Goal: Task Accomplishment & Management: Manage account settings

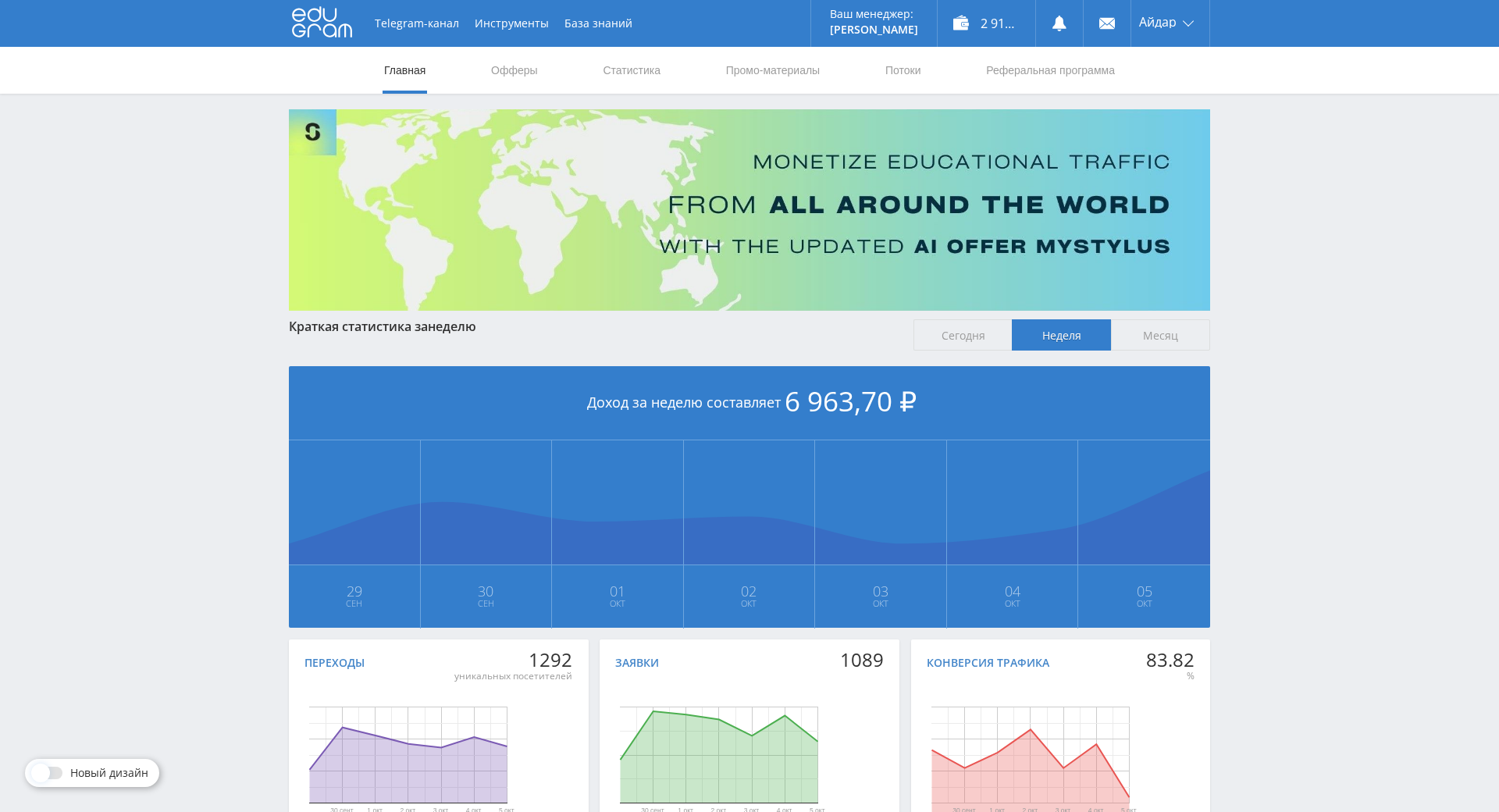
drag, startPoint x: 1248, startPoint y: 471, endPoint x: 1207, endPoint y: 296, distance: 179.7
drag, startPoint x: 1260, startPoint y: 245, endPoint x: 1244, endPoint y: 118, distance: 128.0
click at [1244, 115] on div "Telegram-канал Инструменты База знаний Ваш менеджер: Alex Alex Online @edugram_…" at bounding box center [749, 464] width 1499 height 927
click at [636, 69] on link "Статистика" at bounding box center [632, 71] width 61 height 47
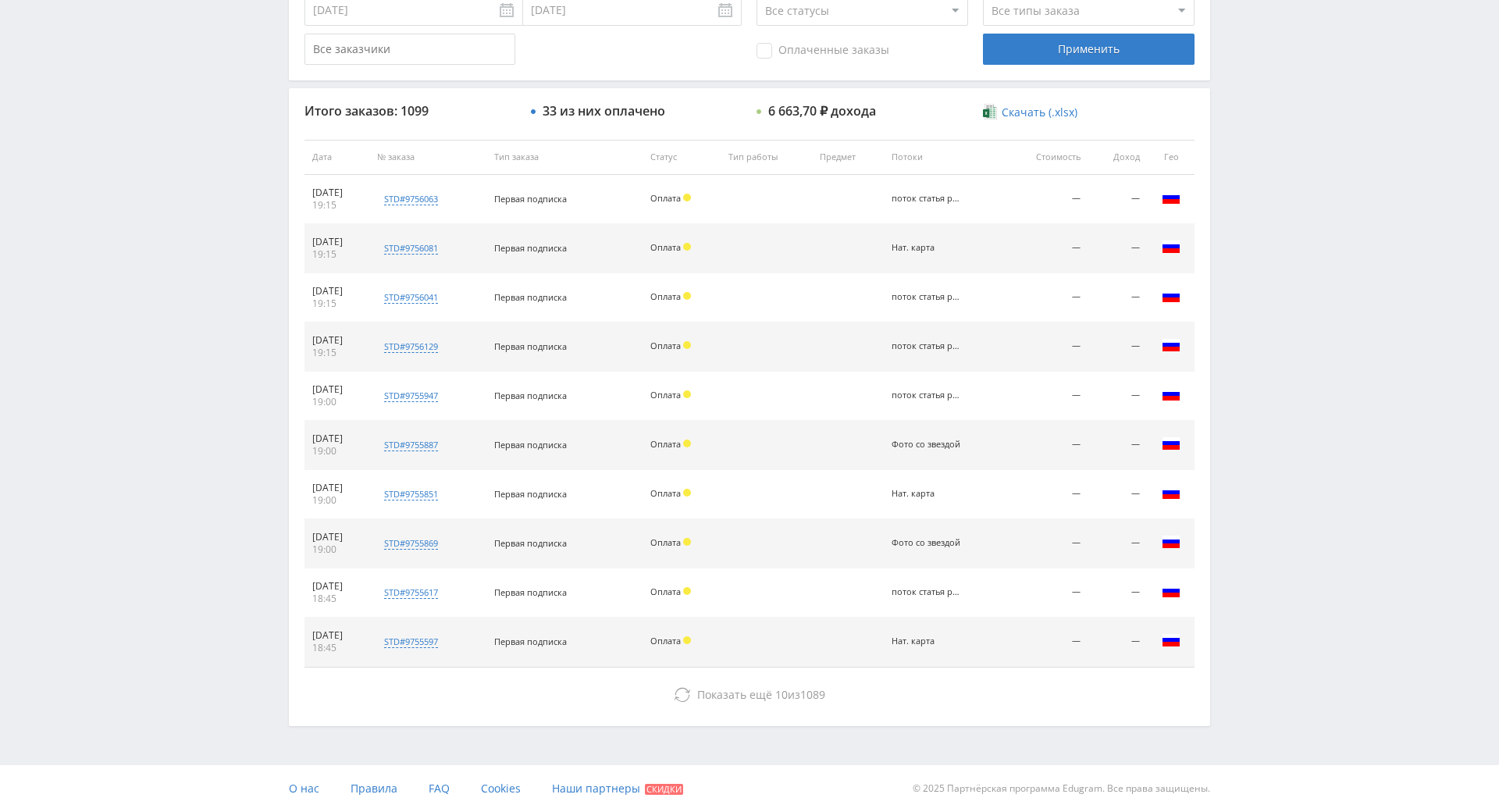
scroll to position [558, 0]
drag, startPoint x: 718, startPoint y: 450, endPoint x: 819, endPoint y: 590, distance: 172.6
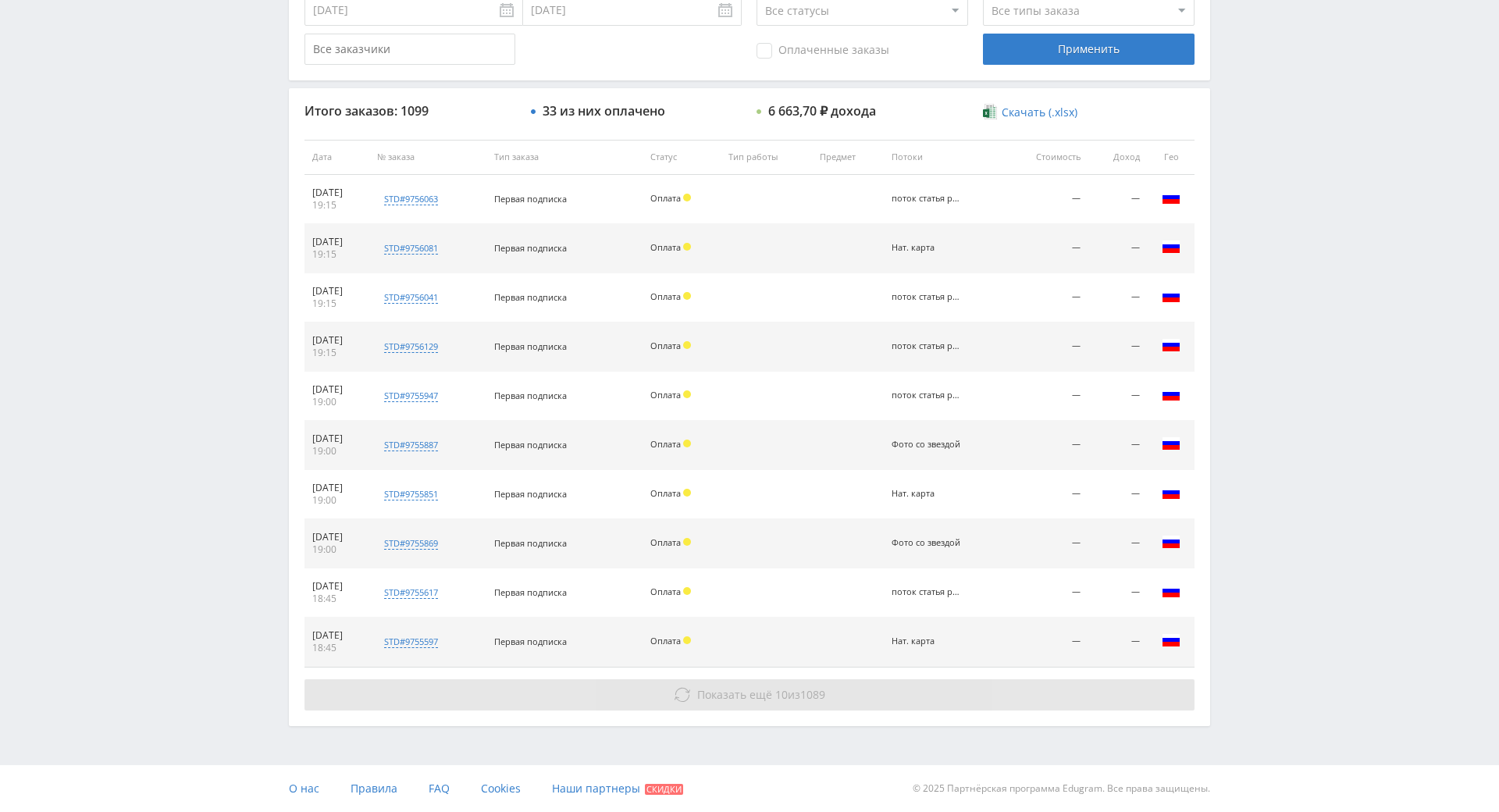
click at [806, 687] on span "1089" at bounding box center [812, 694] width 25 height 15
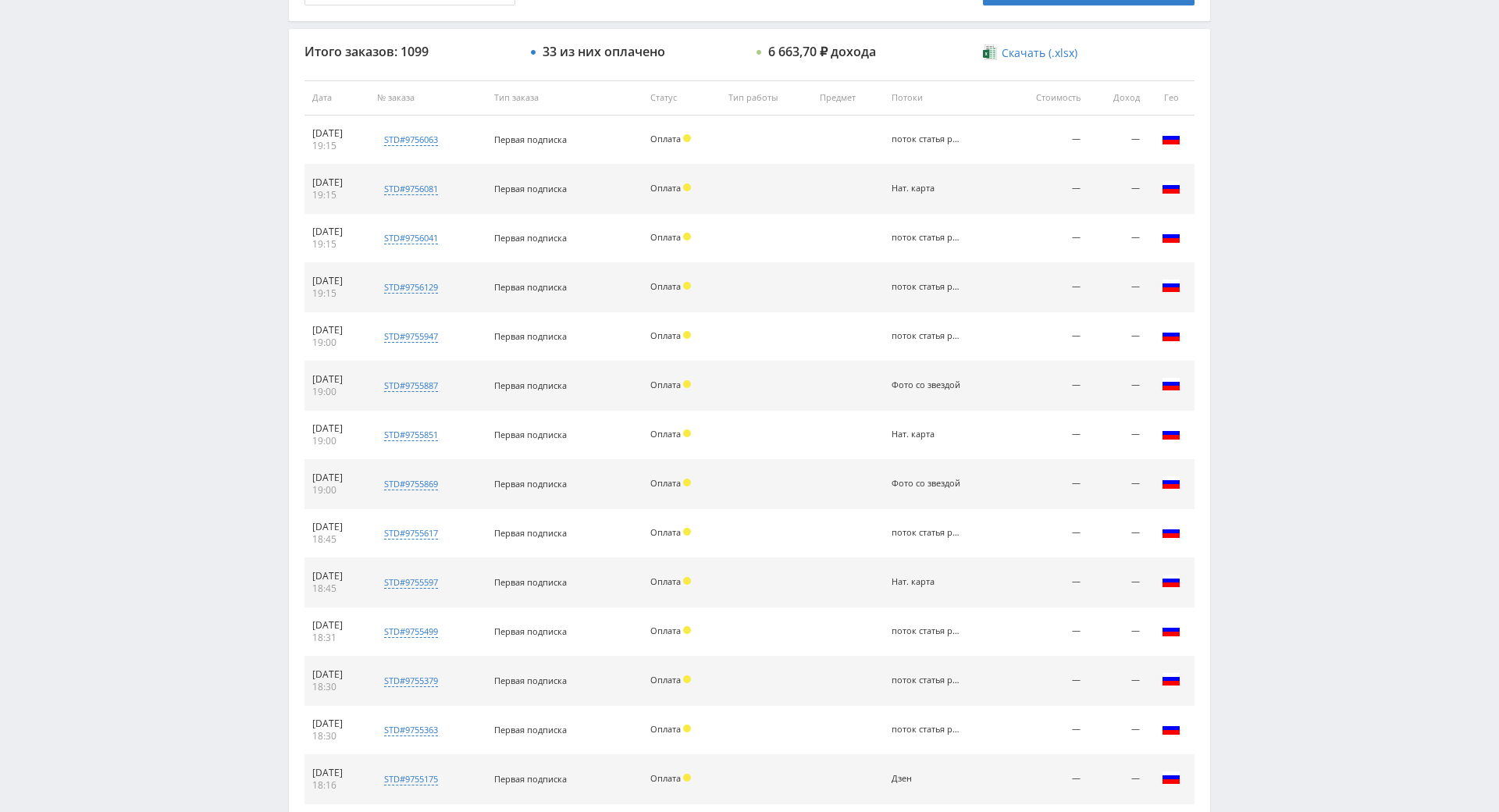
scroll to position [1001, 0]
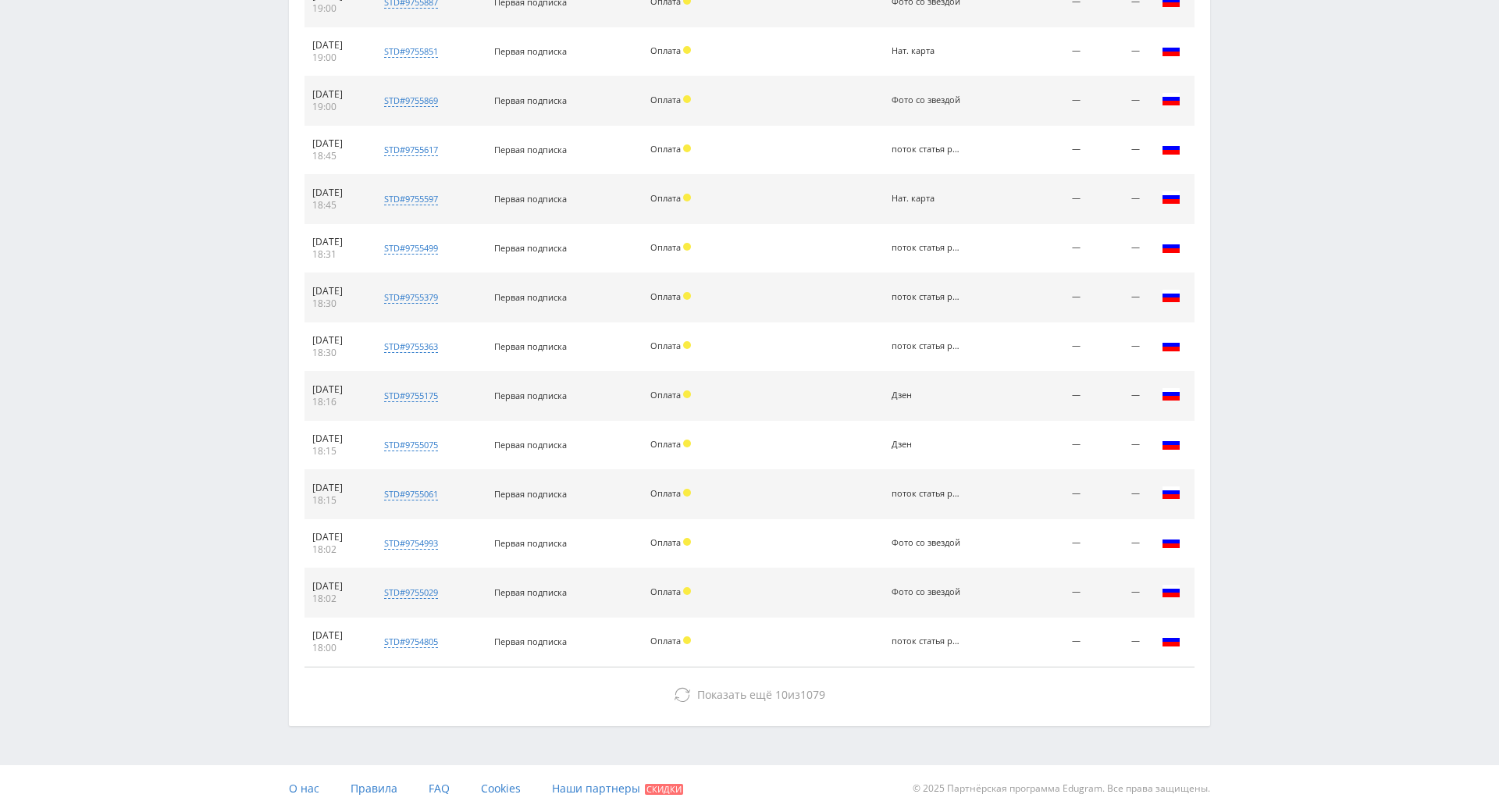
drag, startPoint x: 1277, startPoint y: 488, endPoint x: 1223, endPoint y: 726, distance: 244.0
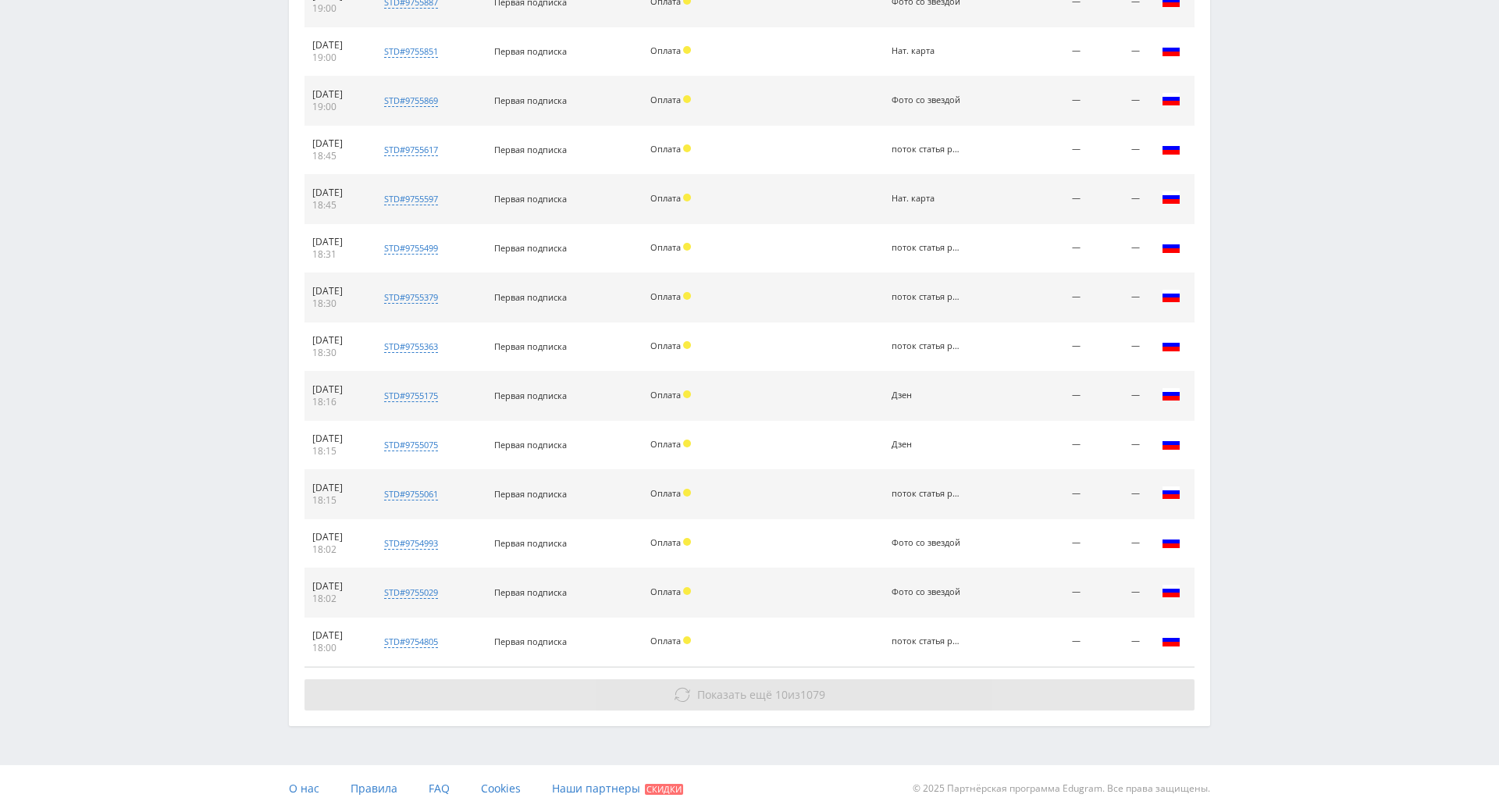
click at [1045, 679] on button "Показать ещё 10 из 1079" at bounding box center [749, 695] width 890 height 31
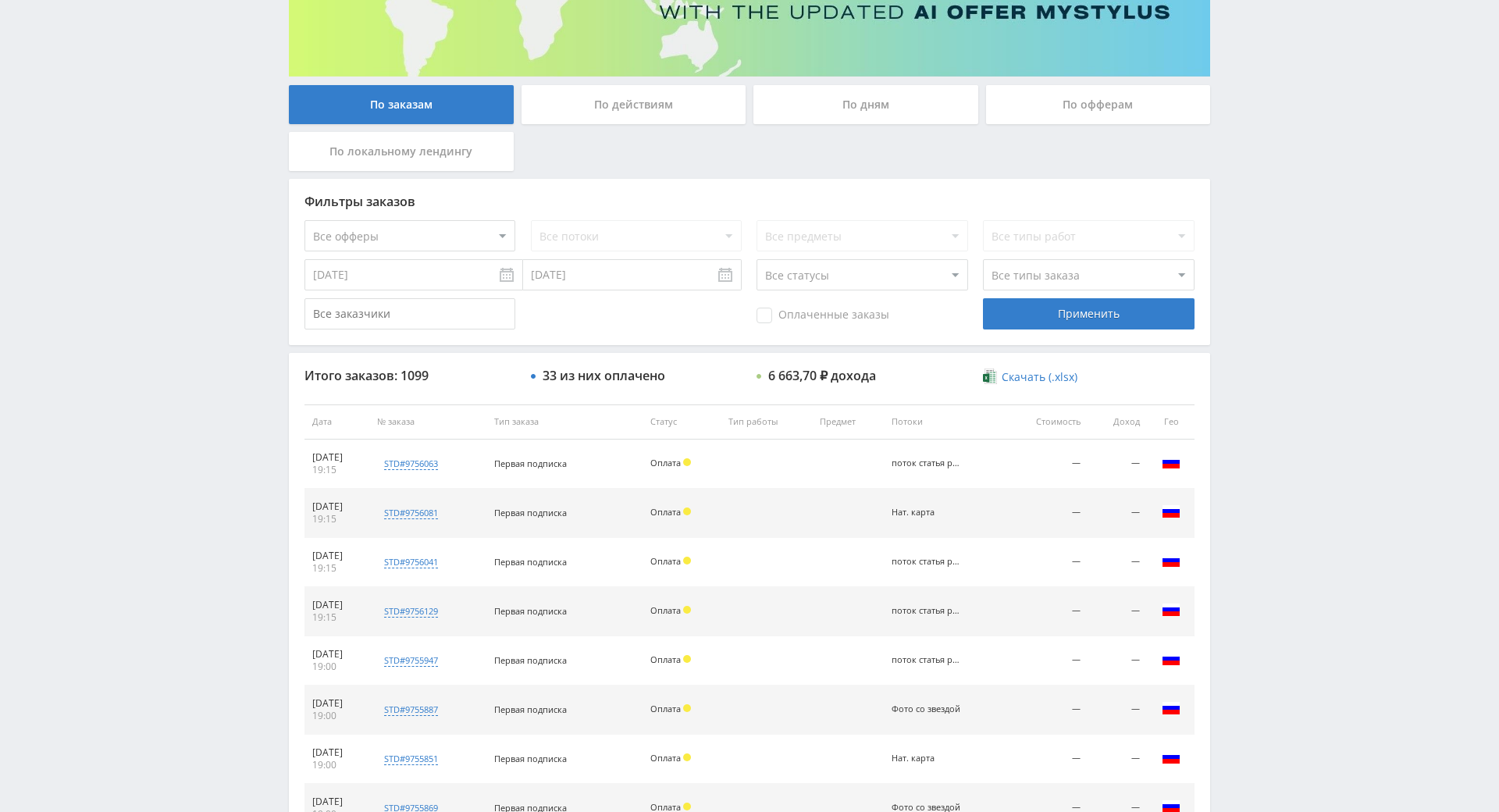
scroll to position [1493, 0]
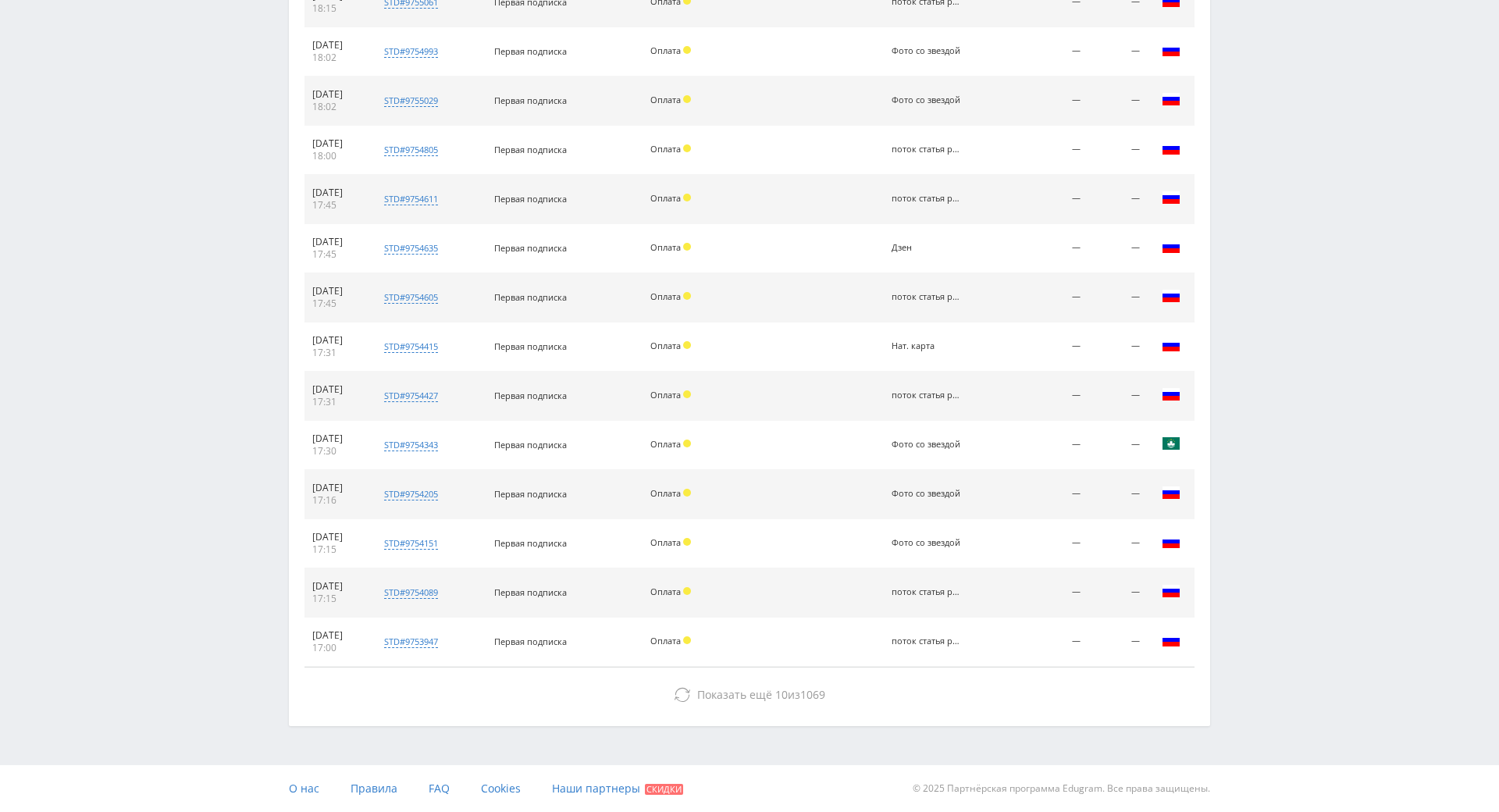
drag, startPoint x: 1237, startPoint y: 440, endPoint x: 1272, endPoint y: 716, distance: 278.2
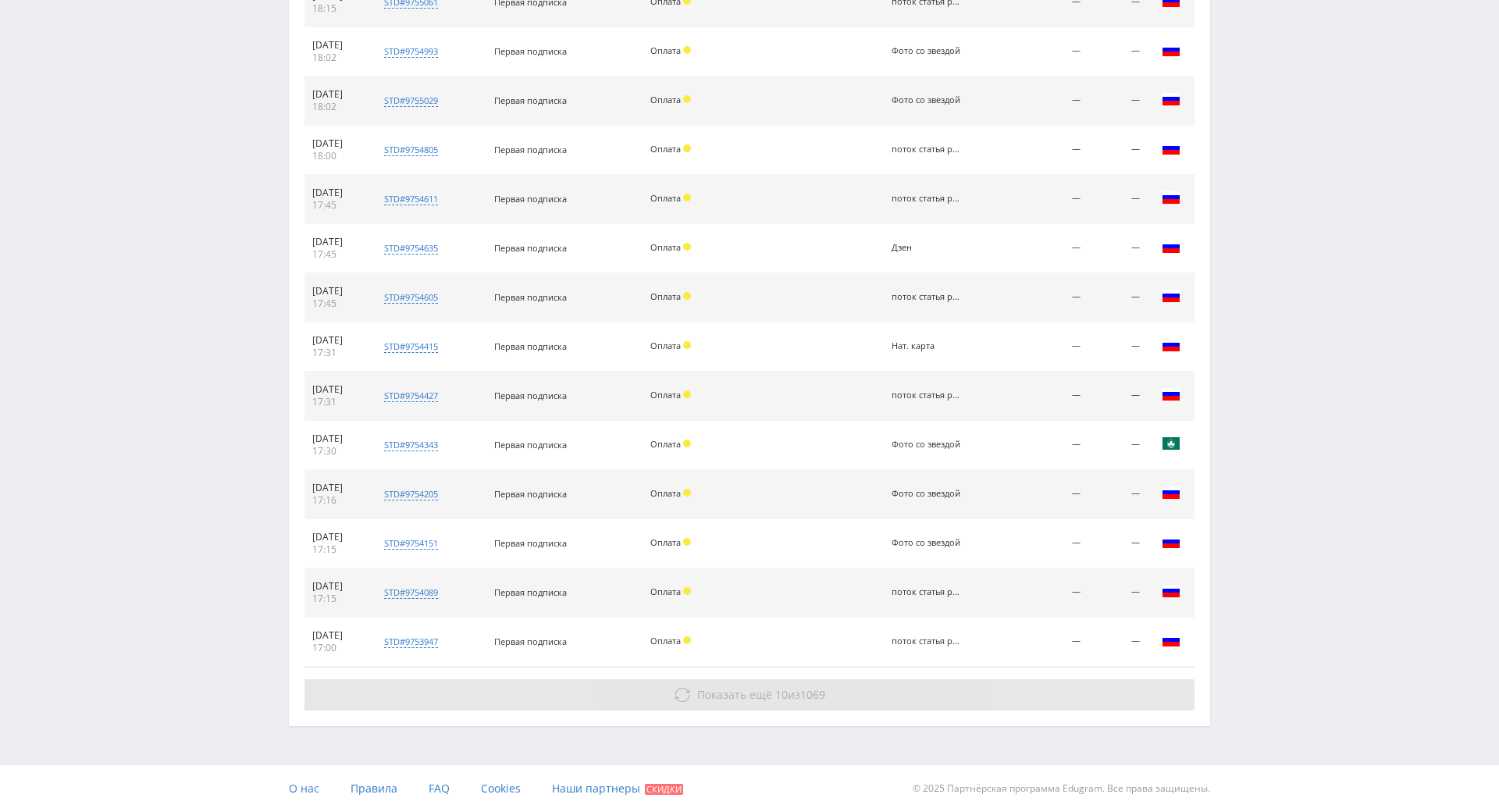
click at [1056, 679] on button "Показать ещё 10 из 1069" at bounding box center [749, 695] width 890 height 31
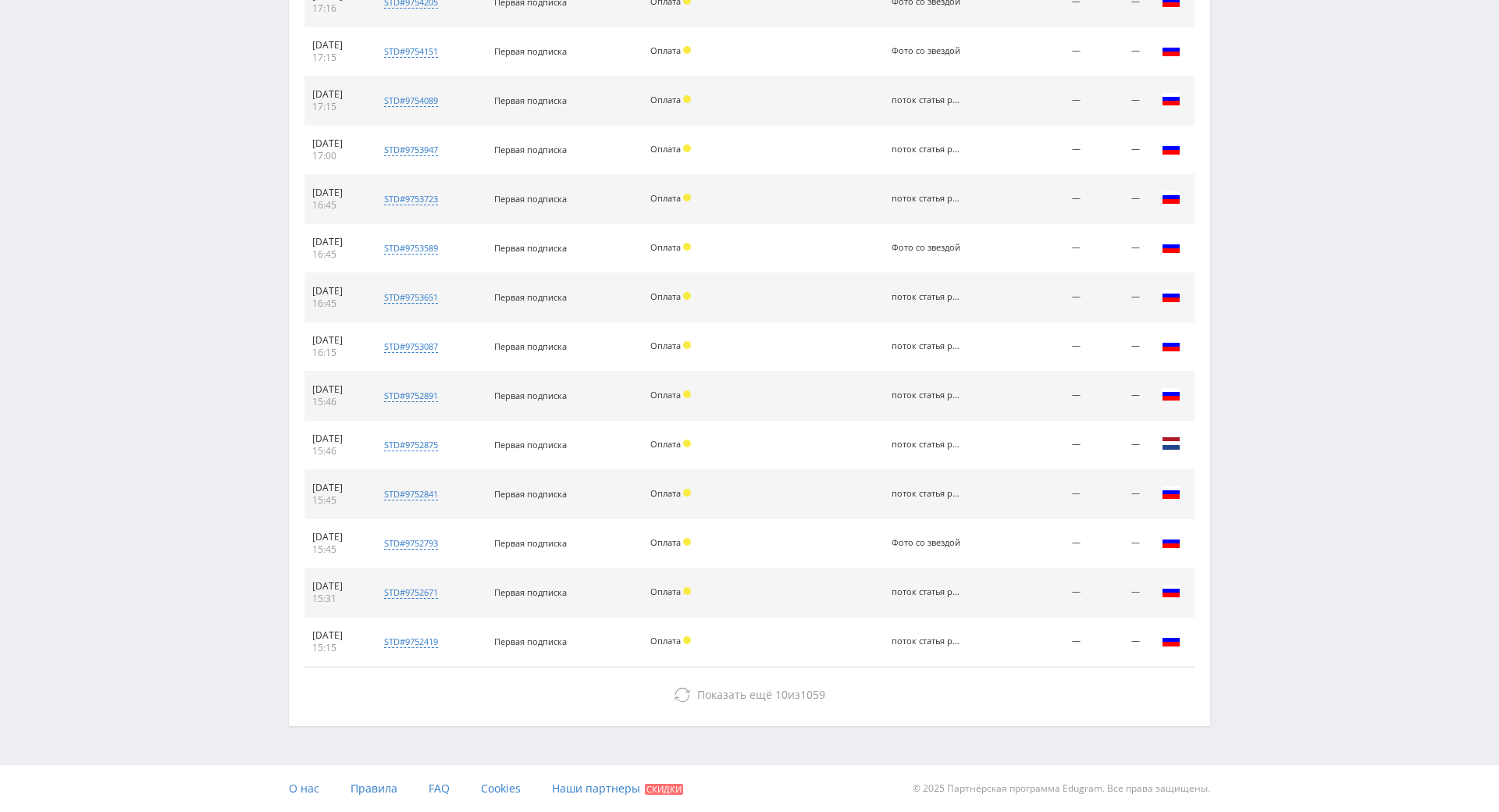
drag, startPoint x: 1269, startPoint y: 344, endPoint x: 1038, endPoint y: 522, distance: 291.6
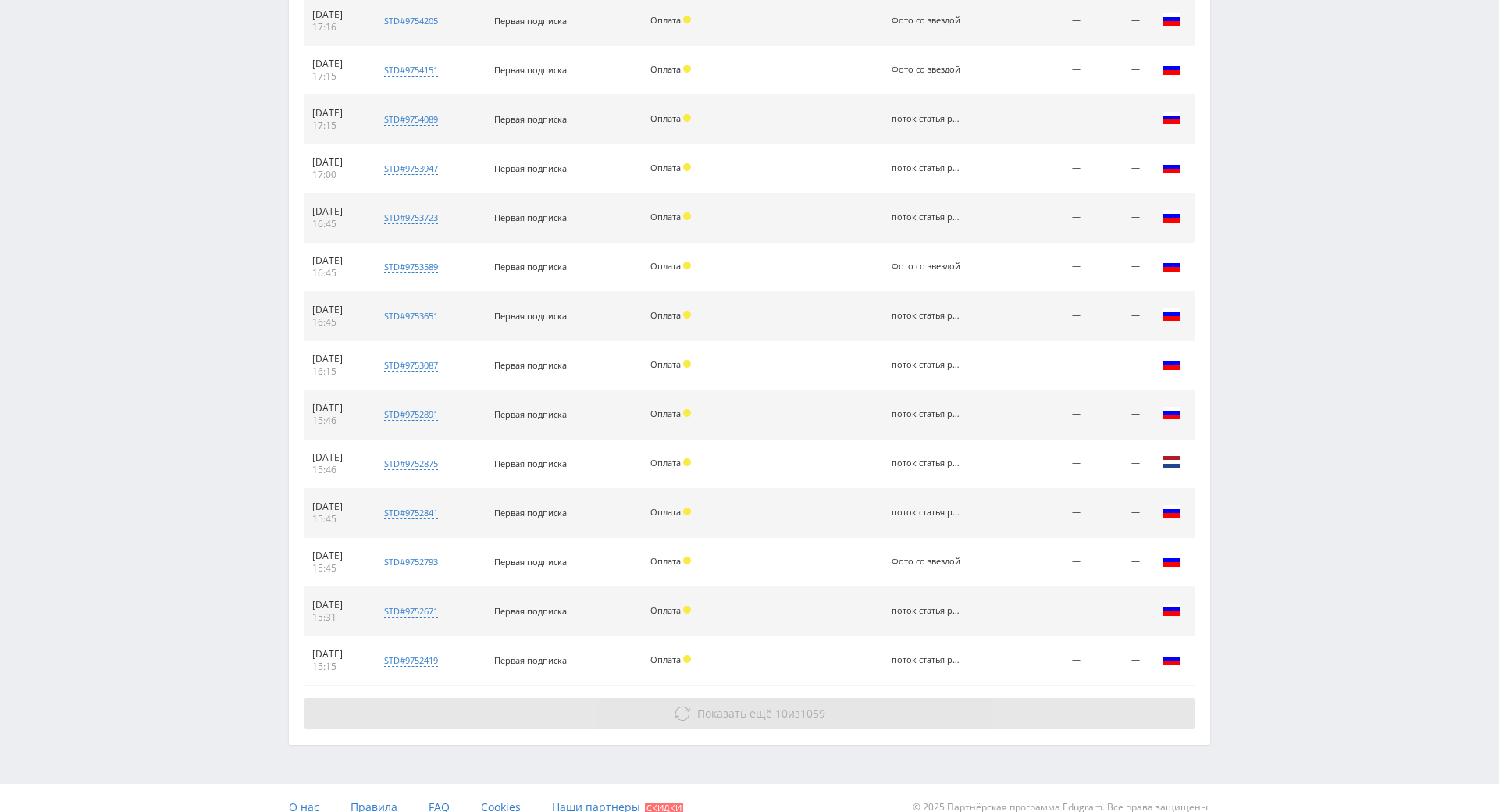
click at [914, 699] on button "Показать ещё 10 из 1059" at bounding box center [749, 714] width 890 height 31
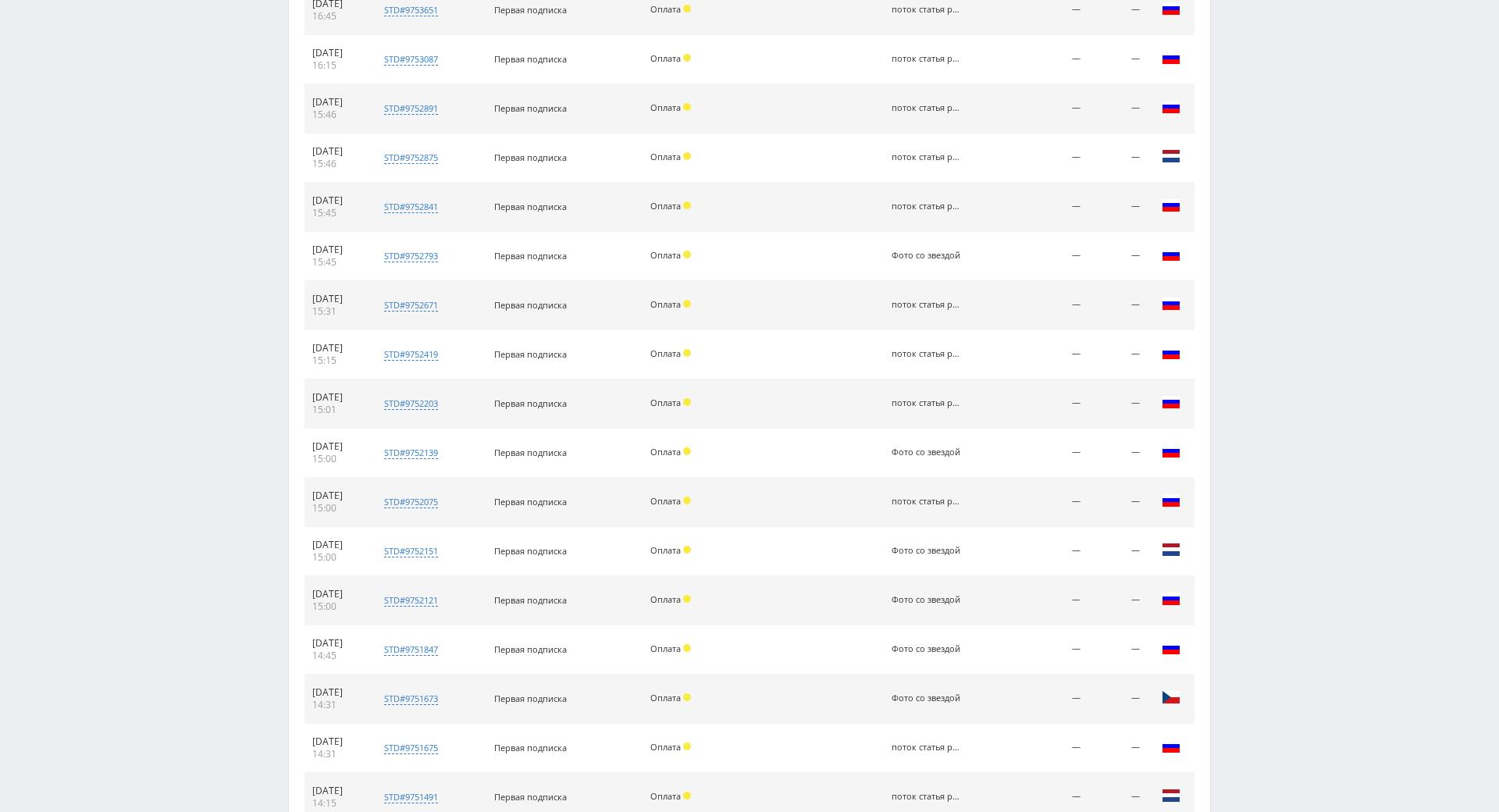
scroll to position [2427, 0]
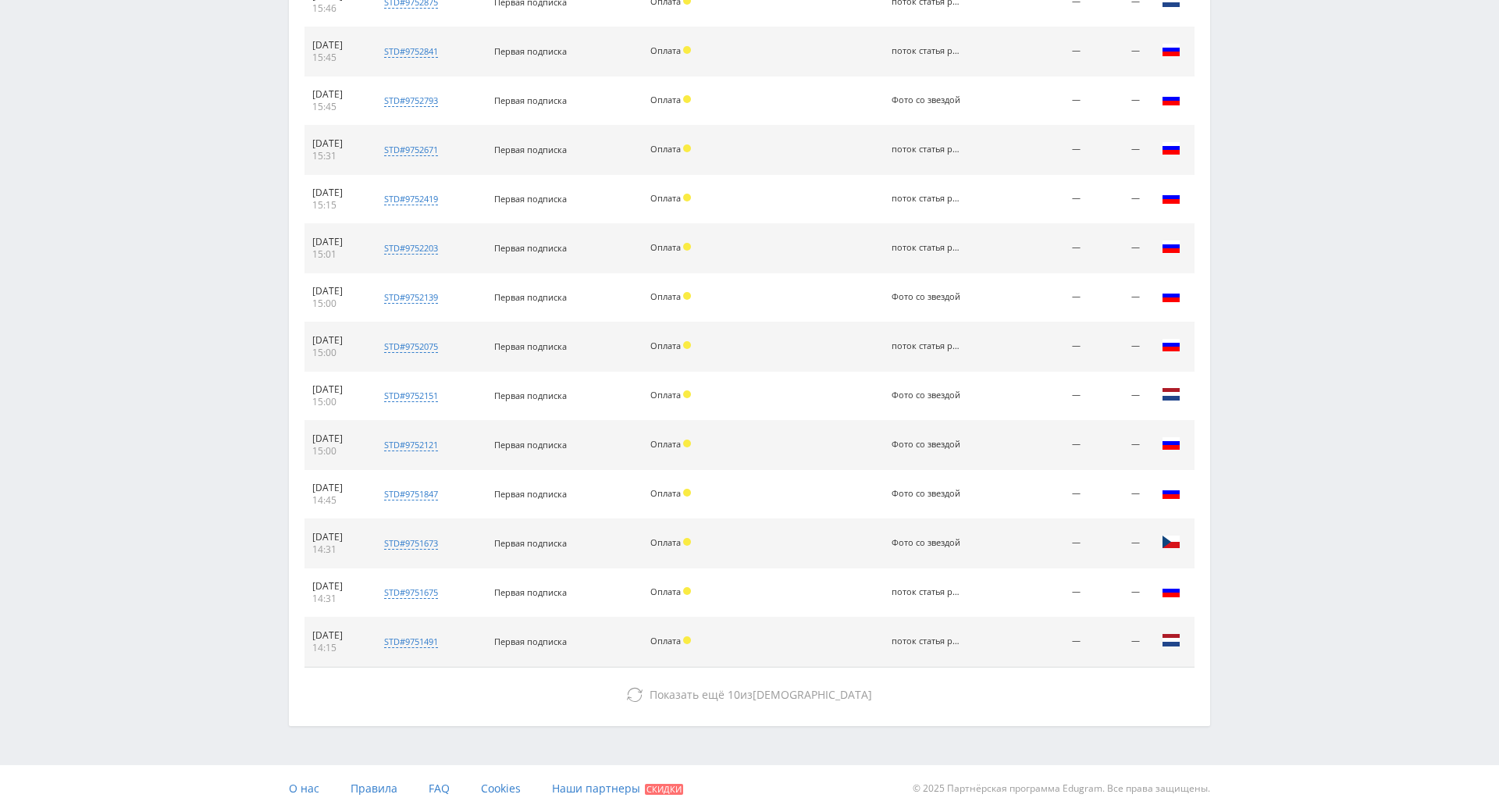
drag, startPoint x: 1283, startPoint y: 350, endPoint x: 1230, endPoint y: 601, distance: 256.5
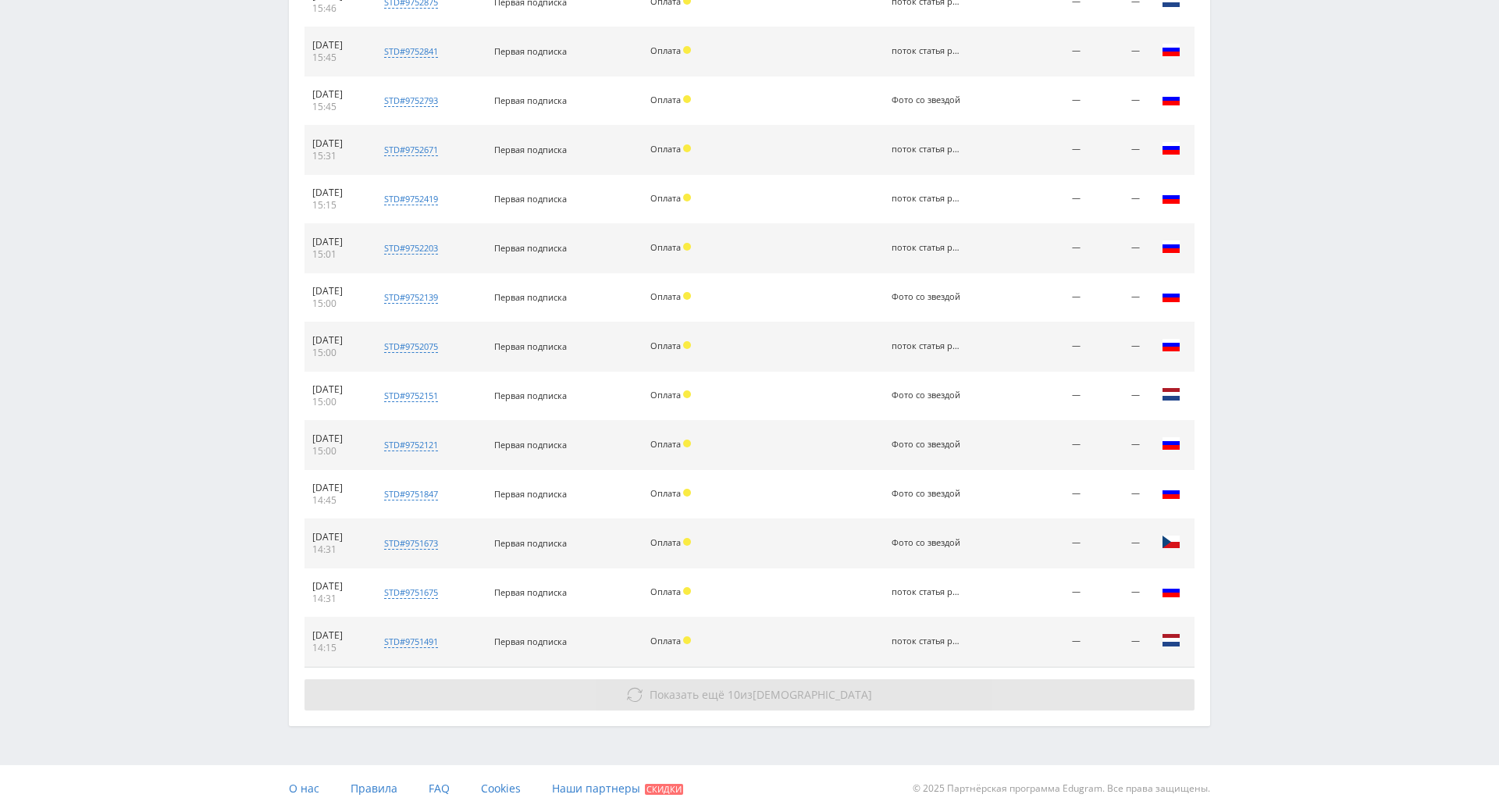
click at [905, 679] on button "Показать ещё 10 из 1049" at bounding box center [749, 695] width 890 height 31
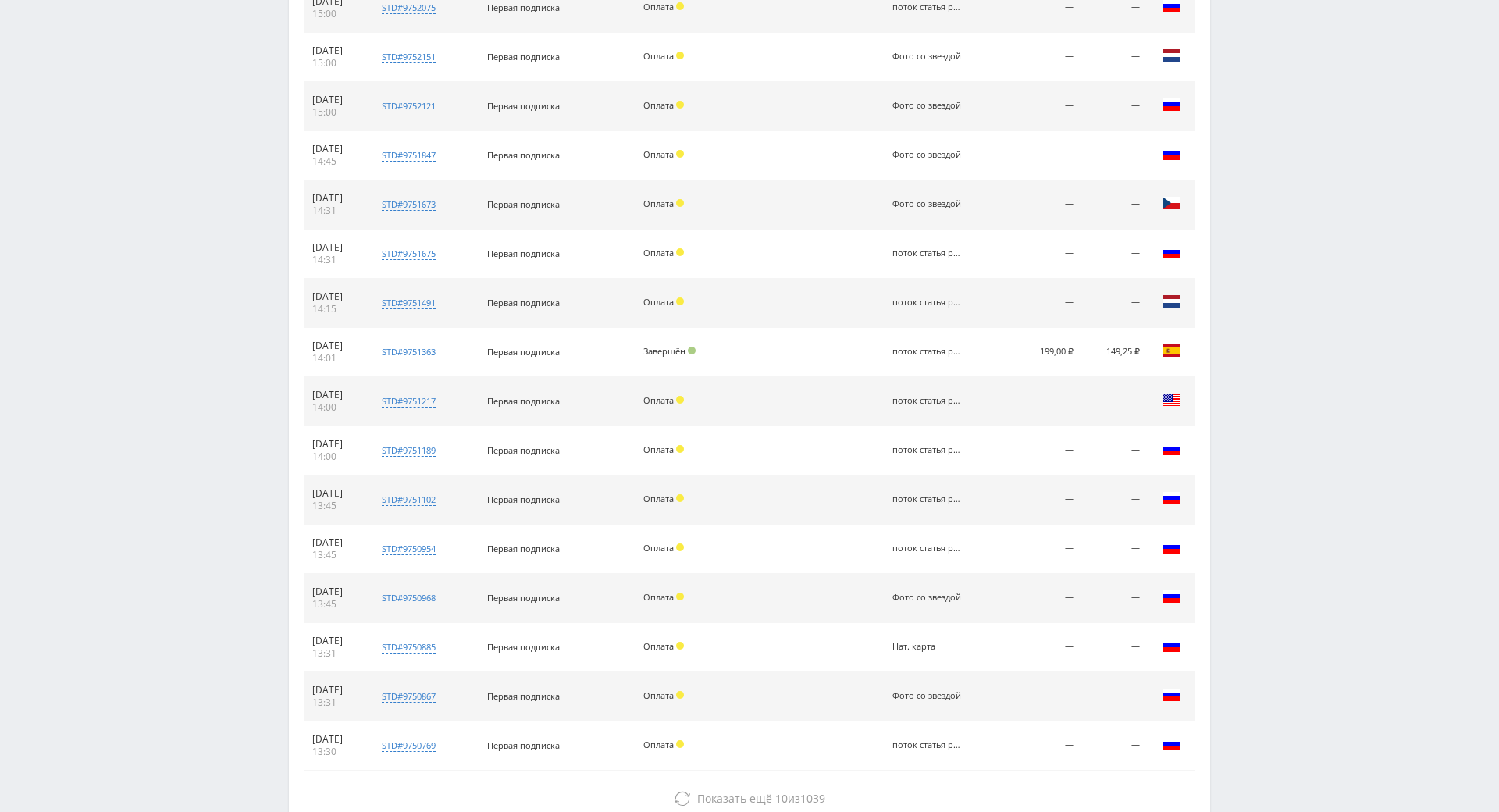
scroll to position [0, 0]
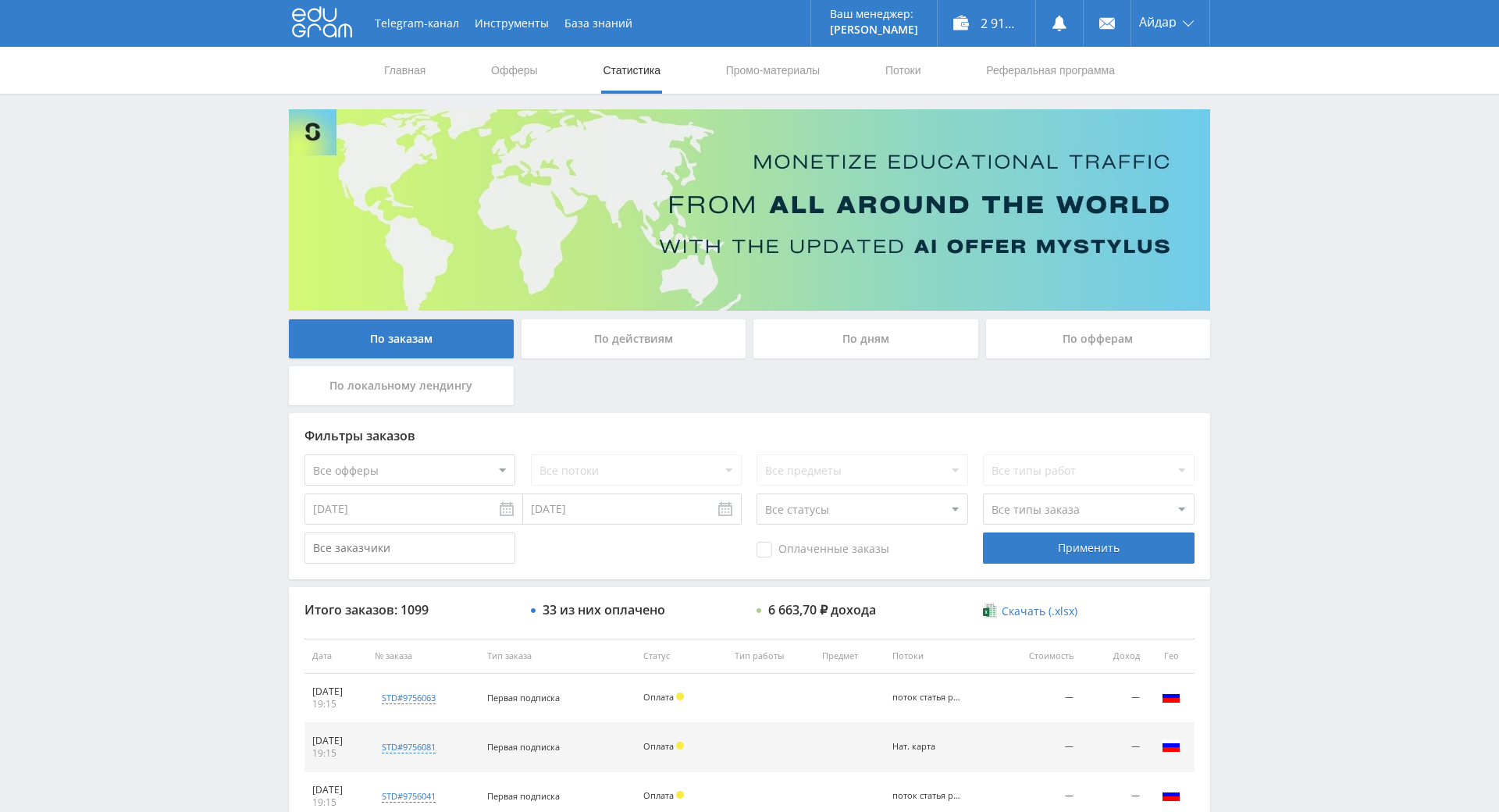
drag, startPoint x: 1248, startPoint y: 345, endPoint x: 1088, endPoint y: -39, distance: 416.0
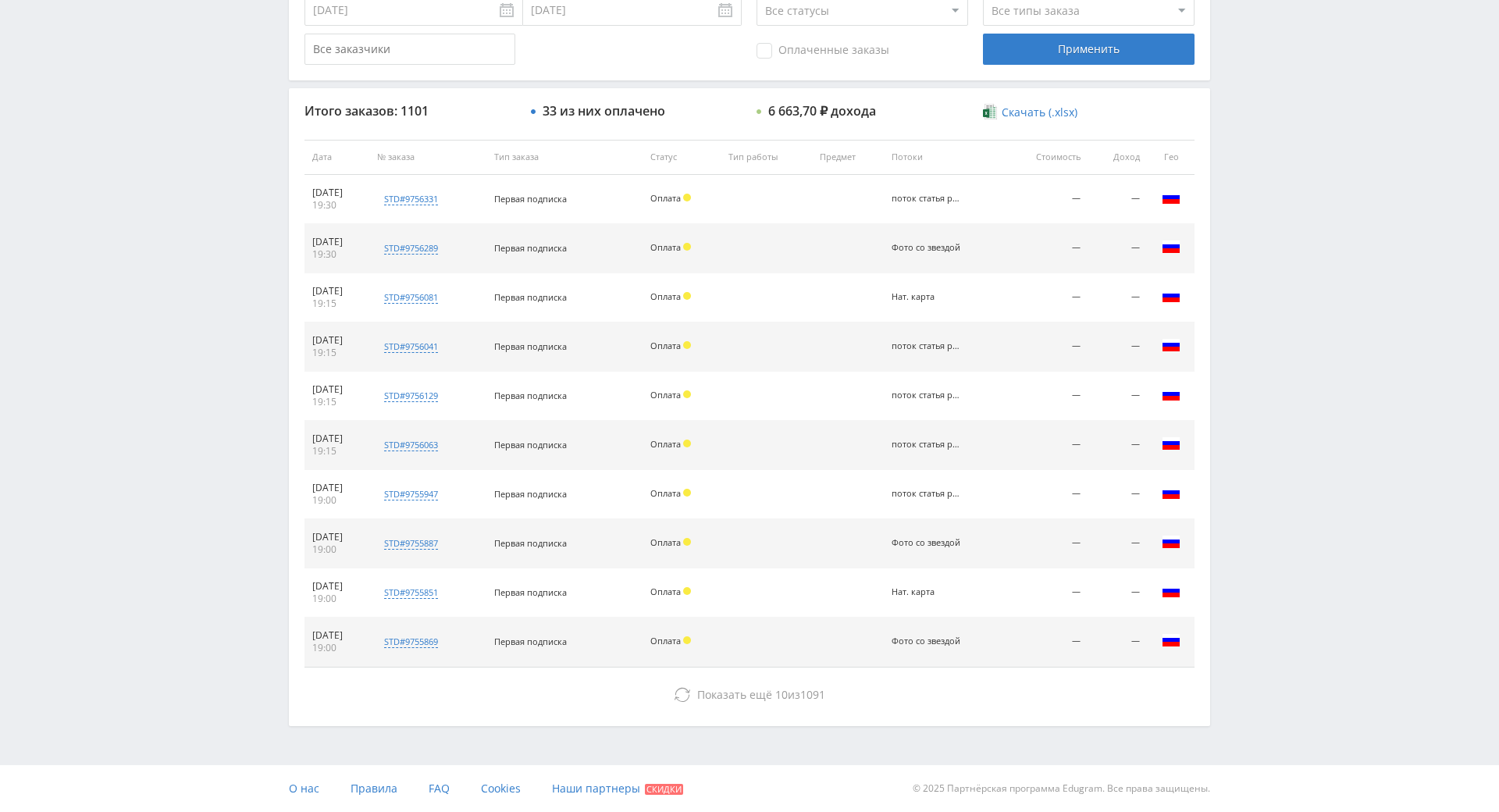
drag, startPoint x: 746, startPoint y: 436, endPoint x: 801, endPoint y: 542, distance: 119.4
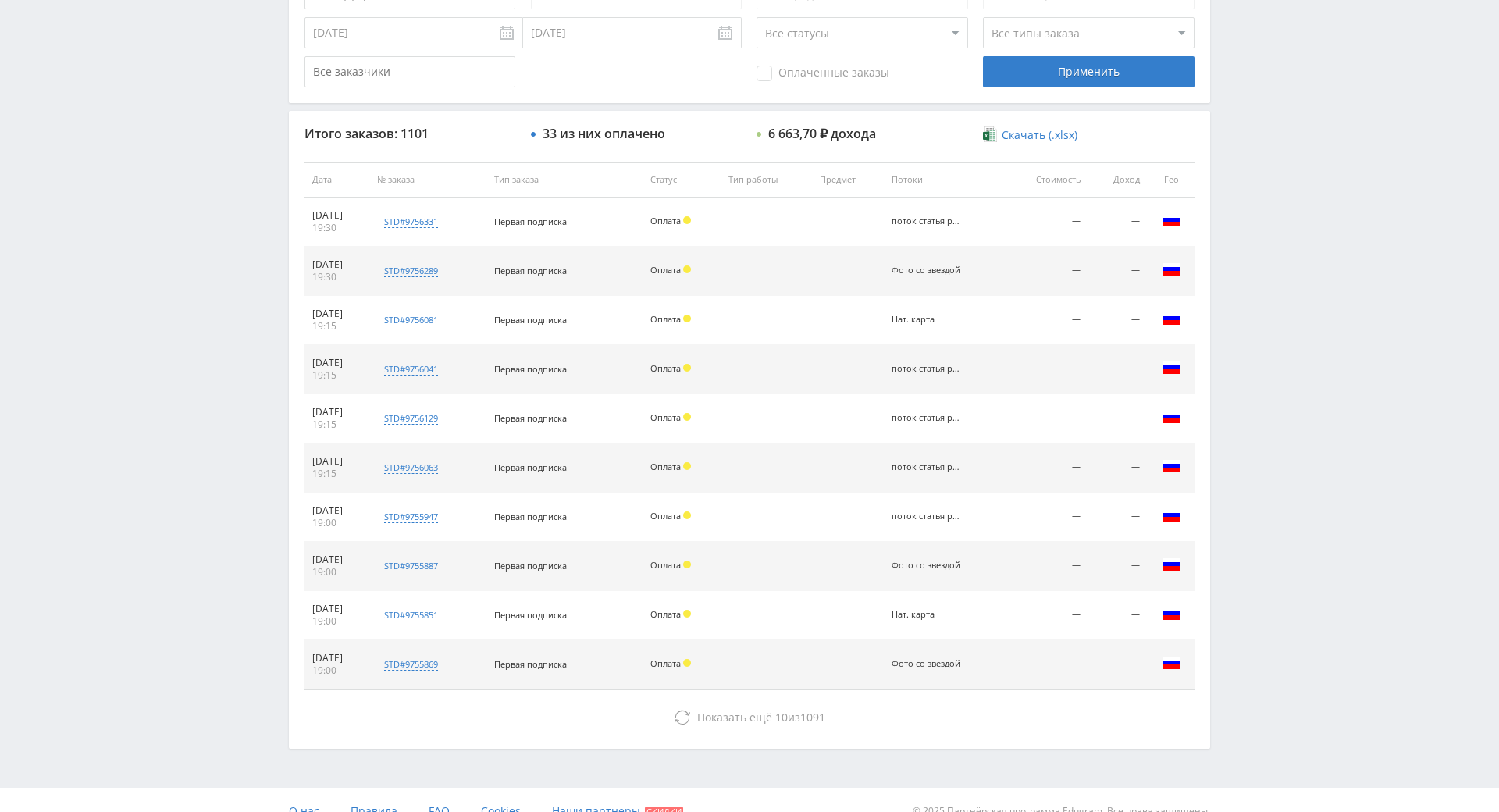
scroll to position [558, 0]
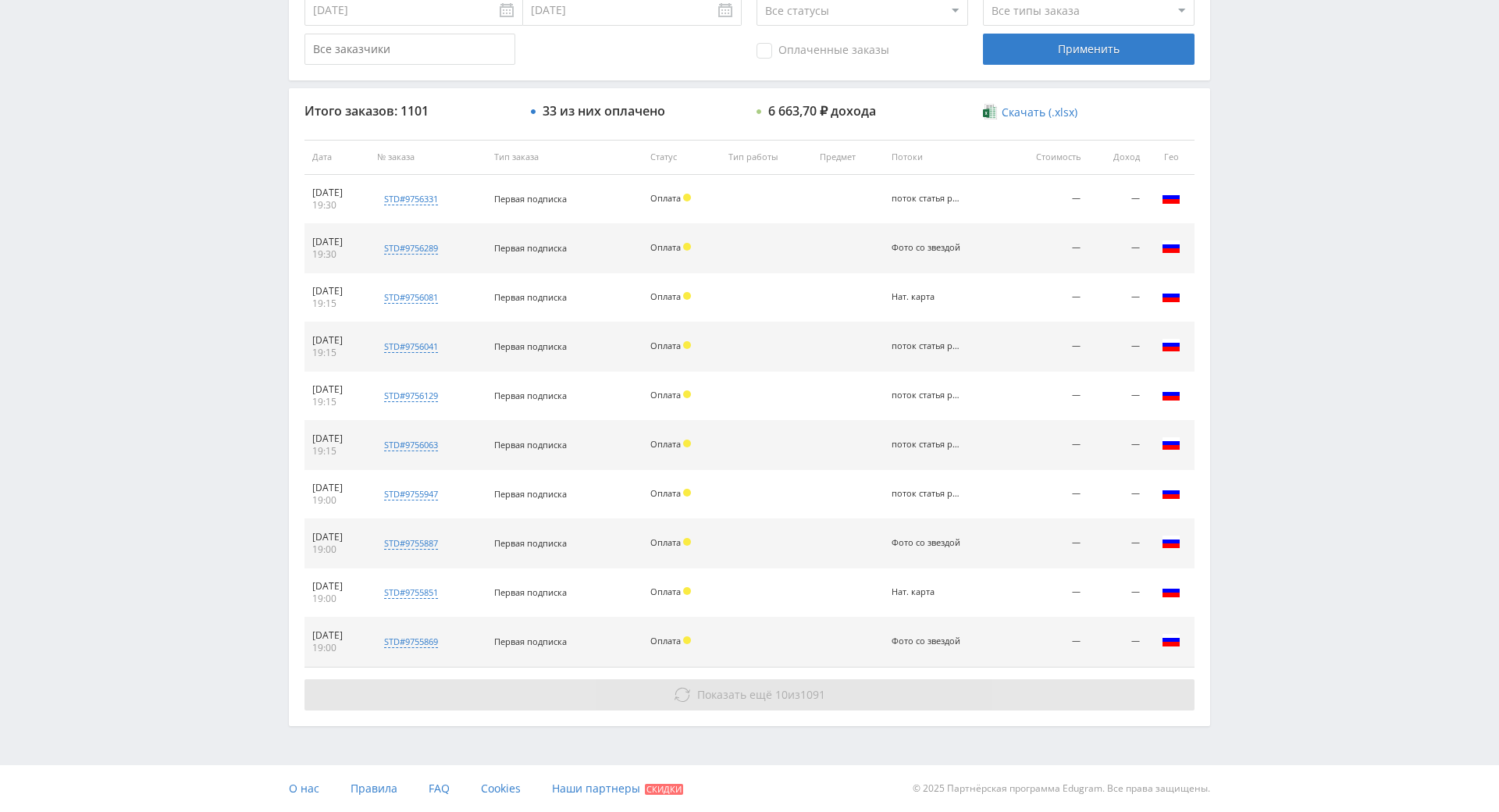
click at [829, 679] on button "Показать ещё 10 из 1091" at bounding box center [749, 695] width 890 height 31
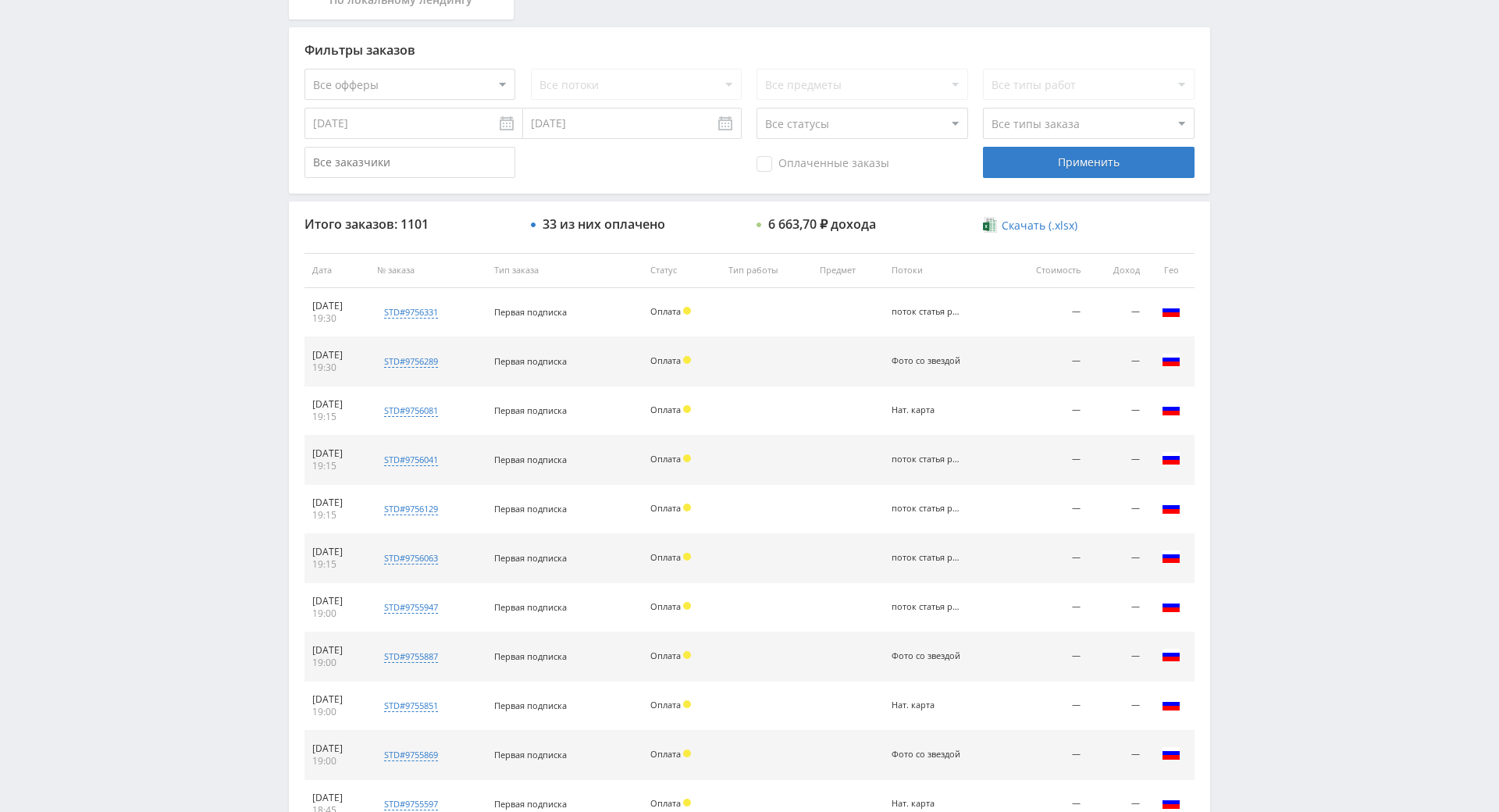
drag, startPoint x: 854, startPoint y: 515, endPoint x: 854, endPoint y: 363, distance: 152.0
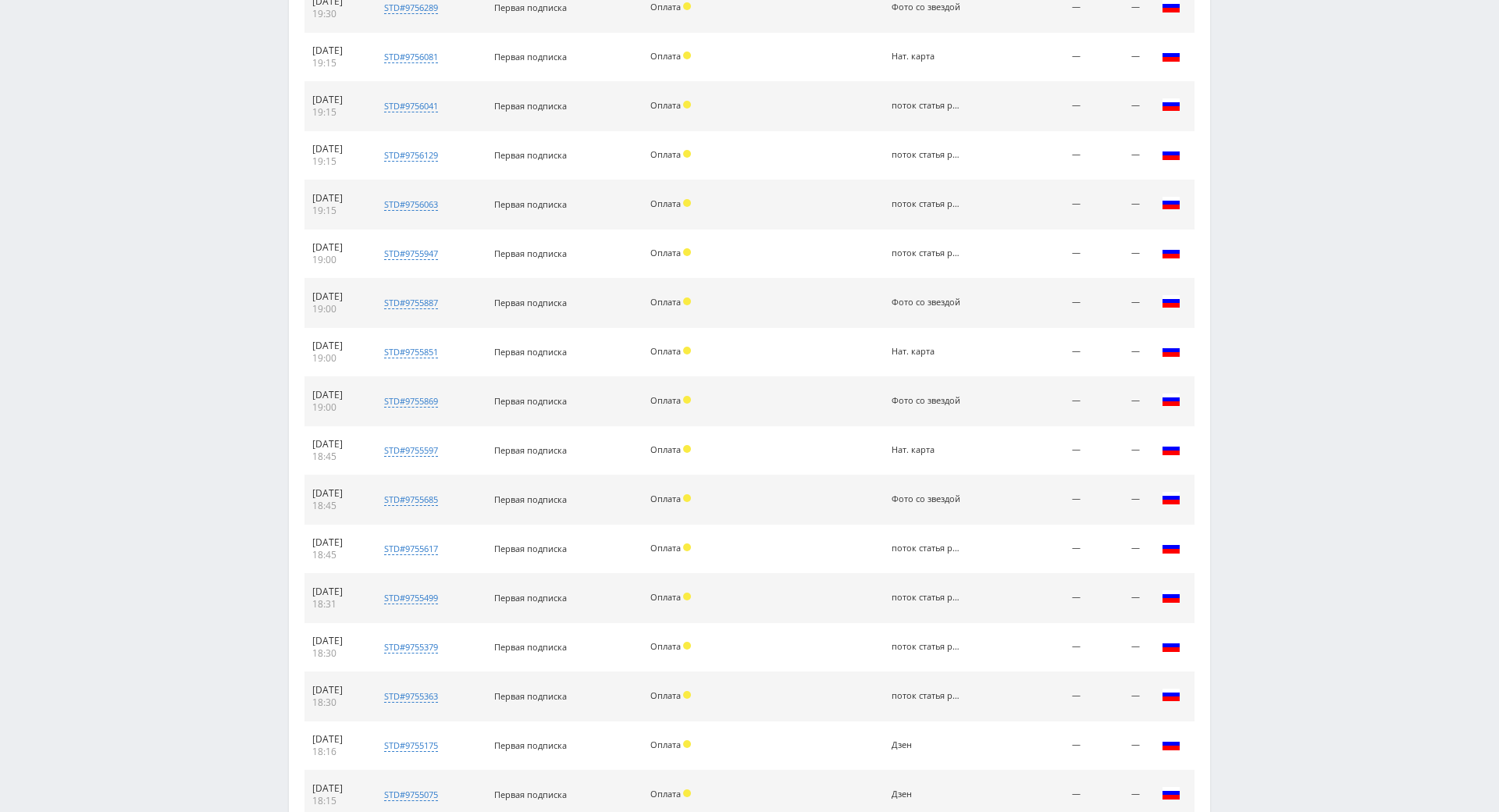
scroll to position [1050, 0]
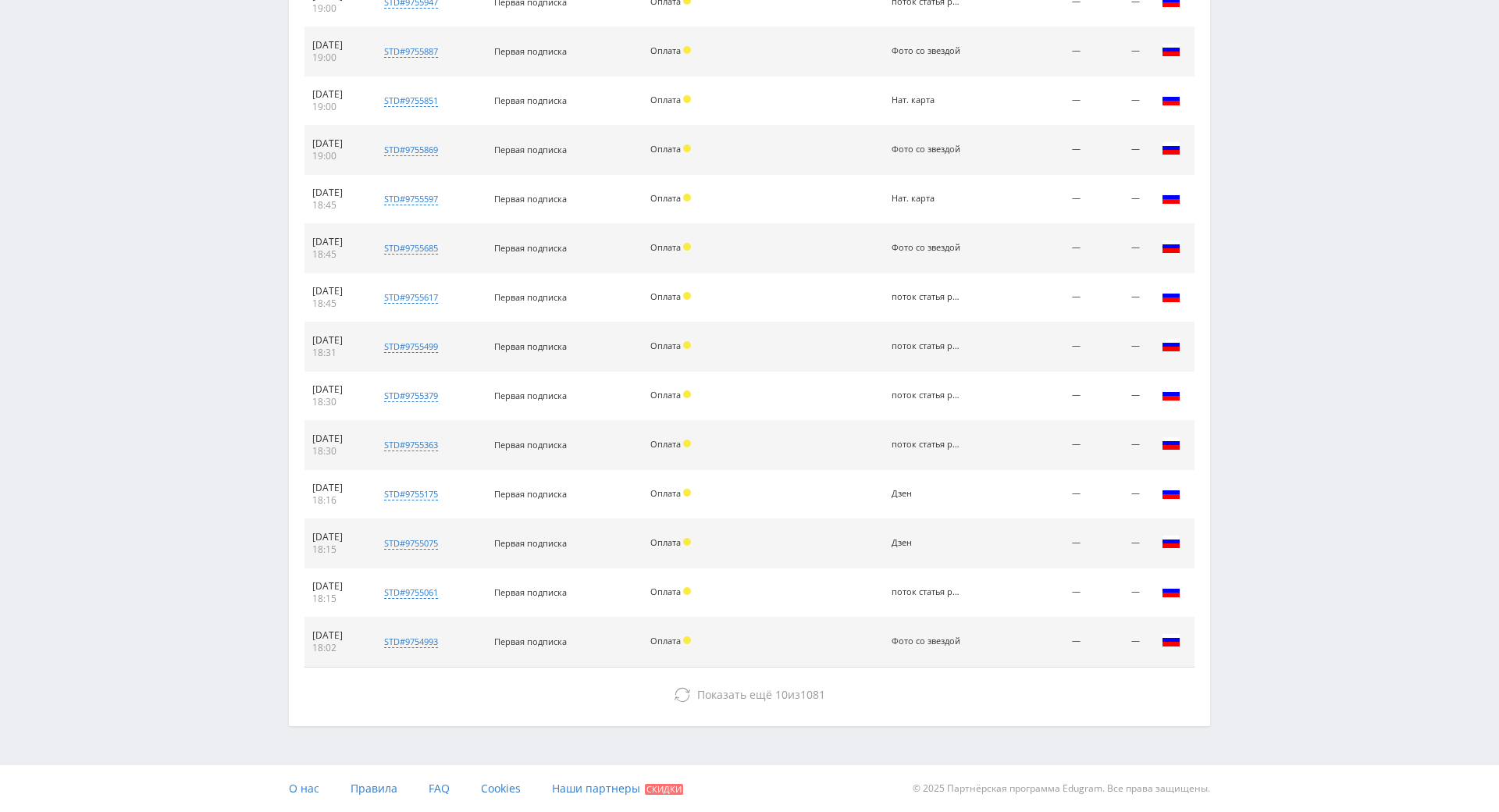
drag, startPoint x: 854, startPoint y: 365, endPoint x: 893, endPoint y: 573, distance: 211.6
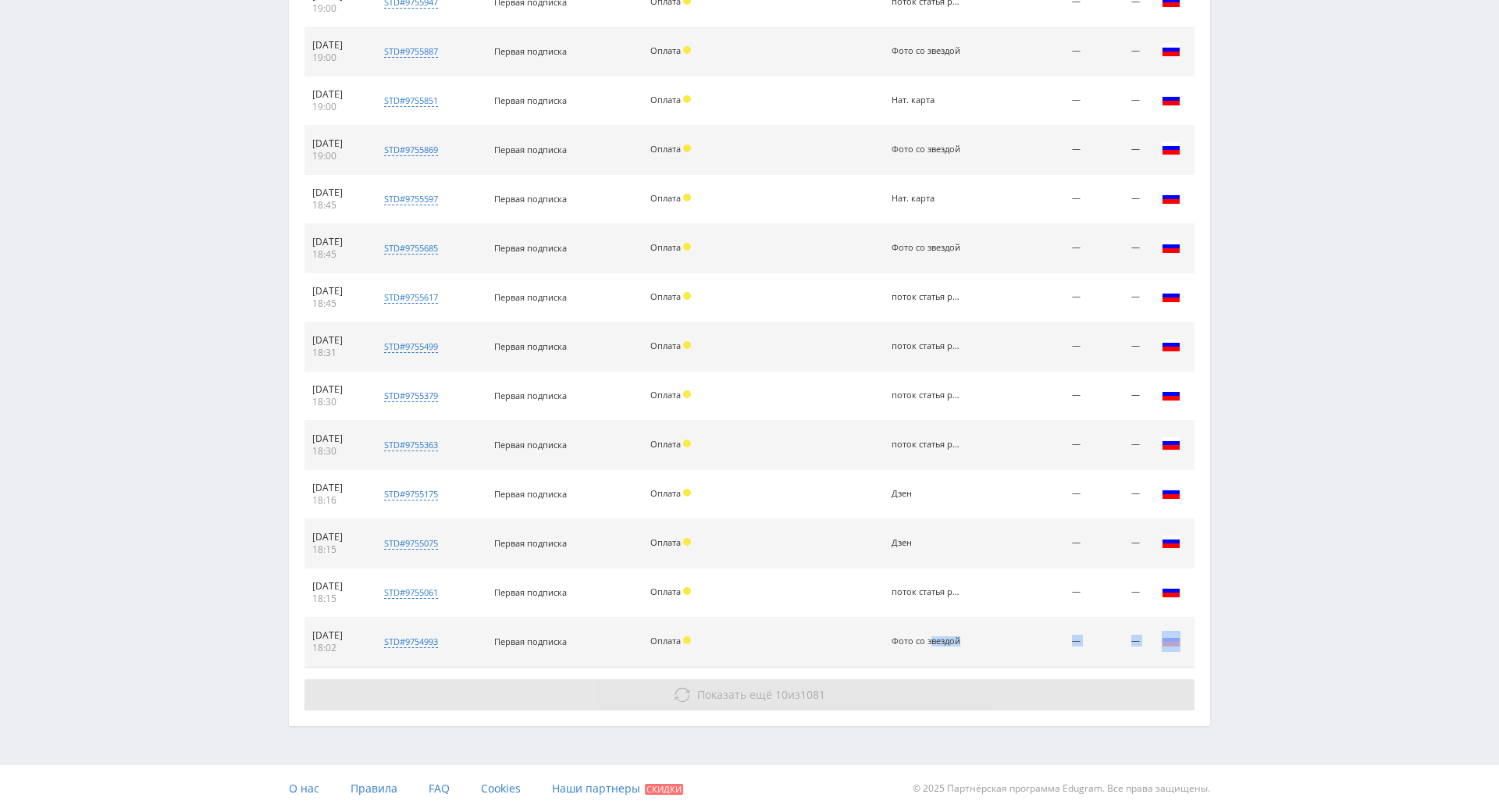
drag, startPoint x: 855, startPoint y: 607, endPoint x: 844, endPoint y: 625, distance: 21.1
click at [851, 613] on div "Итого заказов: 1101 33 из них оплачено 6 663,70 ₽ дохода Скачать (.xlsx) Дата №…" at bounding box center [750, 160] width 921 height 1129
click at [827, 679] on button "Показать ещё 10 из 1081" at bounding box center [749, 695] width 890 height 31
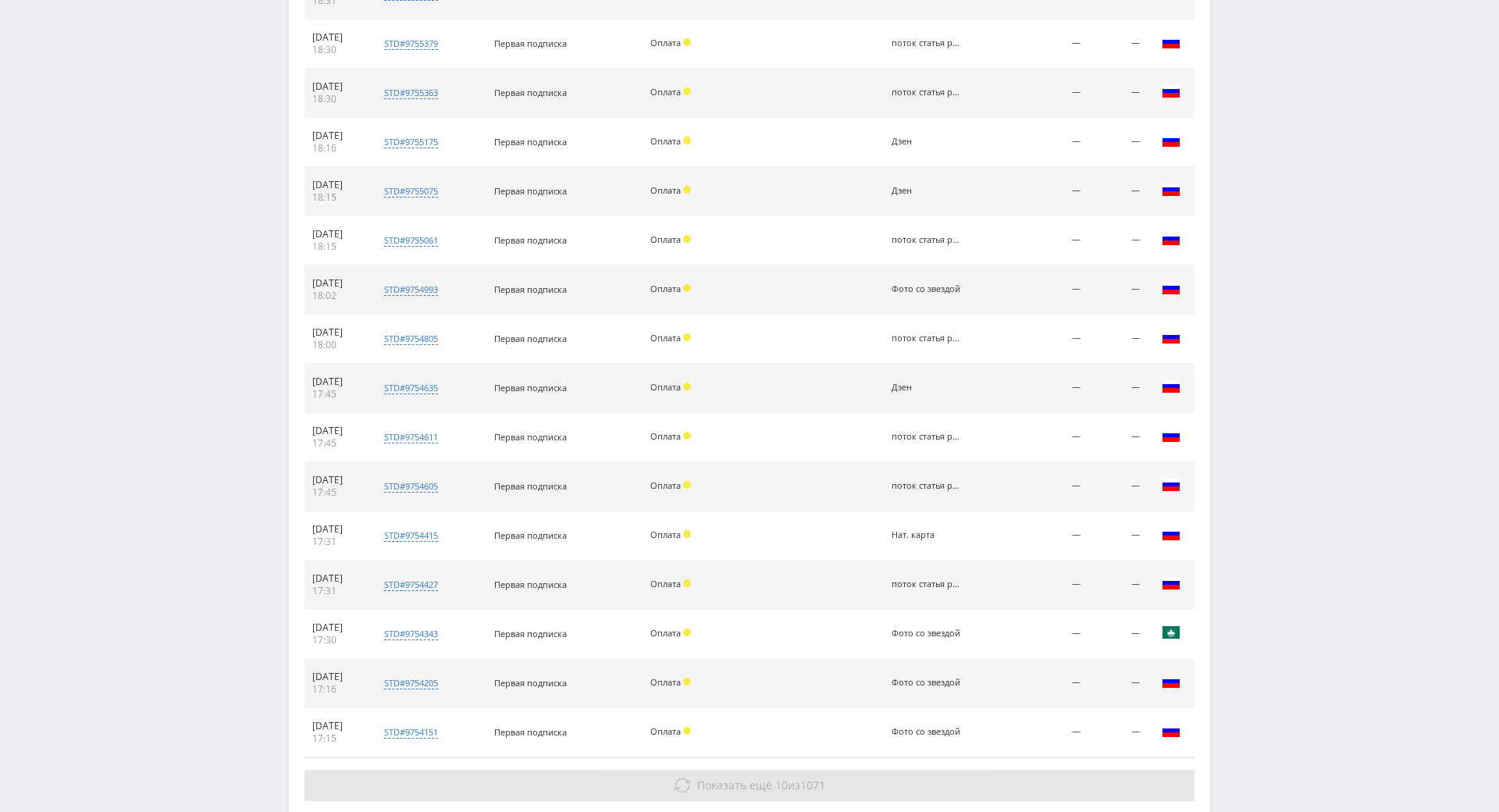
scroll to position [1493, 0]
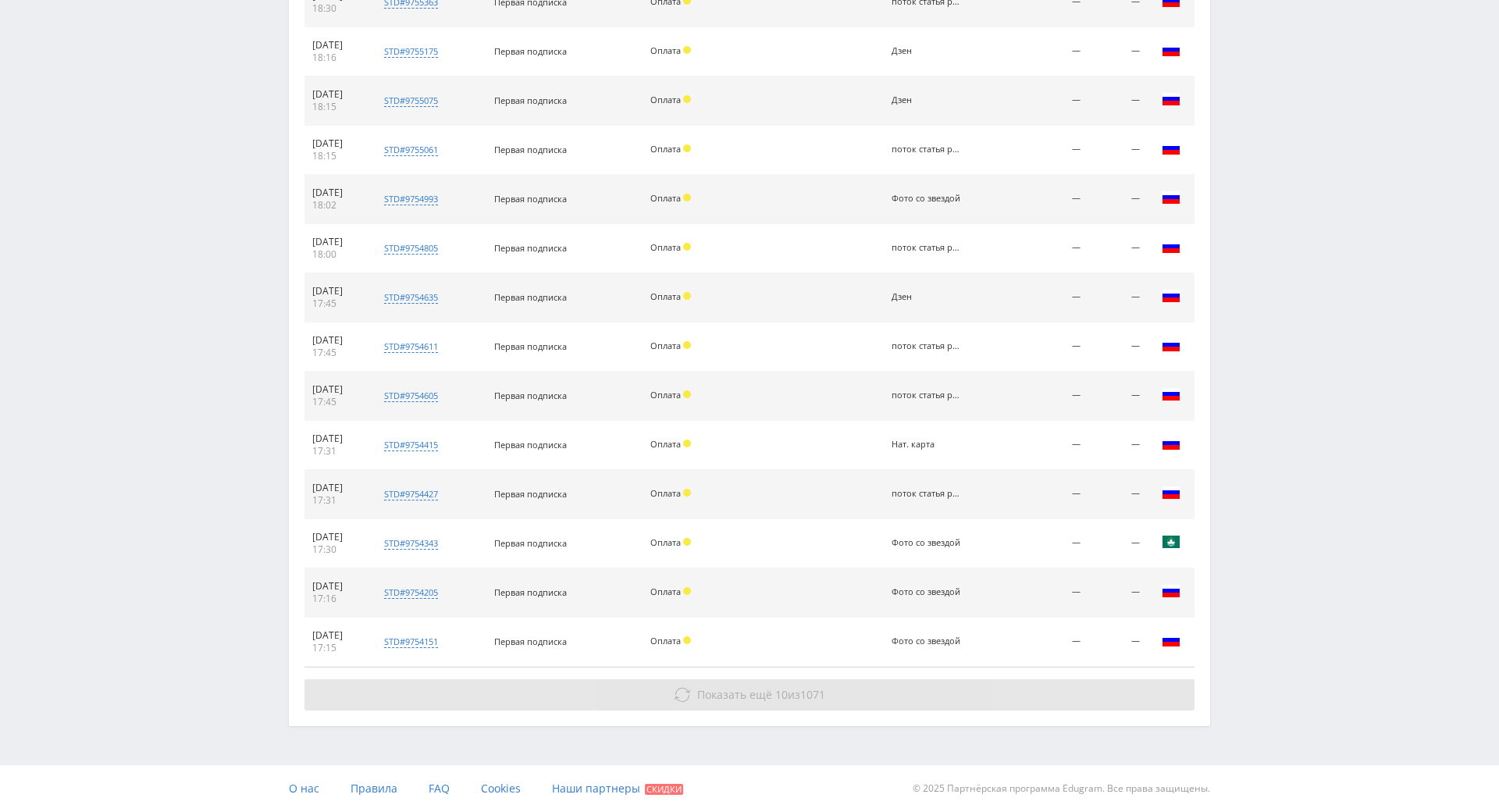
drag, startPoint x: 829, startPoint y: 392, endPoint x: 871, endPoint y: 643, distance: 254.5
click at [840, 679] on button "Показать ещё 10 из 1071" at bounding box center [749, 695] width 890 height 31
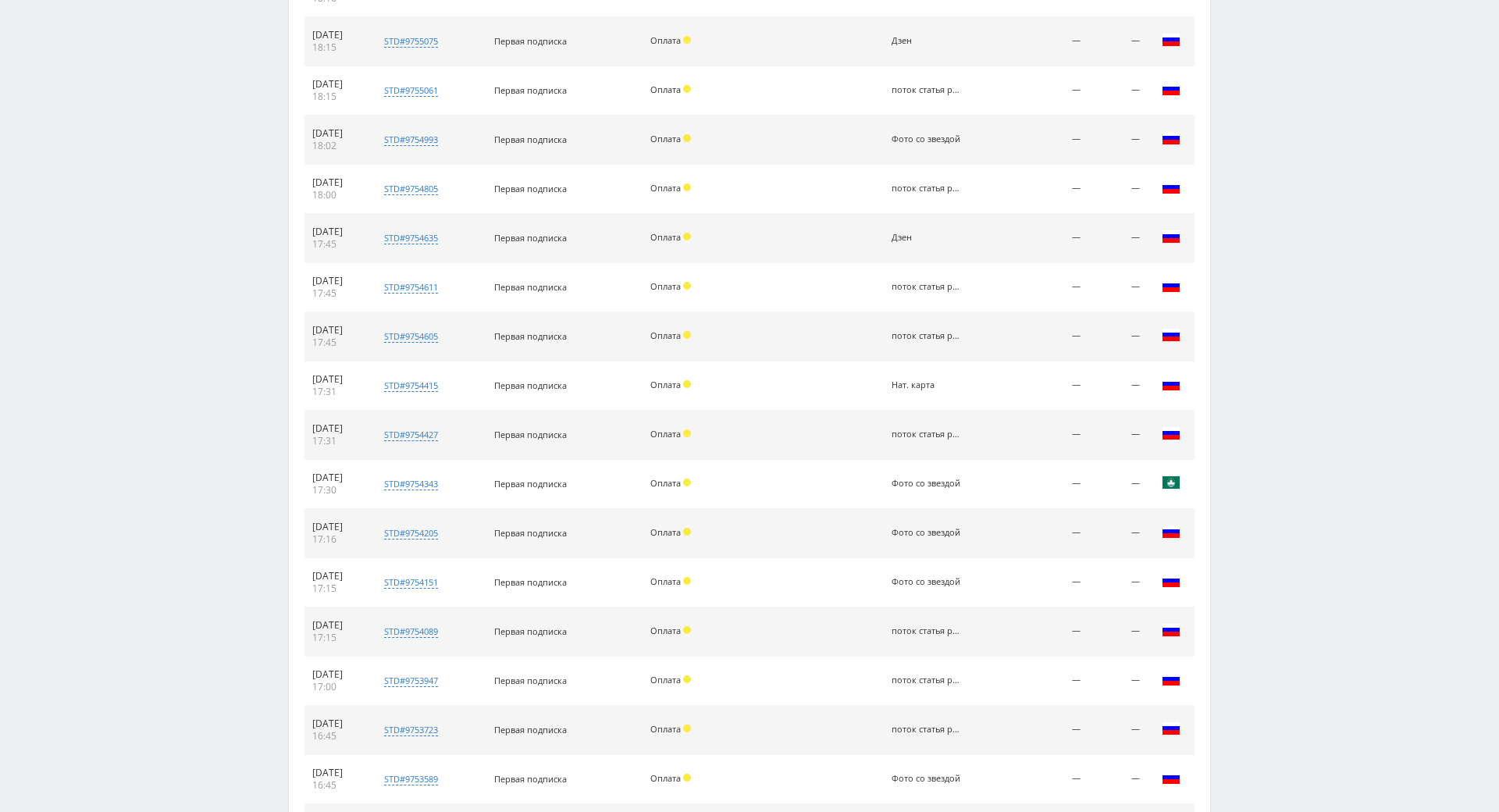
scroll to position [615, 0]
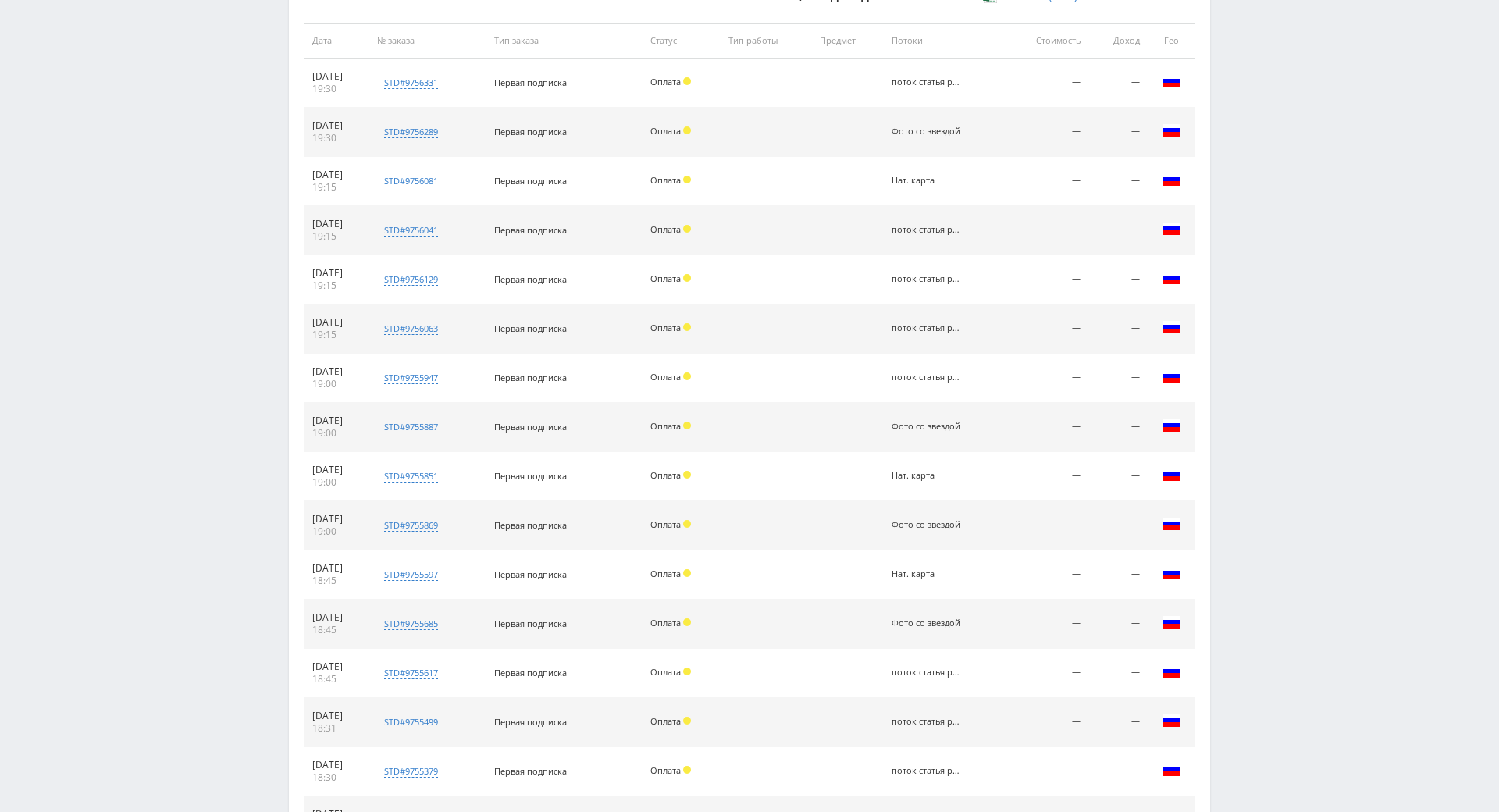
drag, startPoint x: 790, startPoint y: 486, endPoint x: 783, endPoint y: 252, distance: 234.1
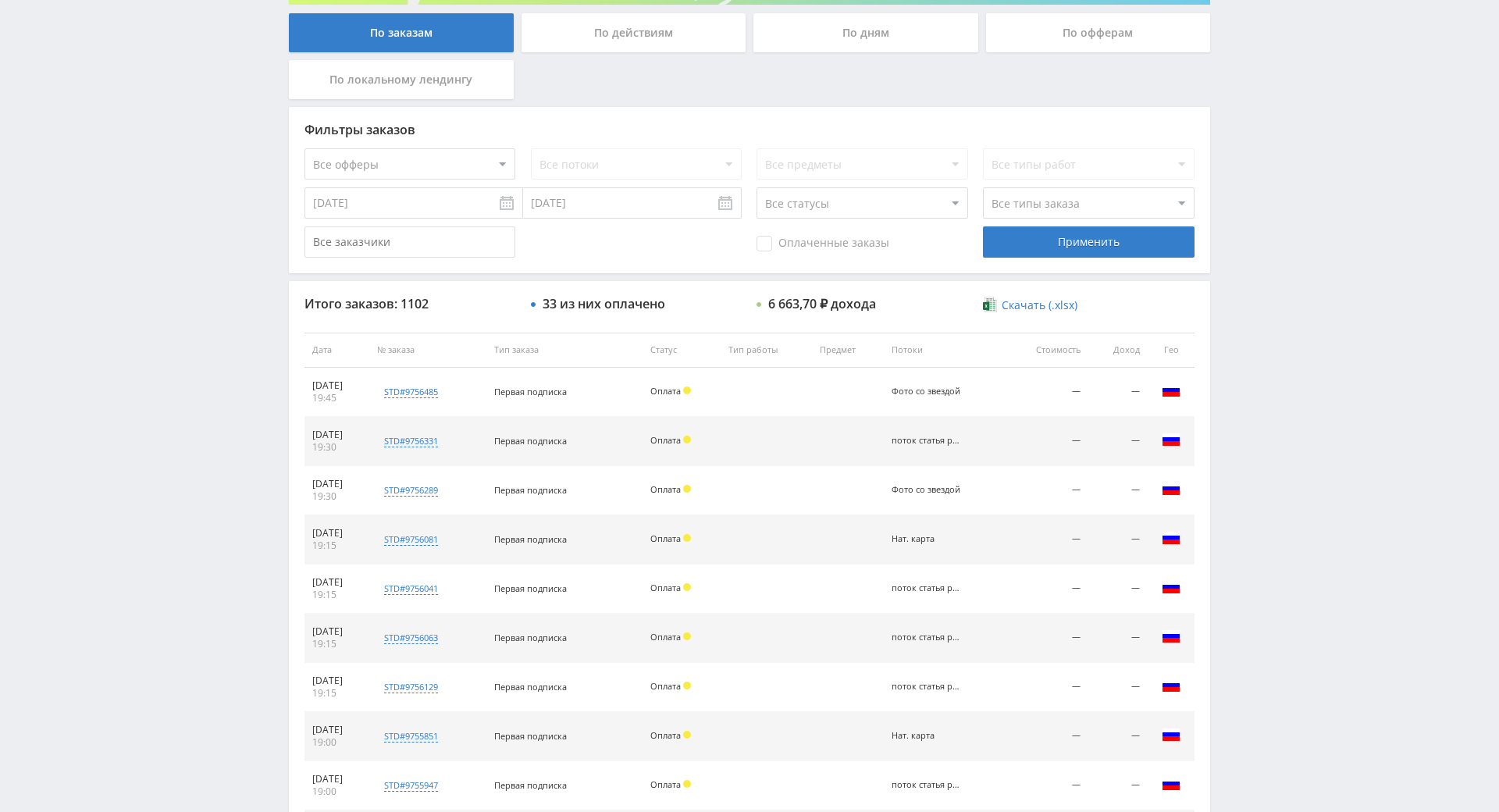
drag, startPoint x: 1292, startPoint y: 482, endPoint x: 1275, endPoint y: 519, distance: 40.7
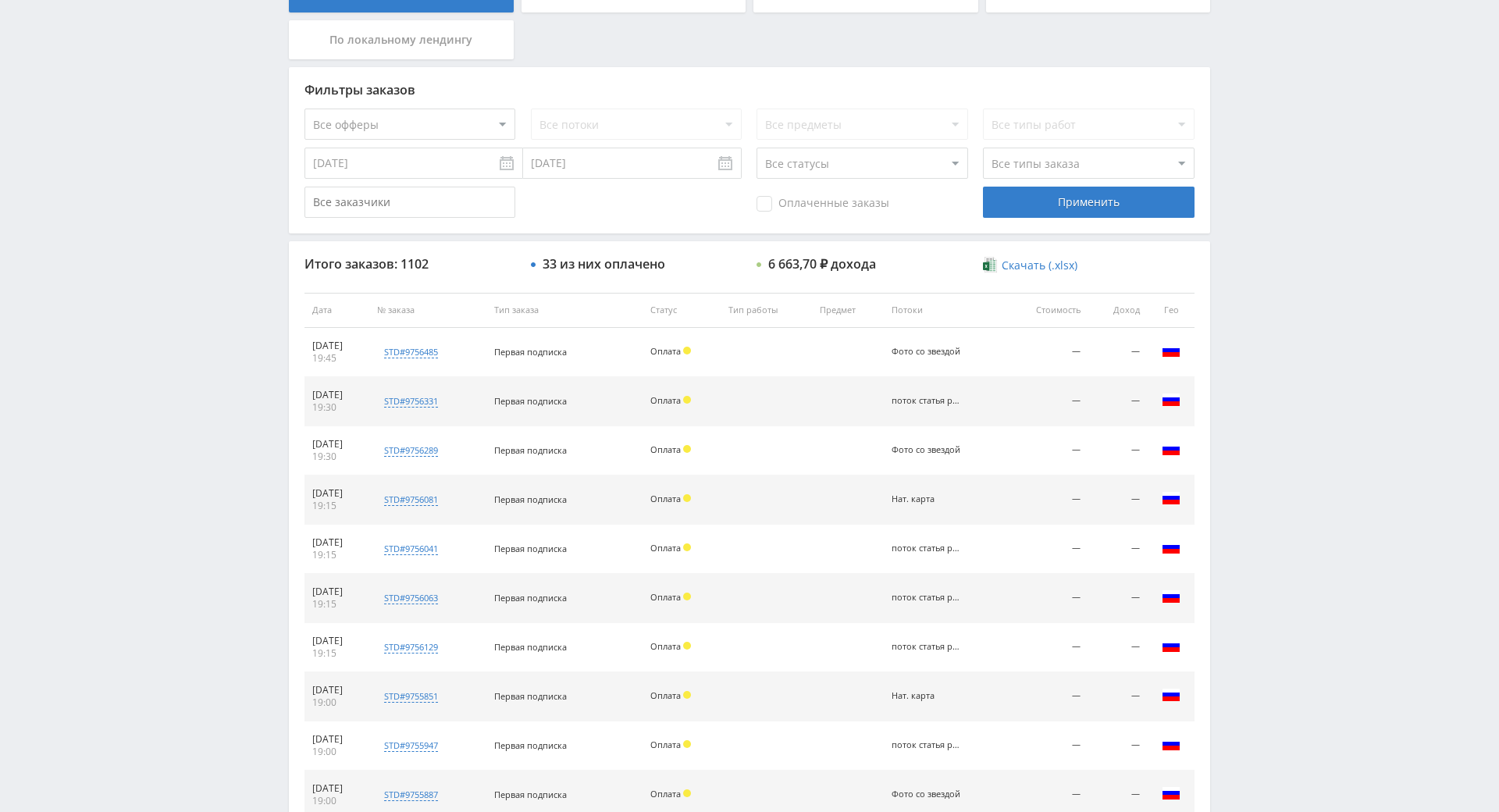
drag, startPoint x: 1278, startPoint y: 554, endPoint x: 1245, endPoint y: 529, distance: 41.4
click at [1237, 517] on div "Telegram-канал Инструменты База знаний Ваш менеджер: [PERSON_NAME] Online @edug…" at bounding box center [749, 310] width 1499 height 1311
click at [1253, 524] on div "Telegram-канал Инструменты База знаний Ваш менеджер: [PERSON_NAME] Online @edug…" at bounding box center [749, 310] width 1499 height 1311
click at [1237, 476] on div "Telegram-канал Инструменты База знаний Ваш менеджер: [PERSON_NAME] Online @edug…" at bounding box center [749, 310] width 1499 height 1311
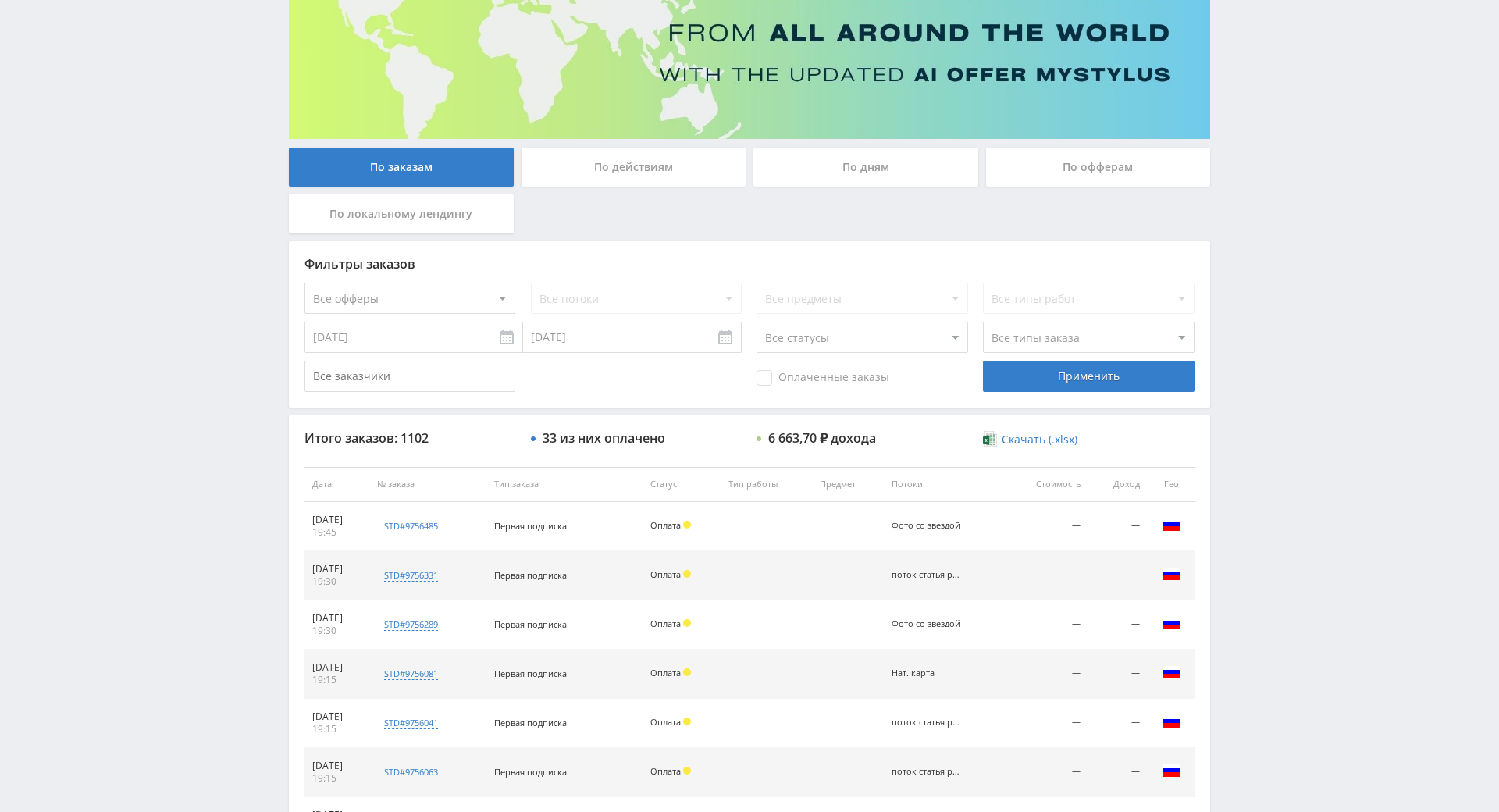
scroll to position [171, 0]
drag, startPoint x: 1258, startPoint y: 537, endPoint x: 1263, endPoint y: 516, distance: 21.6
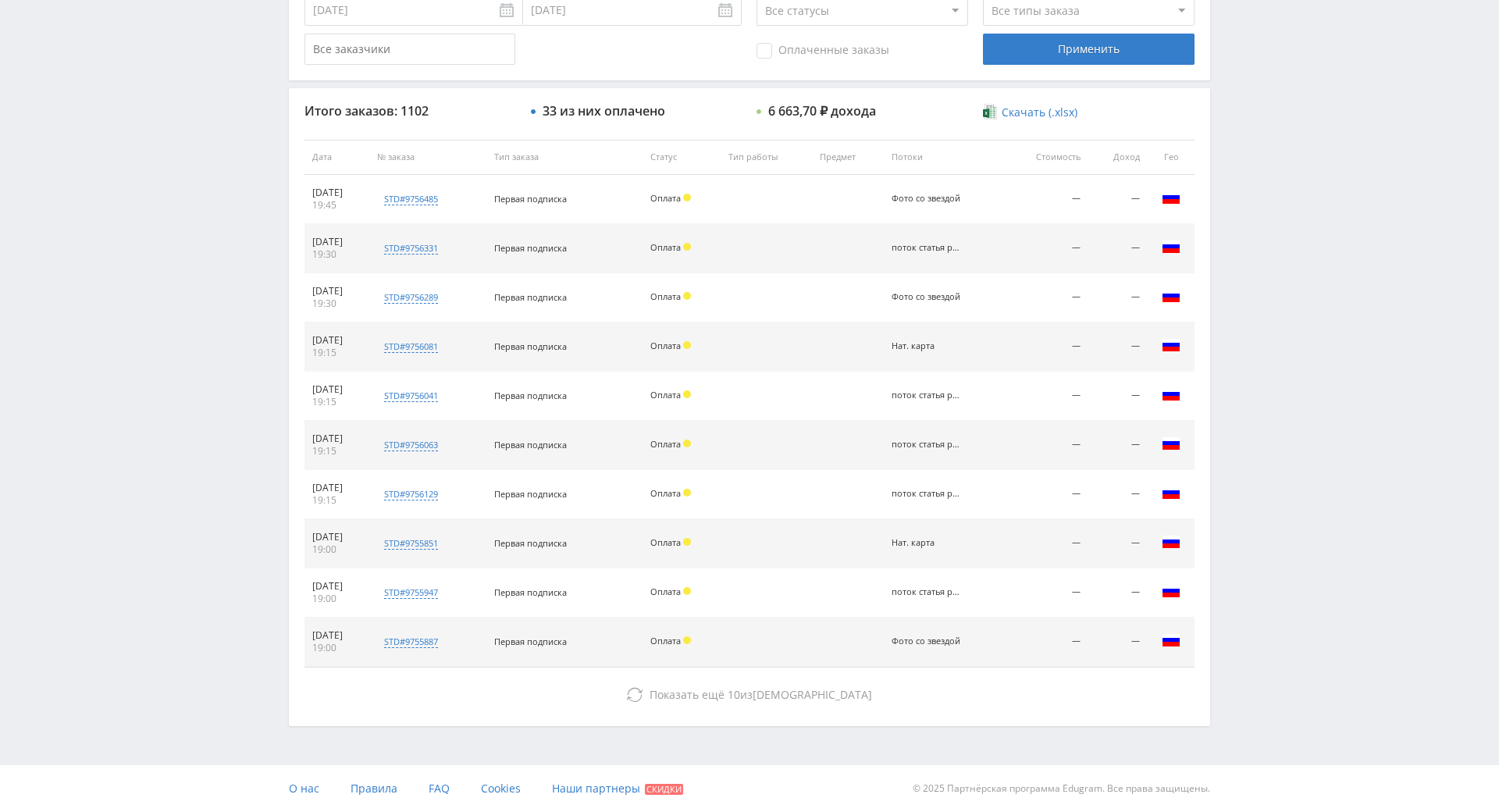
drag, startPoint x: 1266, startPoint y: 497, endPoint x: 1303, endPoint y: 495, distance: 37.1
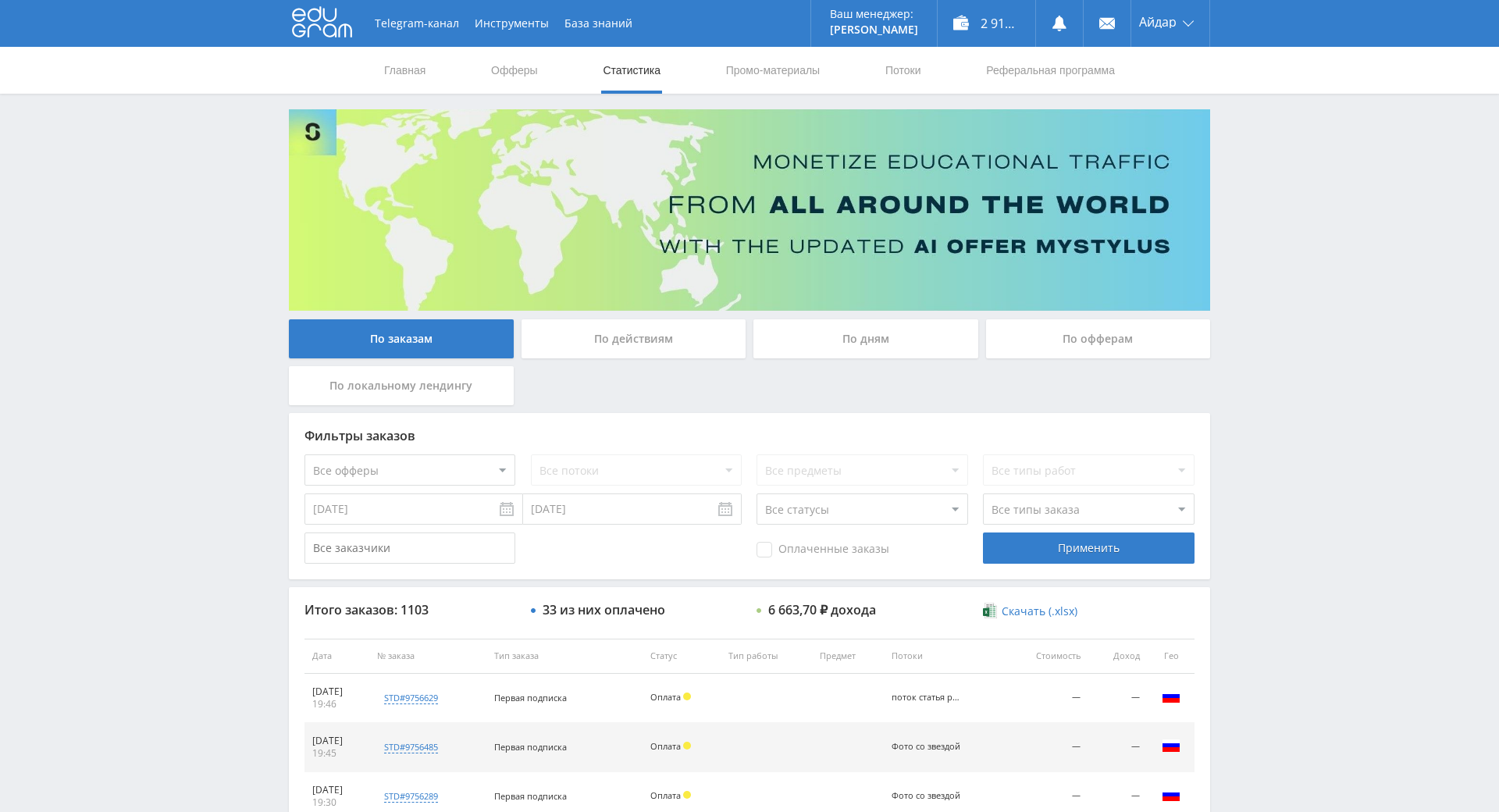
drag, startPoint x: 1232, startPoint y: 481, endPoint x: 1061, endPoint y: 112, distance: 406.7
drag, startPoint x: 219, startPoint y: 312, endPoint x: 303, endPoint y: -20, distance: 342.5
click at [1244, 104] on div "Telegram-канал Инструменты База знаний Ваш менеджер: Alex Alex Online @edugram_…" at bounding box center [749, 656] width 1499 height 1311
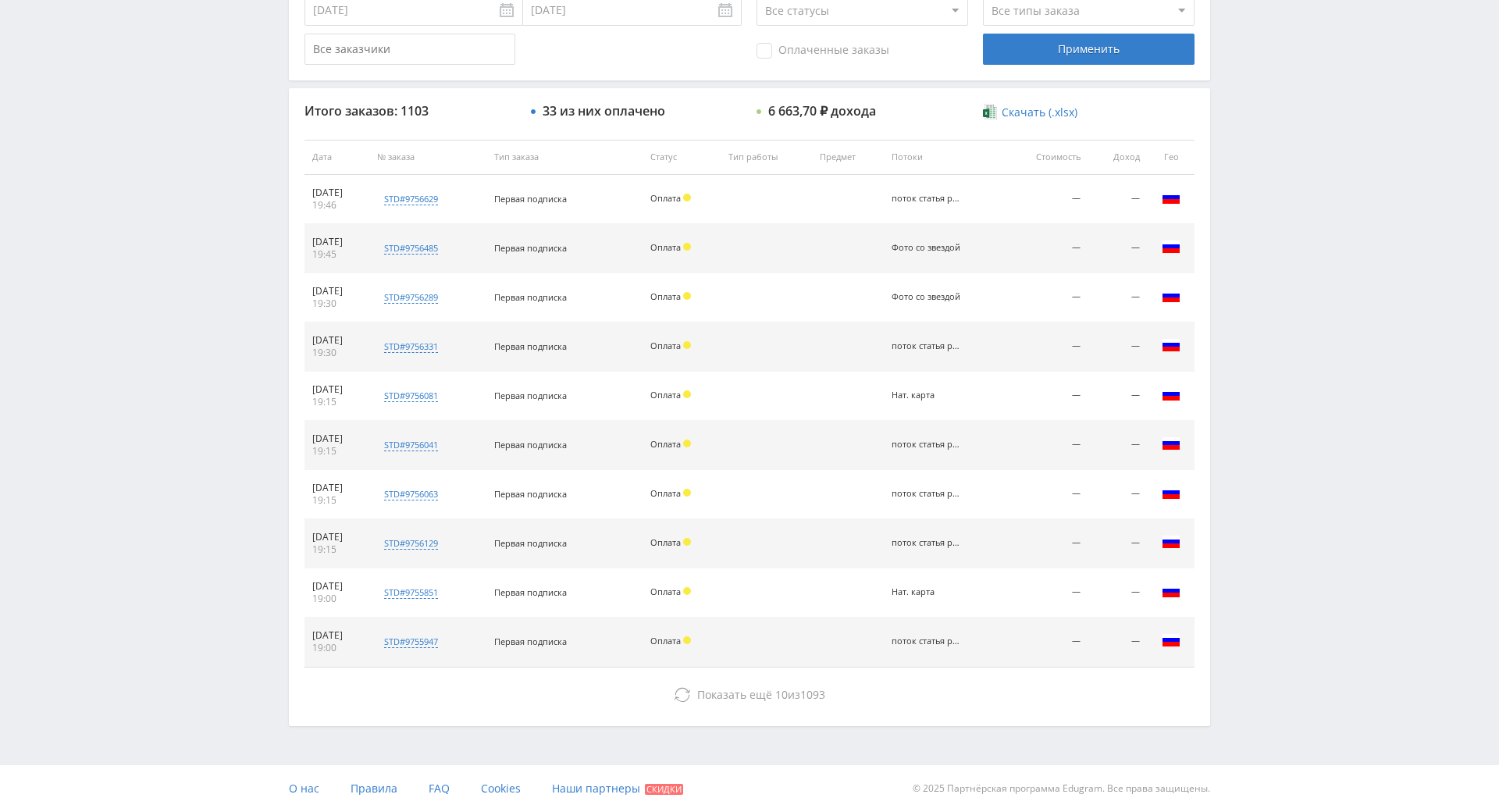
scroll to position [558, 0]
drag, startPoint x: 699, startPoint y: 481, endPoint x: 721, endPoint y: 539, distance: 62.0
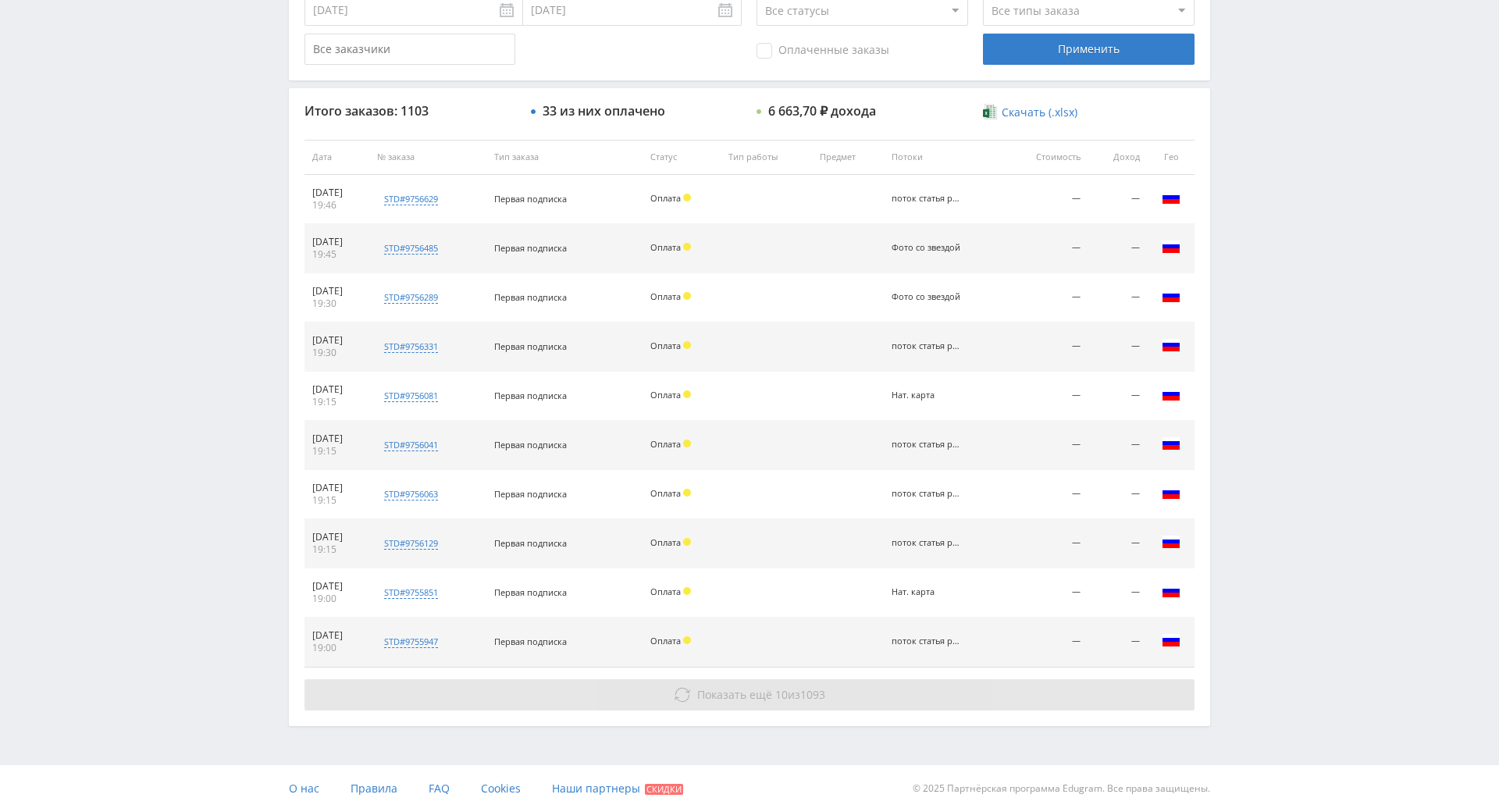
click at [763, 679] on button "Показать ещё 10 из 1093" at bounding box center [749, 695] width 890 height 31
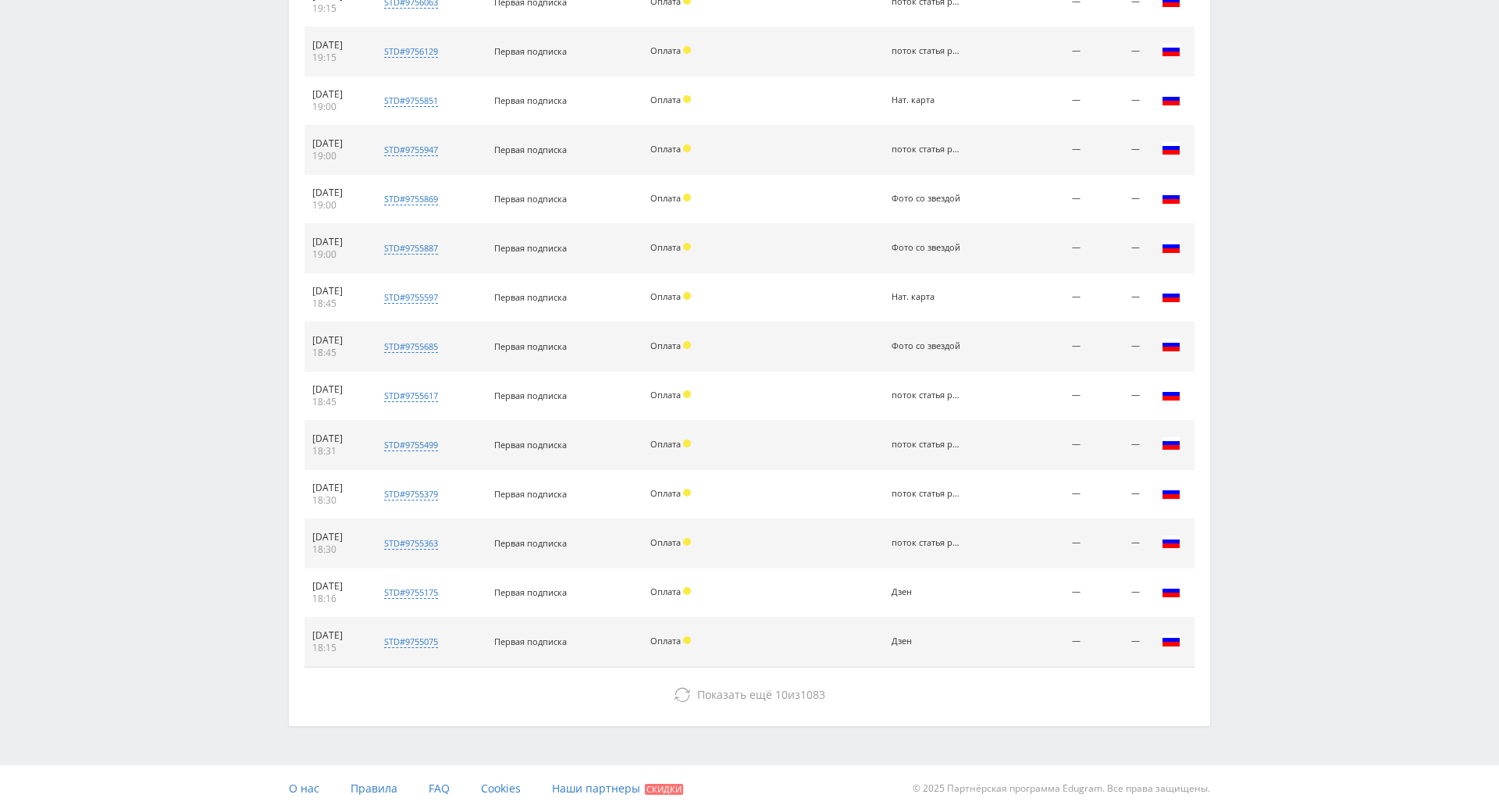
scroll to position [1050, 0]
drag, startPoint x: 829, startPoint y: 512, endPoint x: 845, endPoint y: 602, distance: 91.4
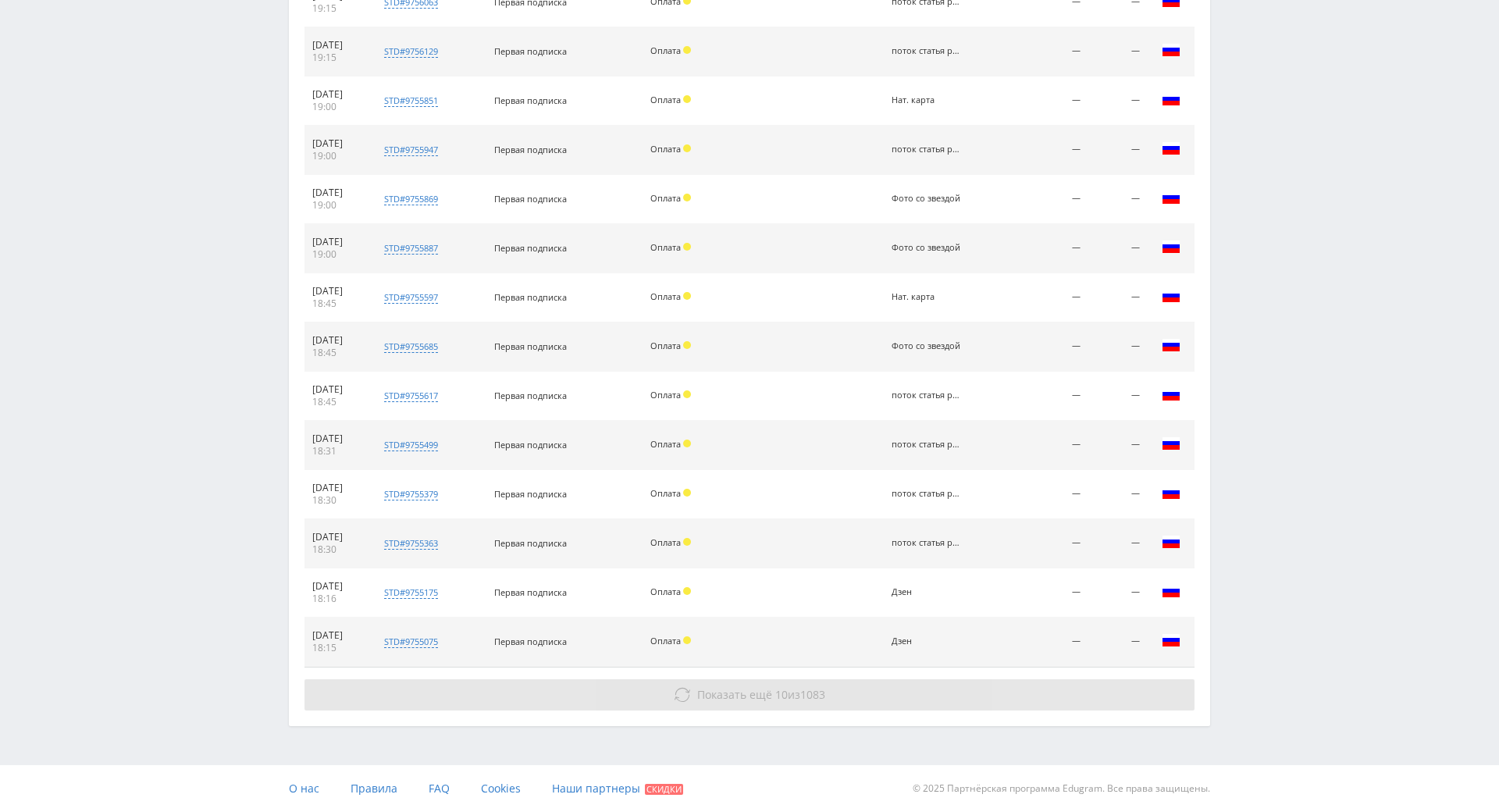
click at [818, 679] on button "Показать ещё 10 из 1083" at bounding box center [749, 695] width 890 height 31
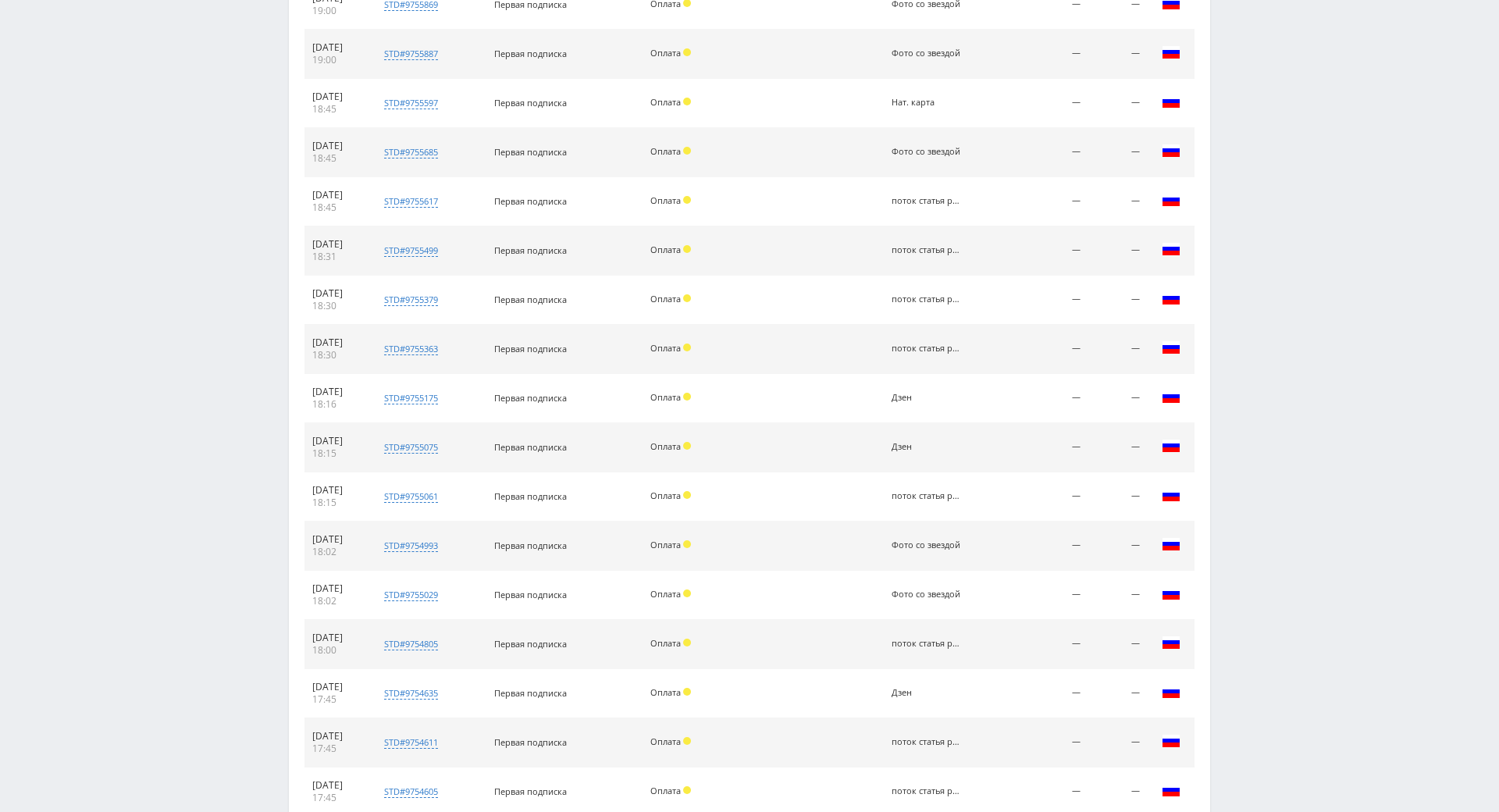
scroll to position [1542, 0]
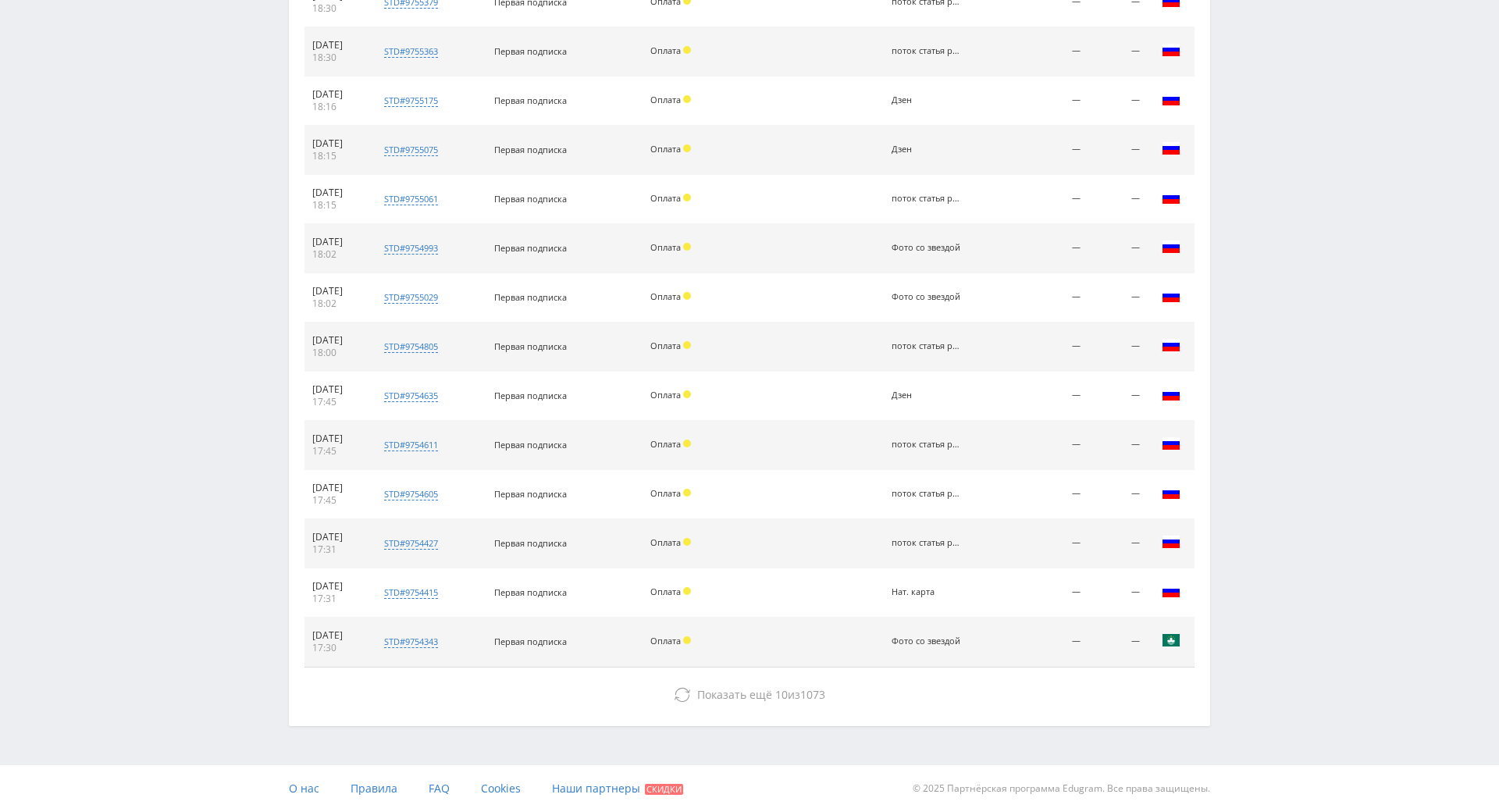
drag, startPoint x: 822, startPoint y: 560, endPoint x: 814, endPoint y: 566, distance: 10.0
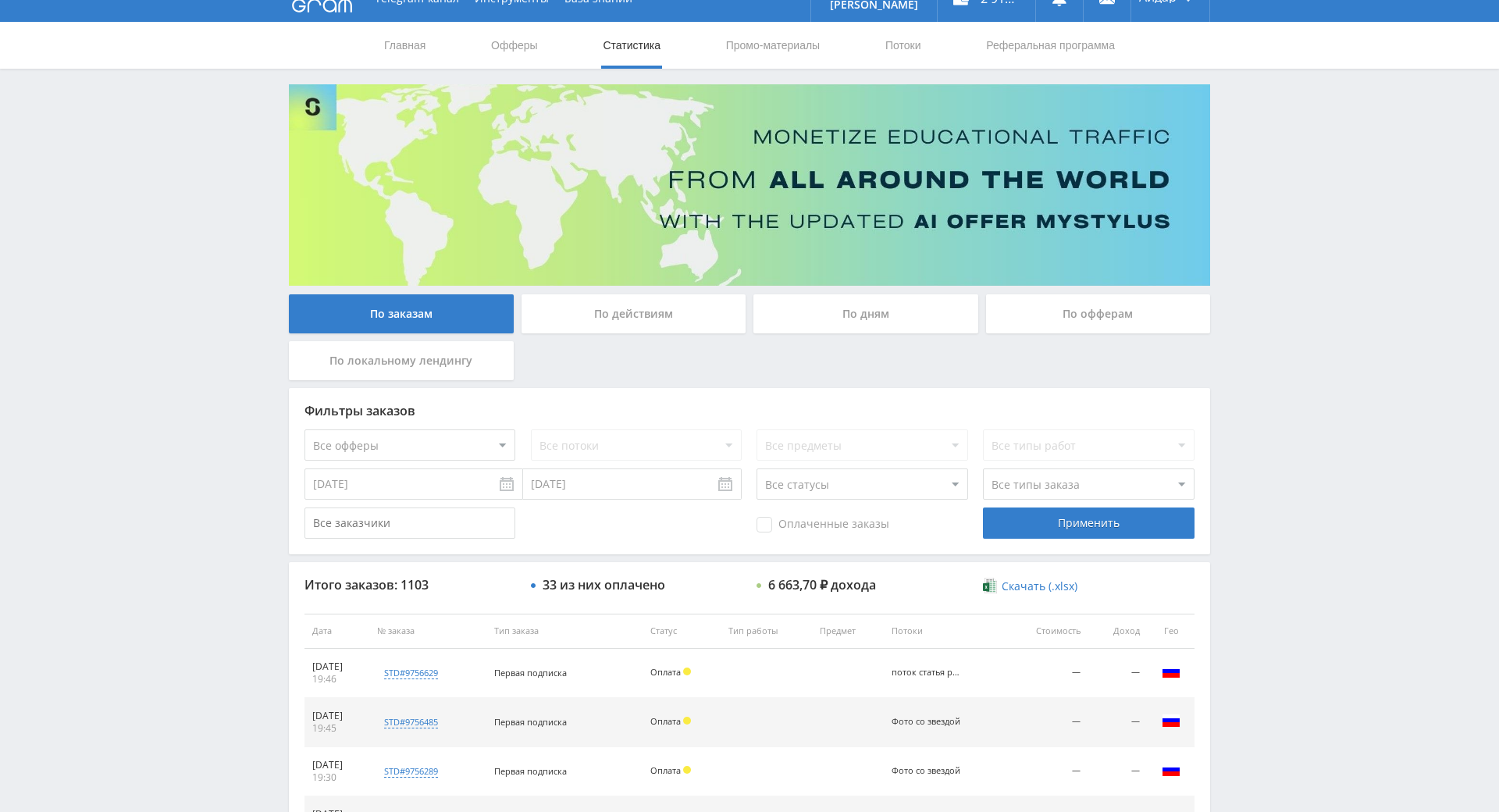
scroll to position [0, 0]
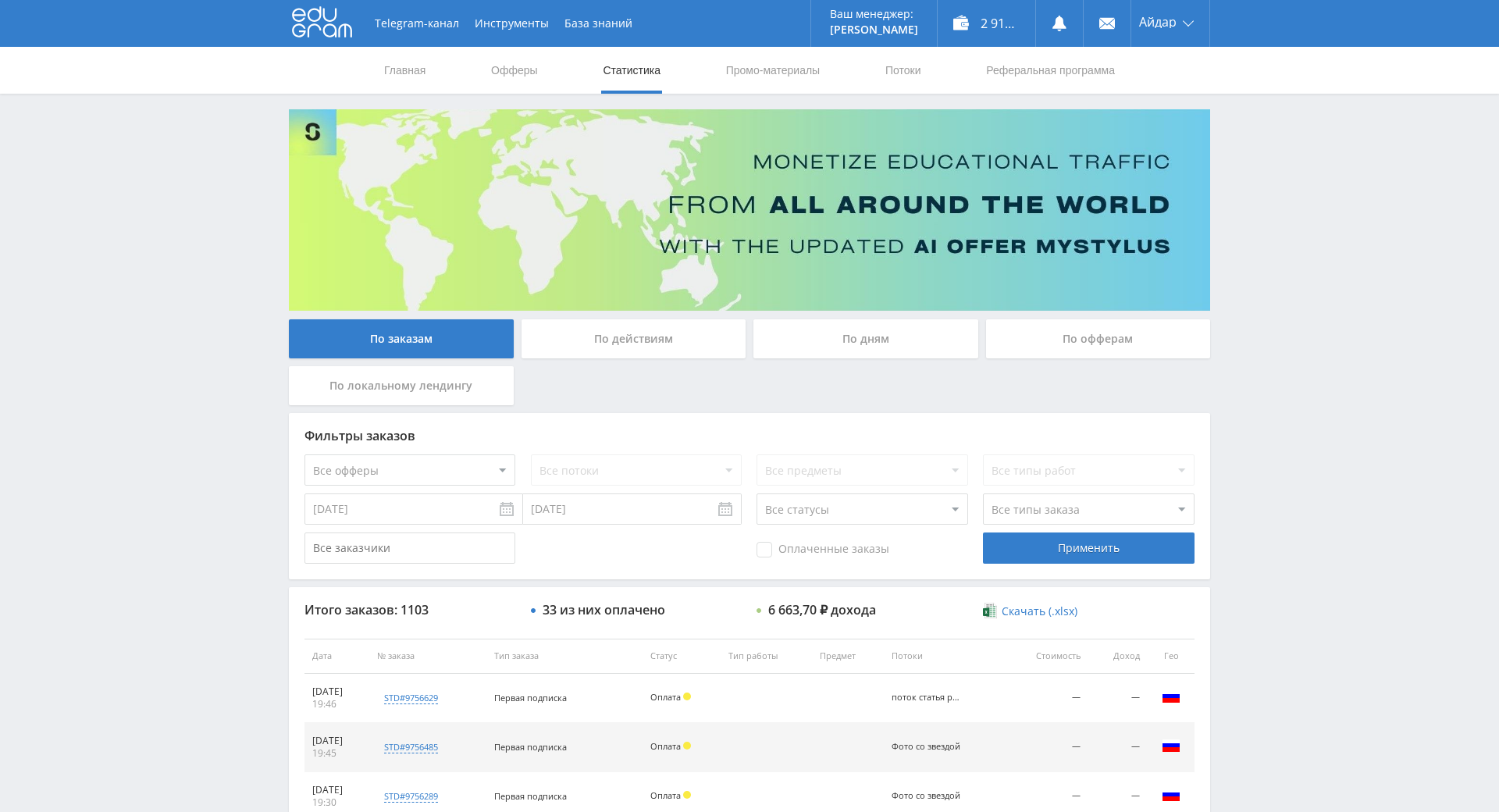
drag, startPoint x: 814, startPoint y: 566, endPoint x: 848, endPoint y: 341, distance: 227.6
click at [1044, 10] on link at bounding box center [1060, 24] width 47 height 47
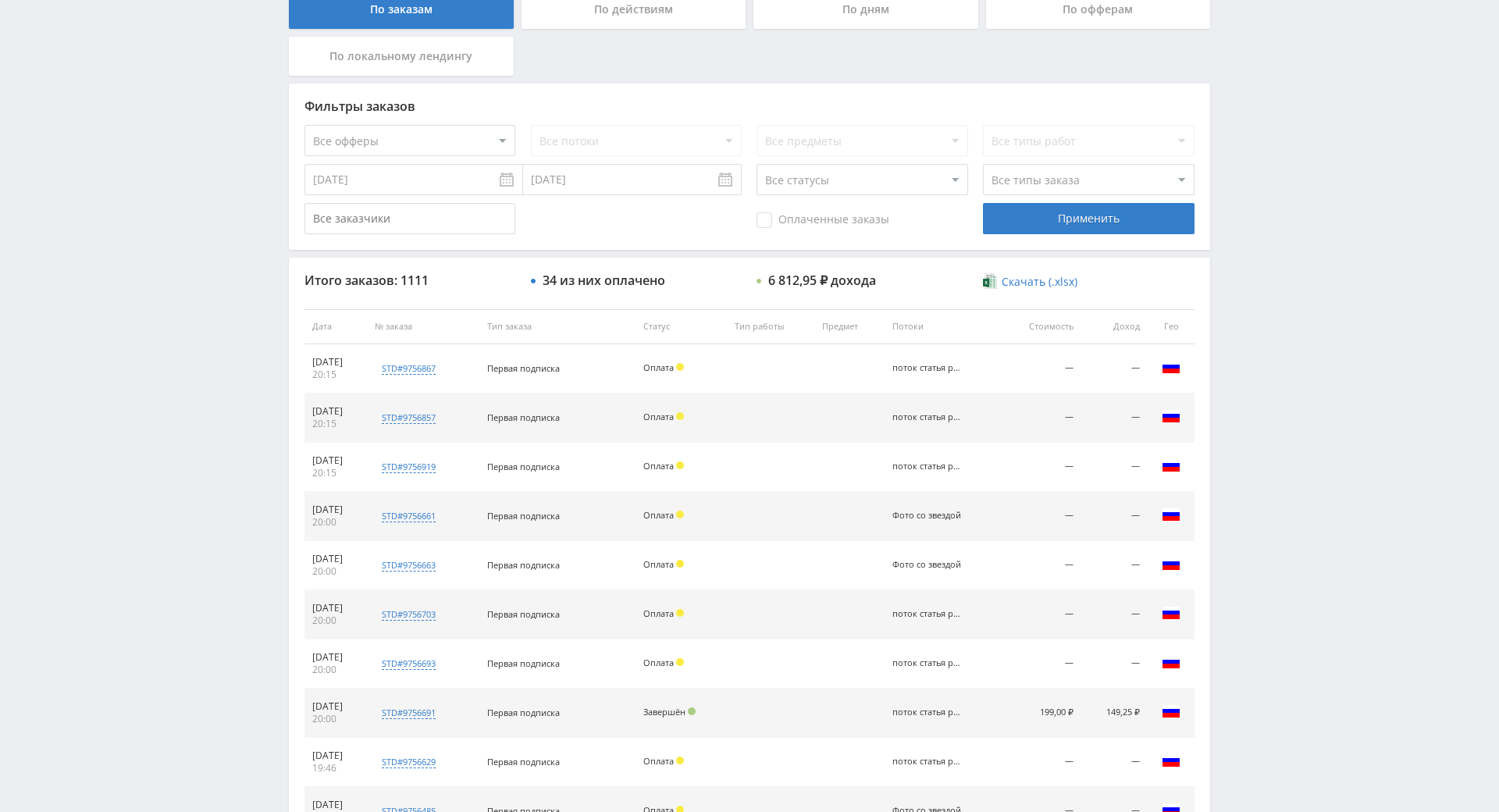
drag, startPoint x: 1400, startPoint y: 348, endPoint x: 1377, endPoint y: 439, distance: 93.9
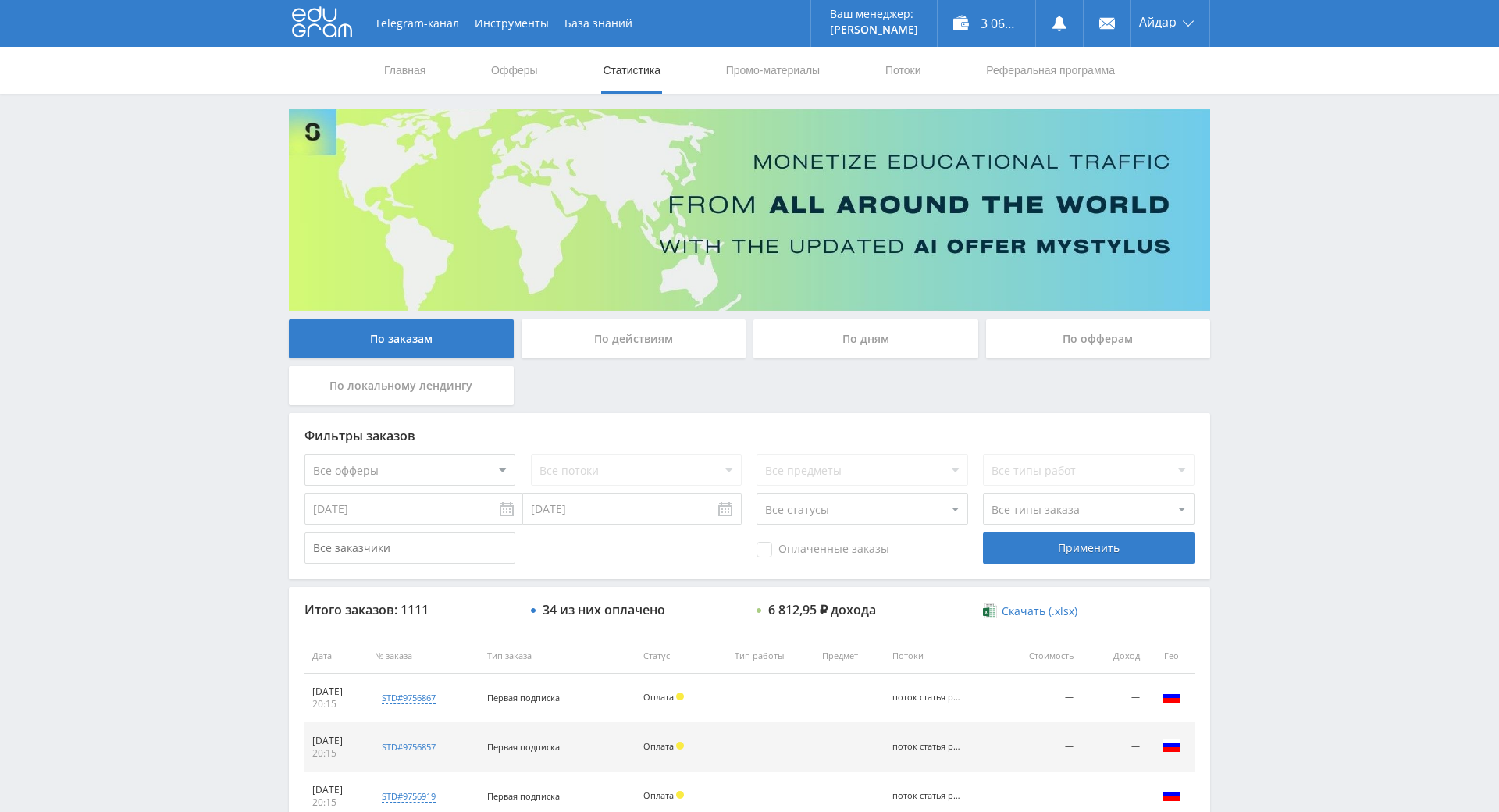
drag, startPoint x: 1375, startPoint y: 469, endPoint x: 1143, endPoint y: 261, distance: 311.6
click at [480, 70] on nav "Главная Офферы Статистика Промо-материалы Потоки Реферальная программа" at bounding box center [750, 71] width 734 height 47
click at [501, 70] on link "Офферы" at bounding box center [514, 71] width 50 height 47
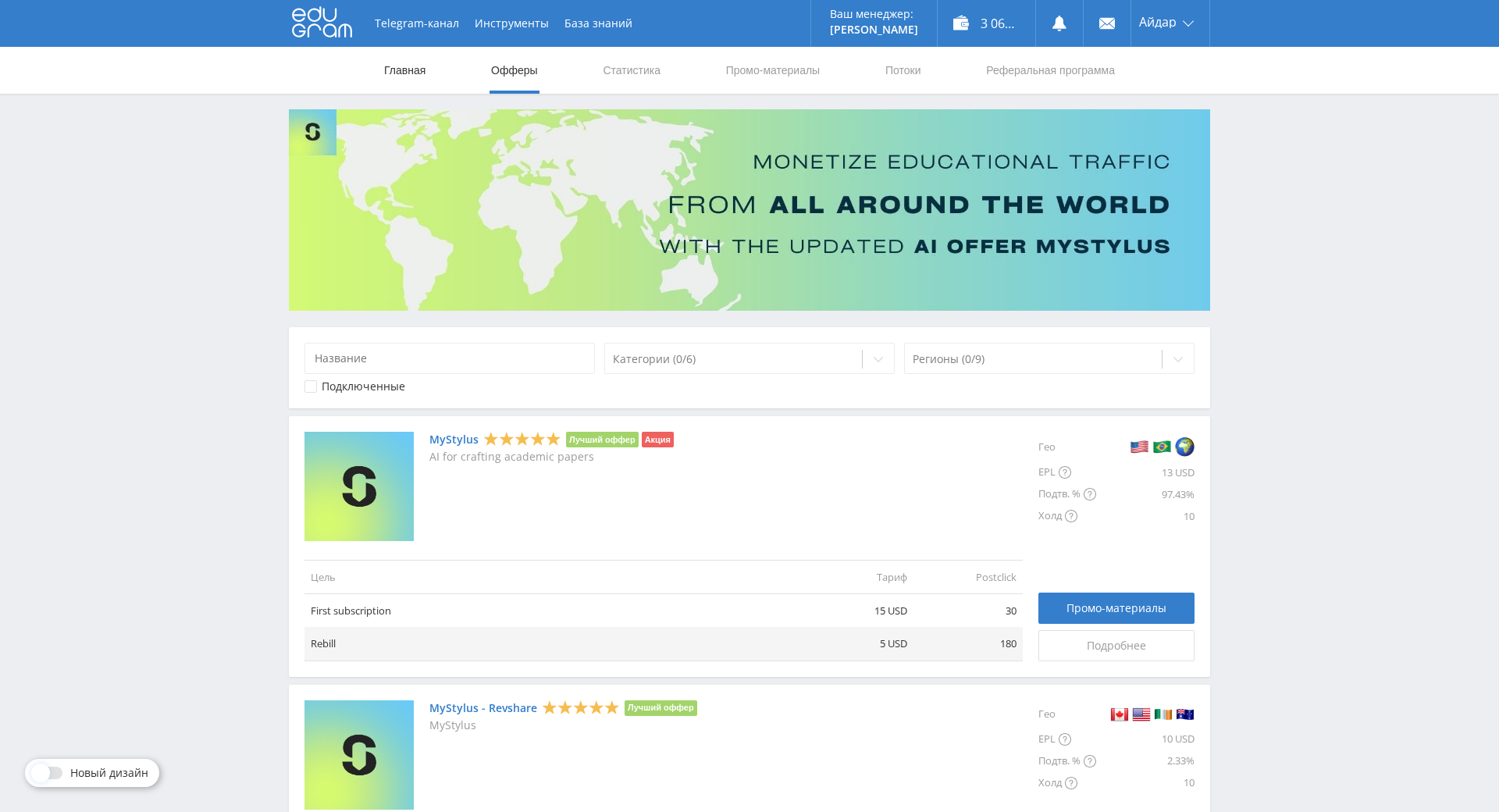
click at [411, 78] on link "Главная" at bounding box center [405, 71] width 44 height 47
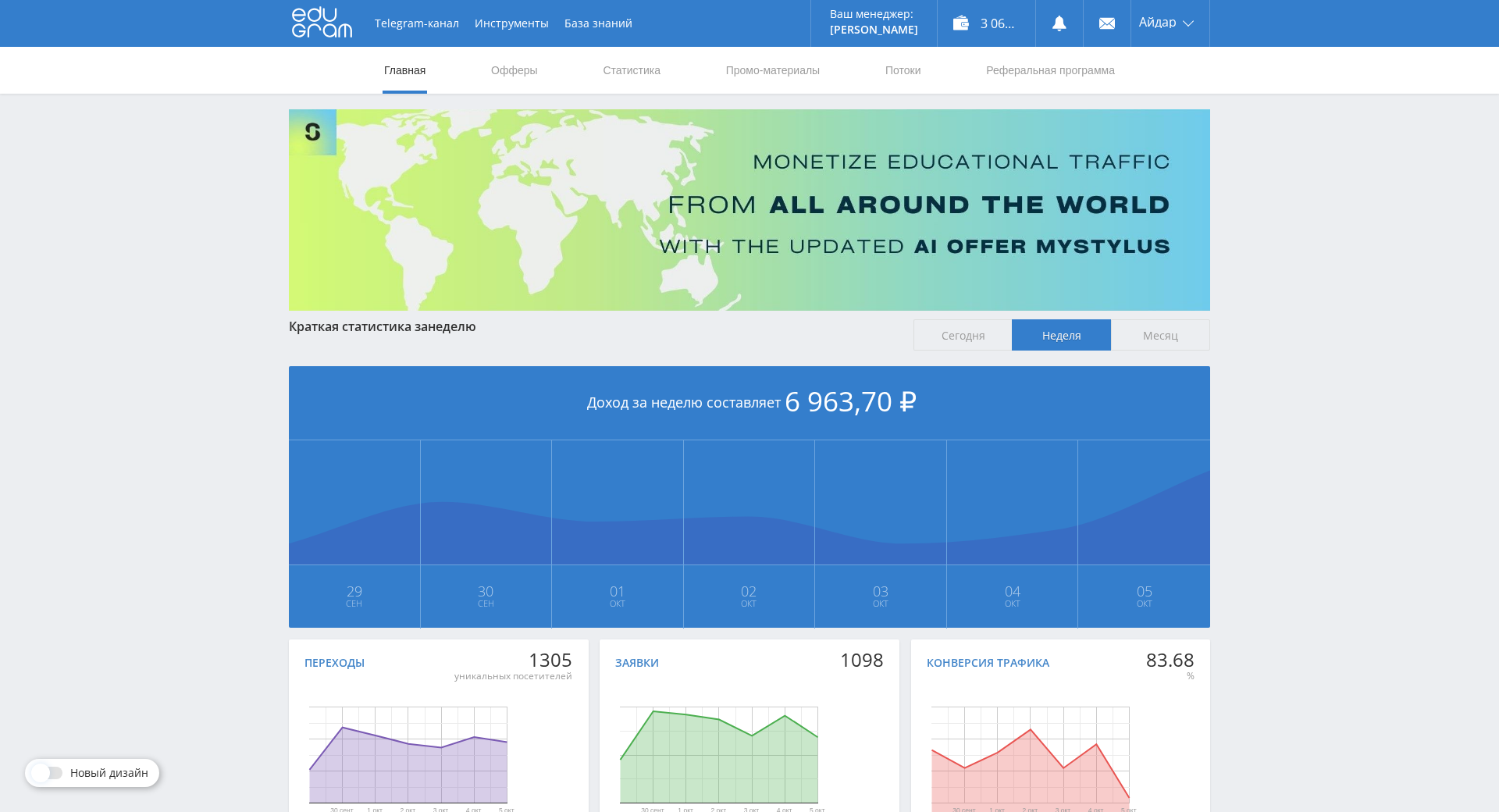
click at [969, 330] on span "Сегодня" at bounding box center [963, 335] width 99 height 31
click at [0, 0] on input "Сегодня" at bounding box center [0, 0] width 0 height 0
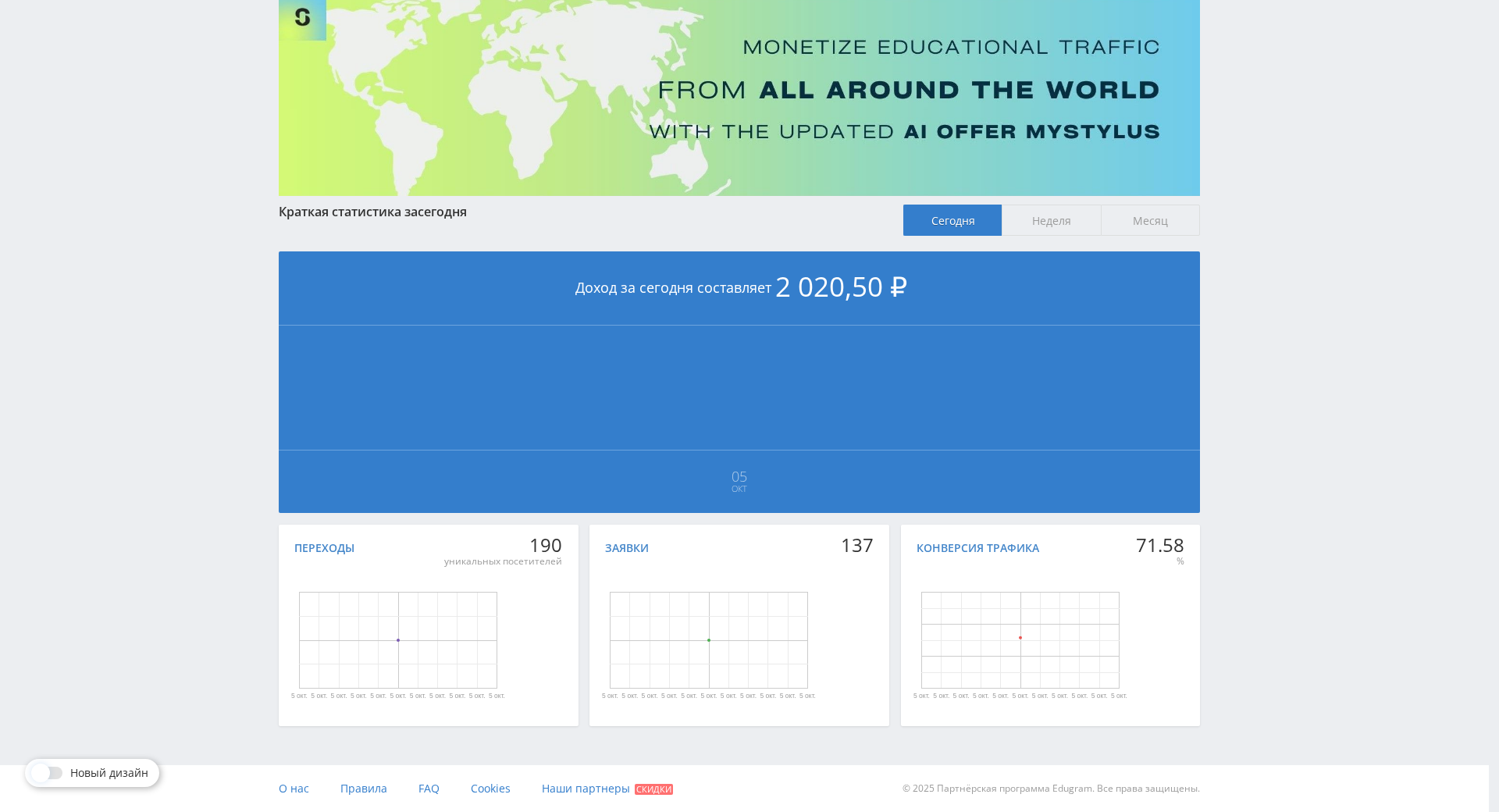
scroll to position [186, 0]
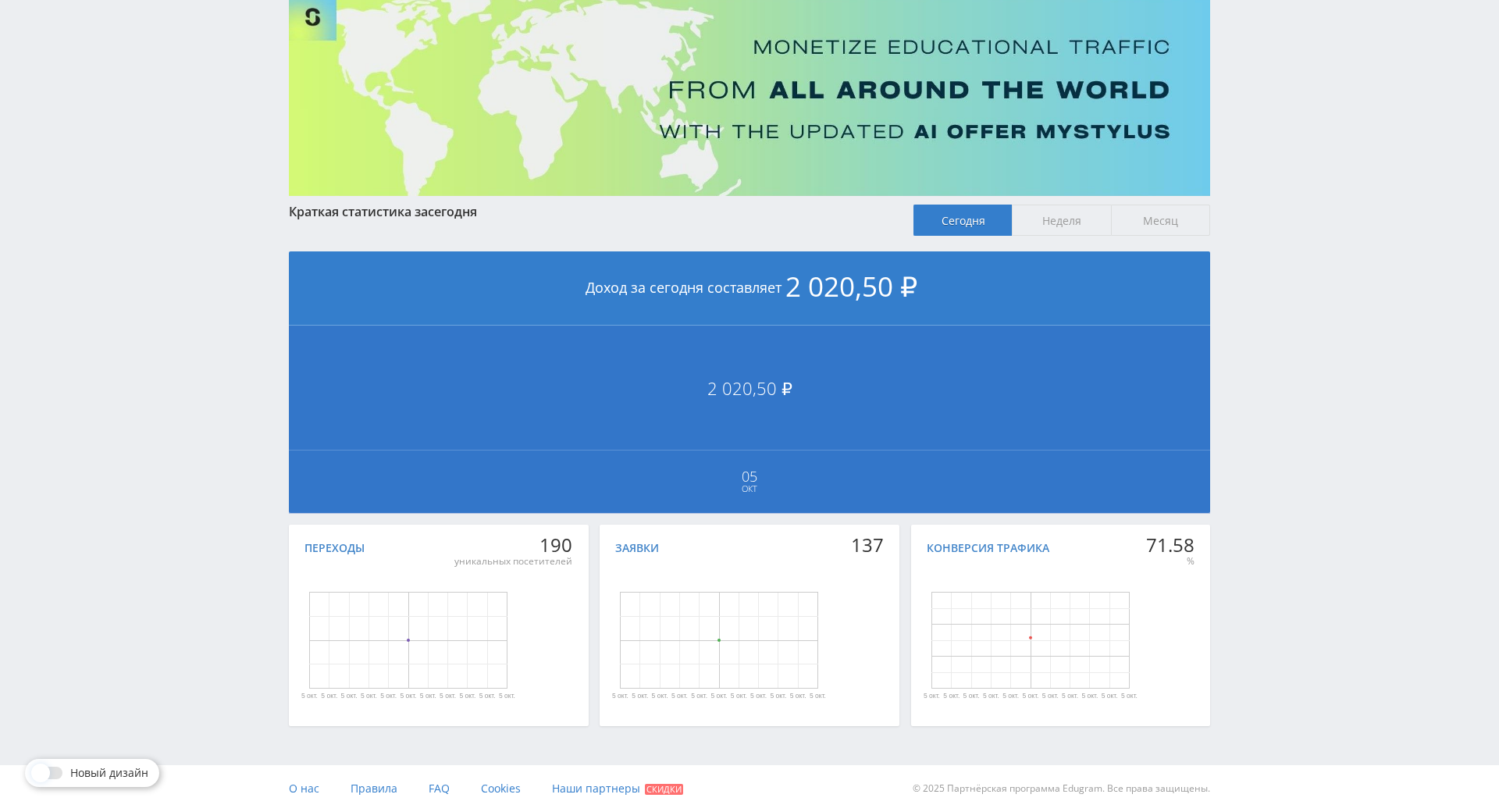
drag, startPoint x: 1254, startPoint y: 331, endPoint x: 1203, endPoint y: 342, distance: 52.2
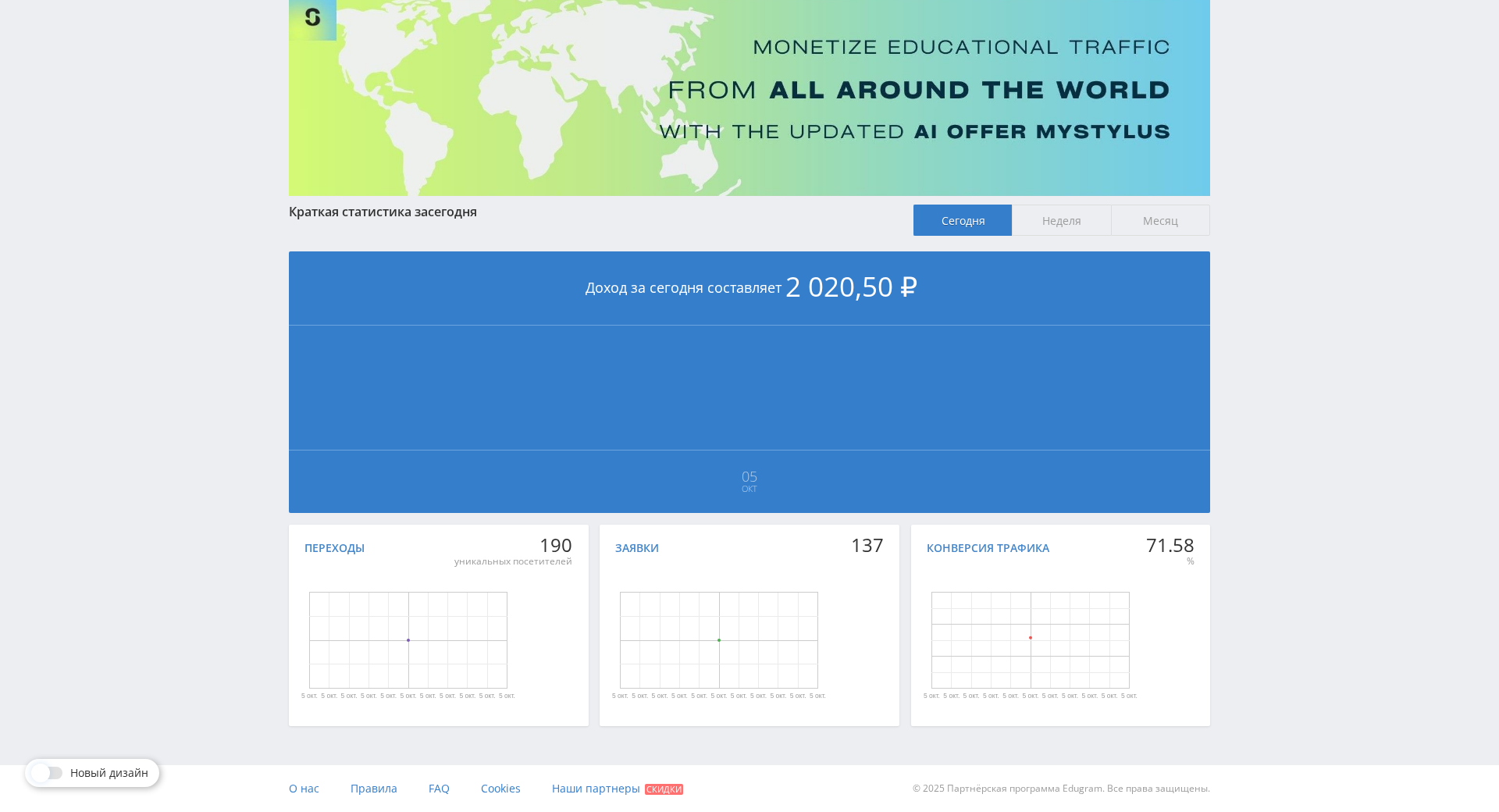
click at [1056, 205] on span "Неделя" at bounding box center [1061, 220] width 99 height 31
click at [0, 0] on input "Неделя" at bounding box center [0, 0] width 0 height 0
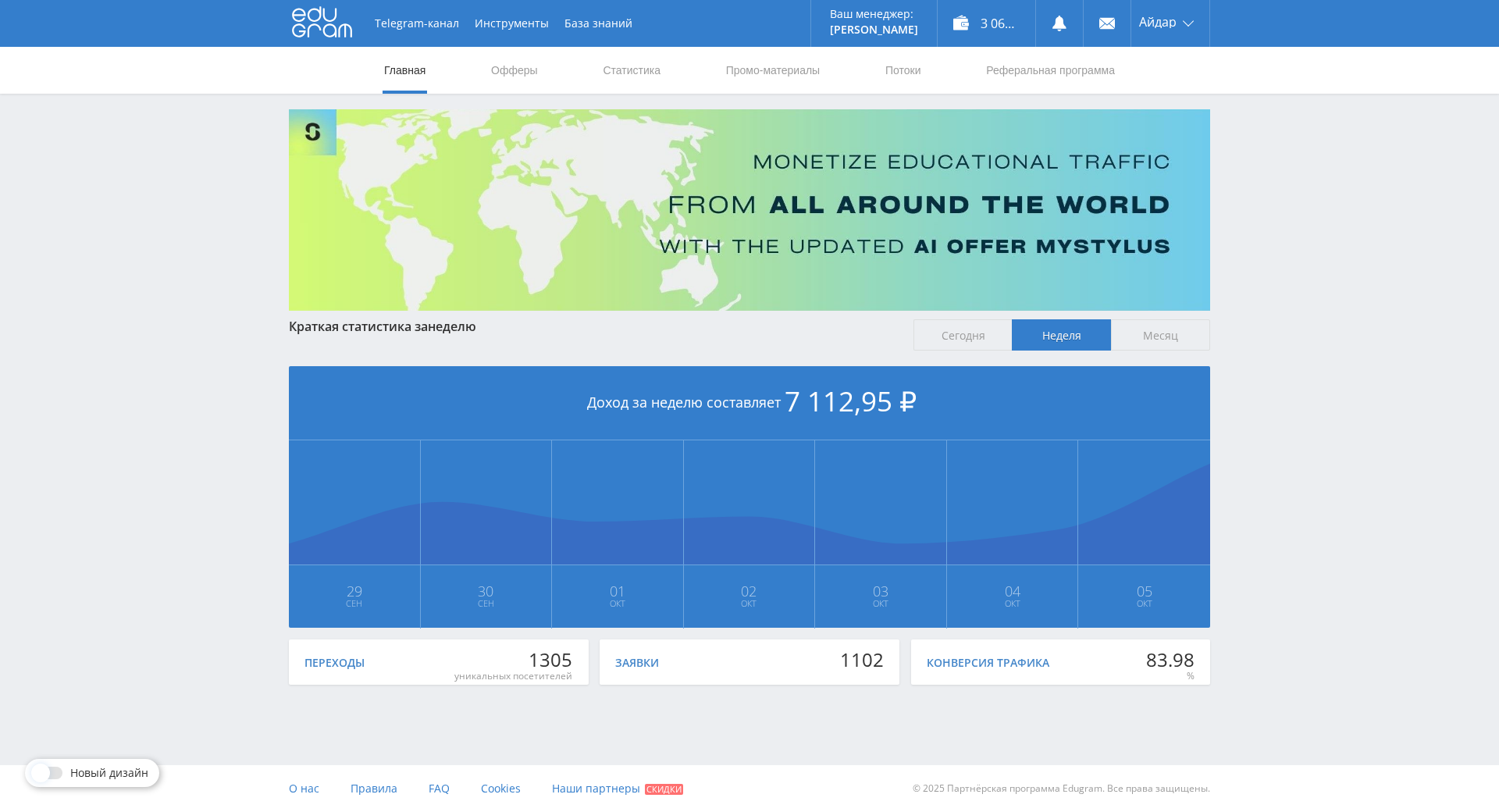
scroll to position [174, 0]
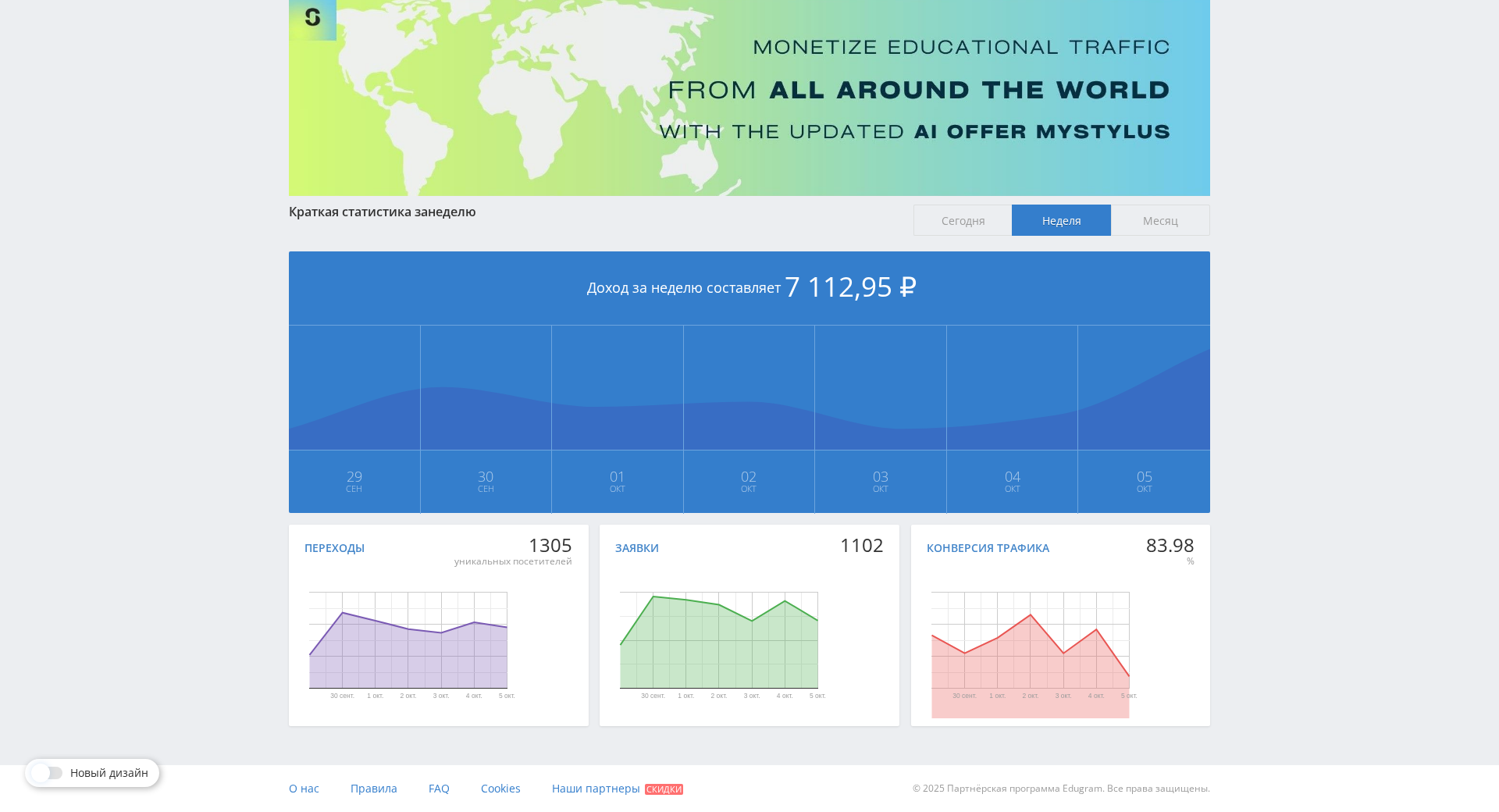
drag, startPoint x: 1273, startPoint y: 304, endPoint x: 1188, endPoint y: 341, distance: 92.7
drag, startPoint x: 1273, startPoint y: 265, endPoint x: 1263, endPoint y: 191, distance: 74.7
click at [1263, 191] on div "Telegram-канал Инструменты База знаний Ваш менеджер: [PERSON_NAME] Online @edug…" at bounding box center [749, 348] width 1499 height 927
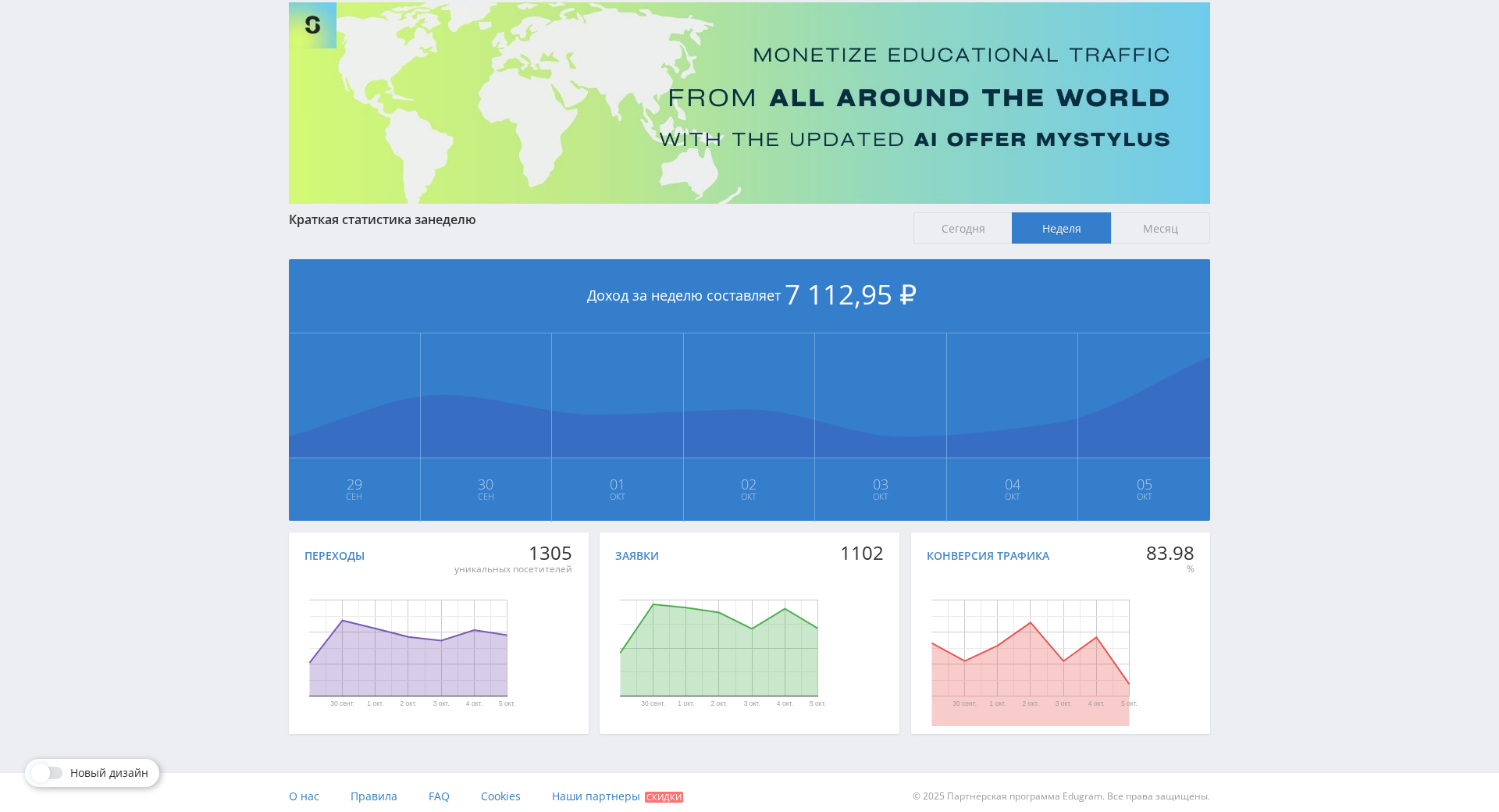
scroll to position [0, 0]
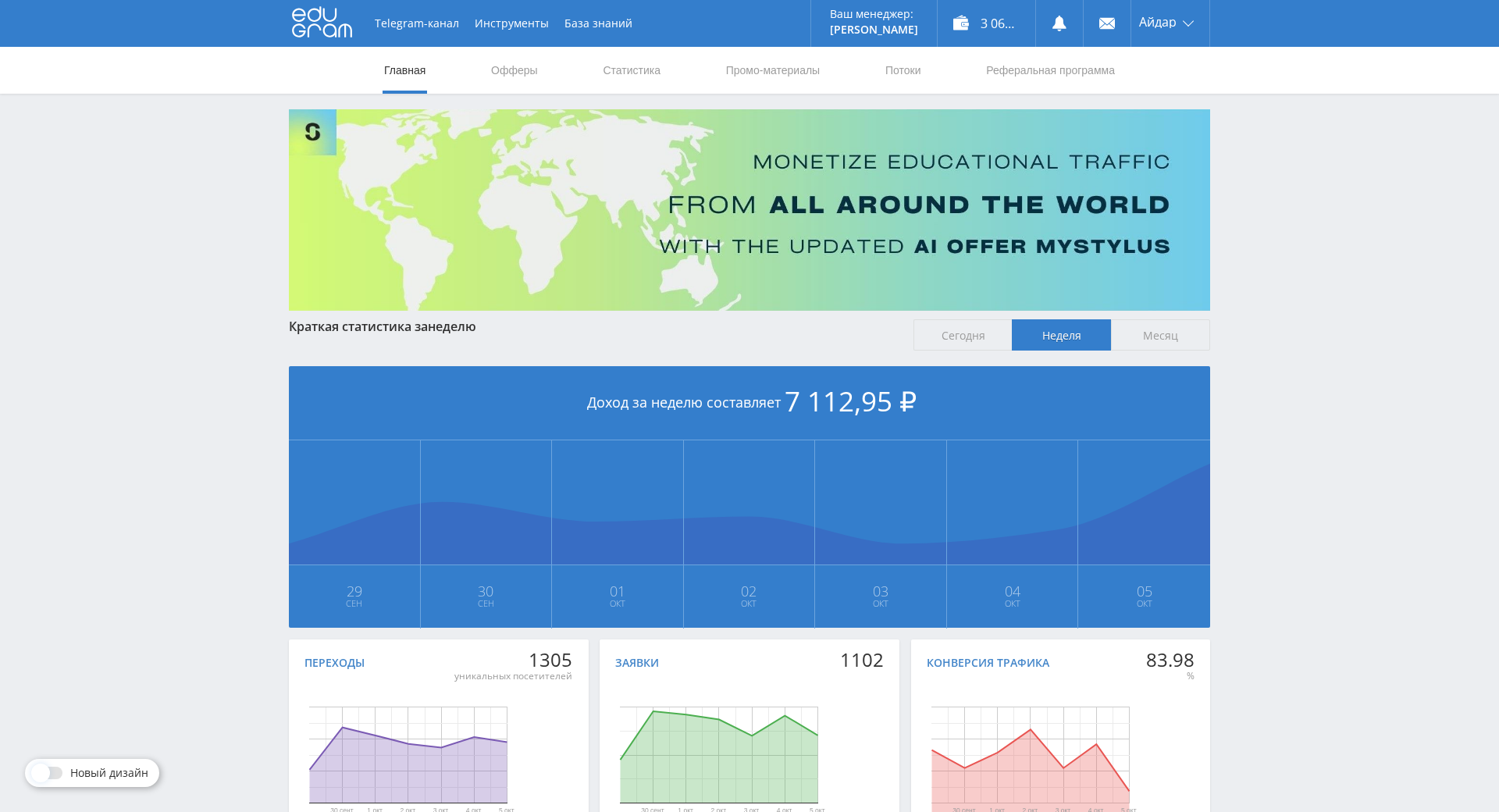
drag, startPoint x: 1347, startPoint y: 362, endPoint x: 1297, endPoint y: 229, distance: 142.1
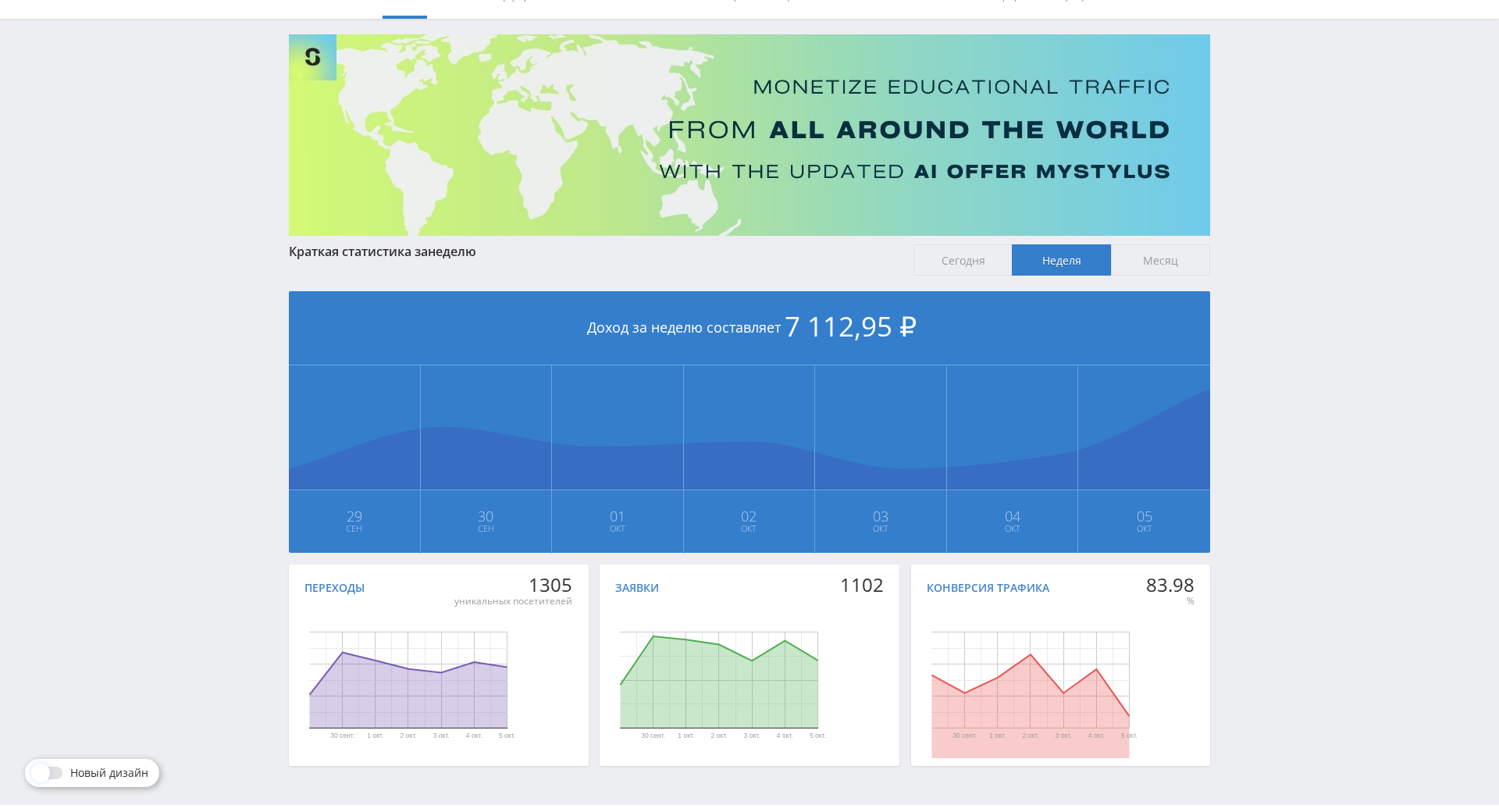
scroll to position [174, 0]
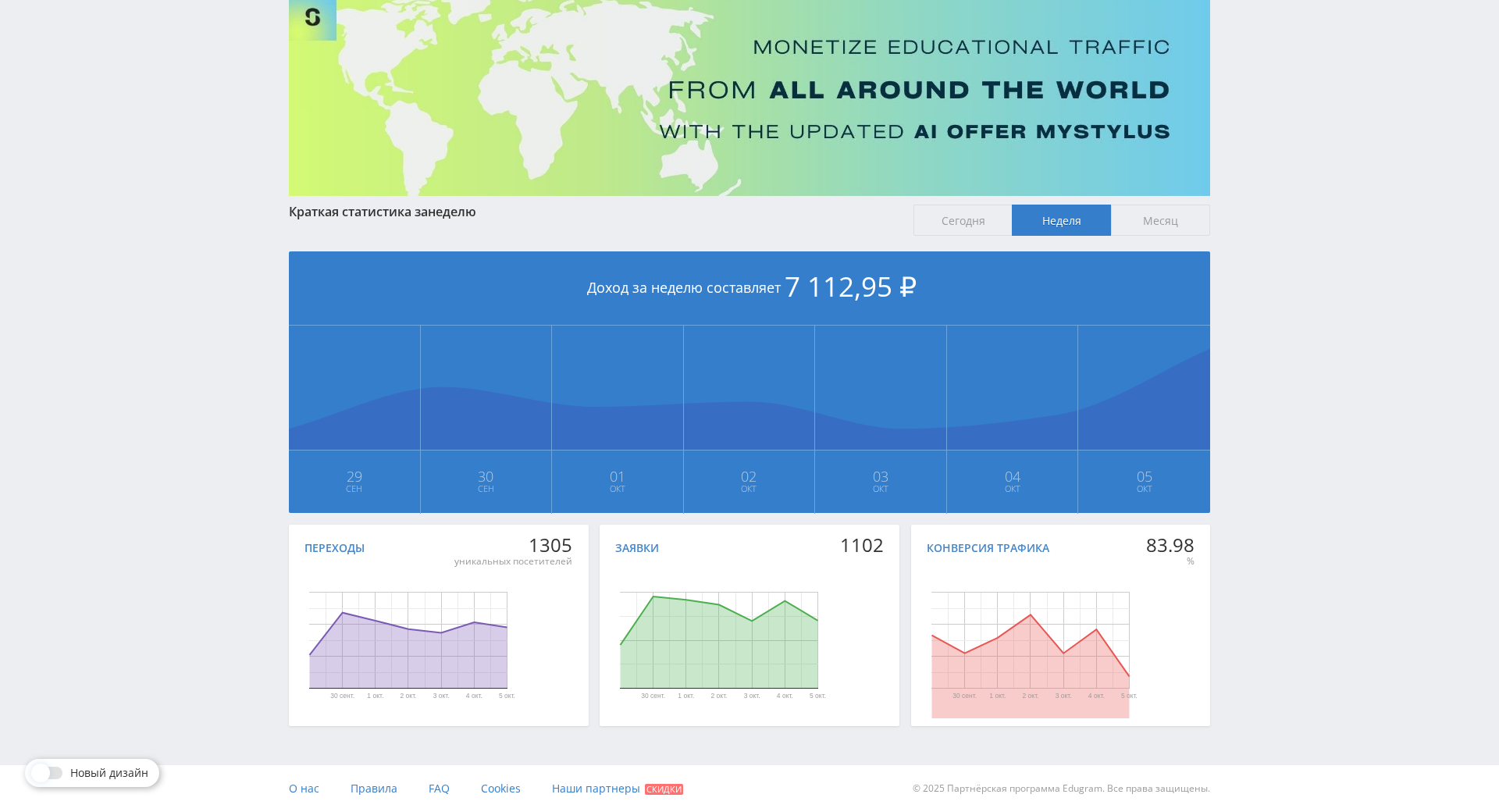
drag, startPoint x: 1256, startPoint y: 257, endPoint x: 1210, endPoint y: 319, distance: 77.2
click at [940, 205] on span "Сегодня" at bounding box center [963, 220] width 99 height 31
click at [0, 0] on input "Сегодня" at bounding box center [0, 0] width 0 height 0
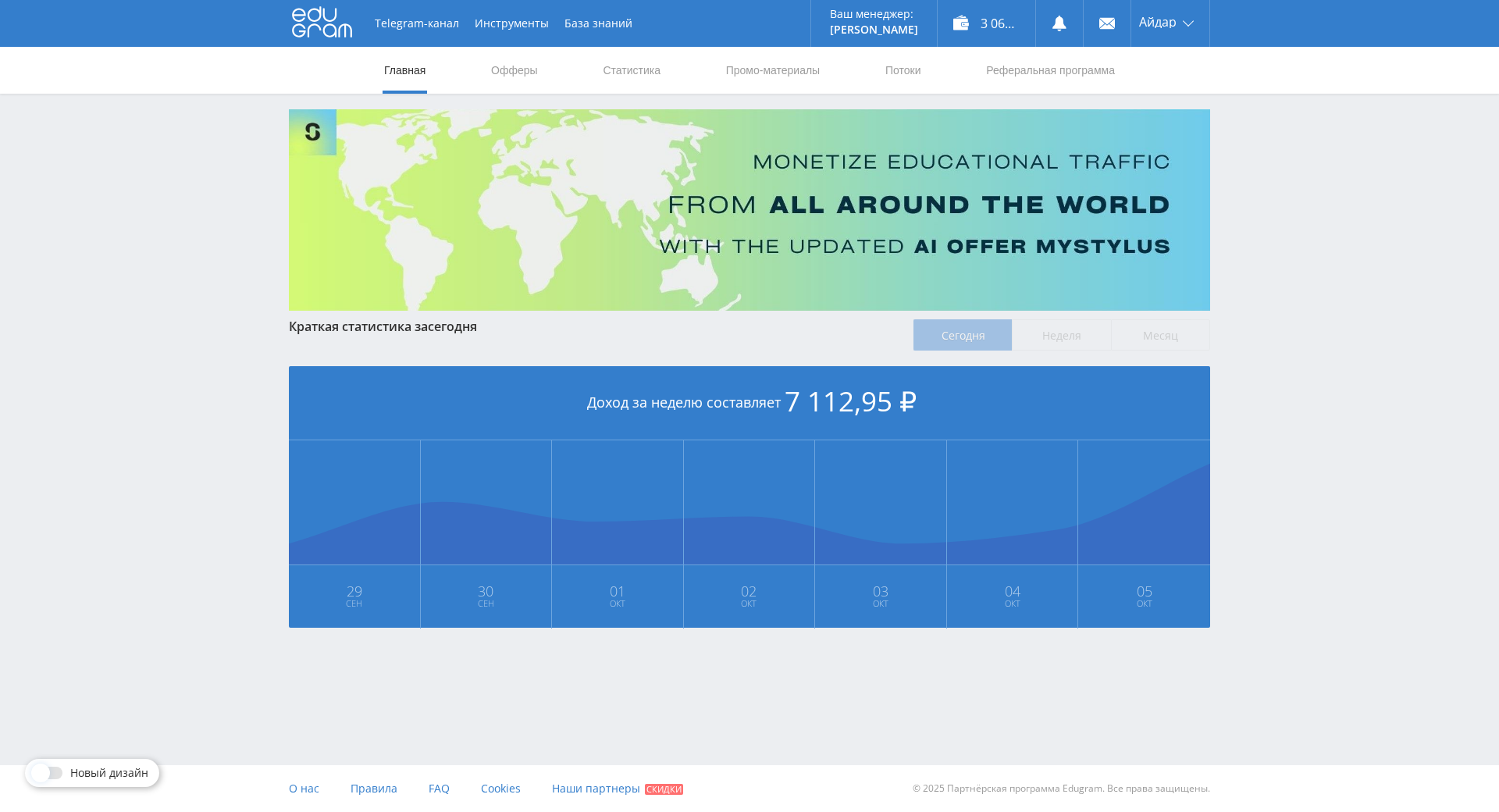
scroll to position [0, 0]
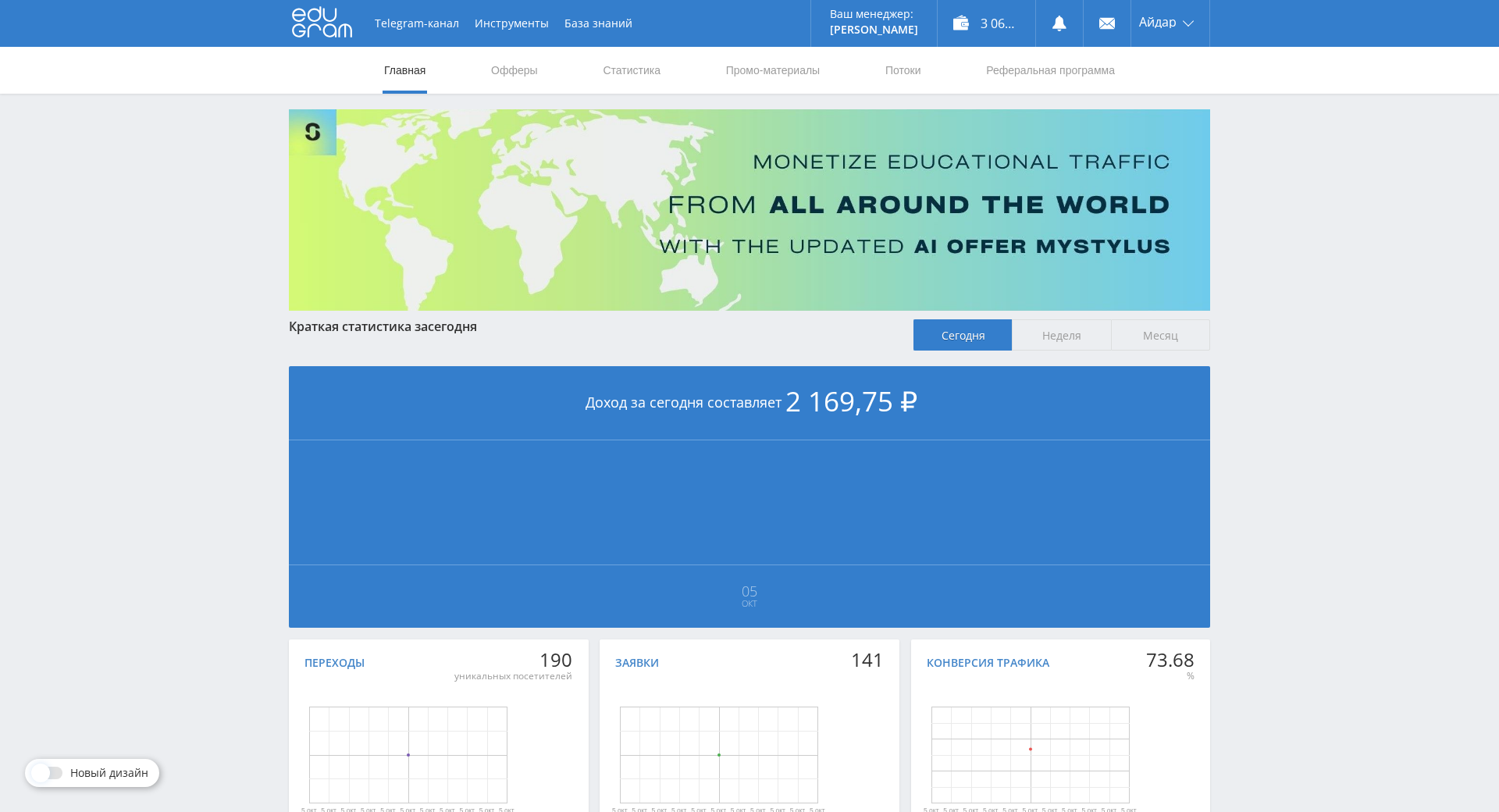
click at [1053, 323] on span "Неделя" at bounding box center [1061, 335] width 99 height 31
click at [0, 0] on input "Неделя" at bounding box center [0, 0] width 0 height 0
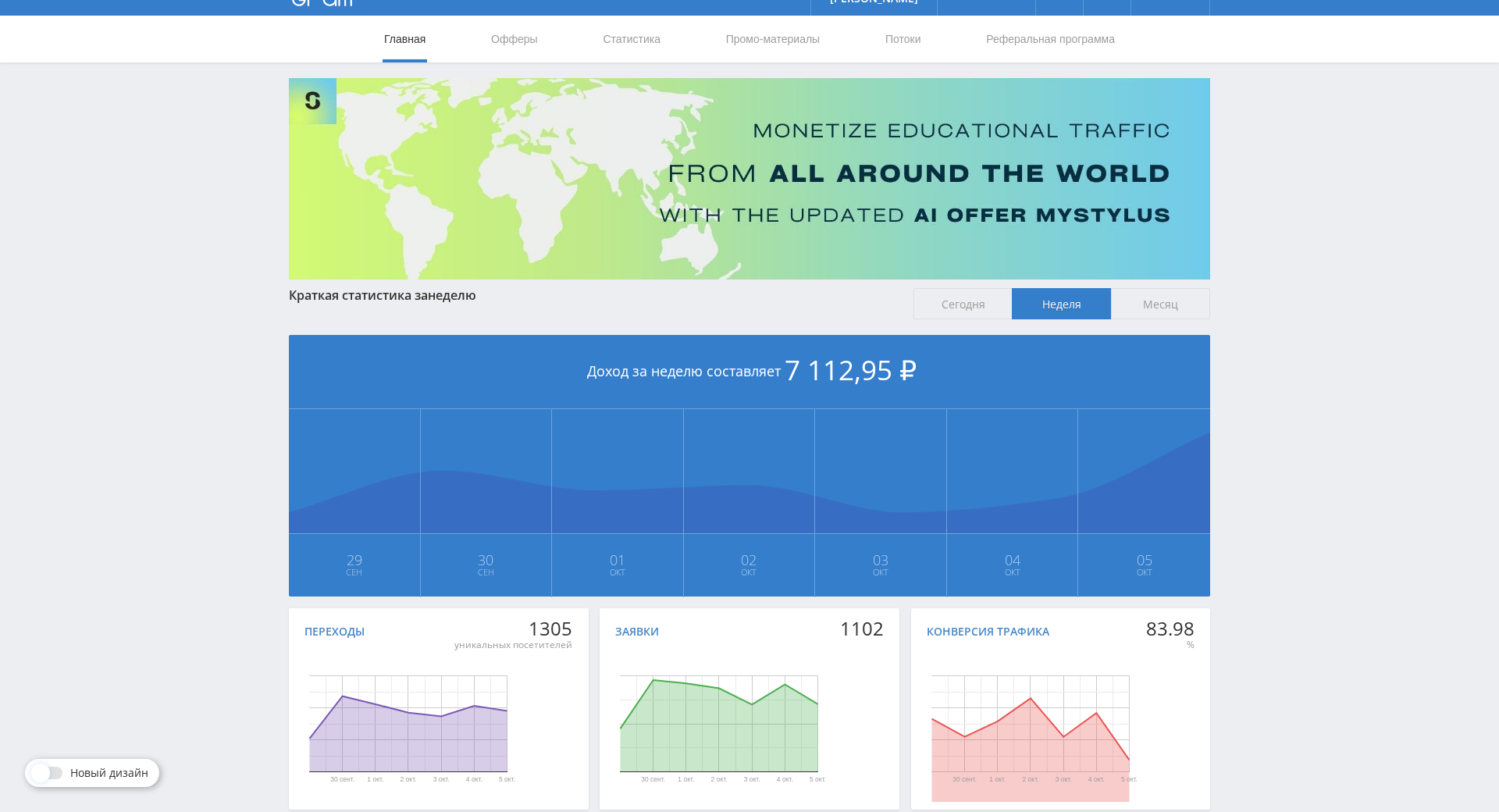
scroll to position [174, 0]
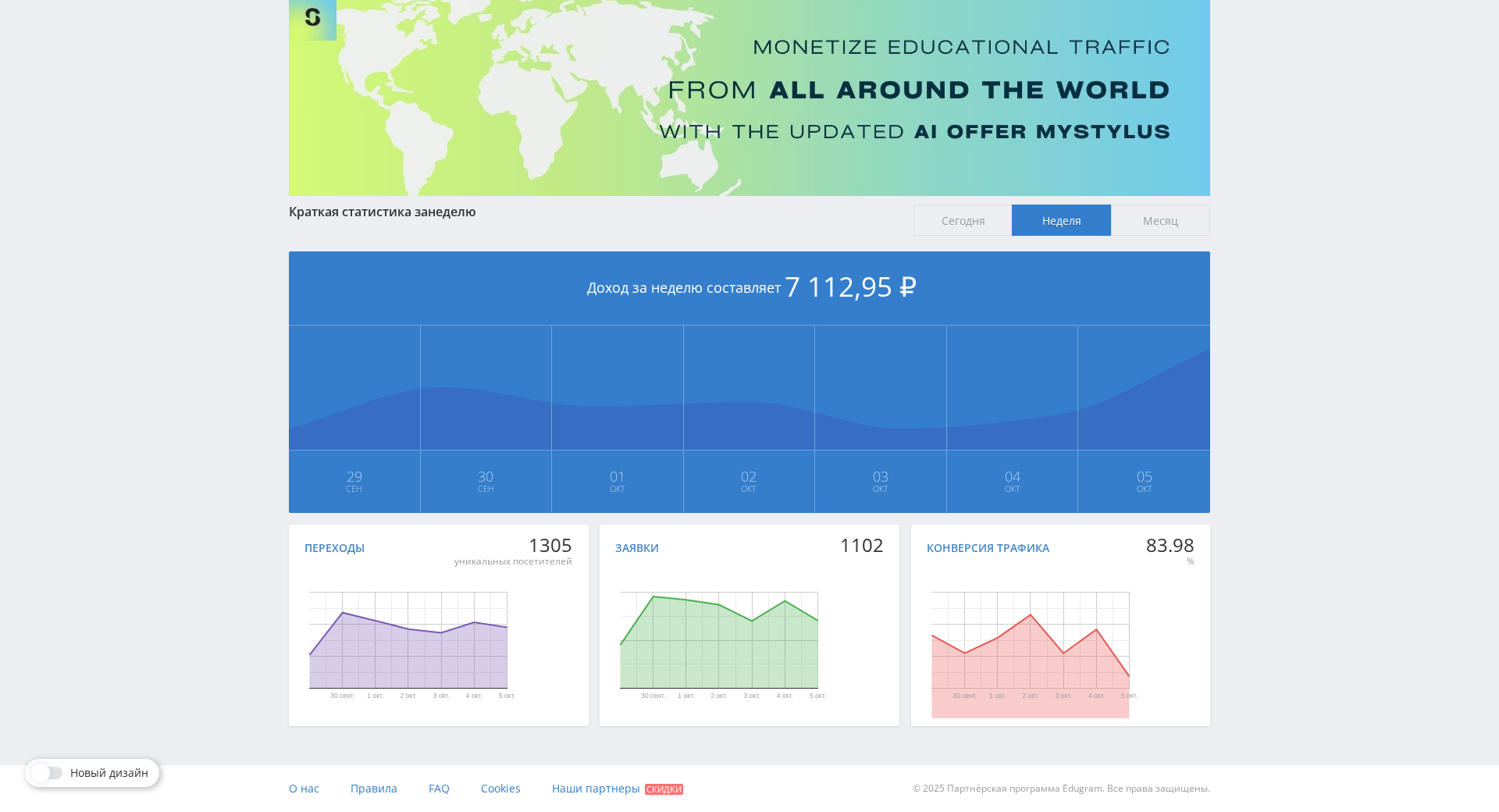
drag, startPoint x: 1277, startPoint y: 486, endPoint x: 1287, endPoint y: 510, distance: 26.0
drag, startPoint x: 1324, startPoint y: 439, endPoint x: 1312, endPoint y: 399, distance: 41.8
click at [1291, 319] on div "Telegram-канал Инструменты База знаний Ваш менеджер: [PERSON_NAME] Online @edug…" at bounding box center [749, 348] width 1499 height 927
drag, startPoint x: 1291, startPoint y: 319, endPoint x: 1290, endPoint y: 265, distance: 54.0
click at [1290, 265] on div "Telegram-канал Инструменты База знаний Ваш менеджер: [PERSON_NAME] Online @edug…" at bounding box center [749, 348] width 1499 height 927
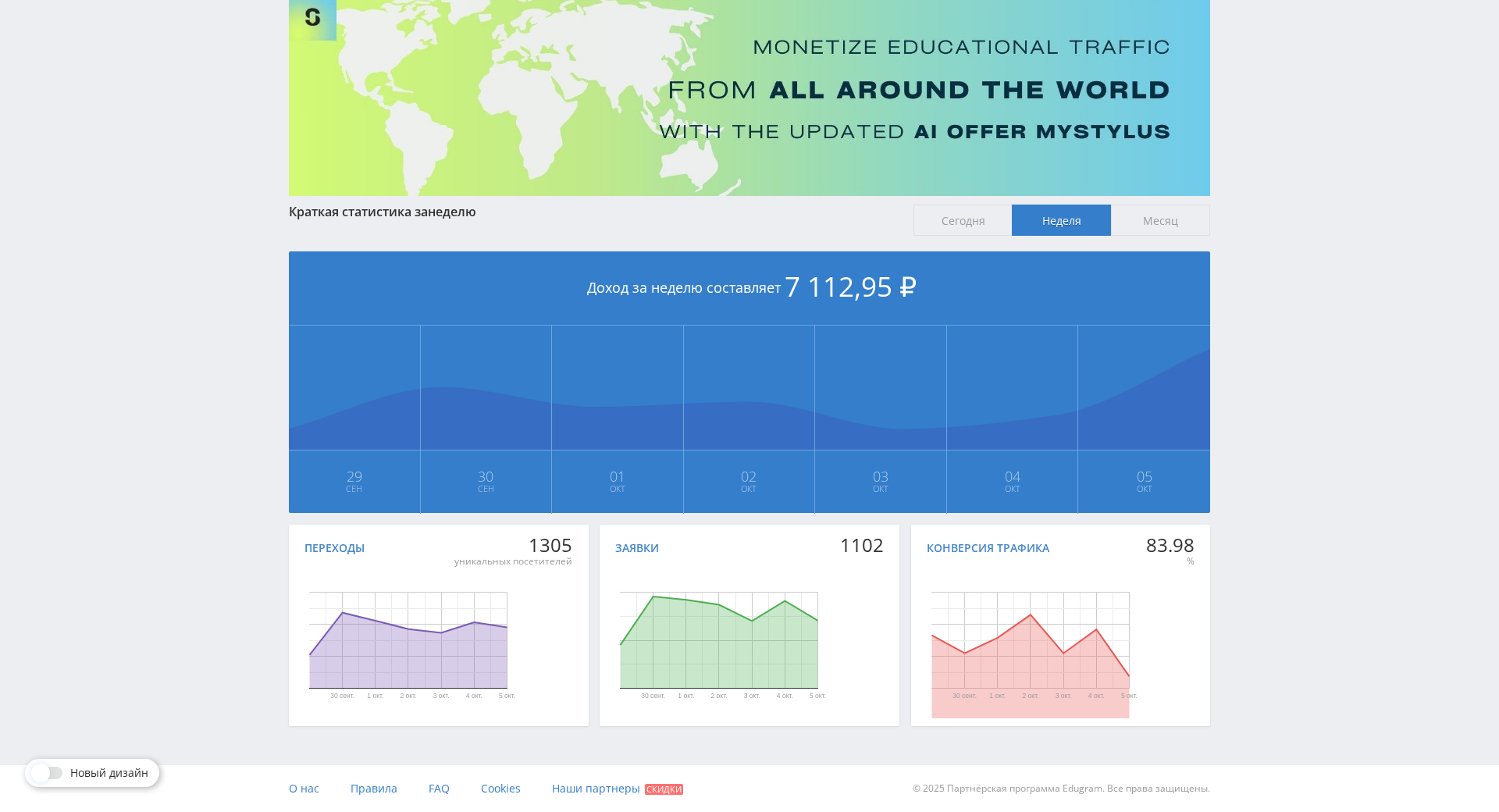
drag, startPoint x: 1290, startPoint y: 265, endPoint x: 1279, endPoint y: 178, distance: 87.7
click at [1279, 178] on div "Telegram-канал Инструменты База знаний Ваш менеджер: [PERSON_NAME] Online @edug…" at bounding box center [749, 348] width 1499 height 927
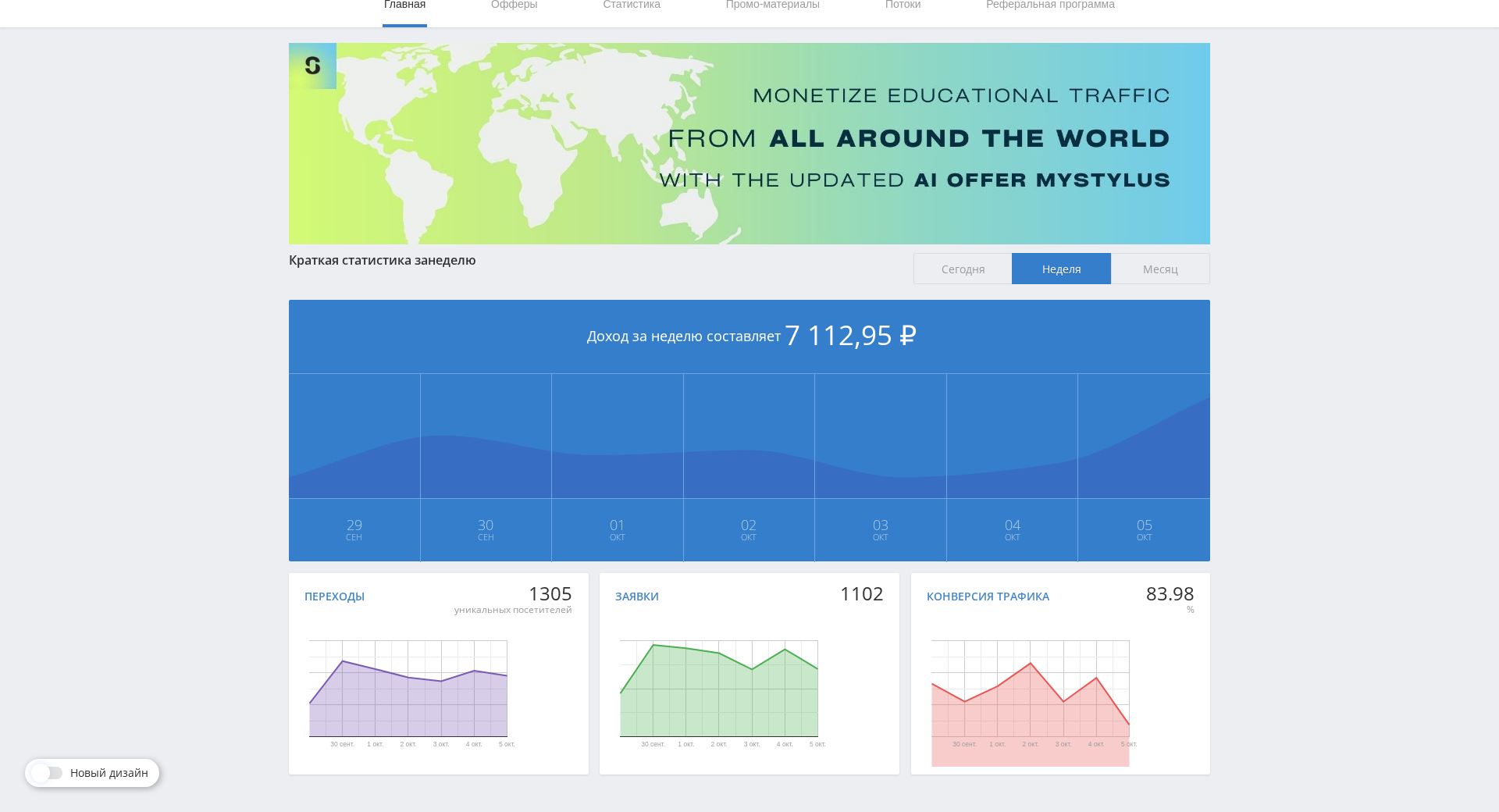
scroll to position [0, 0]
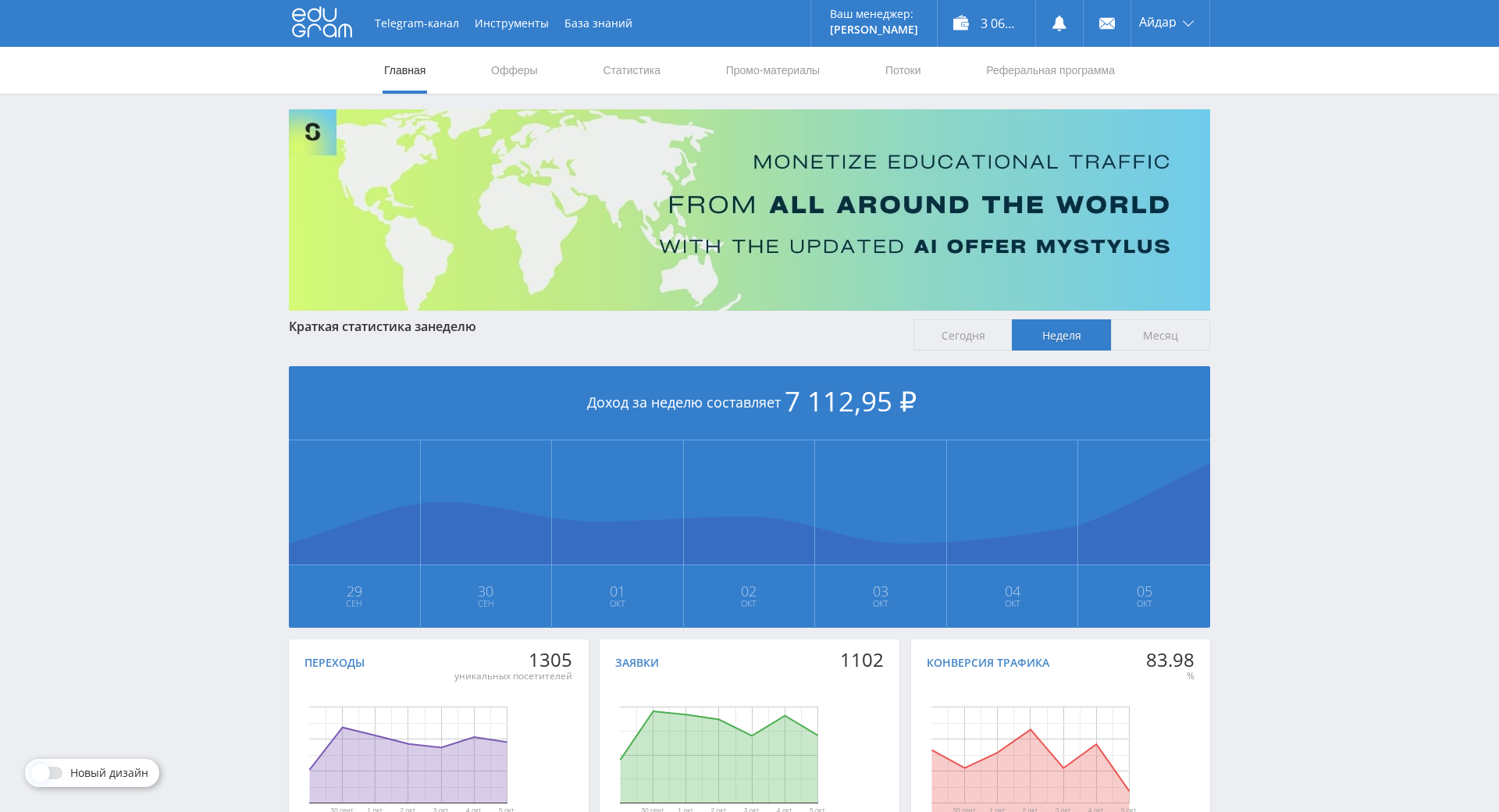
drag, startPoint x: 1266, startPoint y: 259, endPoint x: 1245, endPoint y: 160, distance: 101.2
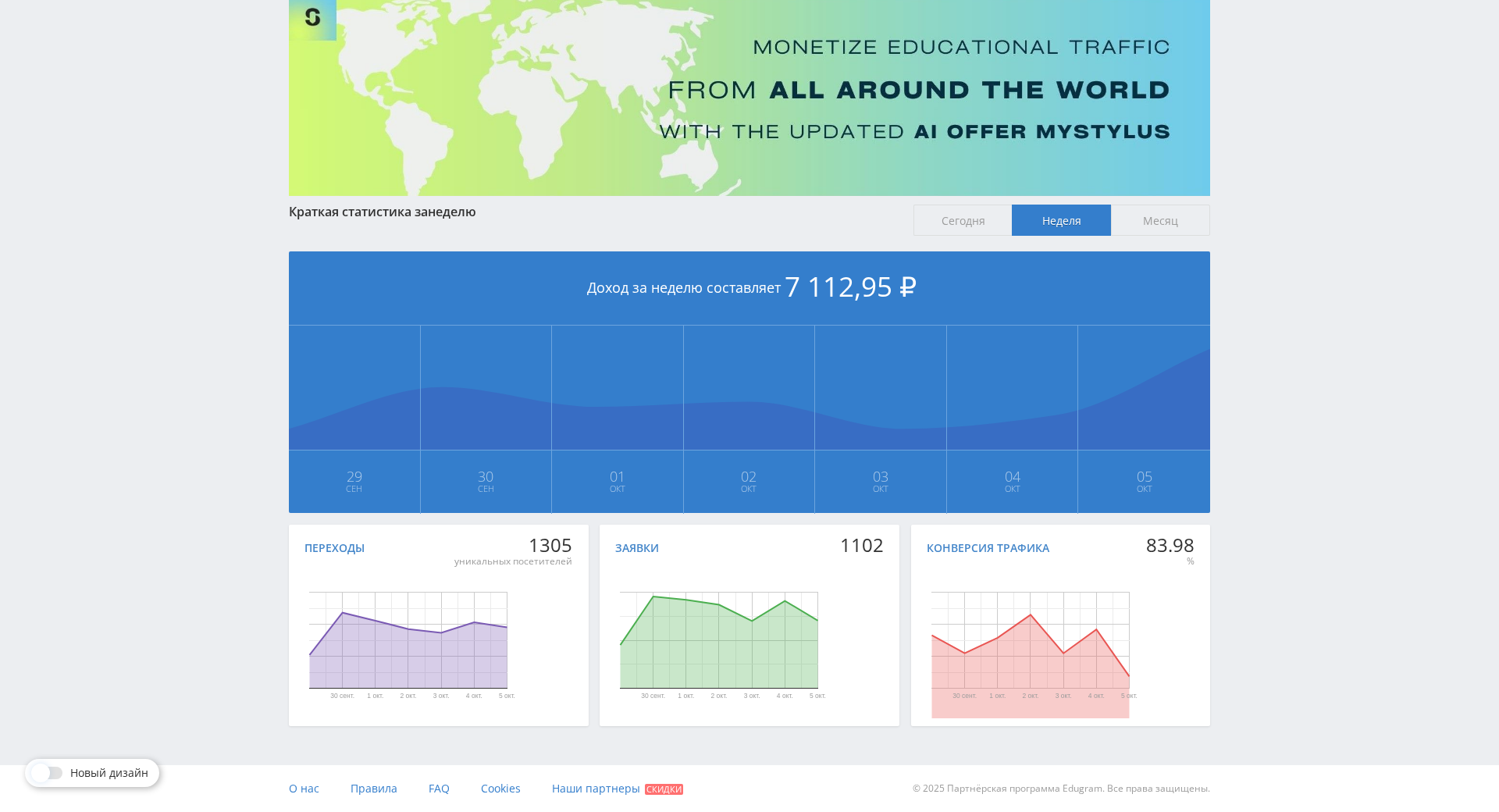
drag, startPoint x: 1255, startPoint y: 191, endPoint x: 1263, endPoint y: 285, distance: 94.3
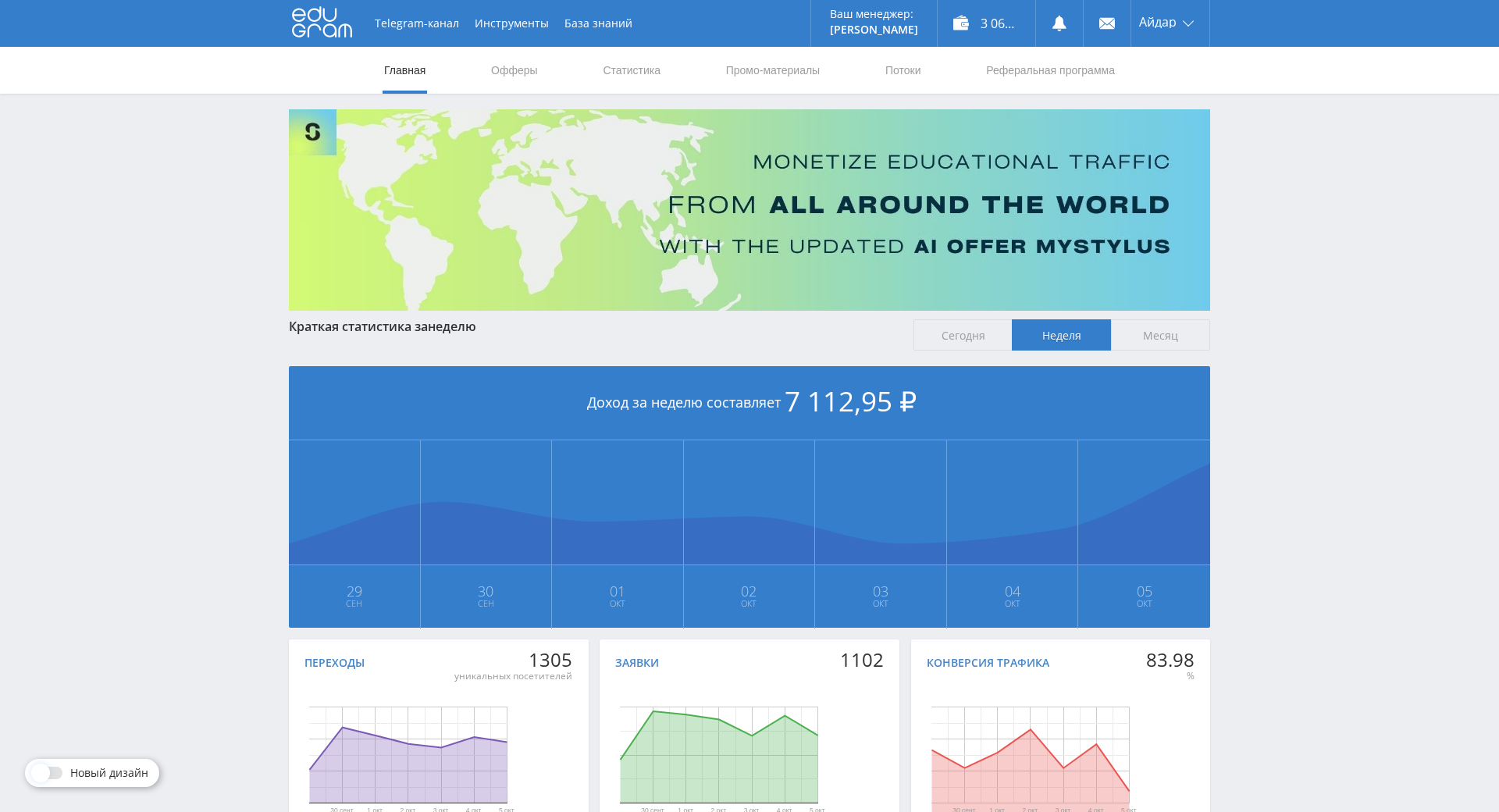
drag, startPoint x: 1260, startPoint y: 325, endPoint x: 1241, endPoint y: 230, distance: 96.9
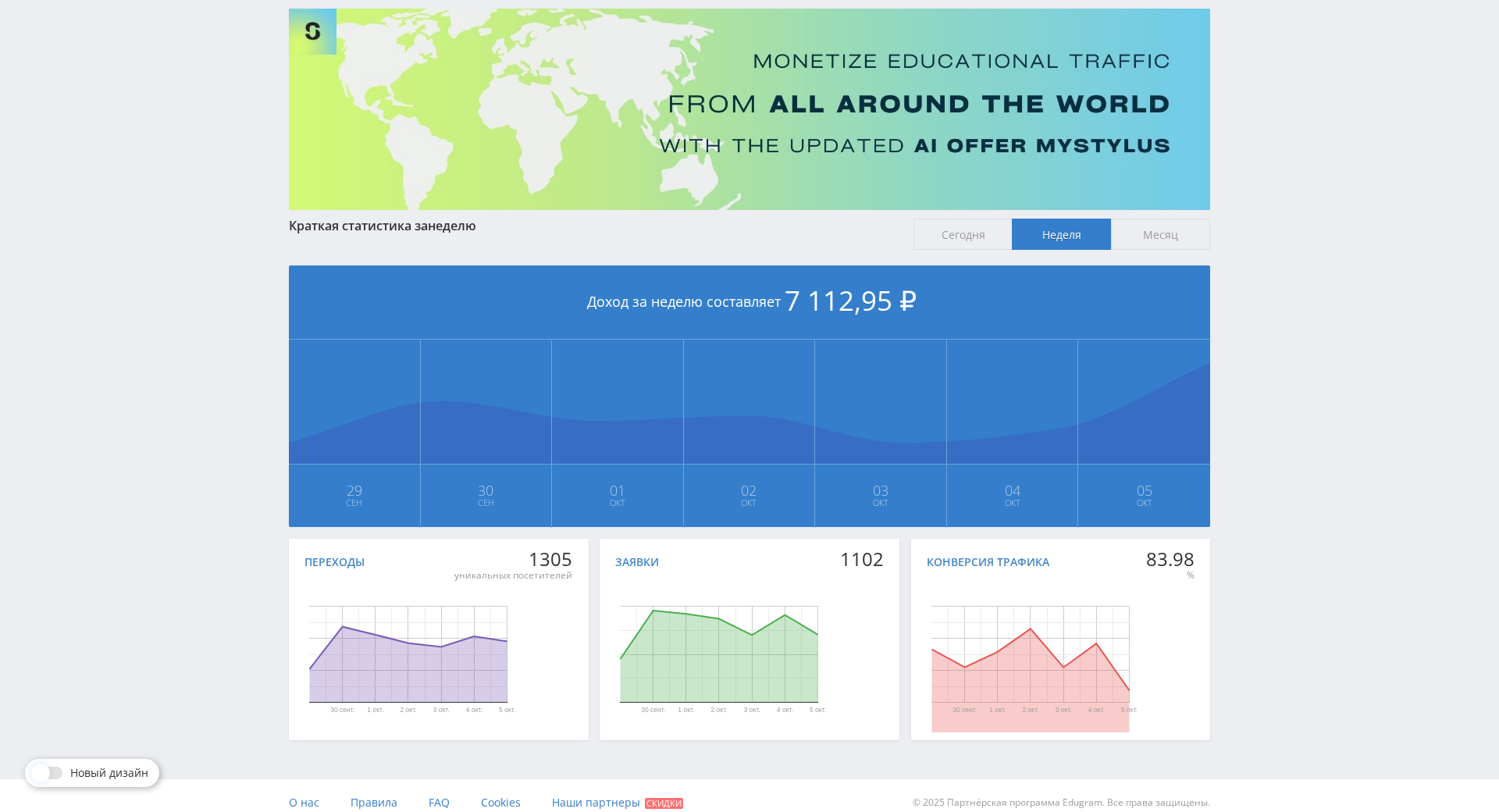
scroll to position [104, 0]
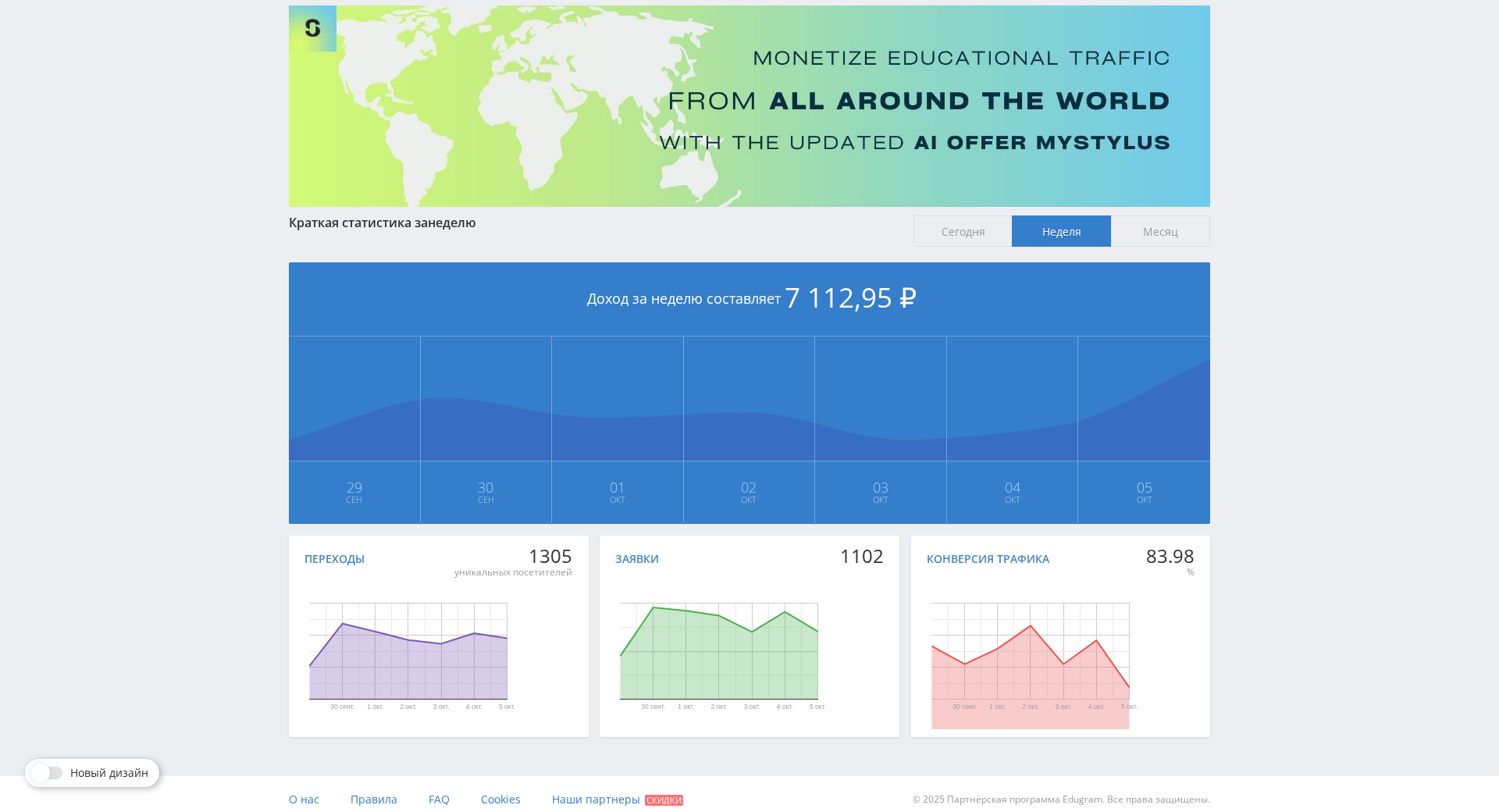
drag, startPoint x: 1241, startPoint y: 236, endPoint x: 1248, endPoint y: 248, distance: 13.9
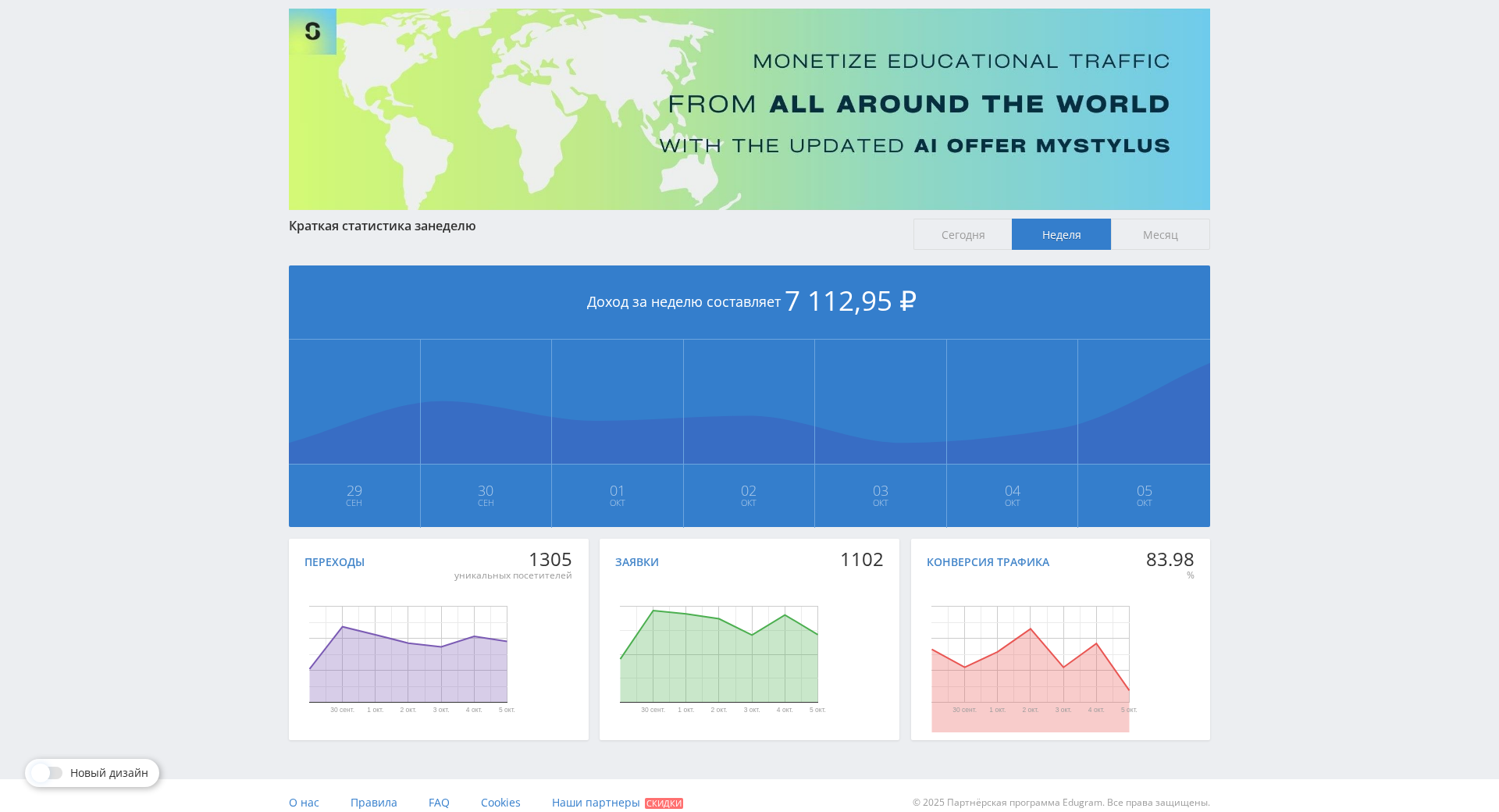
drag, startPoint x: 1328, startPoint y: 351, endPoint x: 1315, endPoint y: 295, distance: 57.5
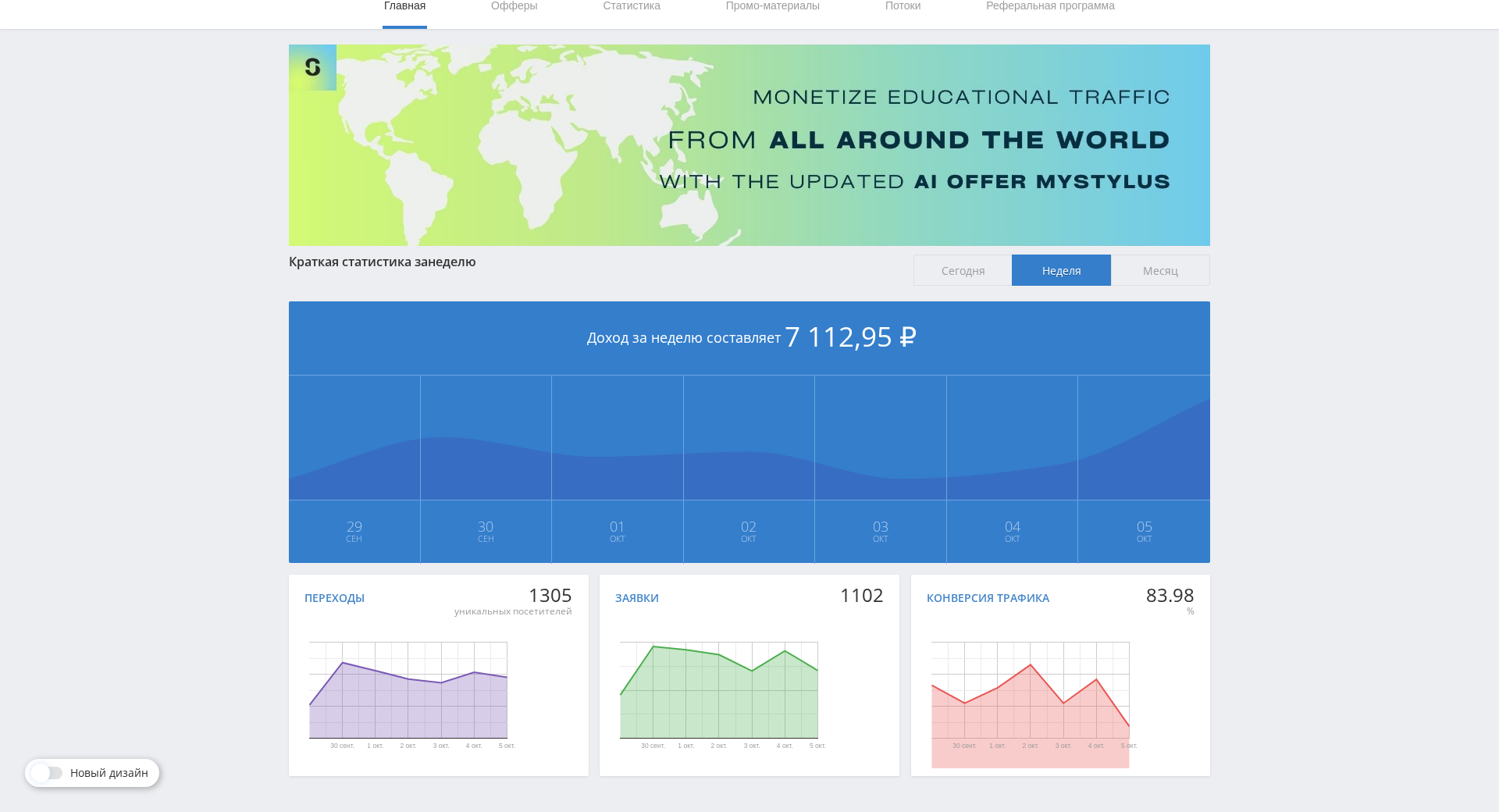
drag, startPoint x: 1315, startPoint y: 295, endPoint x: 1281, endPoint y: 218, distance: 84.2
click at [1281, 218] on div "Telegram-канал Инструменты База знаний Ваш менеджер: [PERSON_NAME] Online @edug…" at bounding box center [749, 399] width 1499 height 927
click at [1289, 221] on div "Telegram-канал Инструменты База знаний Ваш менеджер: [PERSON_NAME] Online @edug…" at bounding box center [749, 399] width 1499 height 927
drag, startPoint x: 1289, startPoint y: 221, endPoint x: 1289, endPoint y: 197, distance: 24.0
click at [1260, 143] on div "Telegram-канал Инструменты База знаний Ваш менеджер: [PERSON_NAME] Online @edug…" at bounding box center [749, 399] width 1499 height 927
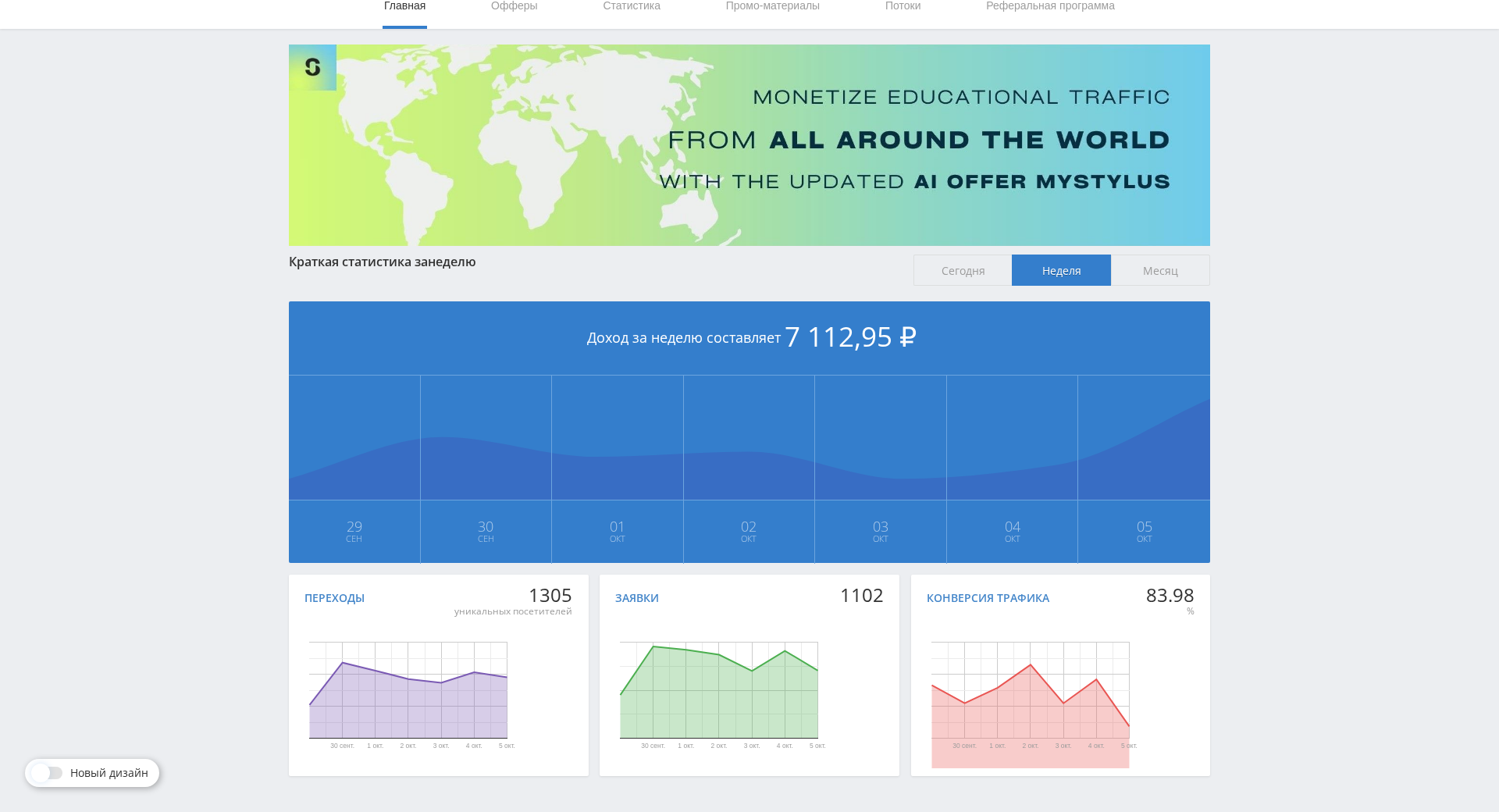
click at [923, 270] on span "Сегодня" at bounding box center [963, 271] width 99 height 31
click at [0, 0] on input "Сегодня" at bounding box center [0, 0] width 0 height 0
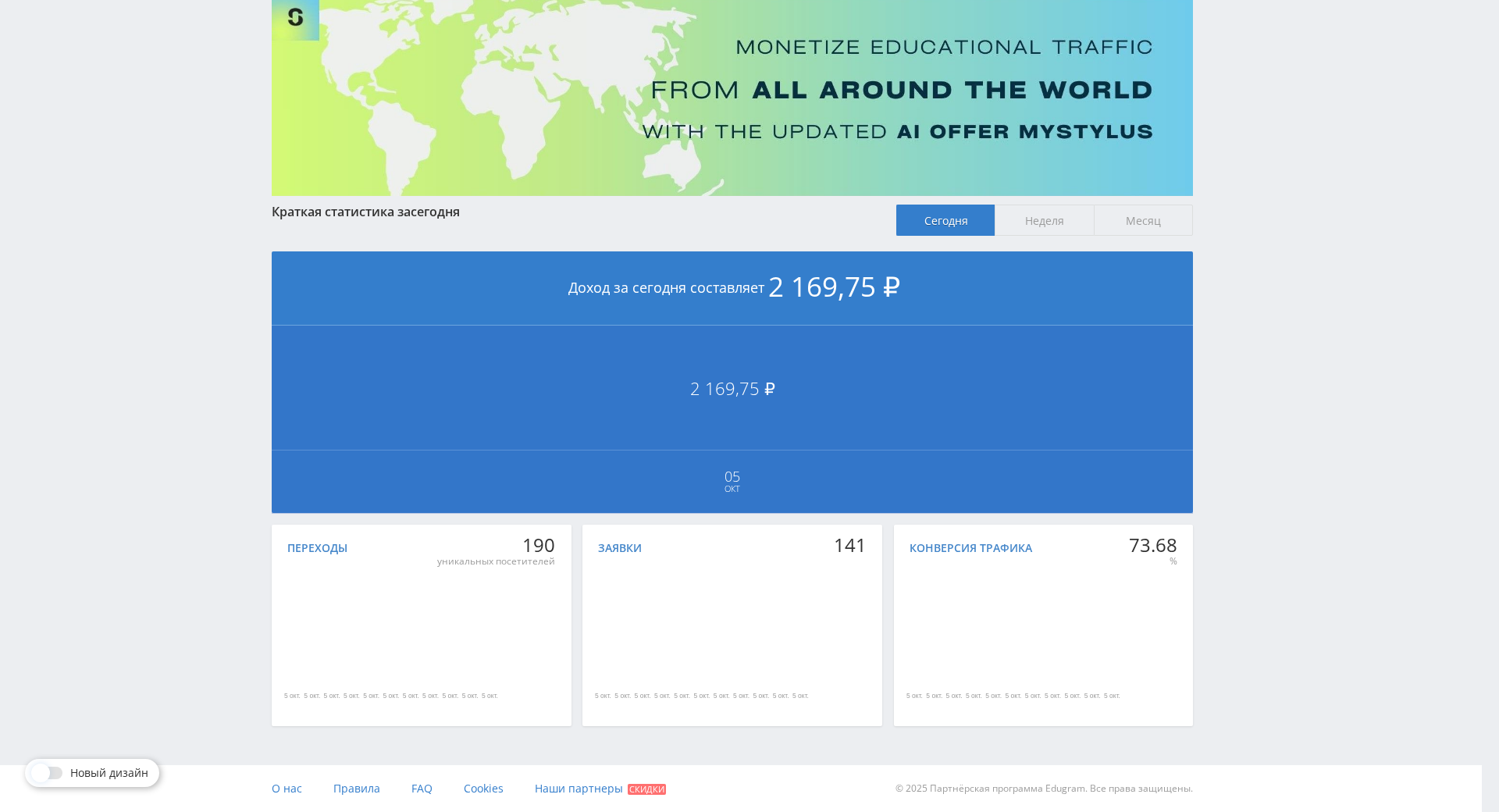
scroll to position [186, 6]
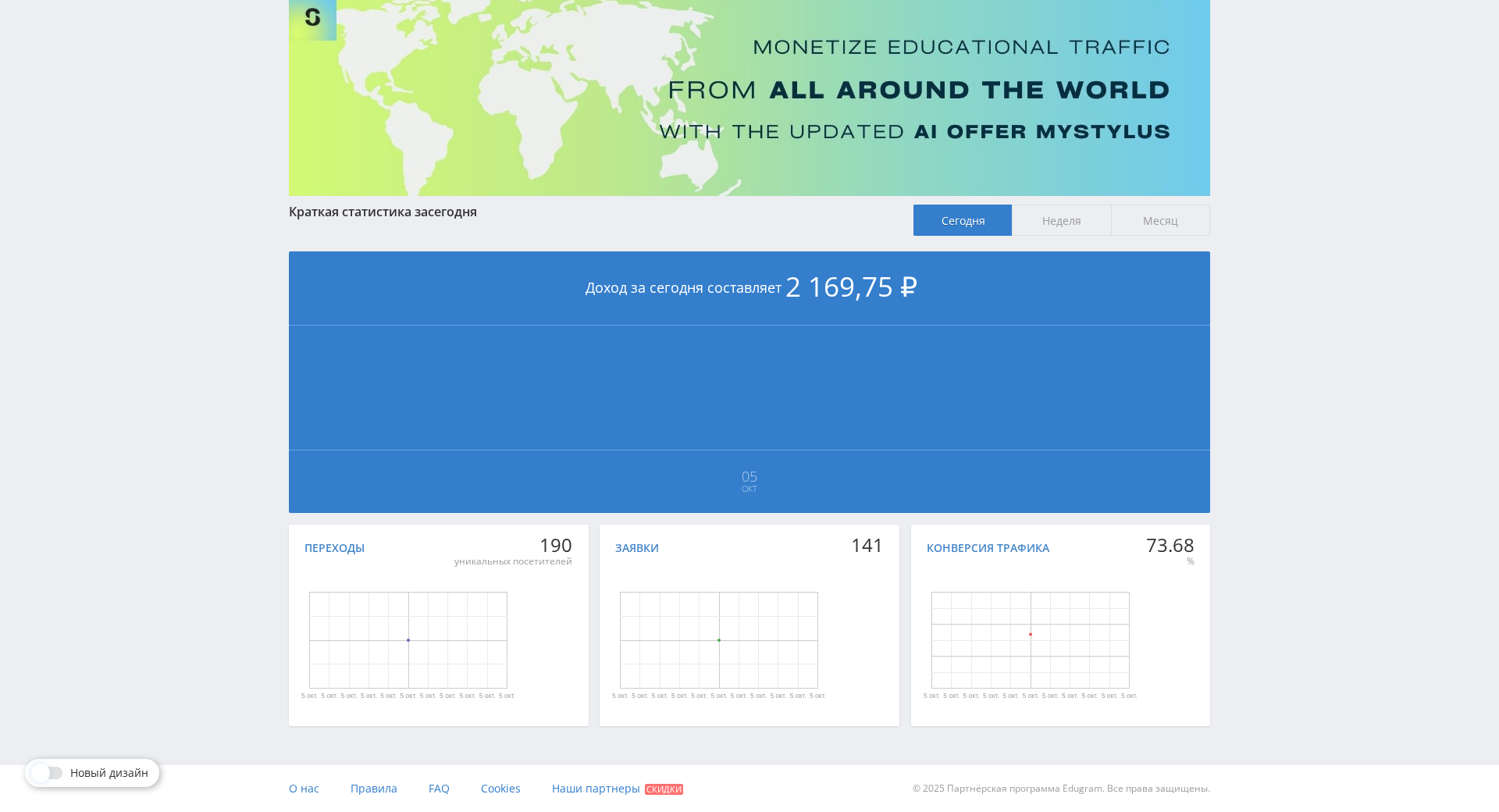
drag, startPoint x: 1223, startPoint y: 364, endPoint x: 1145, endPoint y: 255, distance: 134.0
click at [1075, 208] on span "Неделя" at bounding box center [1061, 220] width 99 height 31
click at [0, 0] on input "Неделя" at bounding box center [0, 0] width 0 height 0
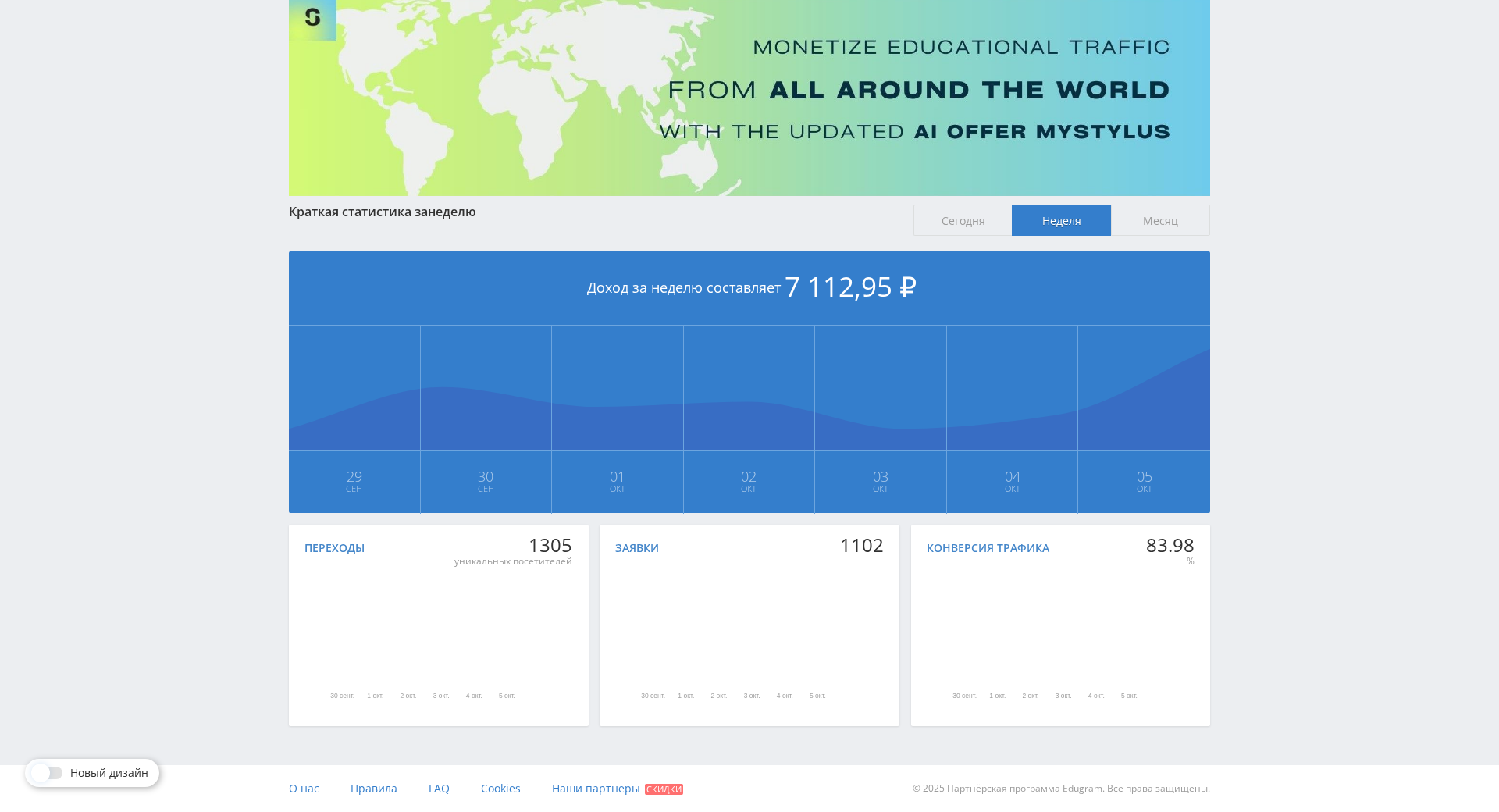
scroll to position [0, 0]
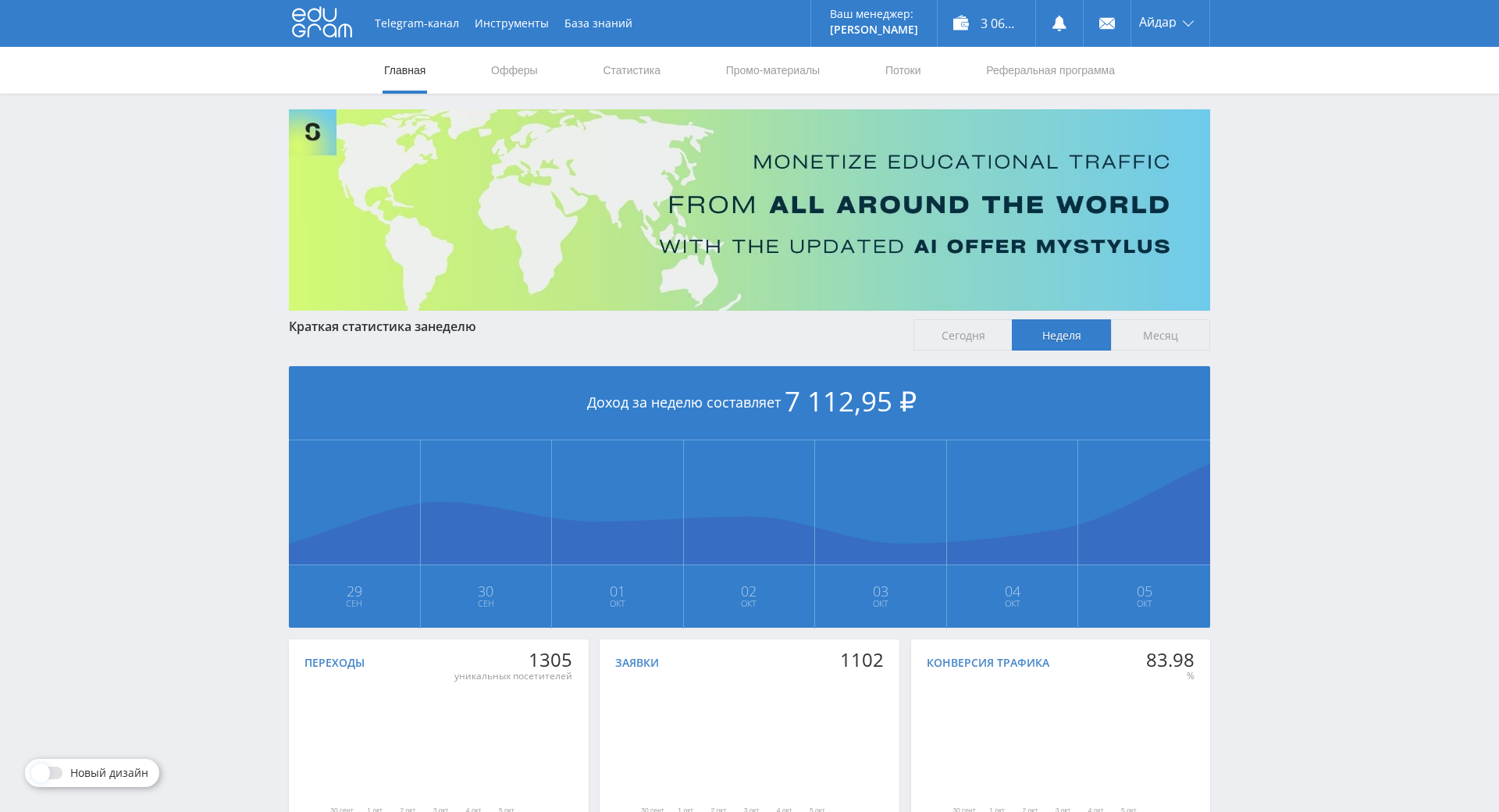
drag, startPoint x: 1392, startPoint y: 477, endPoint x: 1286, endPoint y: 279, distance: 224.6
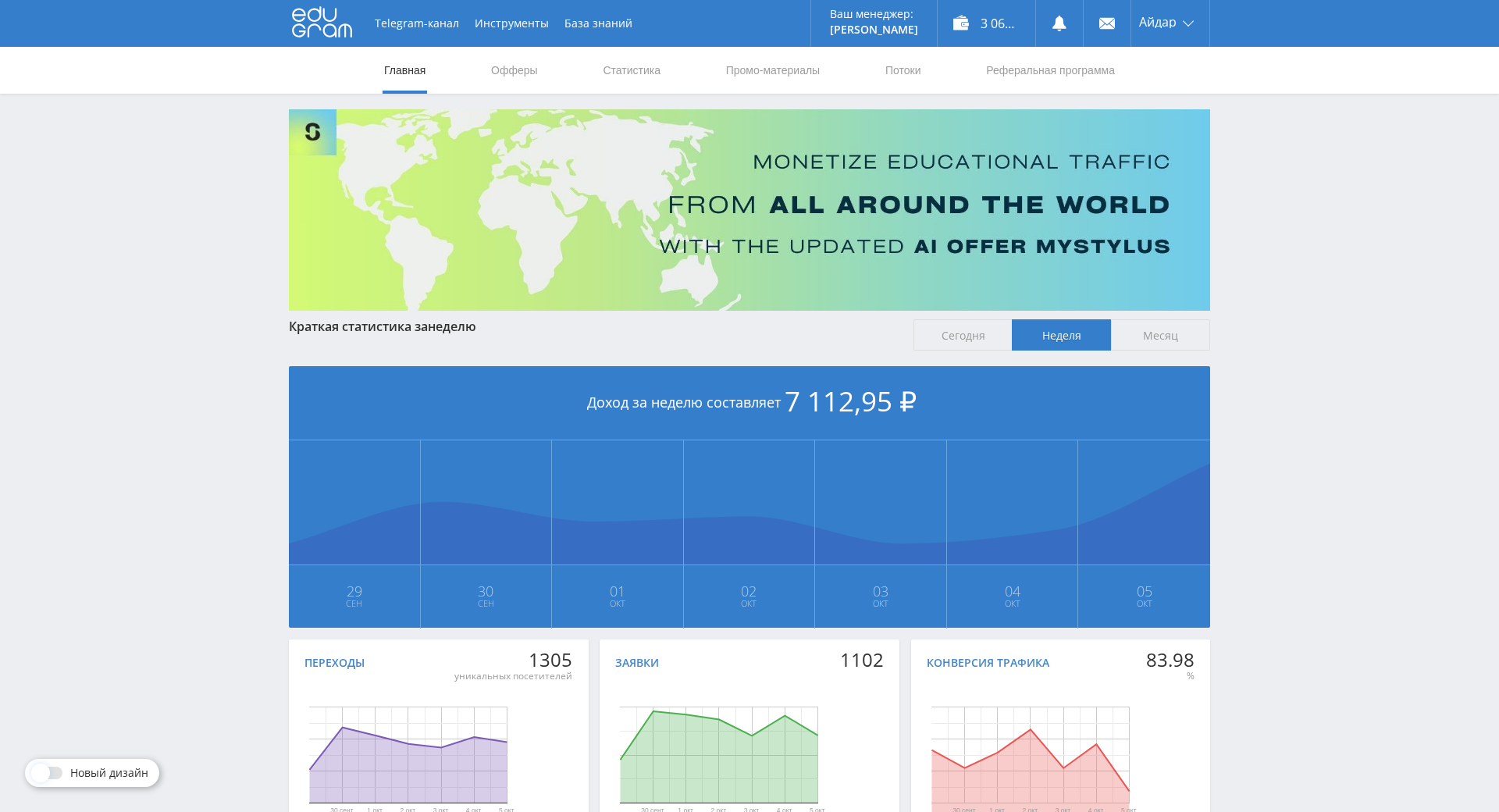
click at [1267, 240] on div "Telegram-канал Инструменты База знаний Ваш менеджер: Alex Alex Online @edugram_…" at bounding box center [749, 464] width 1499 height 927
drag, startPoint x: 1267, startPoint y: 240, endPoint x: 1251, endPoint y: 218, distance: 27.2
drag, startPoint x: 1251, startPoint y: 218, endPoint x: 1252, endPoint y: 187, distance: 31.0
click at [1251, 213] on div "Telegram-канал Инструменты База знаний Ваш менеджер: Alex Alex Online @edugram_…" at bounding box center [749, 464] width 1499 height 927
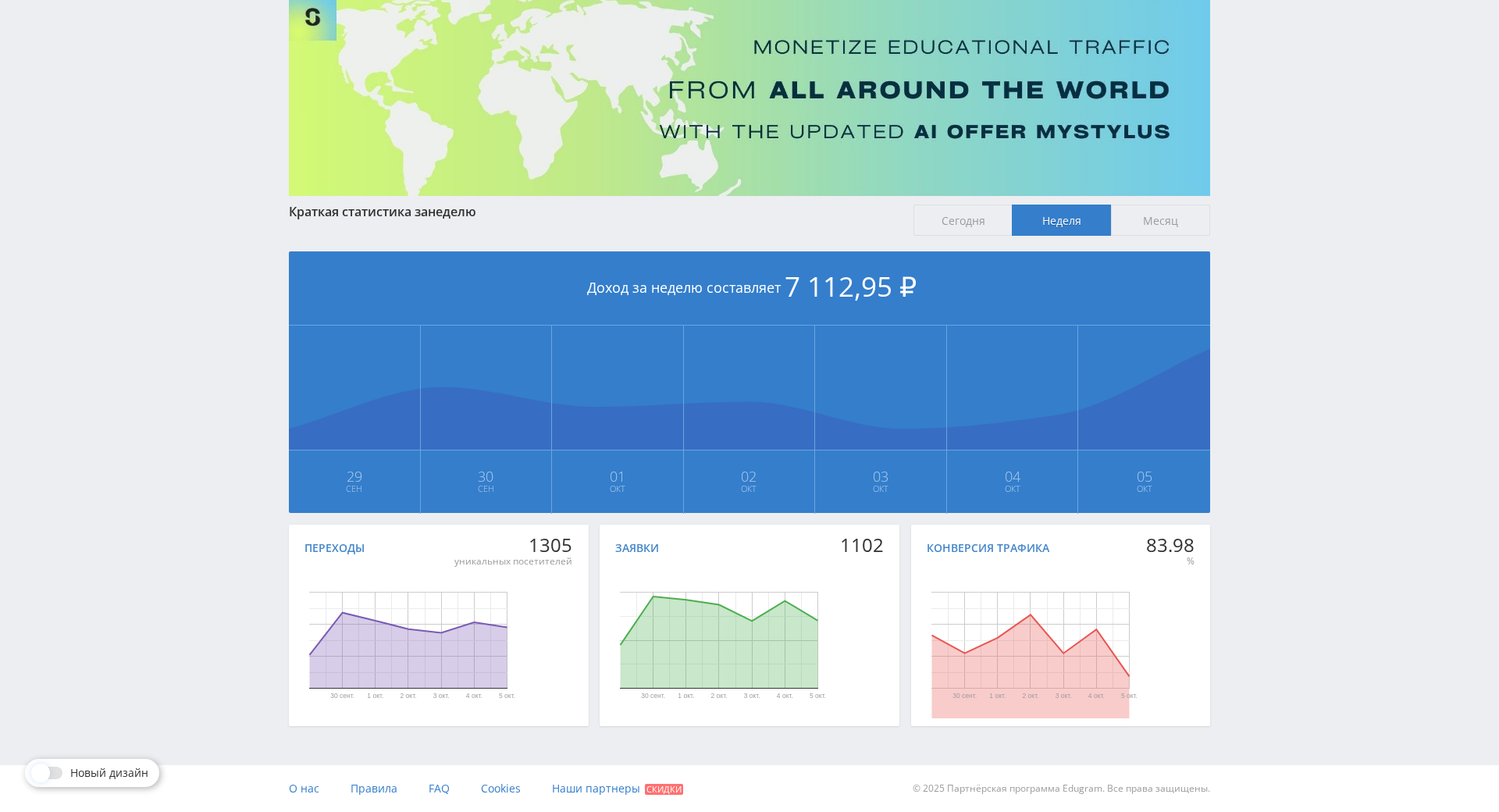
drag, startPoint x: 1252, startPoint y: 300, endPoint x: 1257, endPoint y: 391, distance: 91.1
drag, startPoint x: 1274, startPoint y: 464, endPoint x: 1271, endPoint y: 410, distance: 54.1
click at [1271, 410] on div "Telegram-канал Инструменты База знаний Ваш менеджер: [PERSON_NAME] Online @edug…" at bounding box center [749, 348] width 1499 height 927
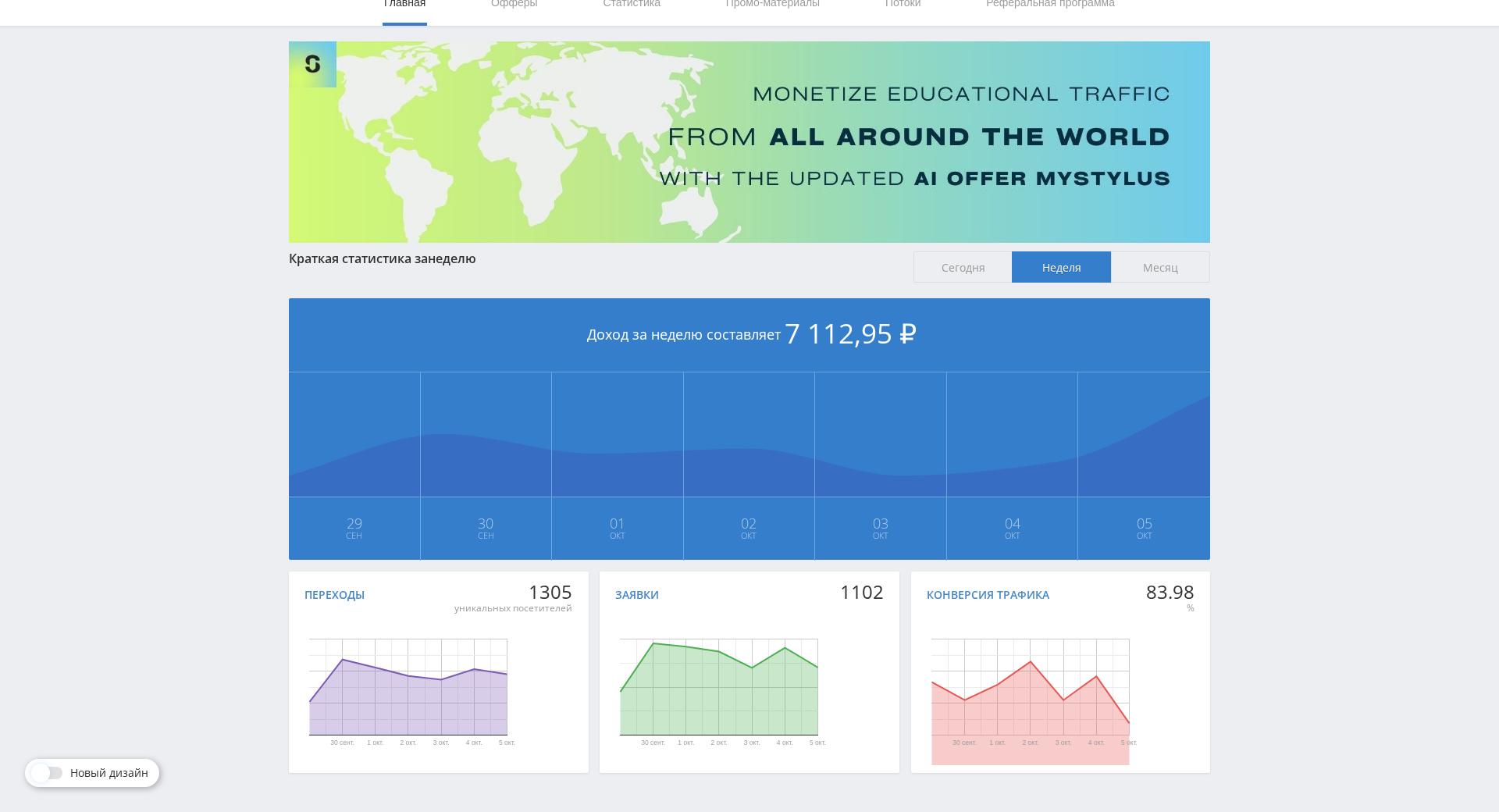
scroll to position [174, 0]
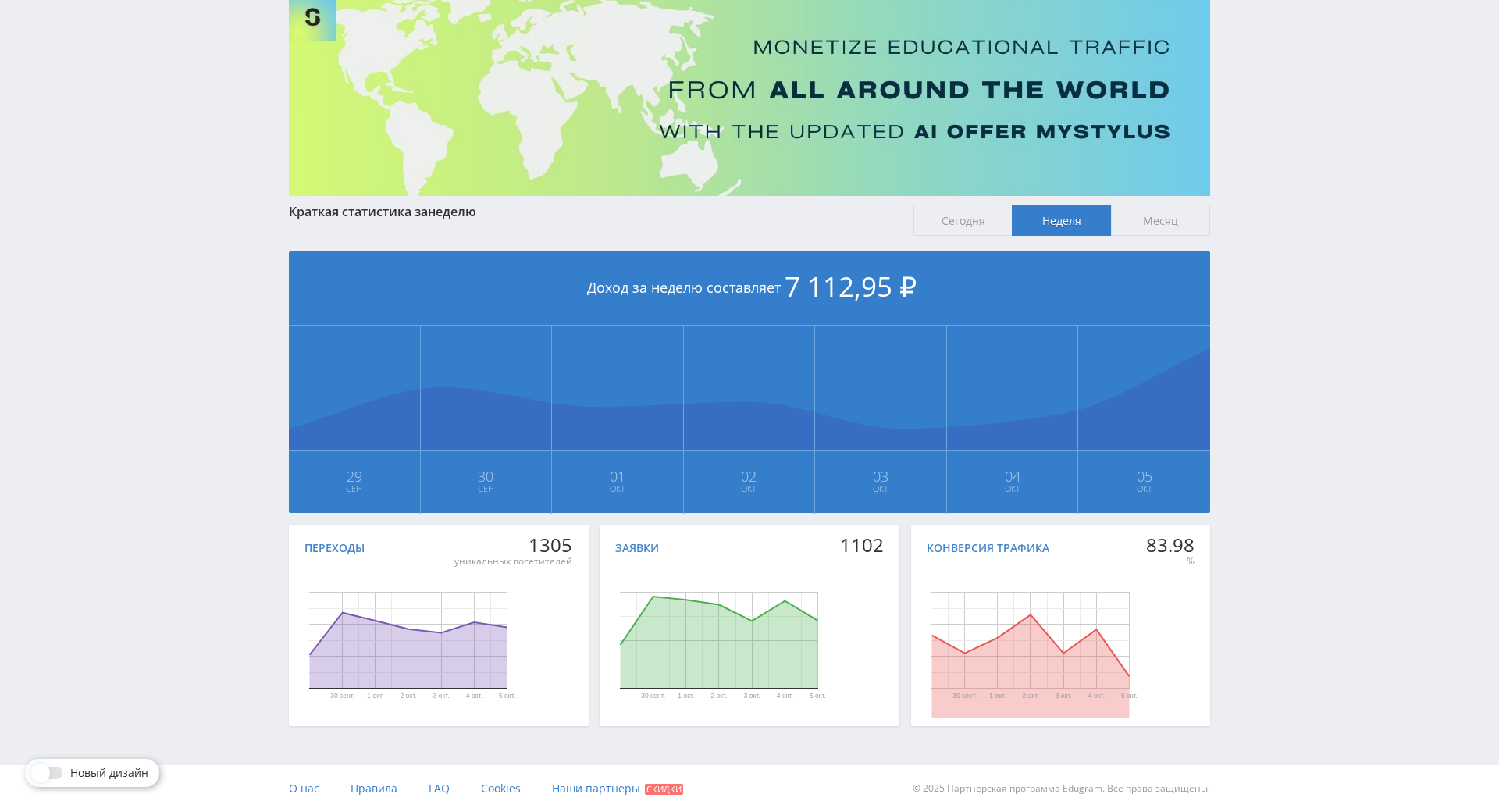
drag, startPoint x: 1257, startPoint y: 385, endPoint x: 1258, endPoint y: 497, distance: 112.0
drag, startPoint x: 1275, startPoint y: 422, endPoint x: 1275, endPoint y: 357, distance: 65.0
click at [1275, 332] on div "Telegram-канал Инструменты База знаний Ваш менеджер: [PERSON_NAME] Online @edug…" at bounding box center [749, 348] width 1499 height 927
click at [1278, 285] on div "Telegram-канал Инструменты База знаний Ваш менеджер: [PERSON_NAME] Online @edug…" at bounding box center [749, 348] width 1499 height 927
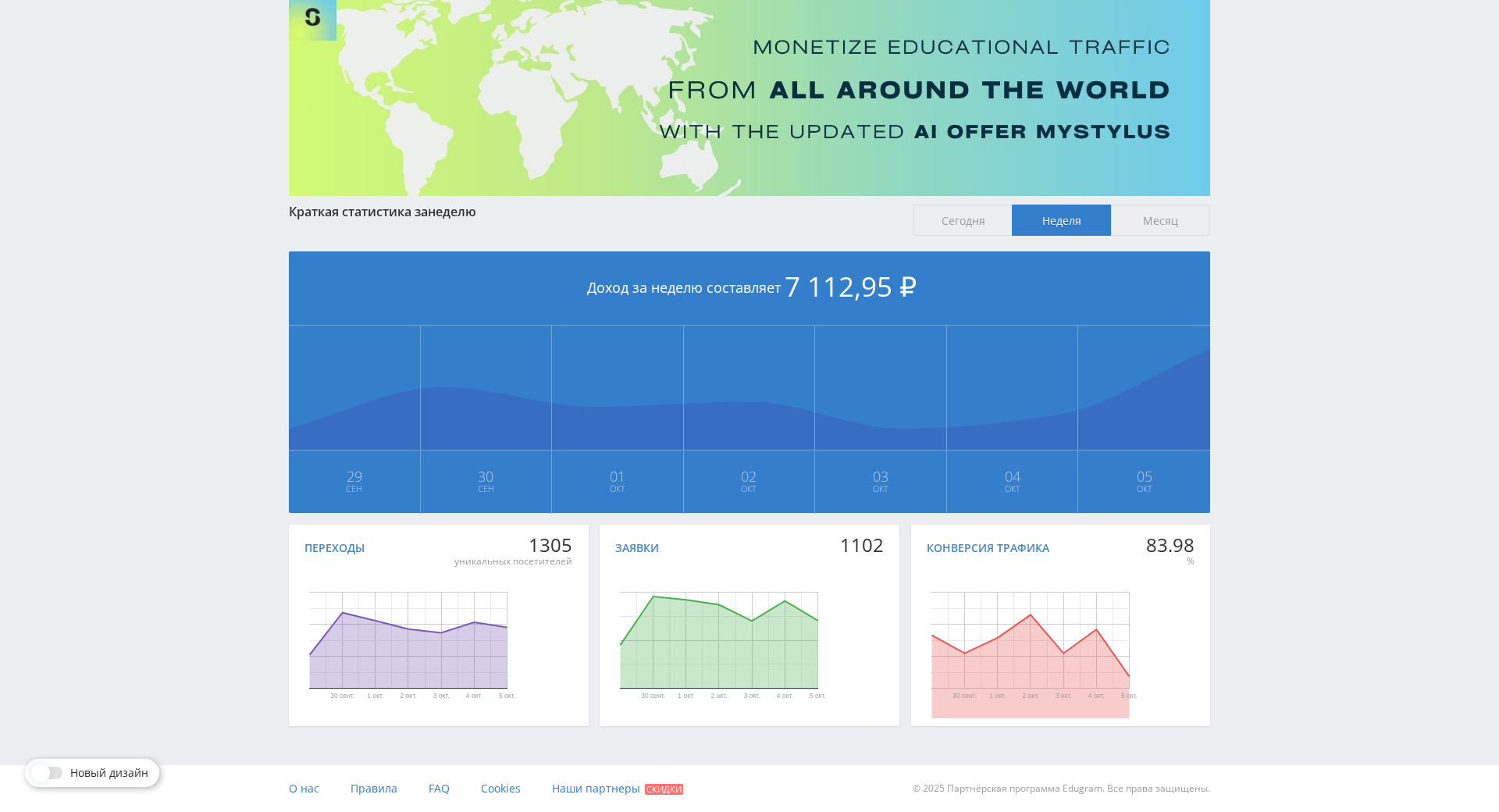
click at [1272, 236] on div "Telegram-канал Инструменты База знаний Ваш менеджер: [PERSON_NAME] Online @edug…" at bounding box center [749, 348] width 1499 height 927
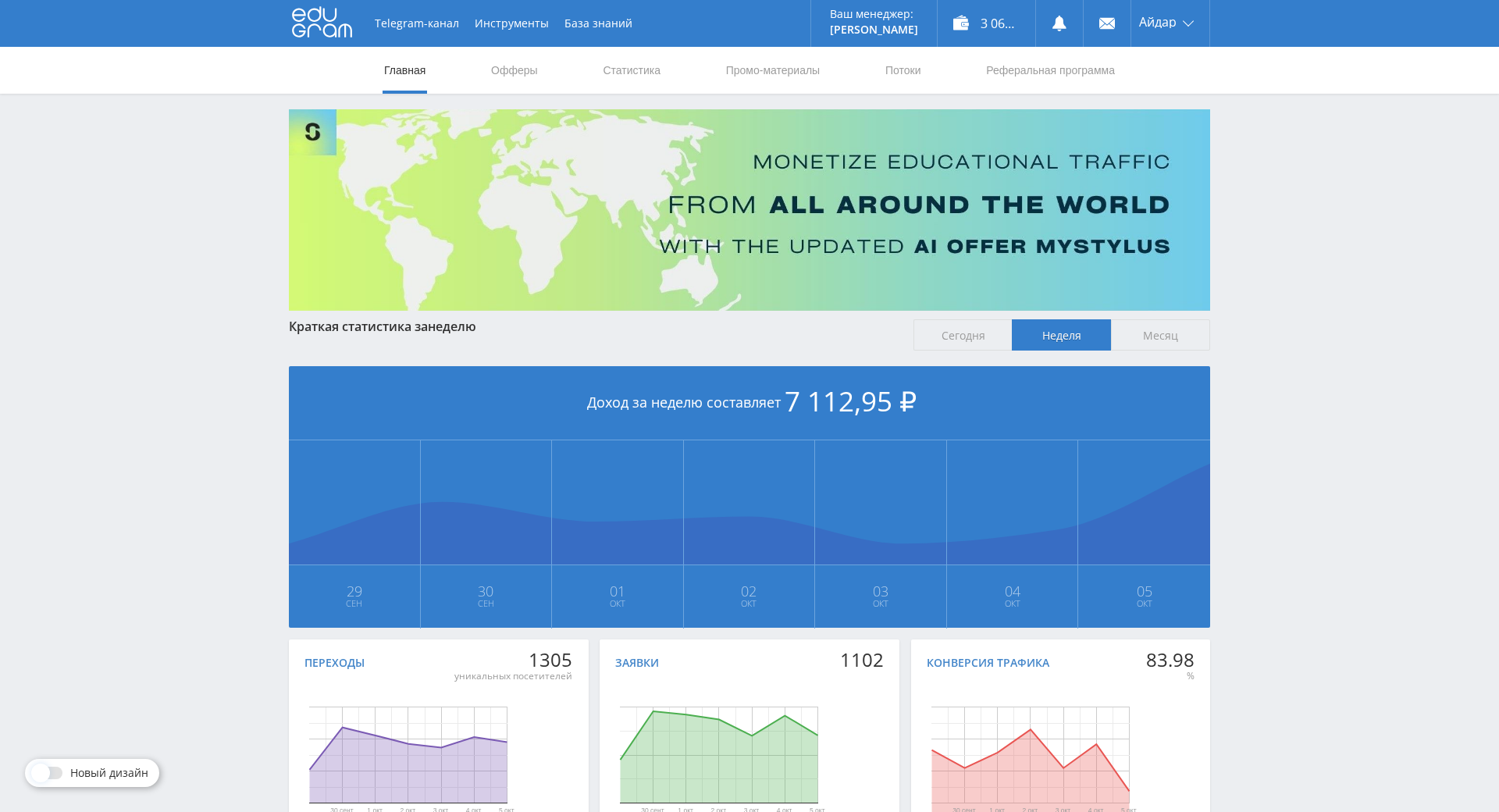
drag, startPoint x: 1229, startPoint y: 251, endPoint x: 1194, endPoint y: 54, distance: 200.1
click at [935, 326] on span "Сегодня" at bounding box center [963, 335] width 99 height 31
click at [0, 0] on input "Сегодня" at bounding box center [0, 0] width 0 height 0
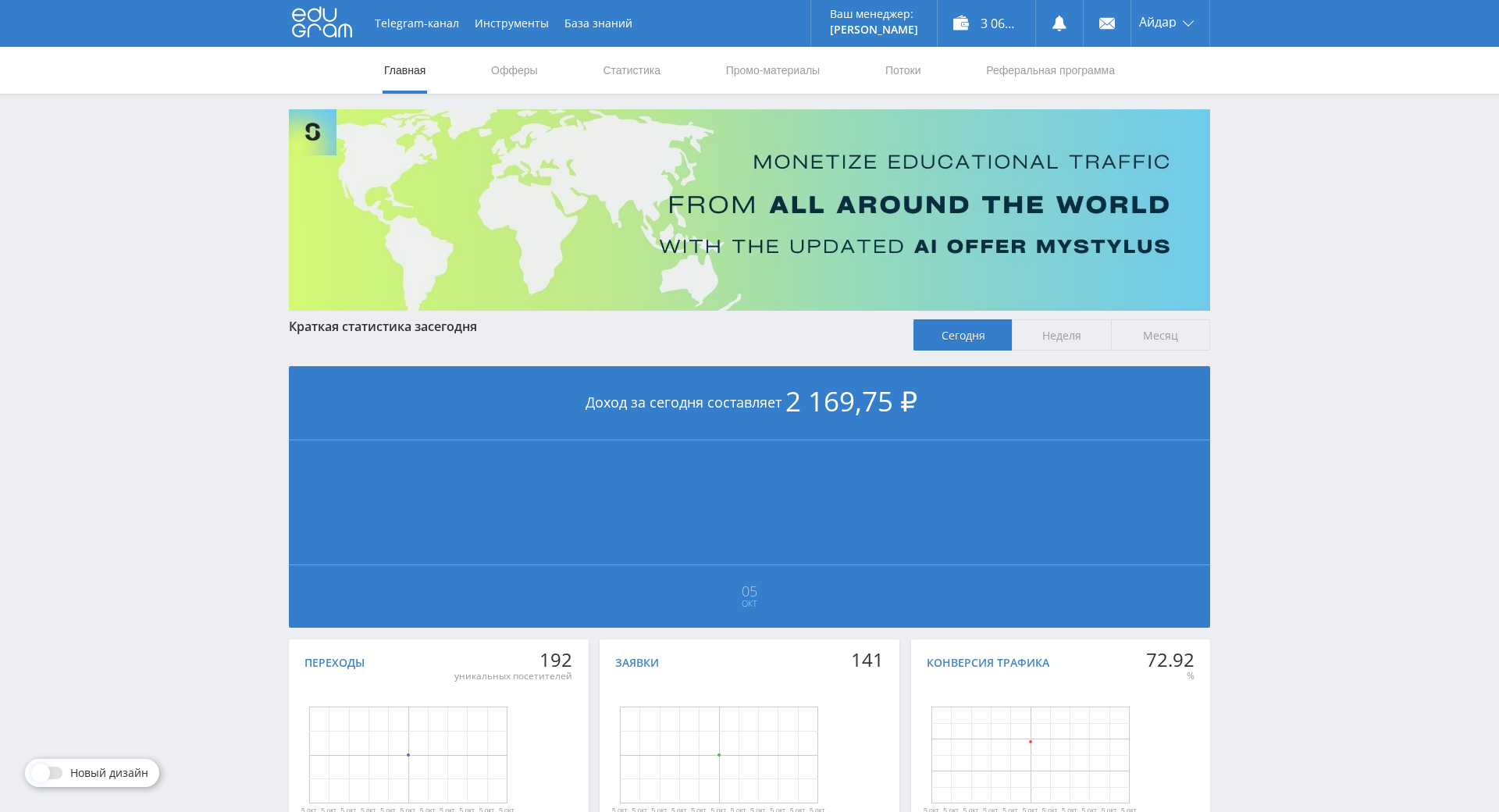
click at [1146, 335] on span "Месяц" at bounding box center [1160, 335] width 99 height 31
click at [0, 0] on input "Месяц" at bounding box center [0, 0] width 0 height 0
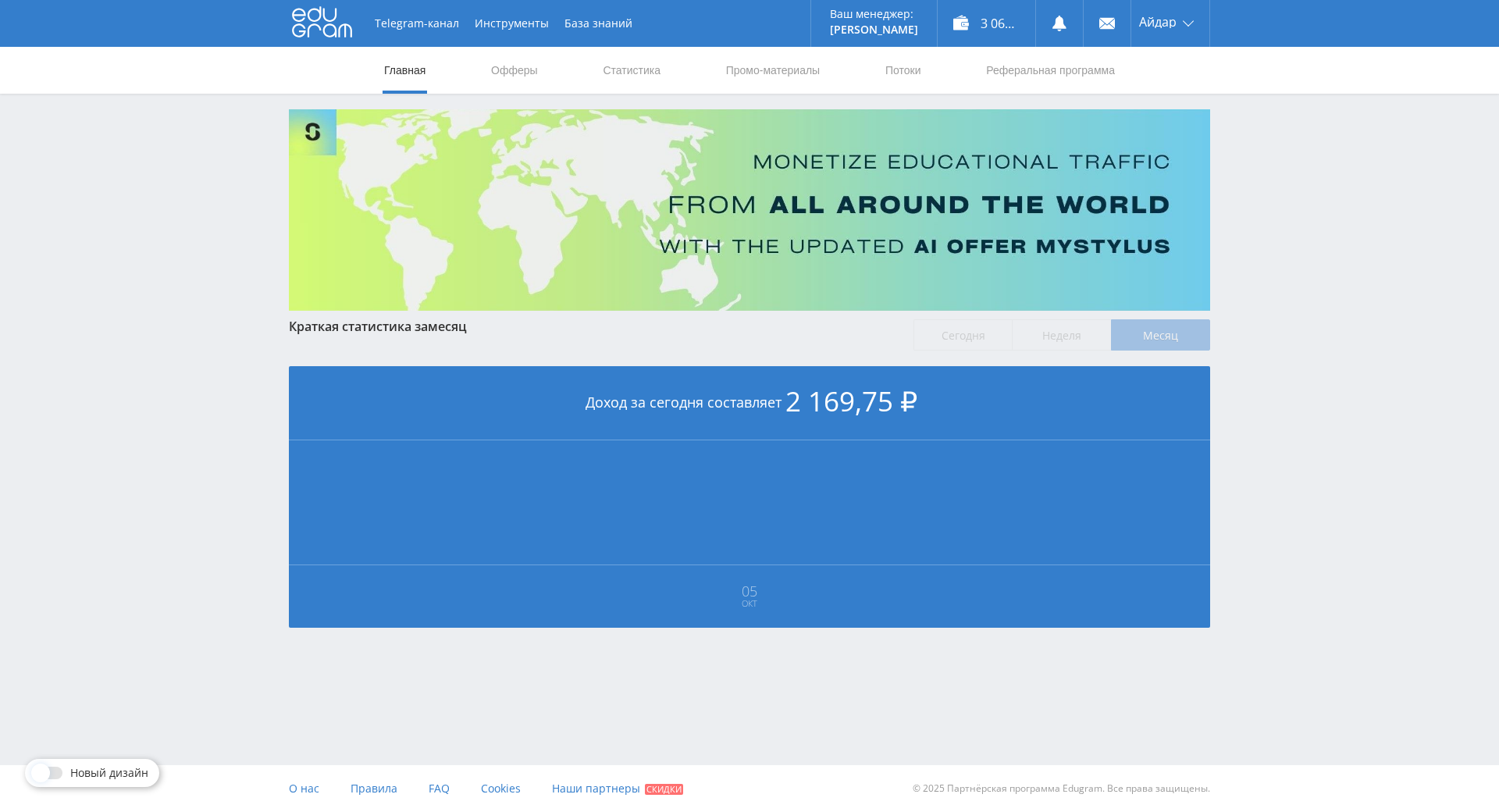
drag, startPoint x: 1272, startPoint y: 353, endPoint x: 1290, endPoint y: 448, distance: 96.7
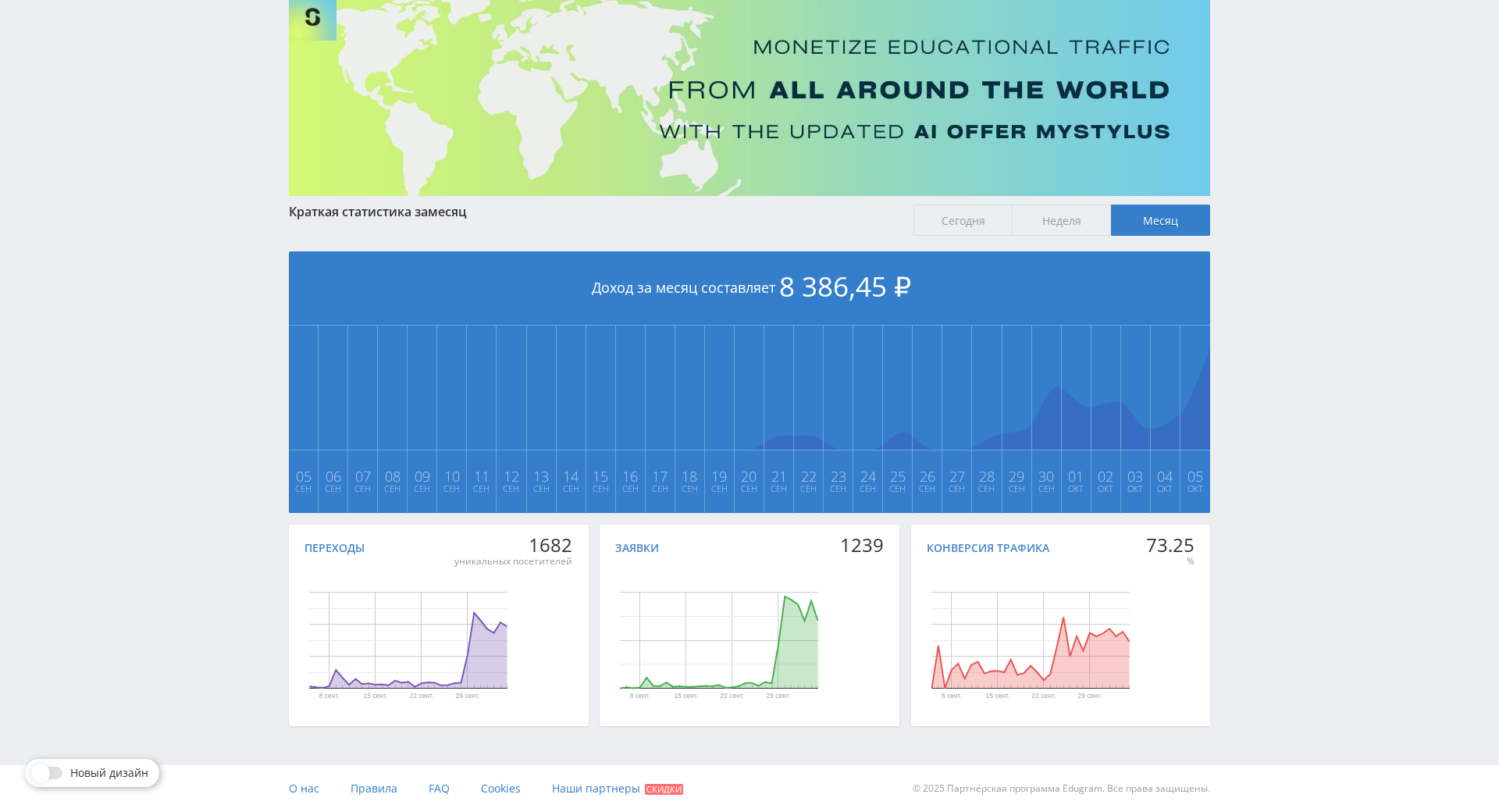
drag, startPoint x: 1257, startPoint y: 422, endPoint x: 1269, endPoint y: 580, distance: 158.5
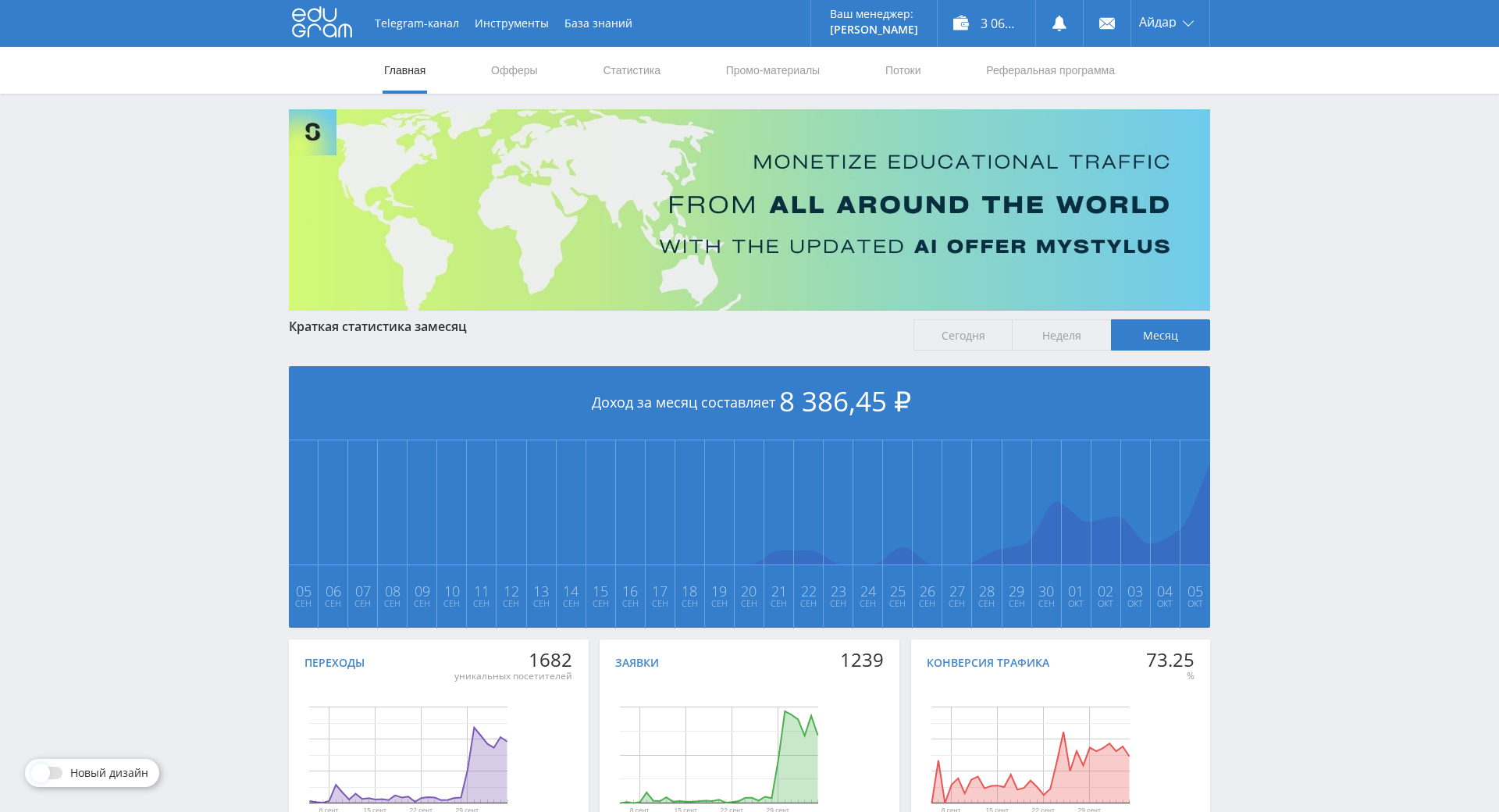
drag, startPoint x: 1069, startPoint y: 553, endPoint x: 1214, endPoint y: 295, distance: 296.0
click at [521, 75] on link "Офферы" at bounding box center [514, 71] width 50 height 47
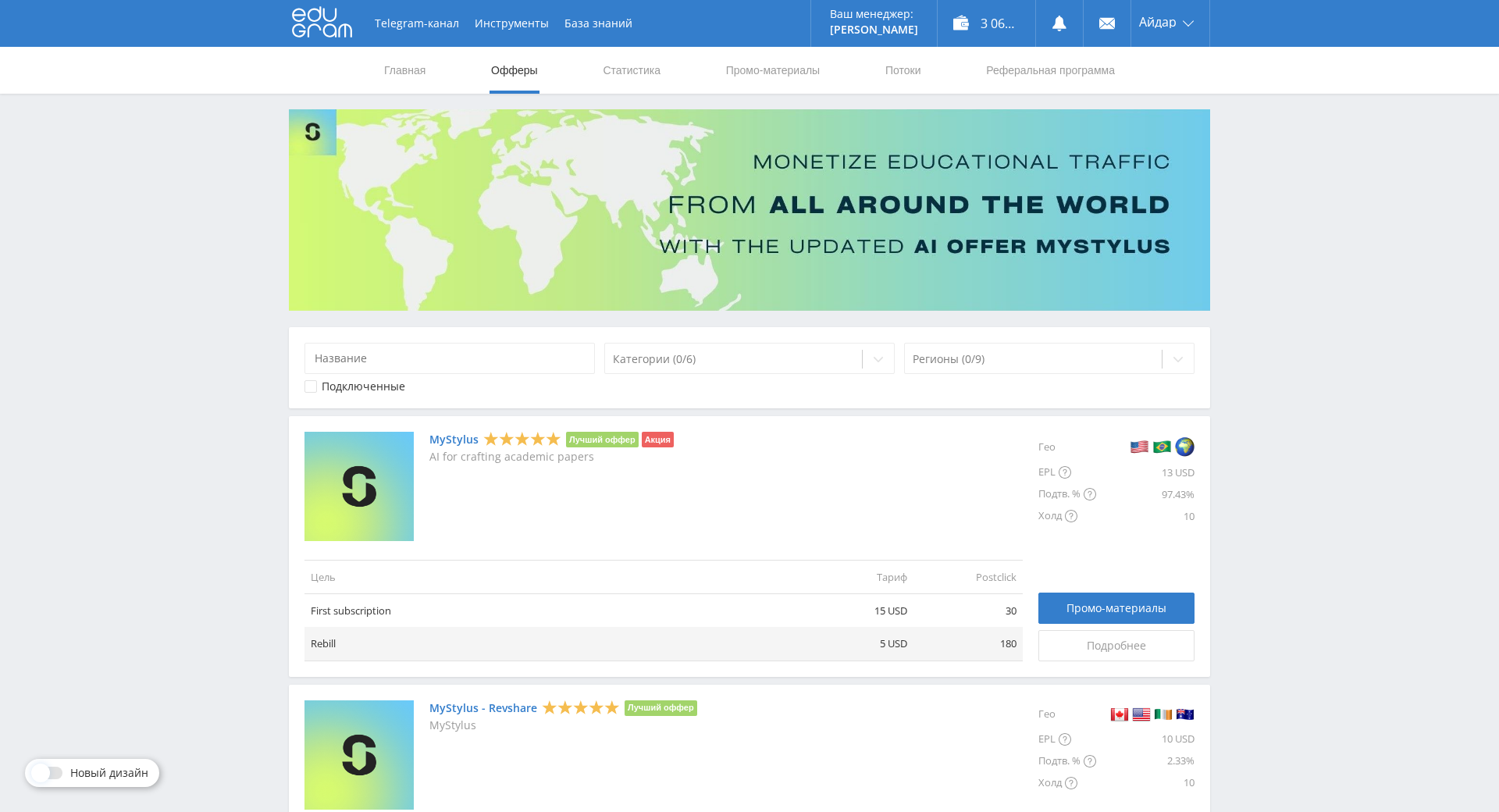
click at [361, 68] on div "Главная Офферы Статистика Промо-материалы Потоки Реферальная программа" at bounding box center [749, 71] width 1499 height 47
click at [399, 70] on link "Главная" at bounding box center [405, 71] width 44 height 47
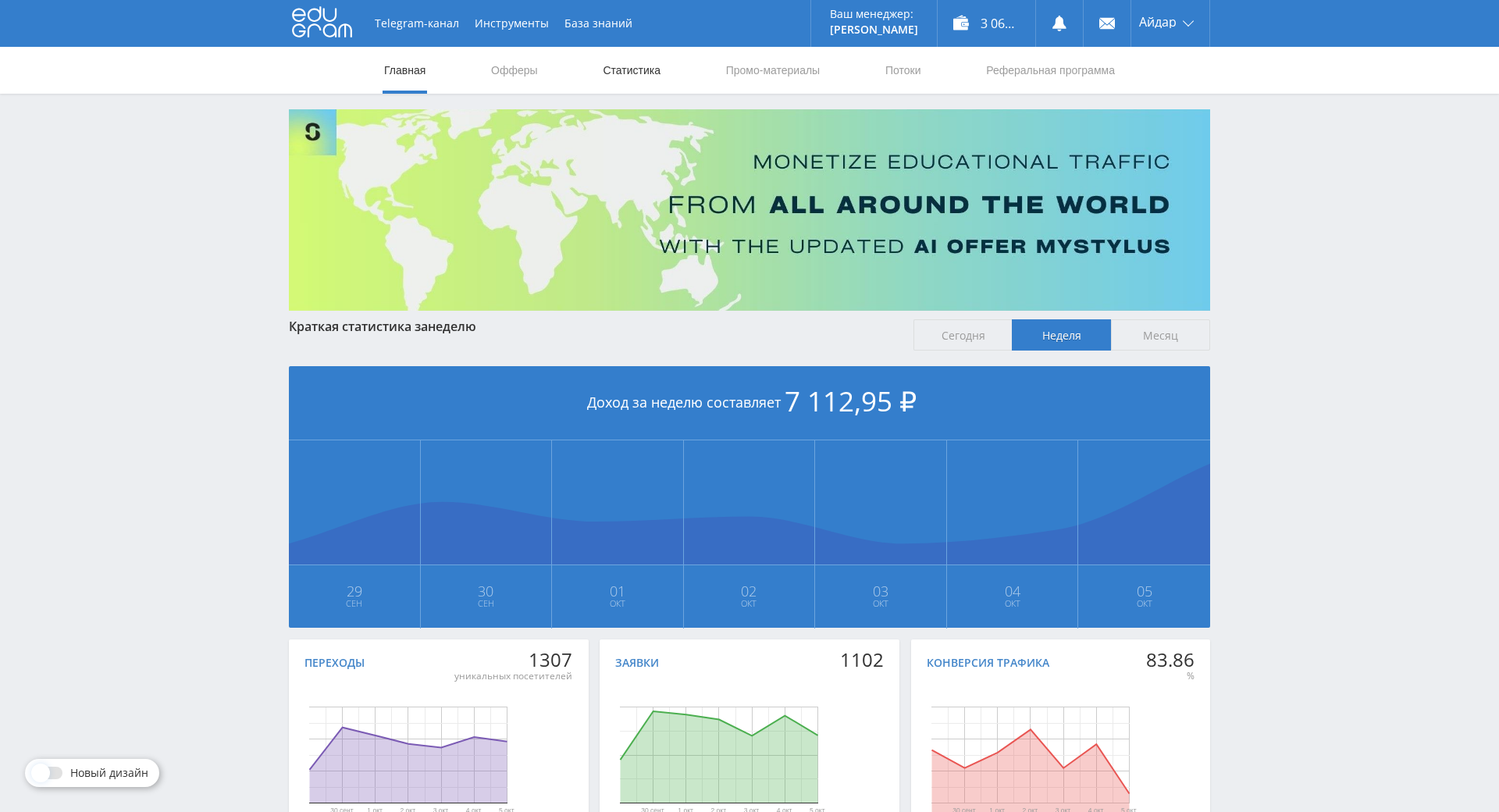
click at [603, 66] on link "Статистика" at bounding box center [632, 71] width 61 height 47
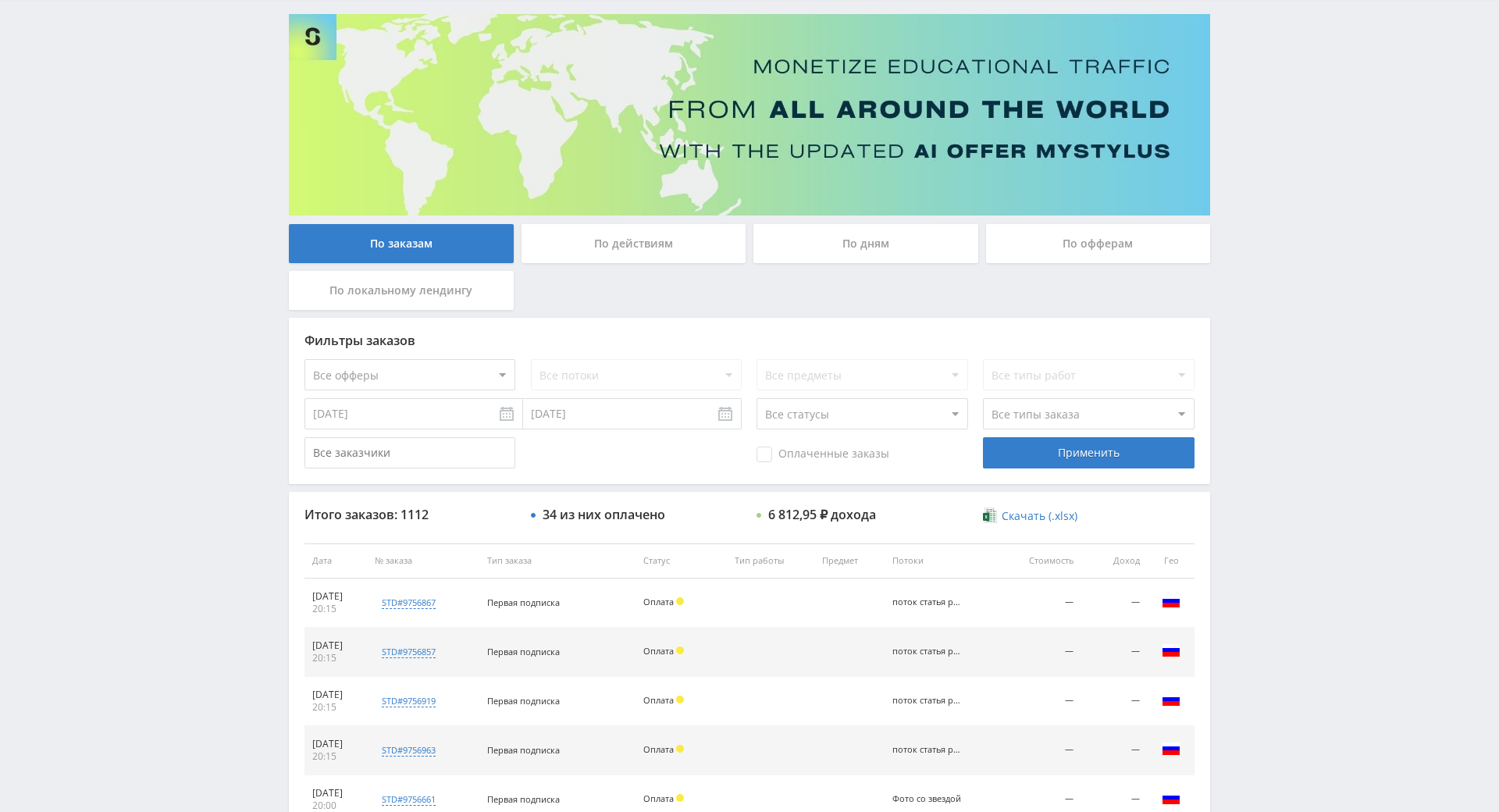
scroll to position [558, 0]
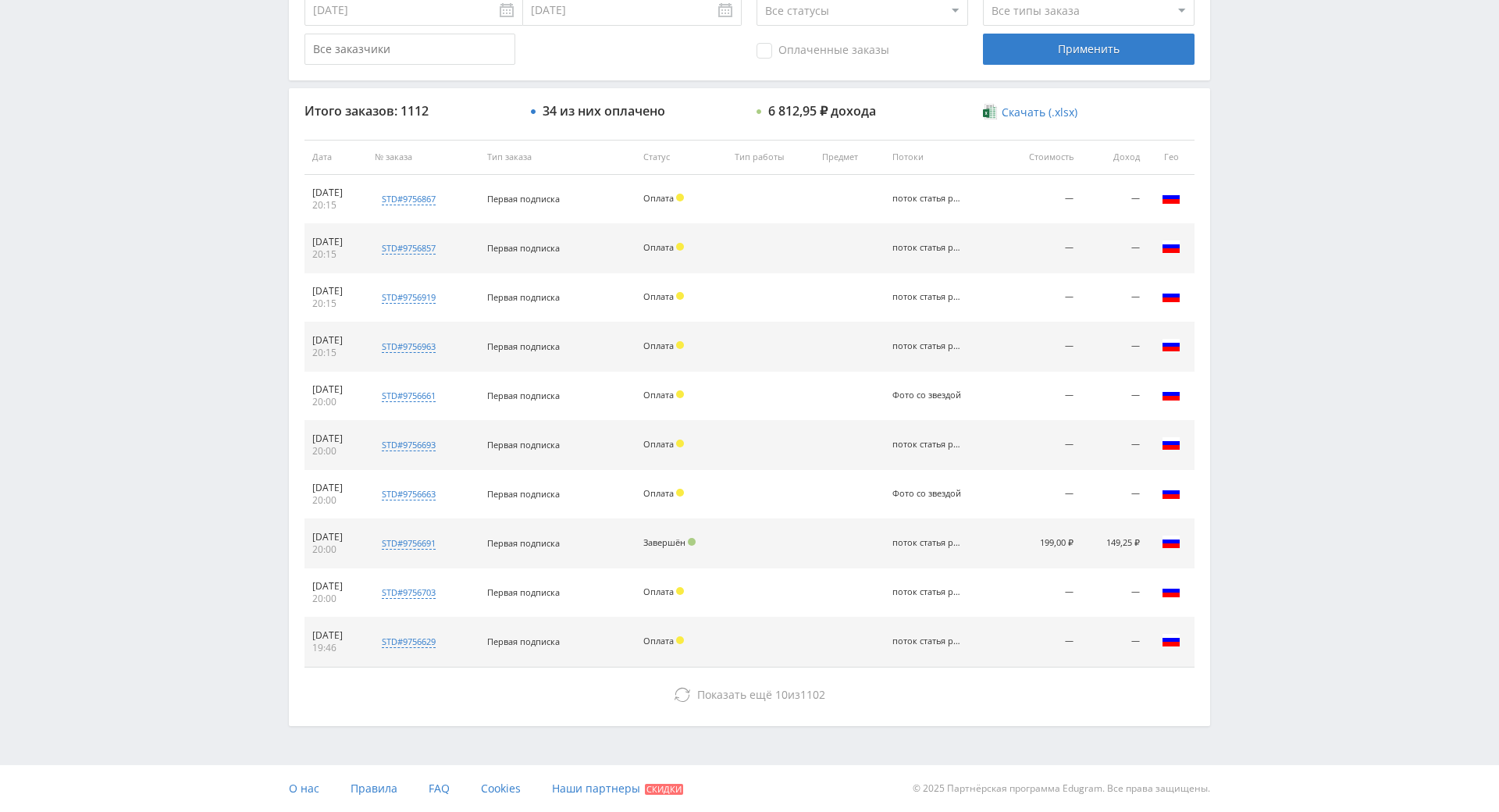
drag, startPoint x: 1297, startPoint y: 412, endPoint x: 1269, endPoint y: 575, distance: 165.4
drag, startPoint x: 497, startPoint y: 483, endPoint x: 960, endPoint y: 486, distance: 463.0
click at [960, 520] on tr "[DATE] 20:00 std#9756691 Заказчик 1676686227 Первая подписка Завершён поток ста…" at bounding box center [749, 544] width 890 height 49
click at [1248, 452] on div "Telegram-канал Инструменты База знаний Ваш менеджер: [PERSON_NAME] Online @edug…" at bounding box center [749, 156] width 1499 height 1311
drag, startPoint x: 1022, startPoint y: 485, endPoint x: 1064, endPoint y: 479, distance: 42.4
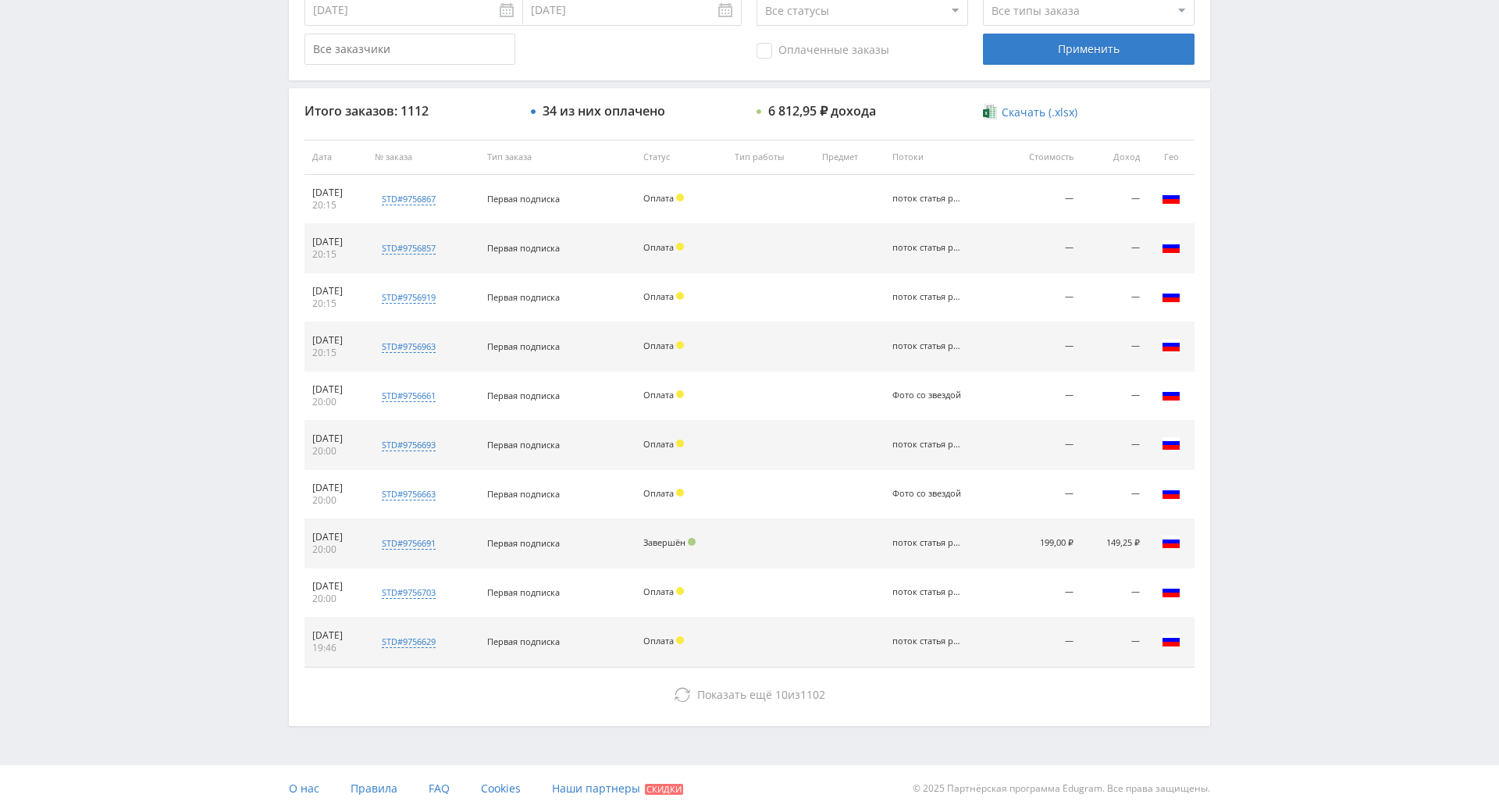
click at [1064, 520] on td "199,00 ₽" at bounding box center [1040, 544] width 82 height 49
drag, startPoint x: 1097, startPoint y: 481, endPoint x: 1135, endPoint y: 483, distance: 38.1
click at [1135, 520] on td "149,25 ₽" at bounding box center [1114, 544] width 66 height 49
click at [1277, 410] on div "Telegram-канал Инструменты База знаний Ваш менеджер: [PERSON_NAME] Online @edug…" at bounding box center [749, 156] width 1499 height 1311
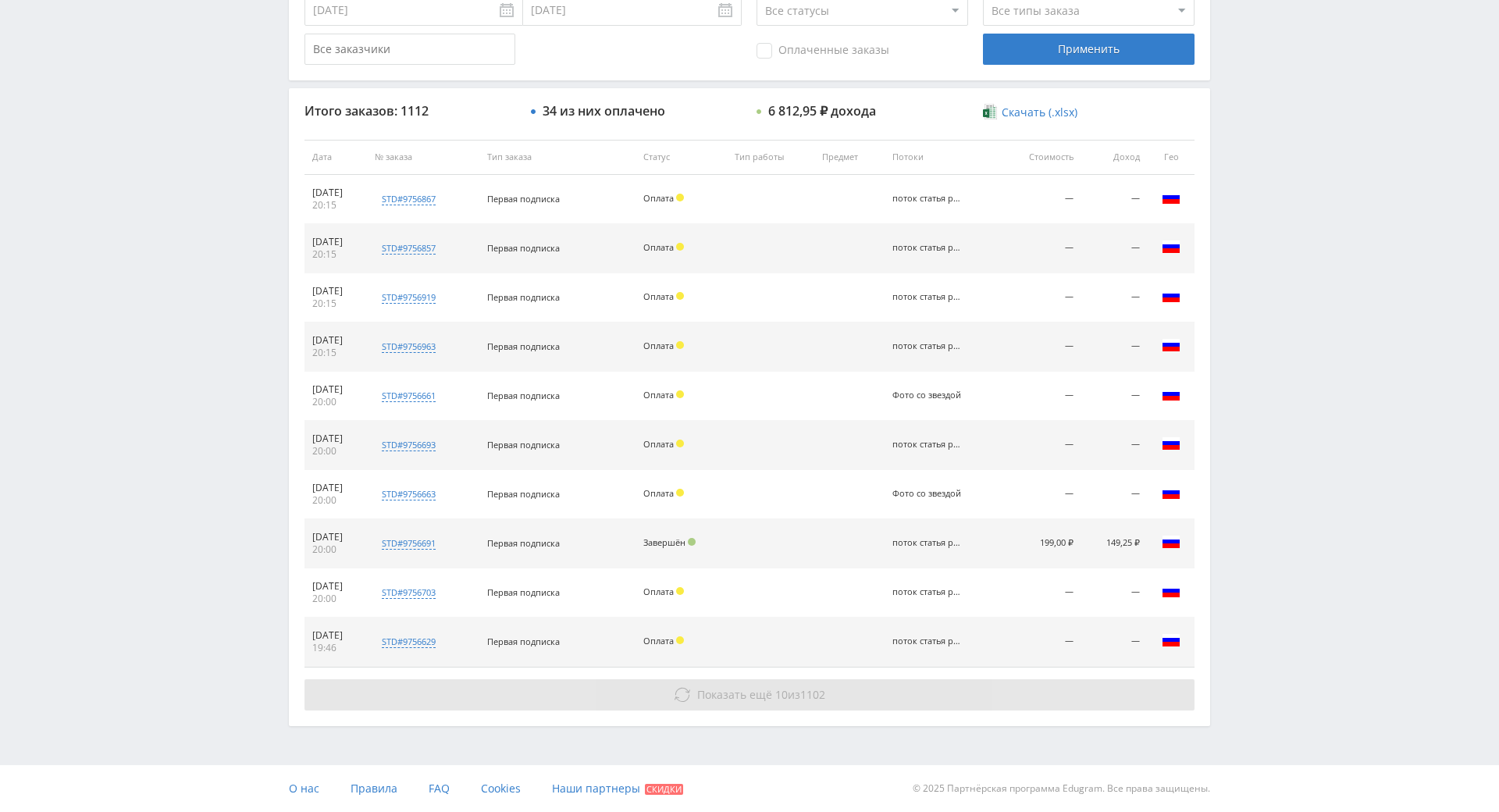
click at [762, 679] on button "Показать ещё 10 из 1102" at bounding box center [749, 695] width 890 height 31
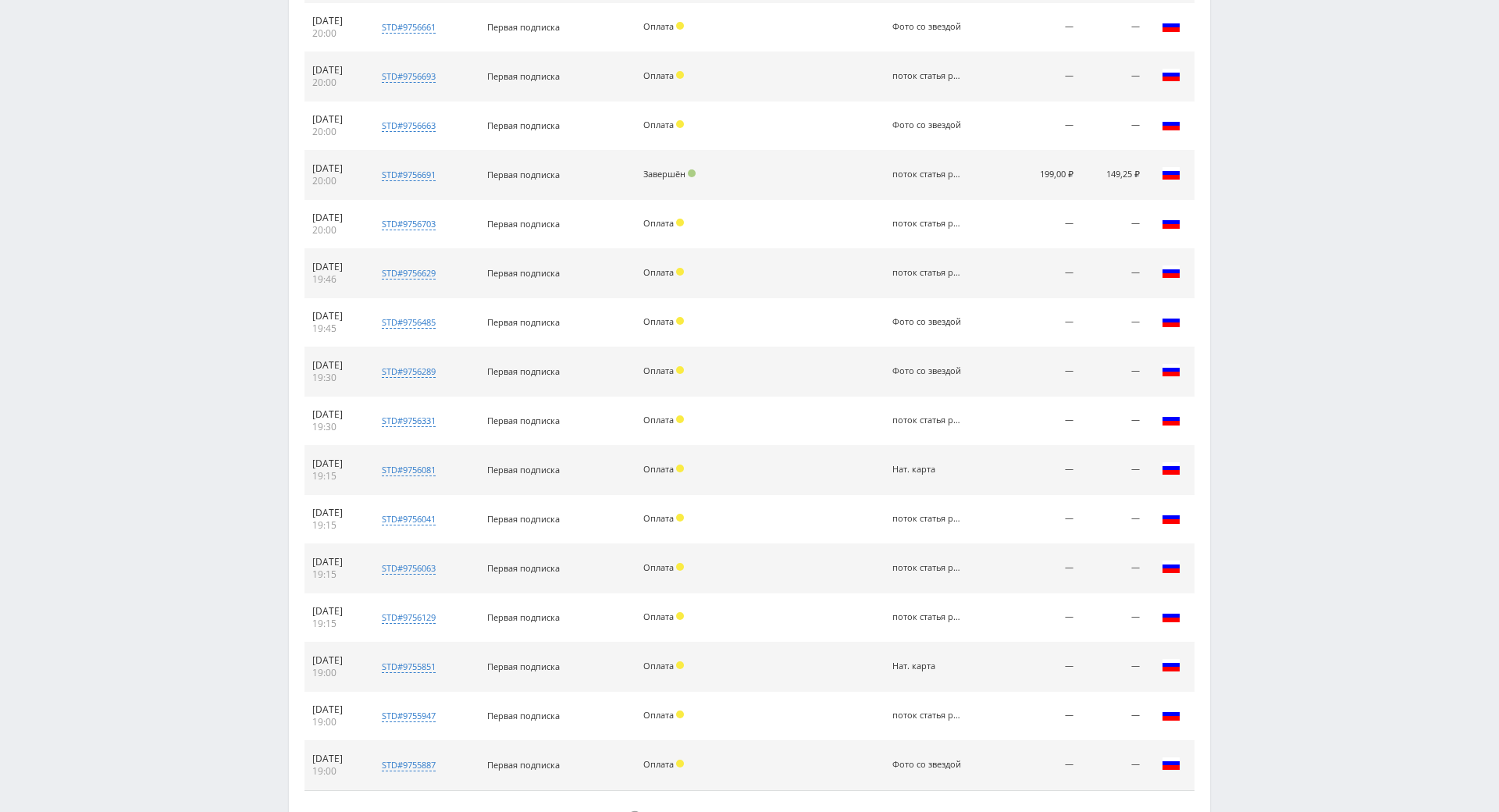
scroll to position [1050, 0]
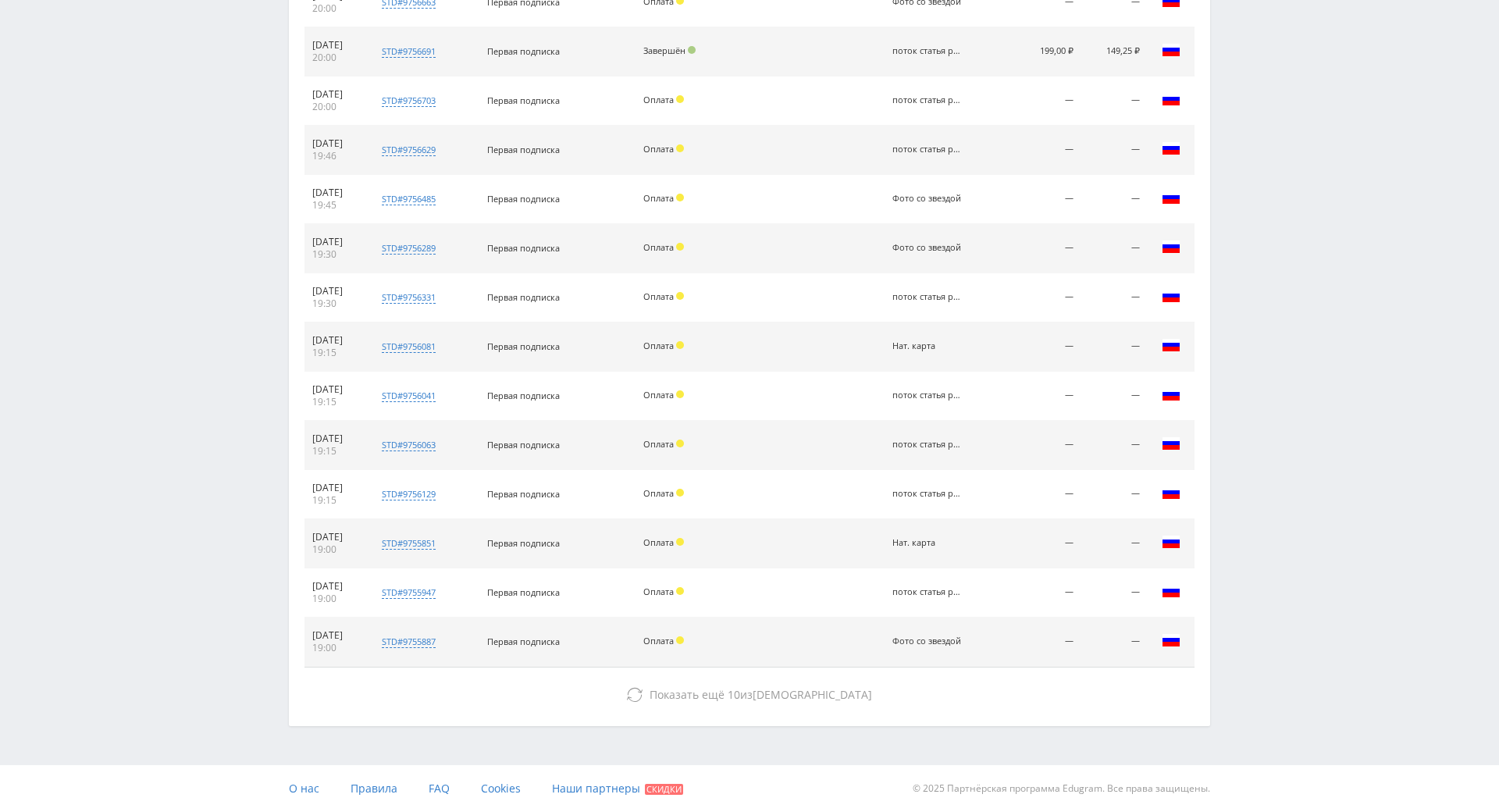
drag, startPoint x: 1230, startPoint y: 413, endPoint x: 1132, endPoint y: 614, distance: 223.6
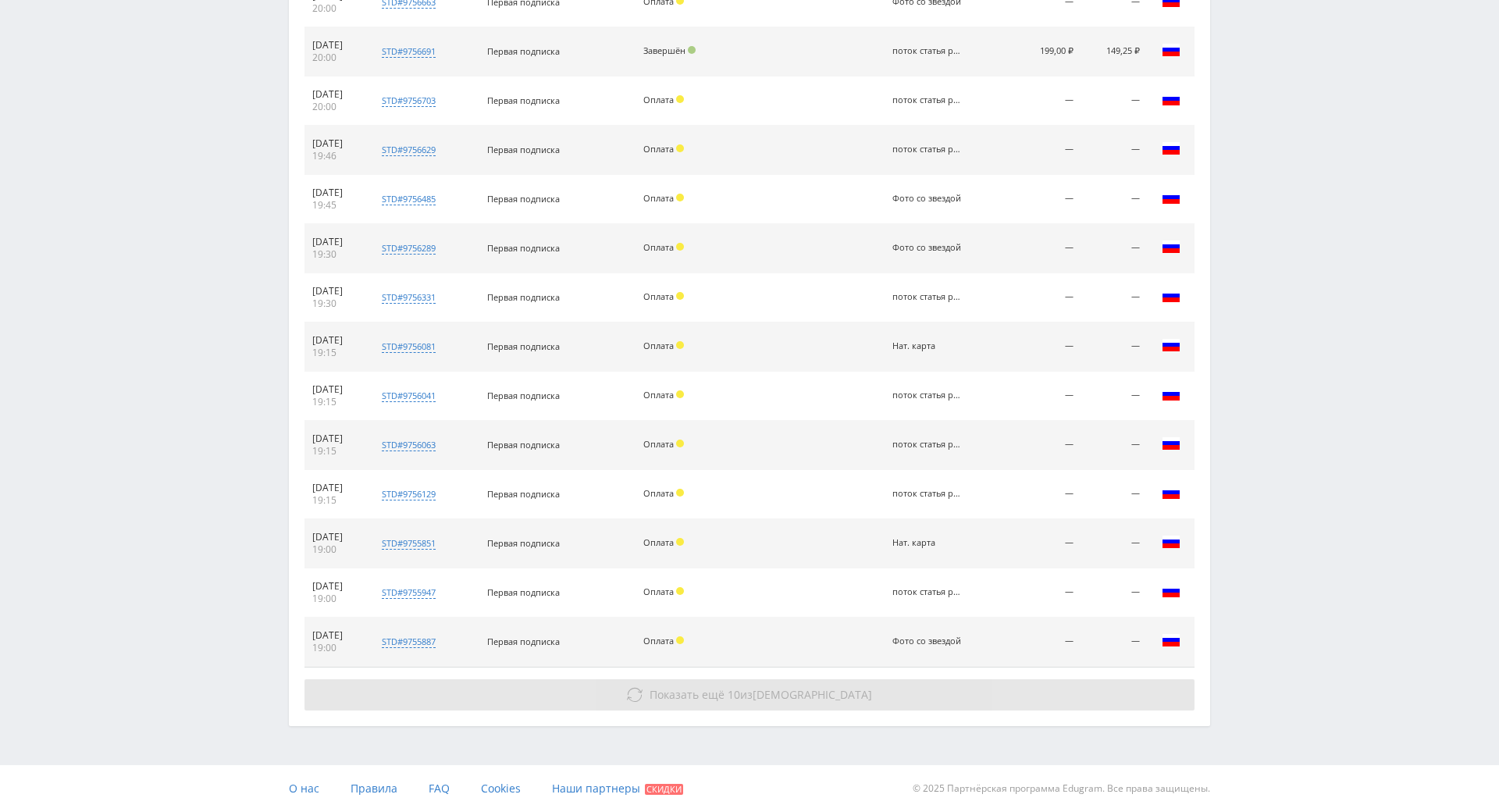
click at [1026, 679] on button "Показать ещё 10 из 1092" at bounding box center [749, 695] width 890 height 31
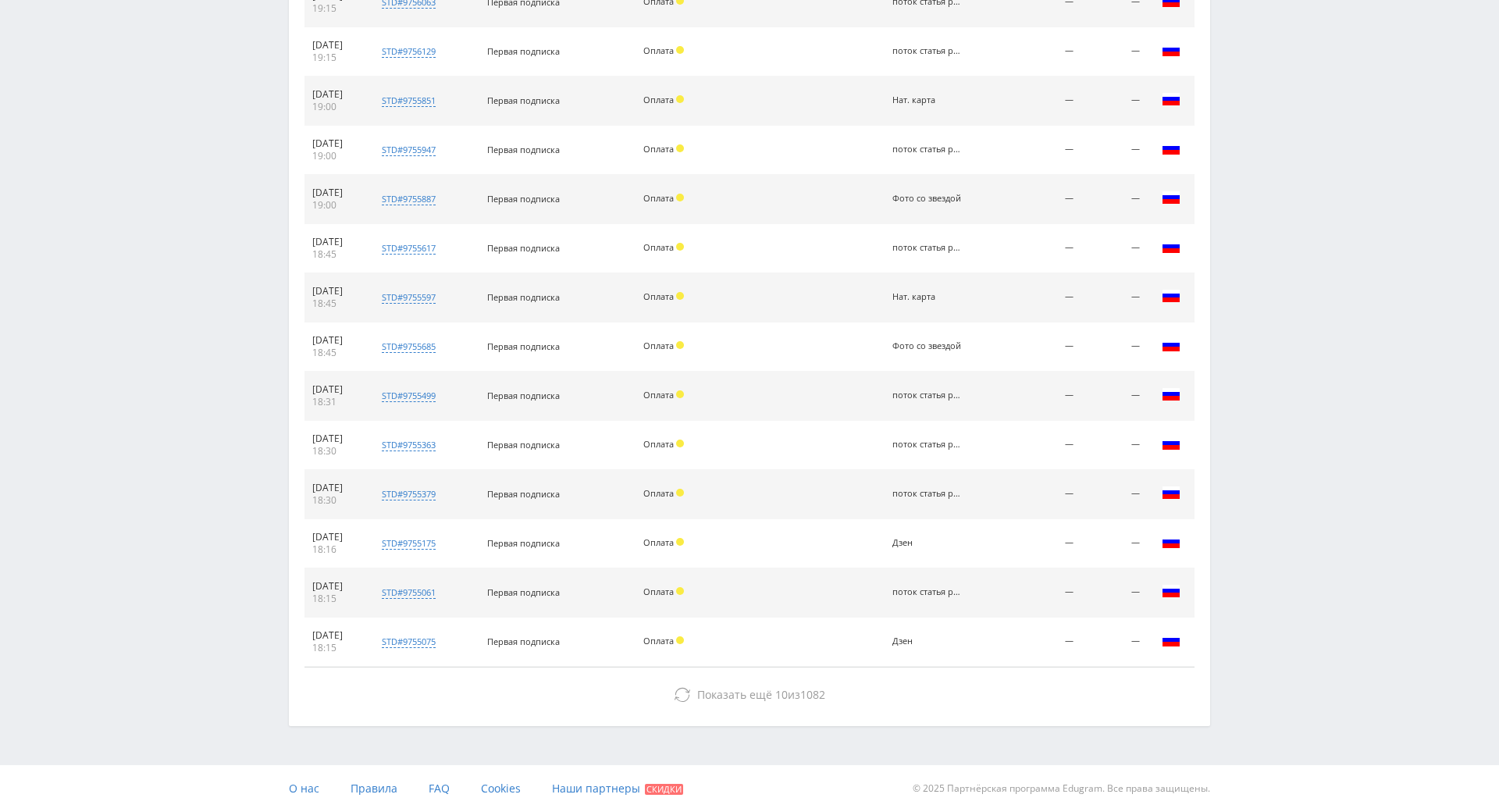
drag, startPoint x: 1232, startPoint y: 368, endPoint x: 1238, endPoint y: 535, distance: 167.1
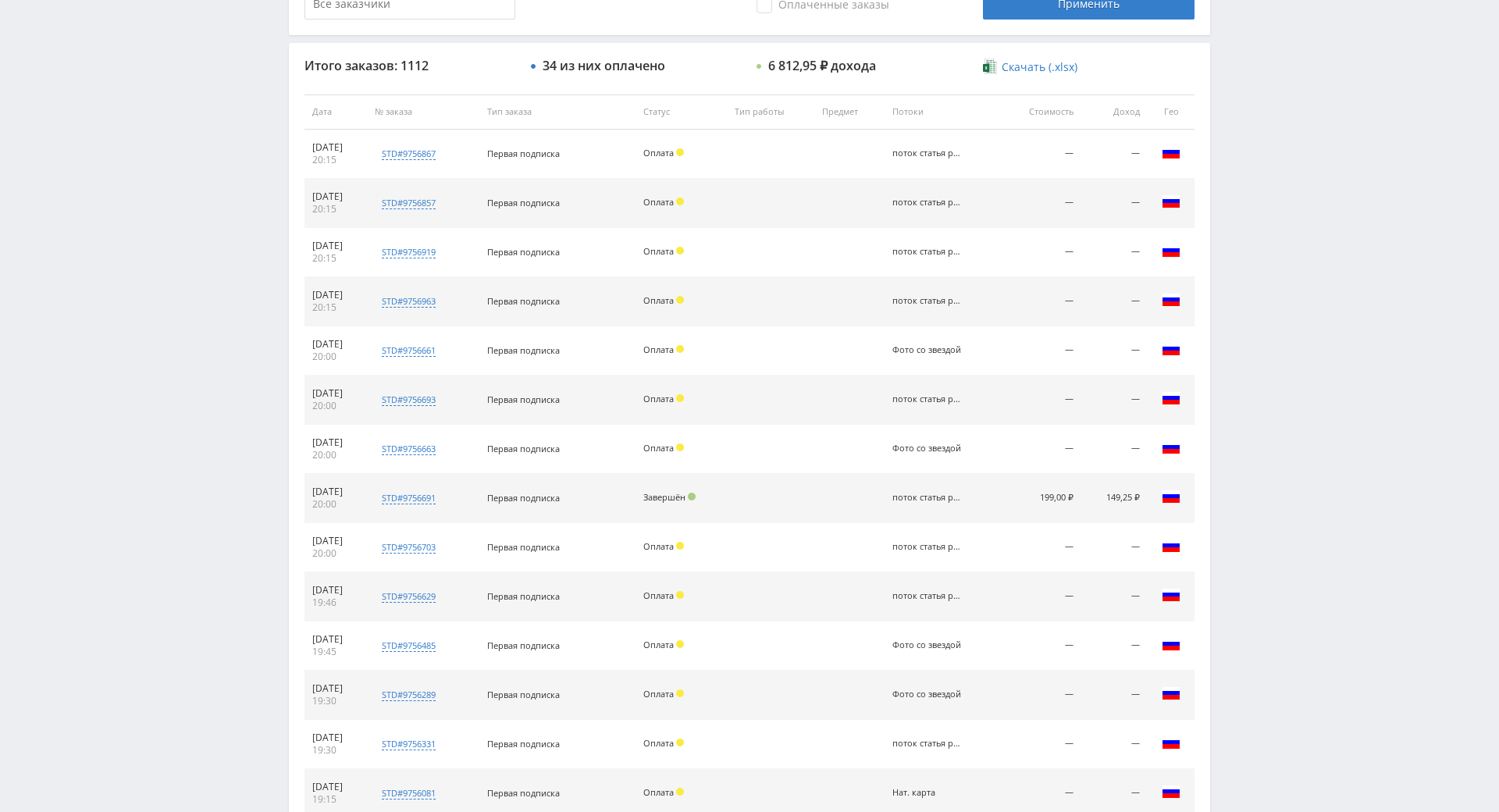
scroll to position [0, 0]
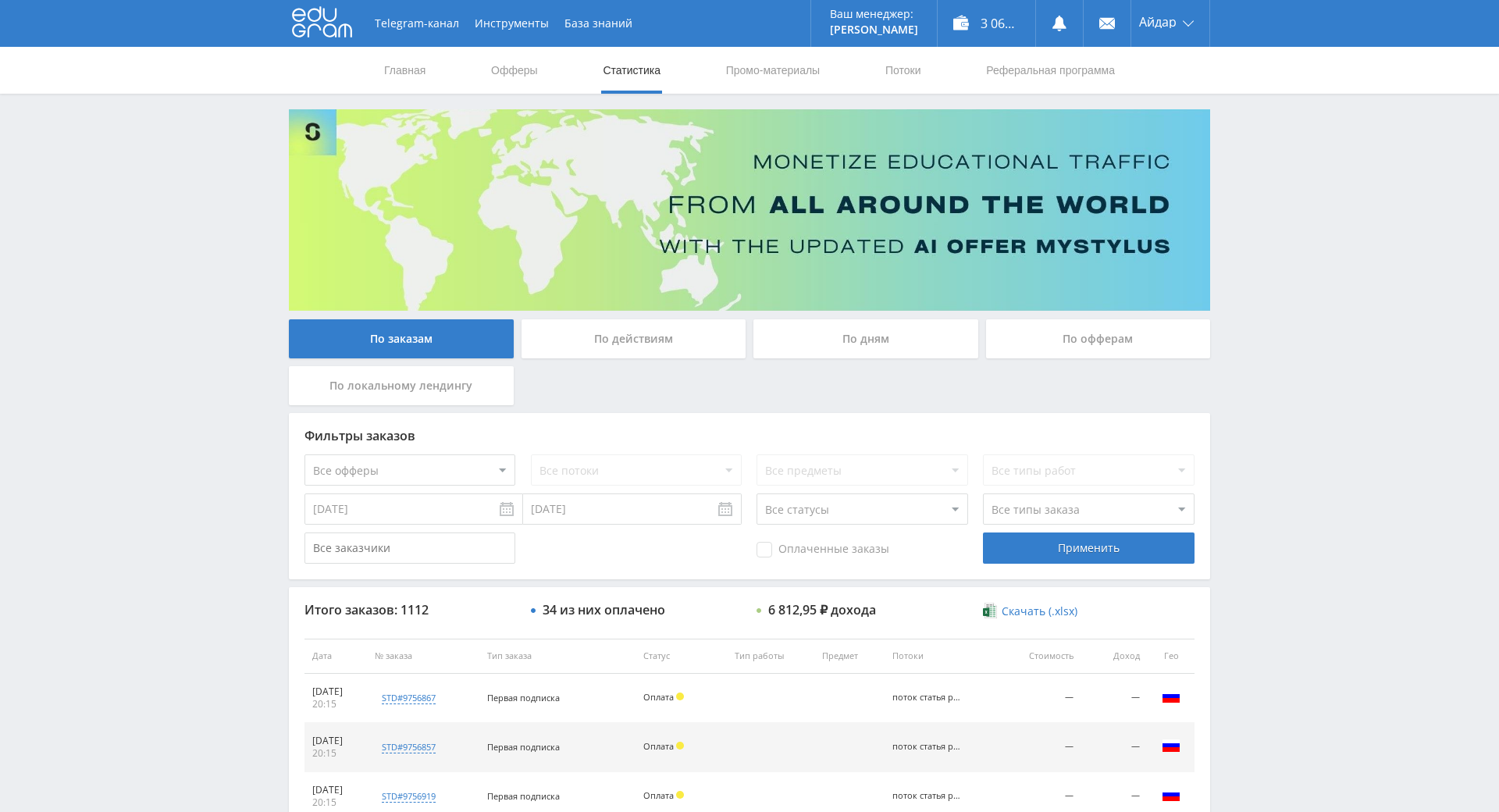
drag, startPoint x: 1264, startPoint y: 360, endPoint x: 938, endPoint y: 202, distance: 362.3
click at [770, 555] on span "Оплаченные заказы" at bounding box center [823, 550] width 133 height 16
click at [0, 0] on input "Оплаченные заказы" at bounding box center [0, 0] width 0 height 0
click at [1022, 561] on div "Применить" at bounding box center [1089, 548] width 211 height 31
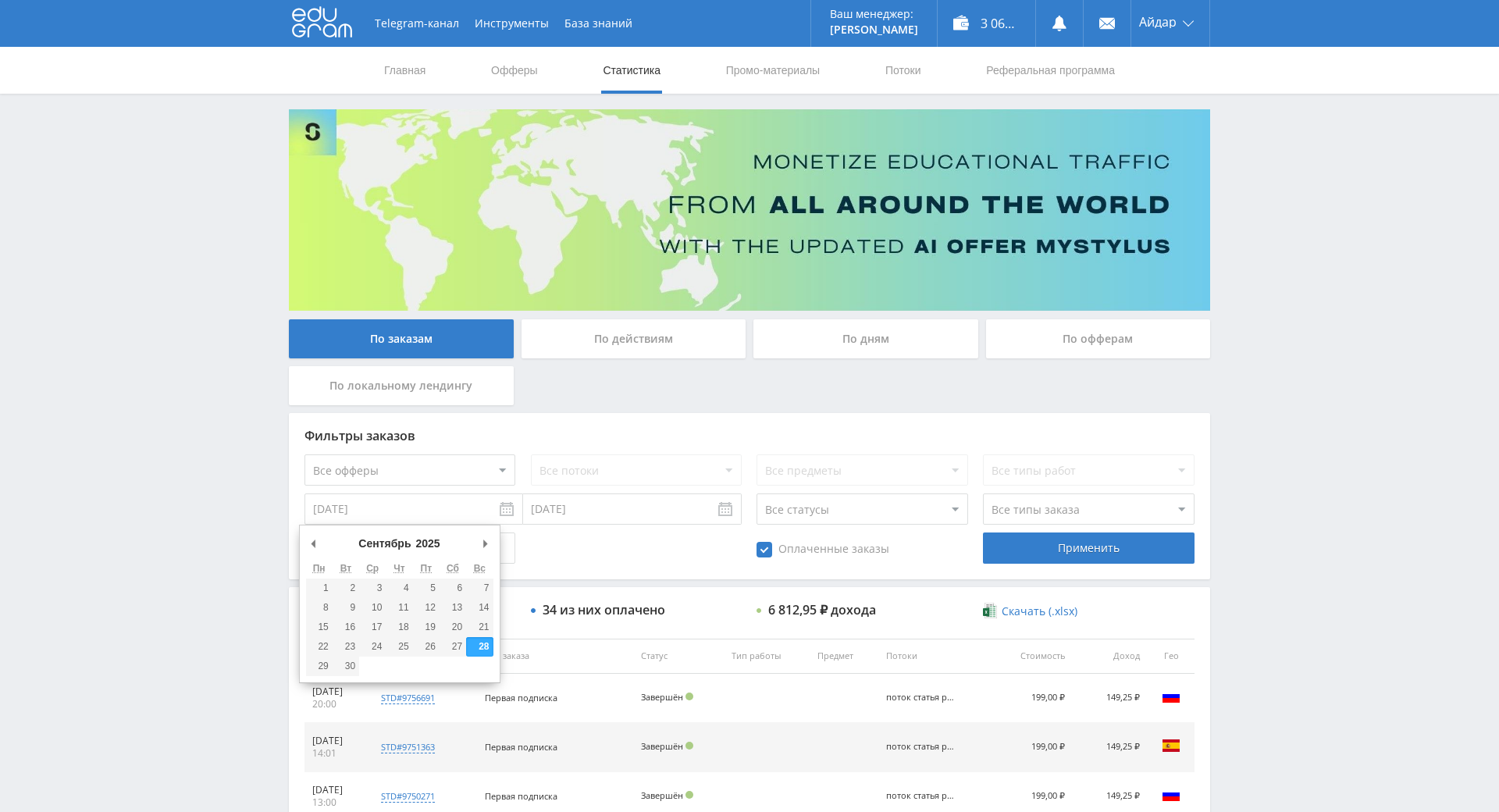
drag, startPoint x: 375, startPoint y: 513, endPoint x: 282, endPoint y: 509, distance: 93.1
click at [289, 509] on div "Фильтры заказов Все офферы MyStylus MyStylus - Revshare Кэмп Studybay Автор24 S…" at bounding box center [750, 496] width 921 height 166
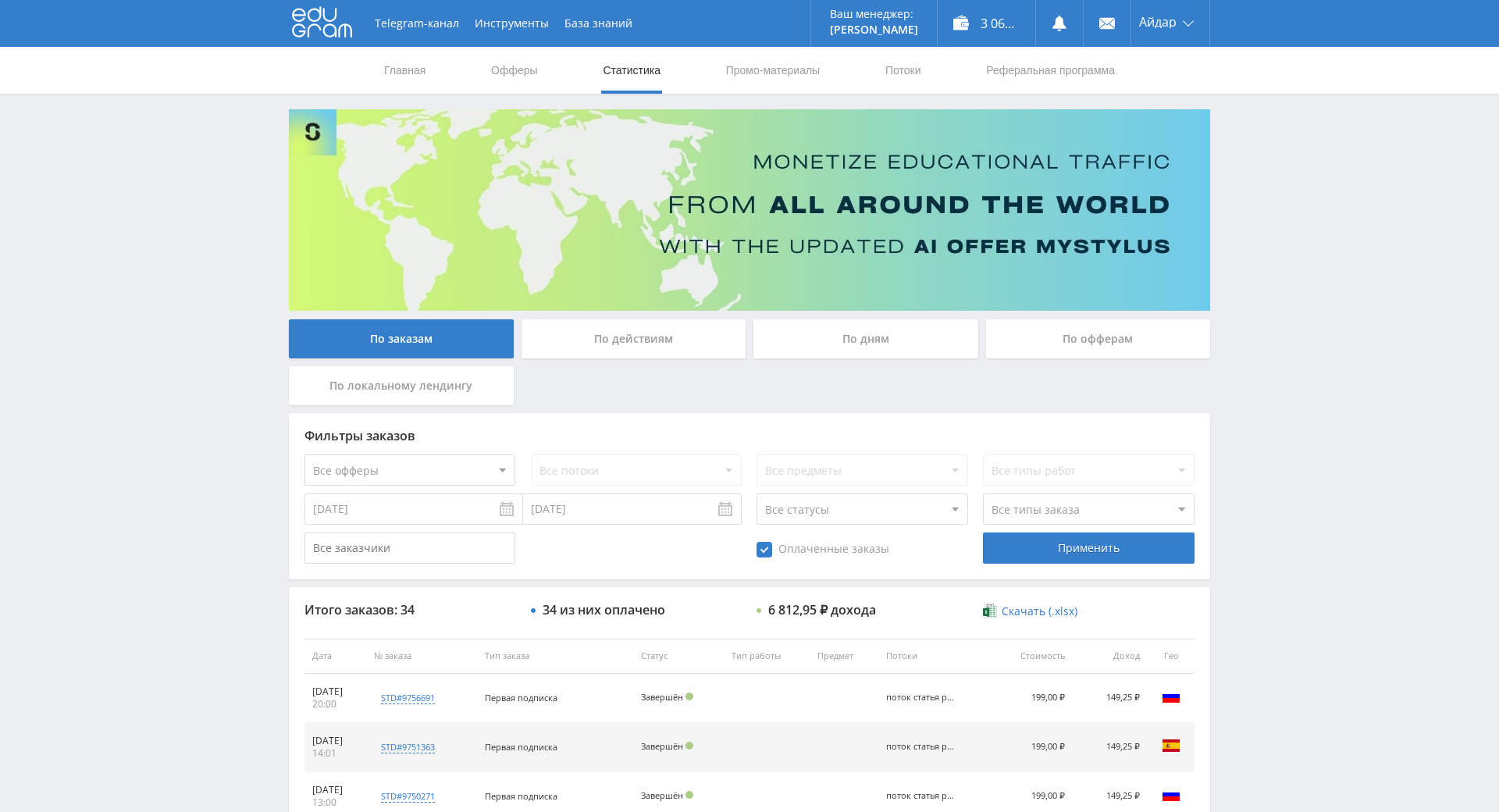
click at [363, 515] on input "28.09.2025" at bounding box center [413, 509] width 219 height 31
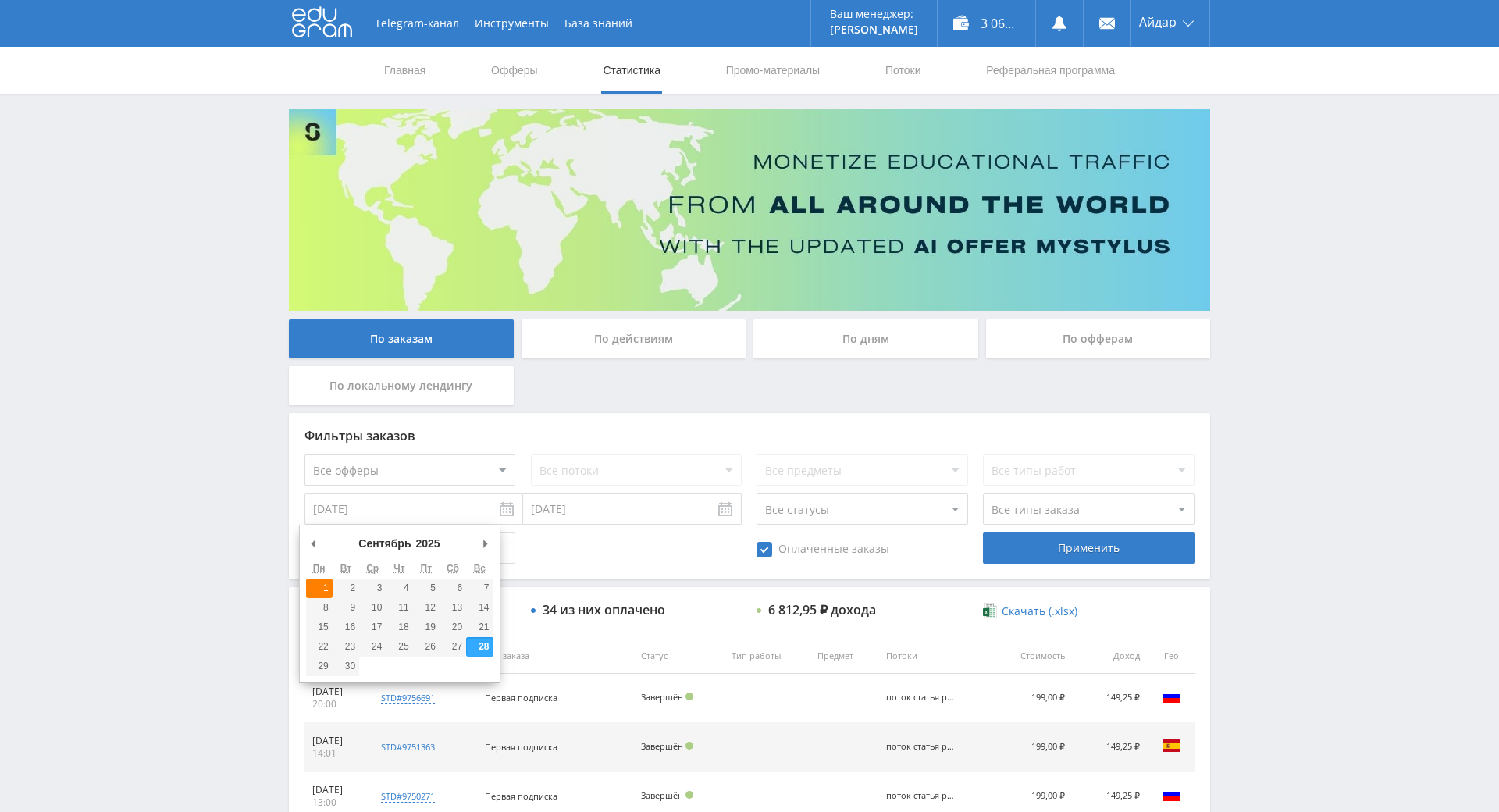
type input "01.09.2025"
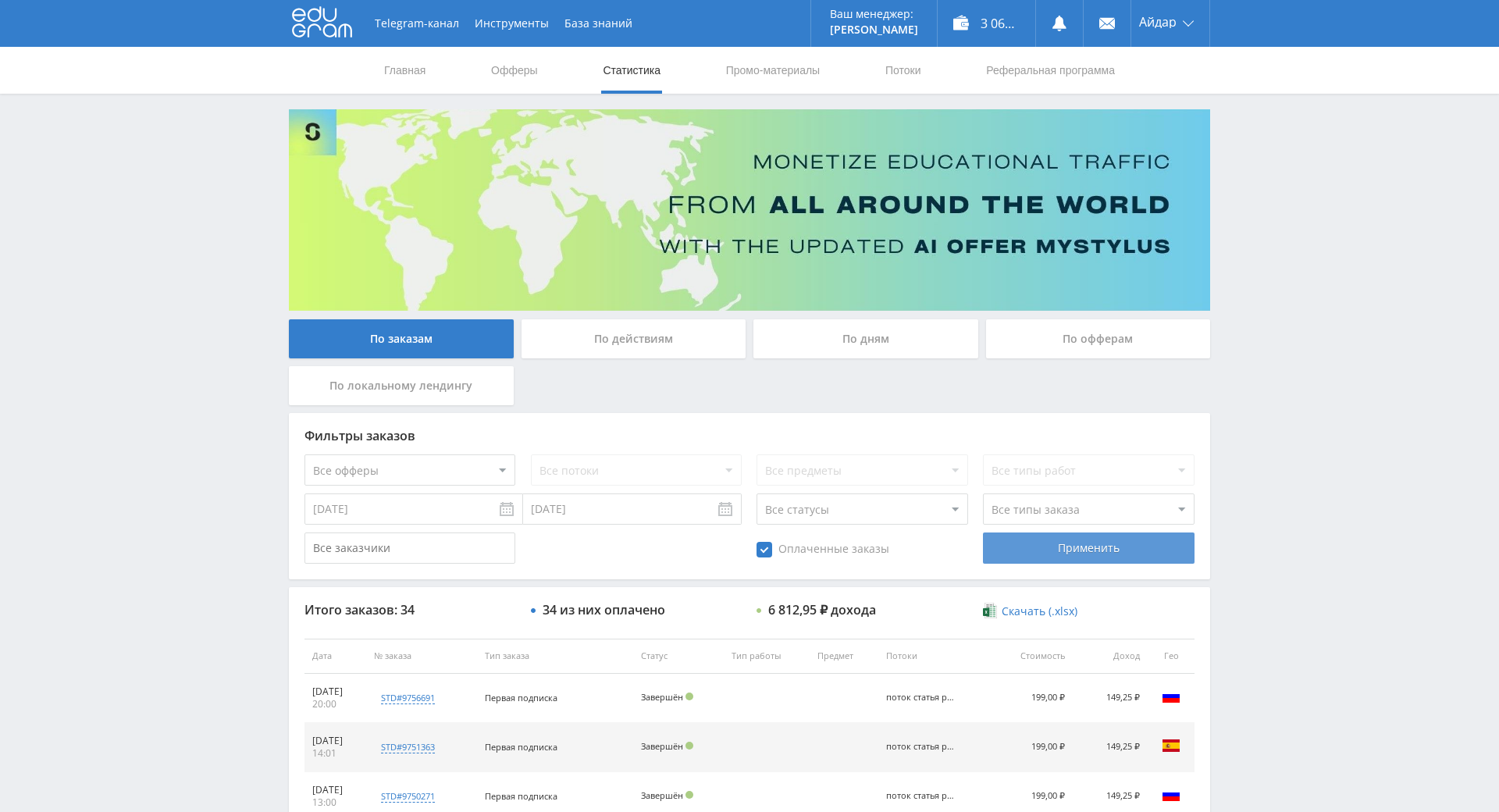
click at [1065, 545] on div "Применить" at bounding box center [1089, 548] width 211 height 31
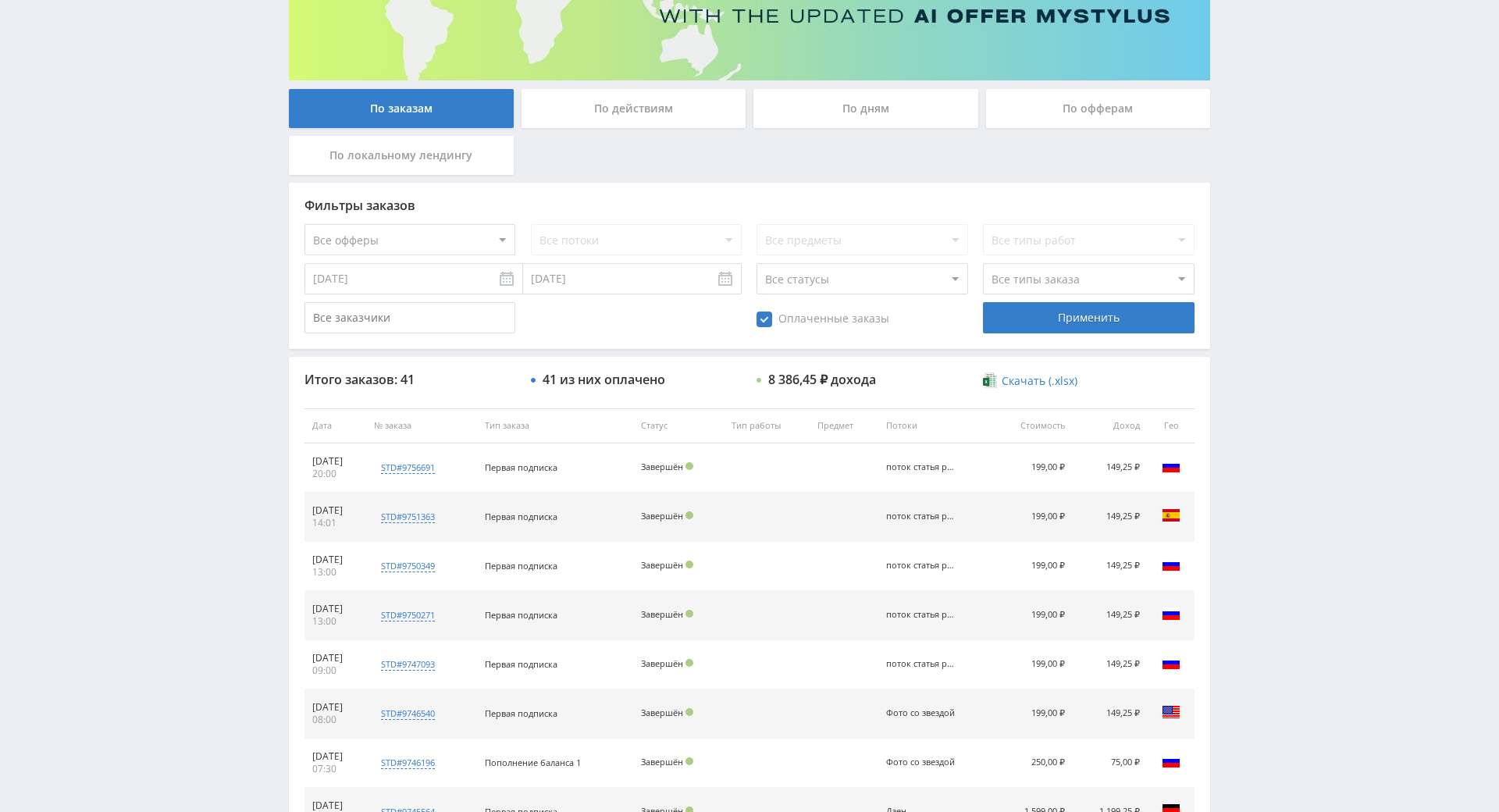
scroll to position [558, 0]
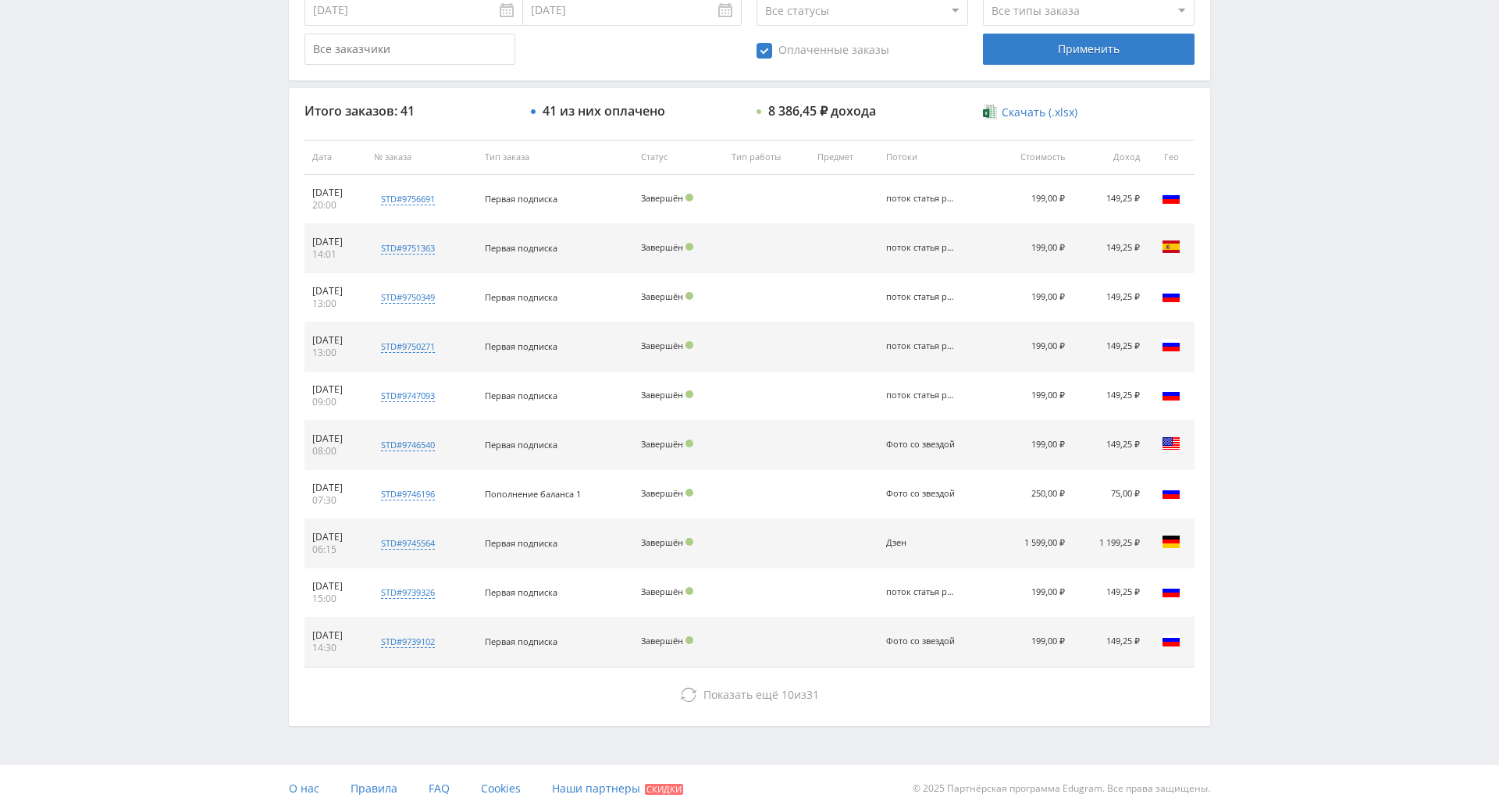
drag, startPoint x: 1336, startPoint y: 463, endPoint x: 1348, endPoint y: 533, distance: 71.0
drag, startPoint x: 1019, startPoint y: 480, endPoint x: 1058, endPoint y: 480, distance: 39.0
click at [1058, 520] on td "1 599,00 ₽" at bounding box center [1033, 544] width 81 height 49
drag, startPoint x: 1084, startPoint y: 481, endPoint x: 1133, endPoint y: 484, distance: 49.1
click at [1133, 520] on td "1 199,25 ₽" at bounding box center [1110, 544] width 75 height 49
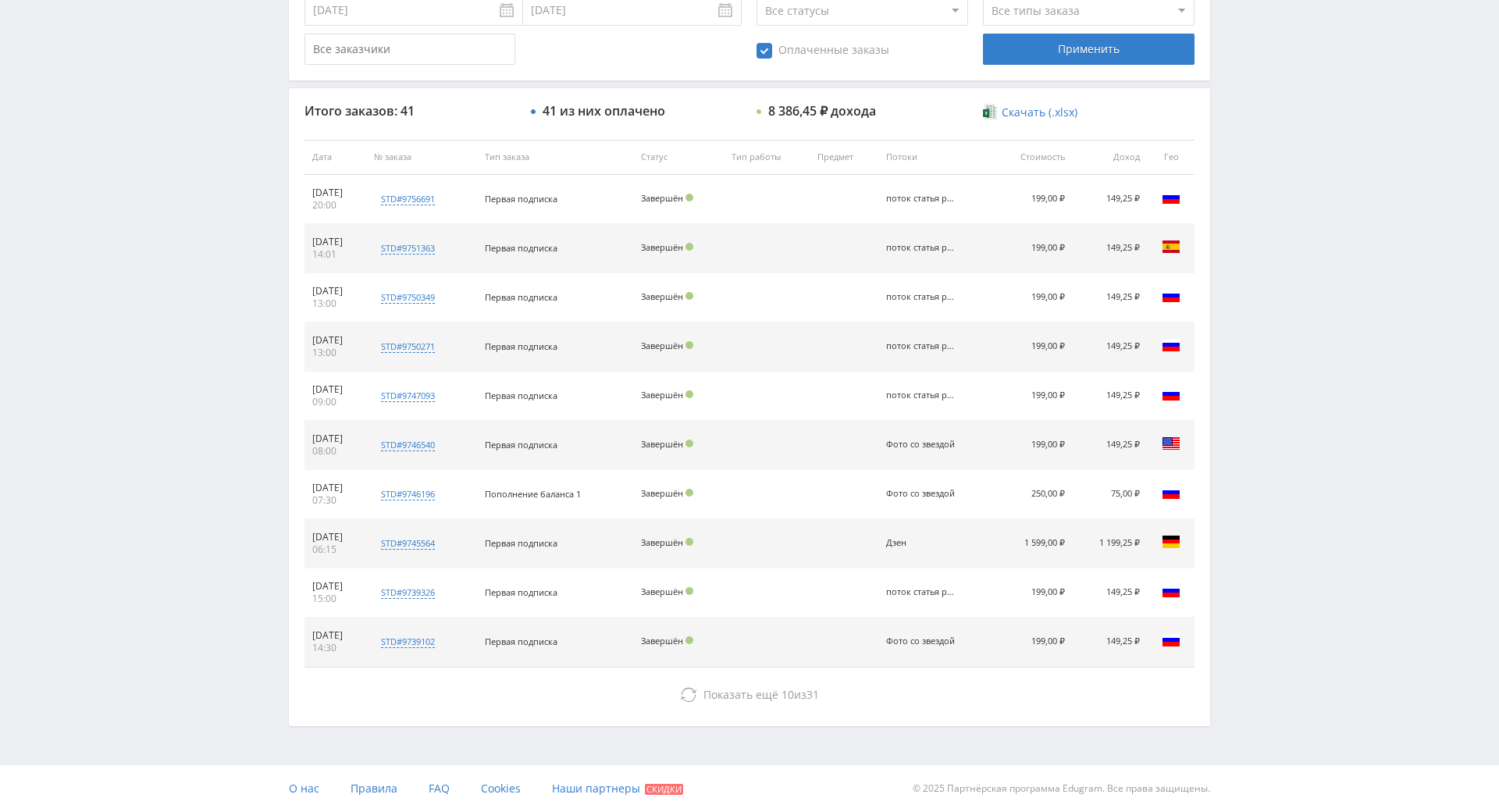
click at [1015, 470] on td "250,00 ₽" at bounding box center [1033, 495] width 81 height 49
drag, startPoint x: 591, startPoint y: 431, endPoint x: 885, endPoint y: 432, distance: 294.0
click at [473, 470] on tr "05.10.2025 07:30 std#9746196 Заказчик 3170281892 Пополнение баланса 1 Завершён …" at bounding box center [749, 495] width 890 height 49
click at [1001, 421] on td "199,00 ₽" at bounding box center [1033, 446] width 81 height 49
drag, startPoint x: 1027, startPoint y: 380, endPoint x: 1117, endPoint y: 385, distance: 90.1
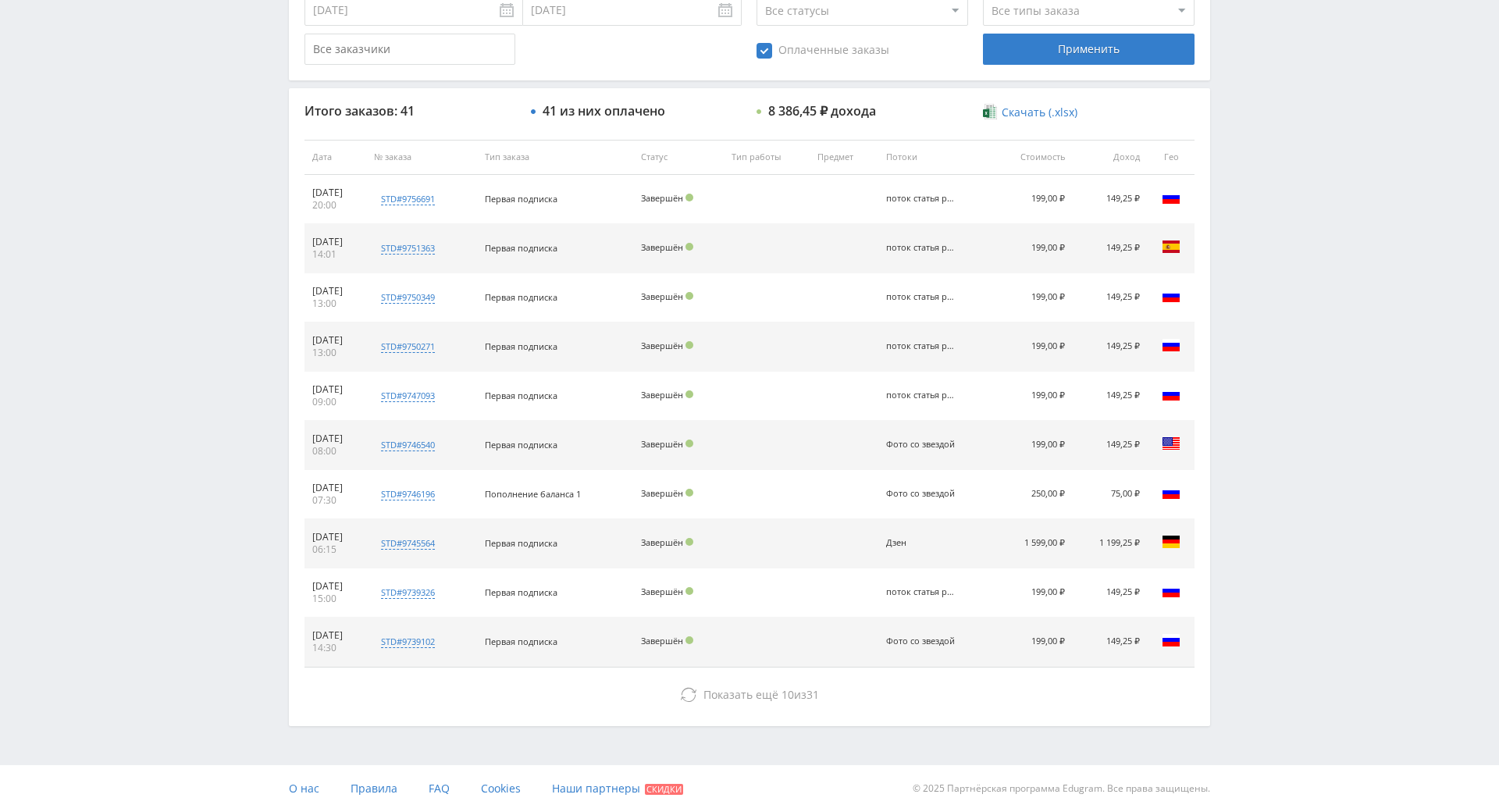
click at [1069, 421] on tr "05.10.2025 08:00 std#9746540 Заказчик 414598474 Первая подписка Завершён Фото с…" at bounding box center [749, 446] width 890 height 49
click at [1110, 421] on td "149,25 ₽" at bounding box center [1110, 446] width 75 height 49
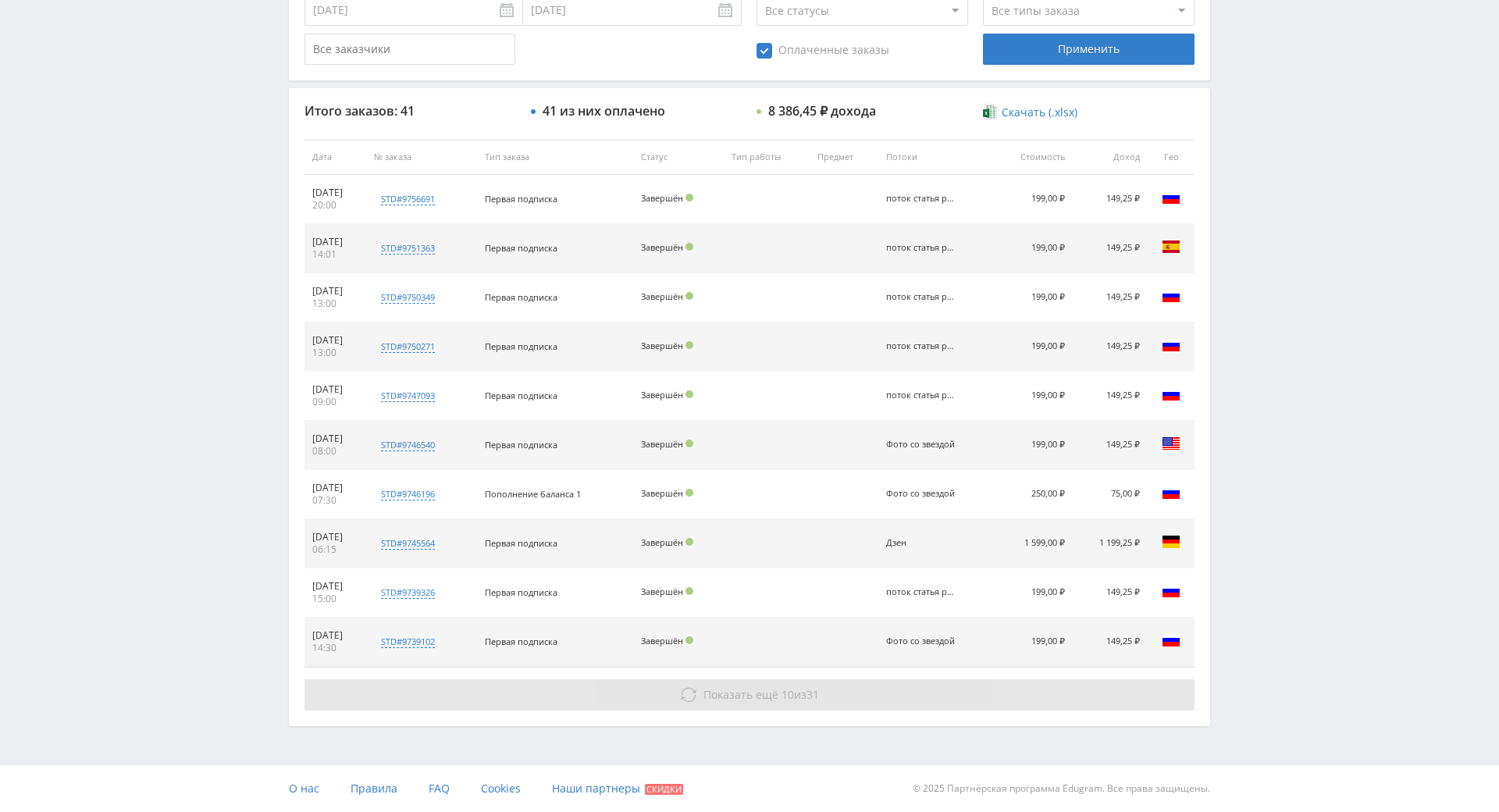
click at [772, 679] on button "Показать ещё 10 из 31" at bounding box center [749, 695] width 890 height 31
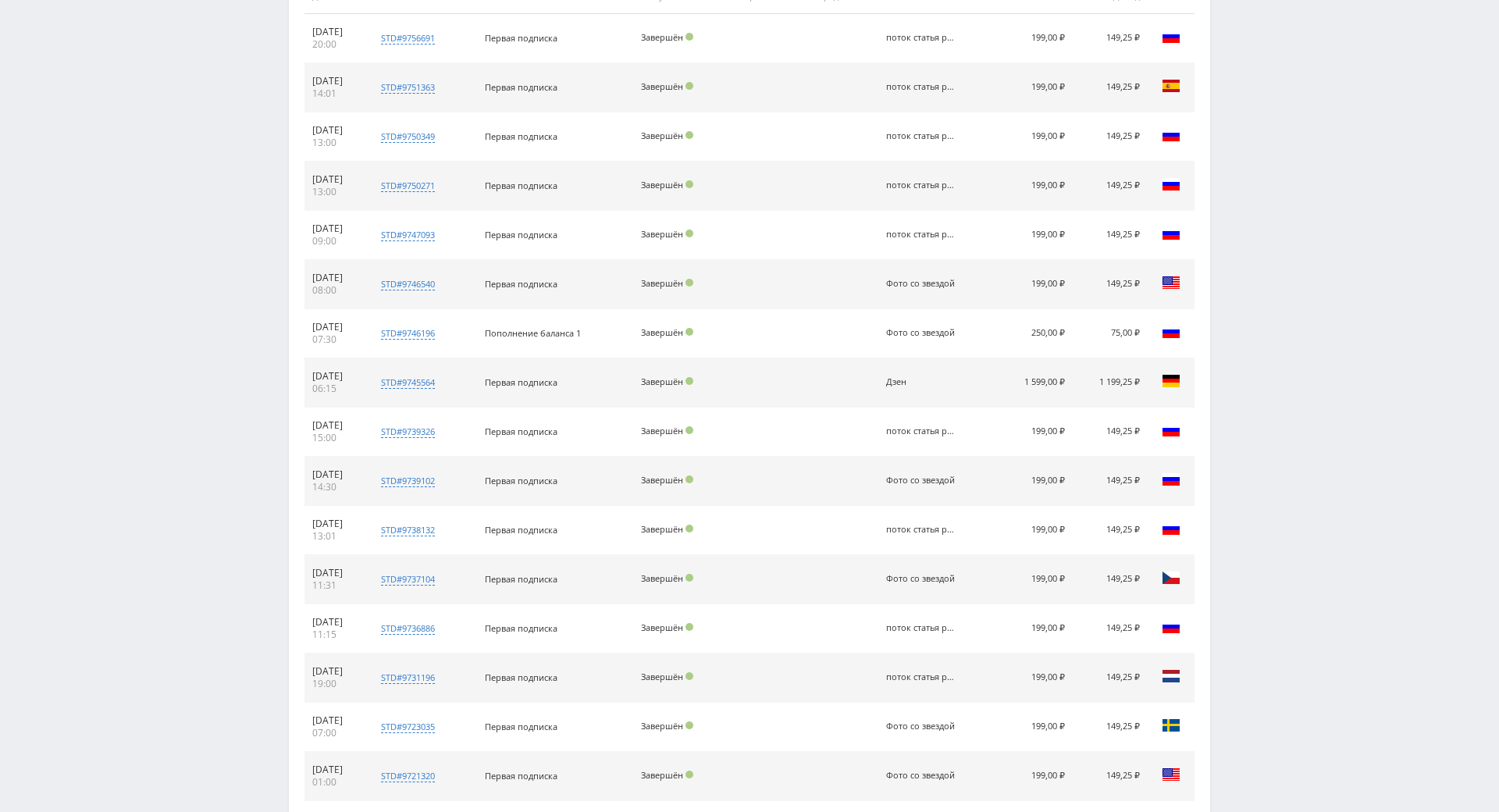
scroll to position [1050, 0]
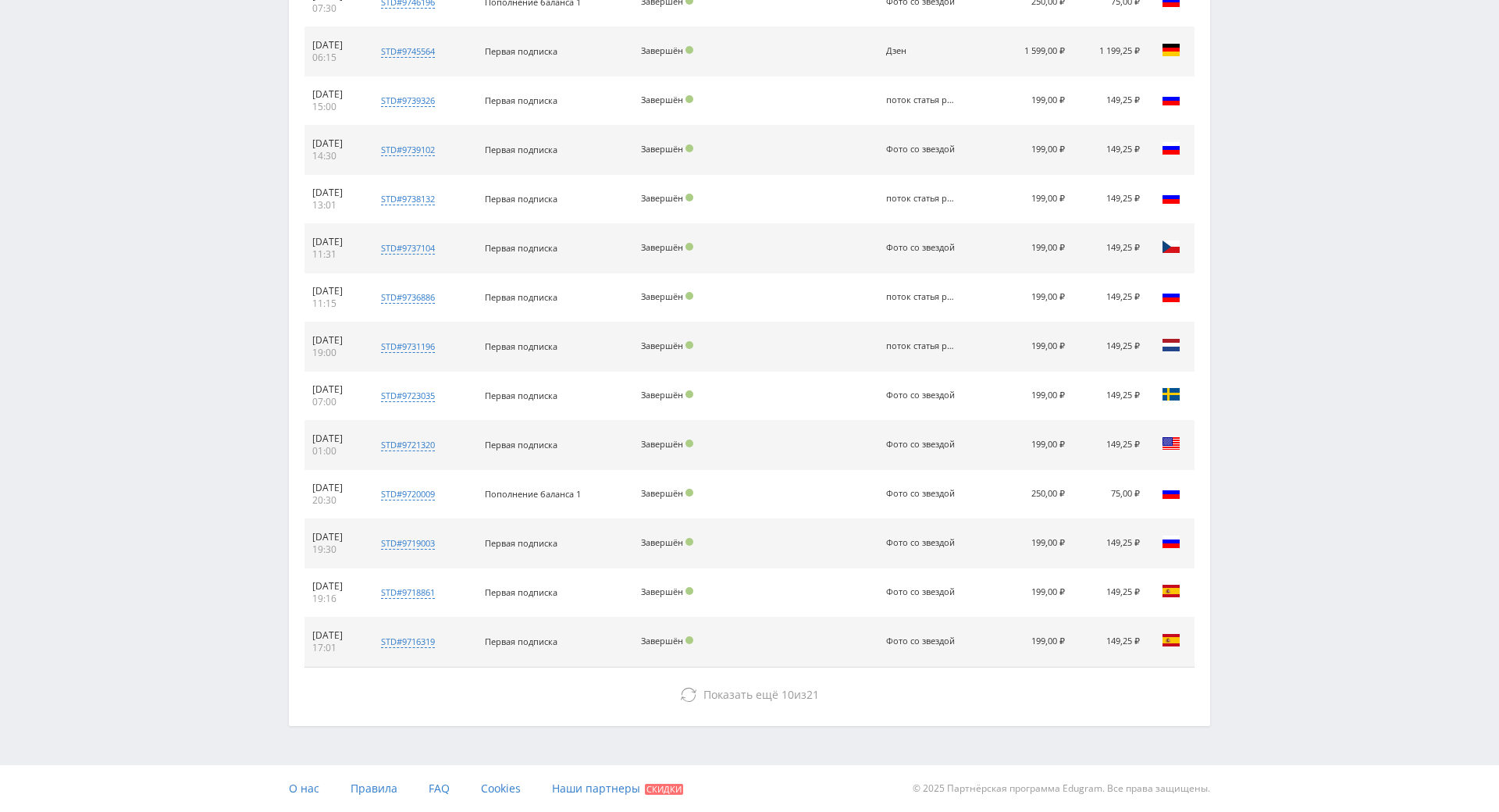
drag, startPoint x: 1396, startPoint y: 418, endPoint x: 1403, endPoint y: 613, distance: 195.1
drag, startPoint x: 909, startPoint y: 601, endPoint x: 882, endPoint y: 616, distance: 30.9
click at [906, 618] on td "Фото со звездой" at bounding box center [935, 643] width 114 height 49
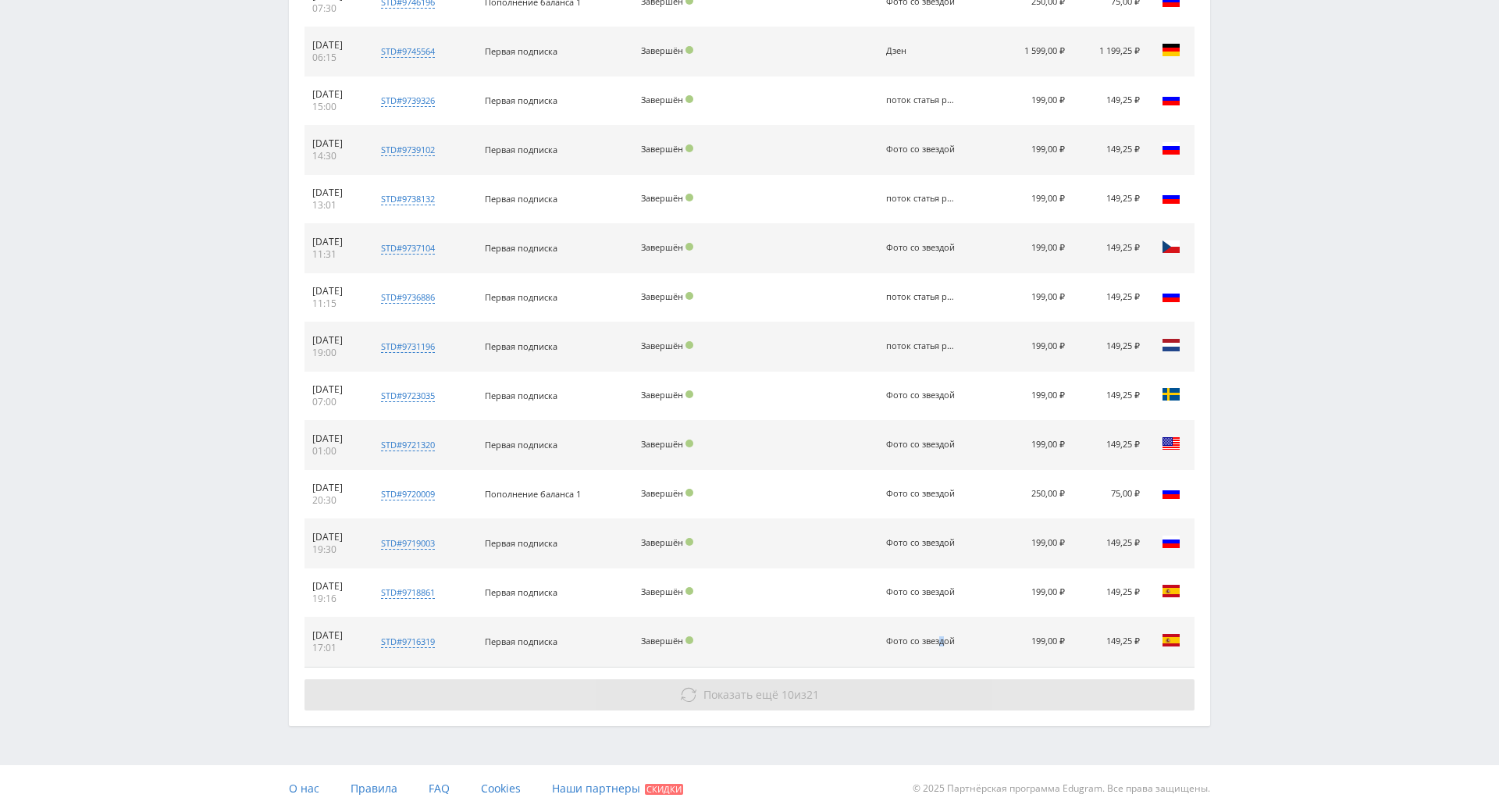
click at [864, 679] on button "Показать ещё 10 из 21" at bounding box center [749, 695] width 890 height 31
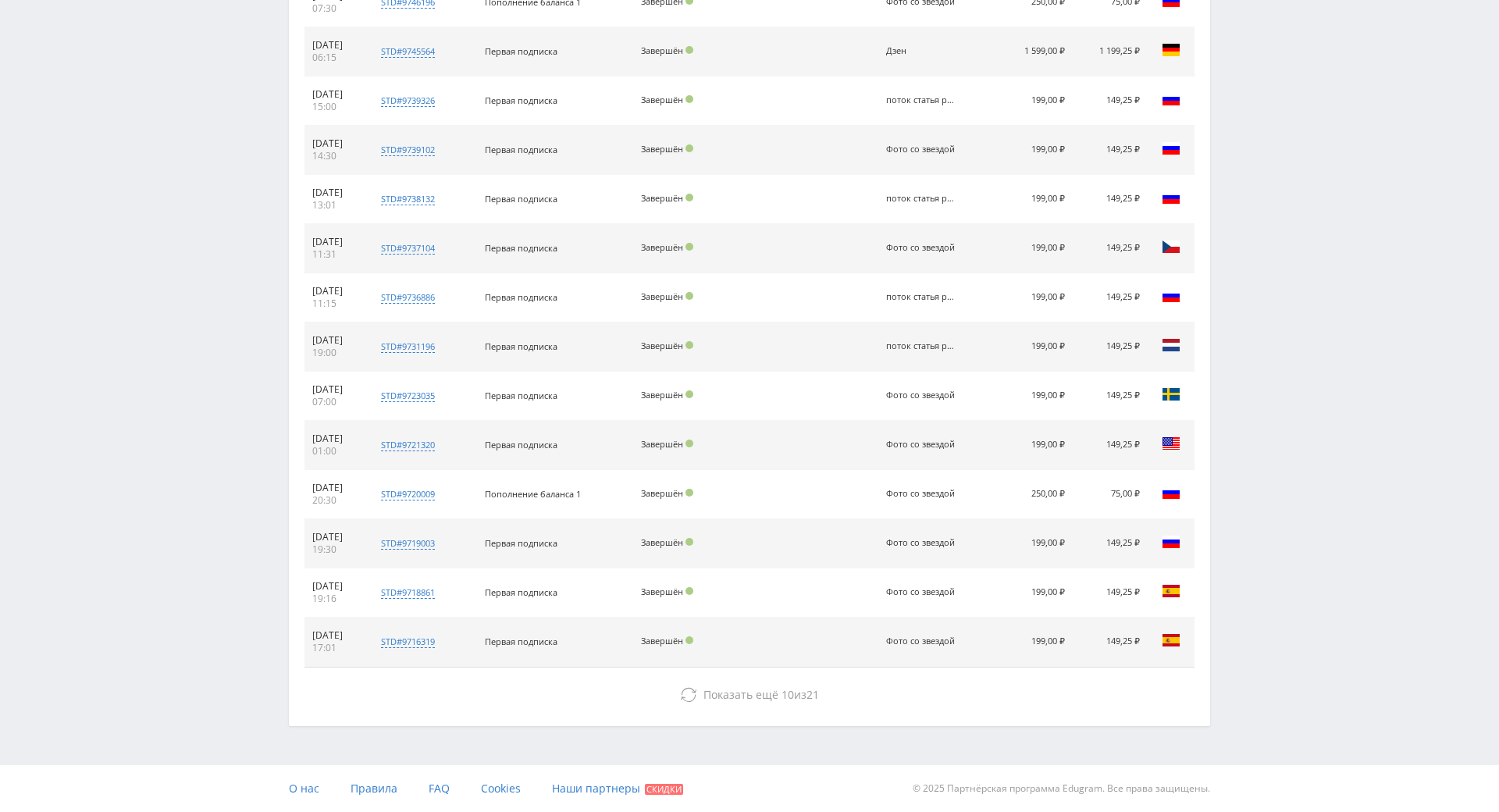
drag, startPoint x: 1342, startPoint y: 625, endPoint x: 1279, endPoint y: 544, distance: 102.6
drag, startPoint x: 1275, startPoint y: 599, endPoint x: 1268, endPoint y: 584, distance: 16.6
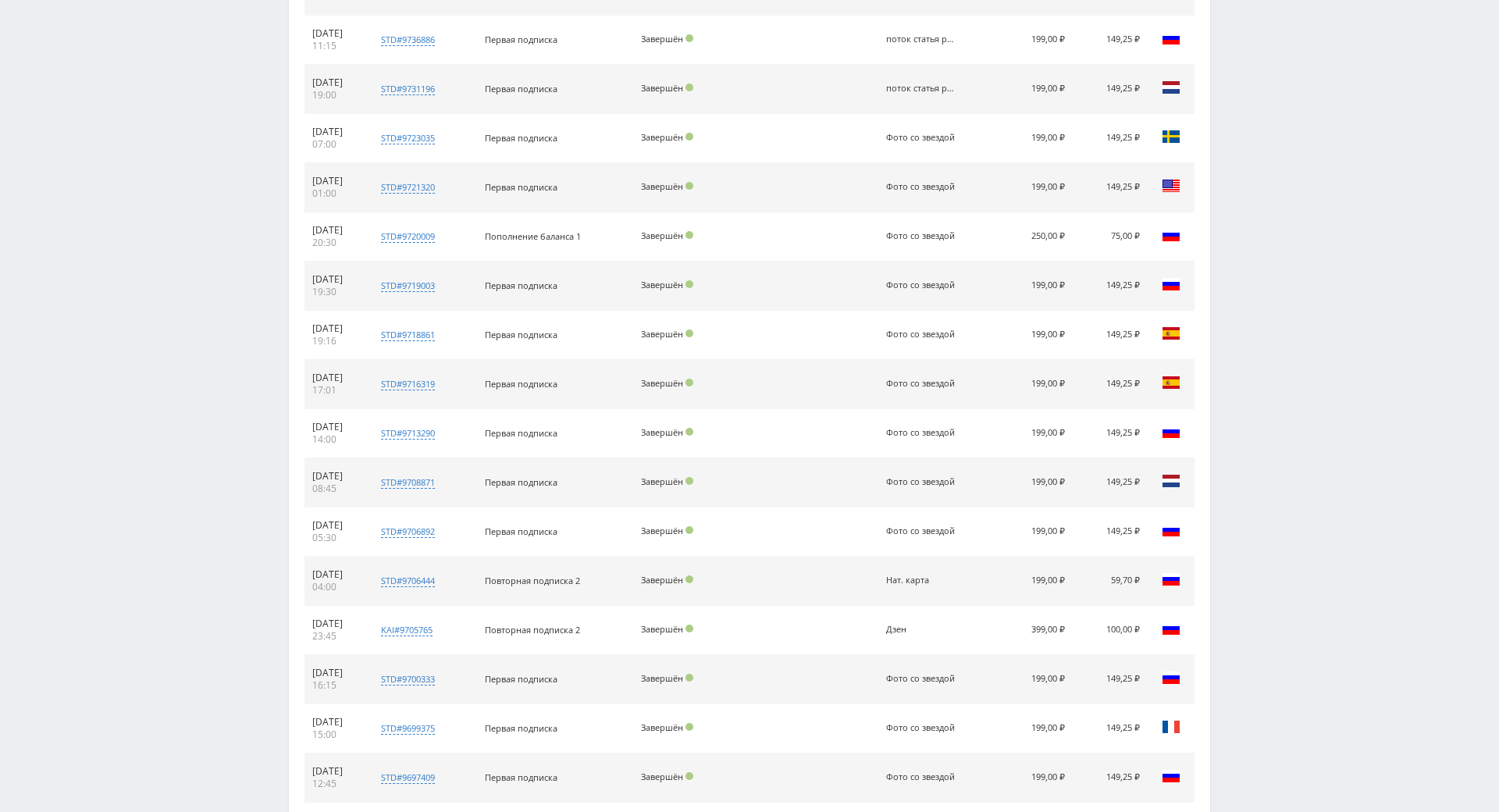
scroll to position [1542, 0]
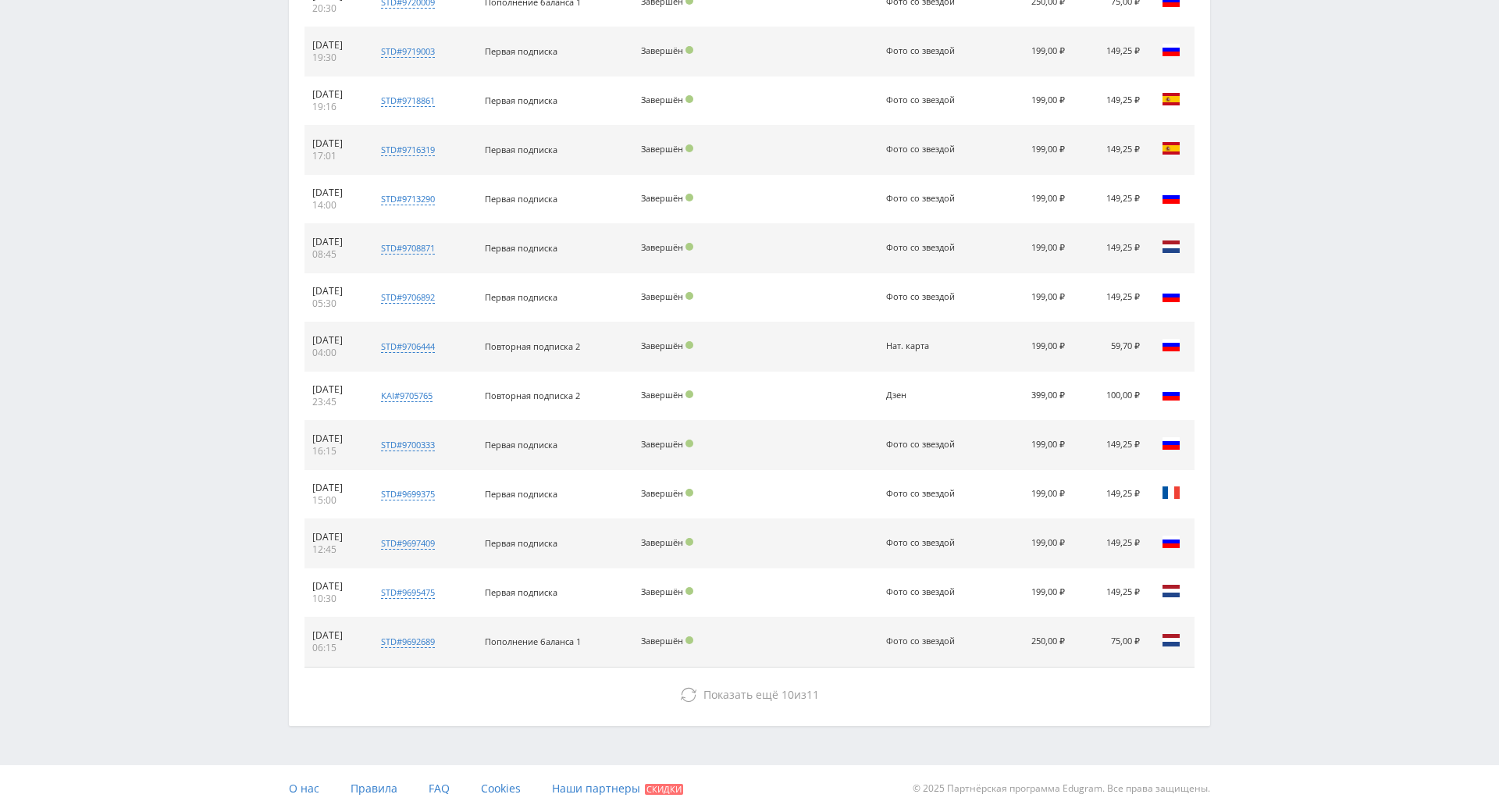
drag, startPoint x: 1227, startPoint y: 423, endPoint x: 1165, endPoint y: 615, distance: 201.8
drag, startPoint x: 595, startPoint y: 587, endPoint x: 740, endPoint y: 584, distance: 145.0
click at [527, 636] on div "Пополнение баланса 1" at bounding box center [555, 642] width 141 height 12
drag, startPoint x: 1104, startPoint y: 576, endPoint x: 1163, endPoint y: 580, distance: 59.1
click at [1163, 618] on tr "01.10.2025 06:15 std#9692689 Заказчик 455095411 Пополнение баланса 1 Завершён Ф…" at bounding box center [749, 643] width 890 height 49
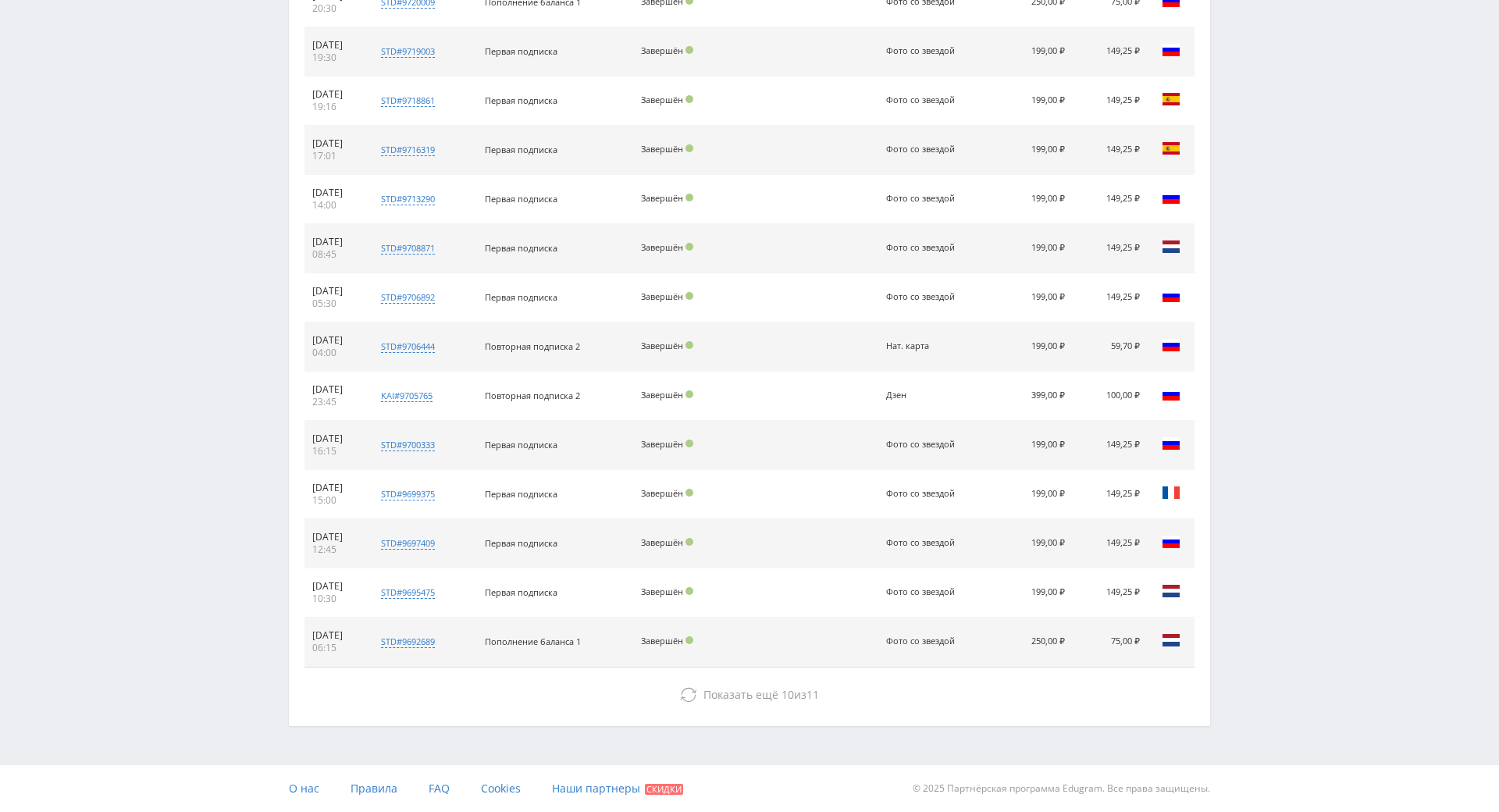
click at [1031, 618] on td "250,00 ₽" at bounding box center [1033, 643] width 81 height 49
drag, startPoint x: 1019, startPoint y: 339, endPoint x: 1003, endPoint y: 337, distance: 16.1
click at [1003, 372] on tr "01.10.2025 23:45 kai#9705765 Заказчик 543049 Повторная подписка 2 Завершён Дзен…" at bounding box center [749, 397] width 890 height 49
drag, startPoint x: 736, startPoint y: 360, endPoint x: 699, endPoint y: 358, distance: 37.1
click at [727, 372] on tr "01.10.2025 23:45 kai#9705765 Заказчик 543049 Повторная подписка 2 Завершён Дзен…" at bounding box center [749, 397] width 890 height 49
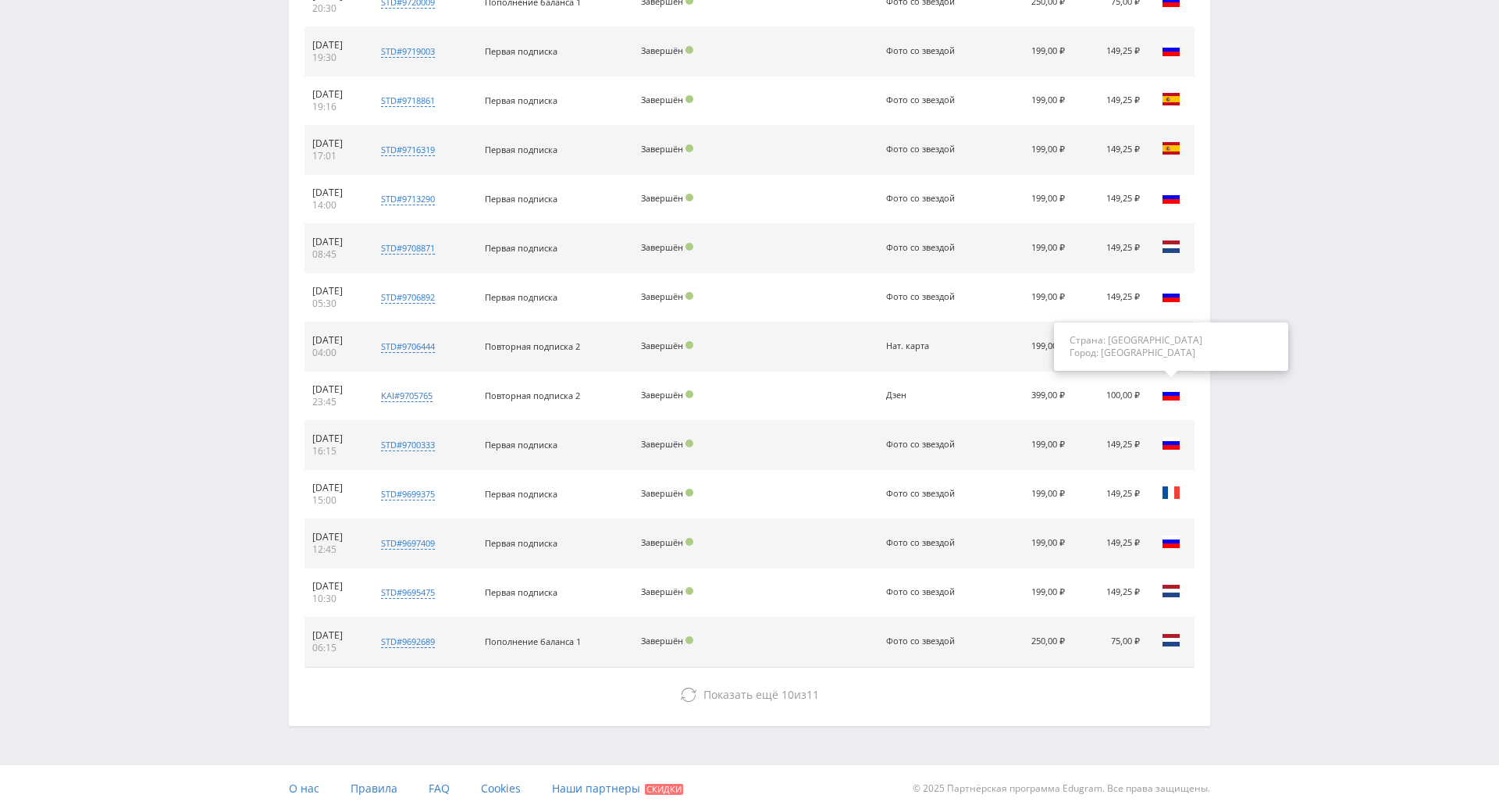
drag, startPoint x: 1151, startPoint y: 340, endPoint x: 1161, endPoint y: 340, distance: 10.0
click at [1161, 372] on tr "01.10.2025 23:45 kai#9705765 Заказчик 543049 Повторная подписка 2 Завершён Дзен…" at bounding box center [749, 397] width 890 height 49
click at [1003, 372] on td "399,00 ₽" at bounding box center [1033, 397] width 81 height 49
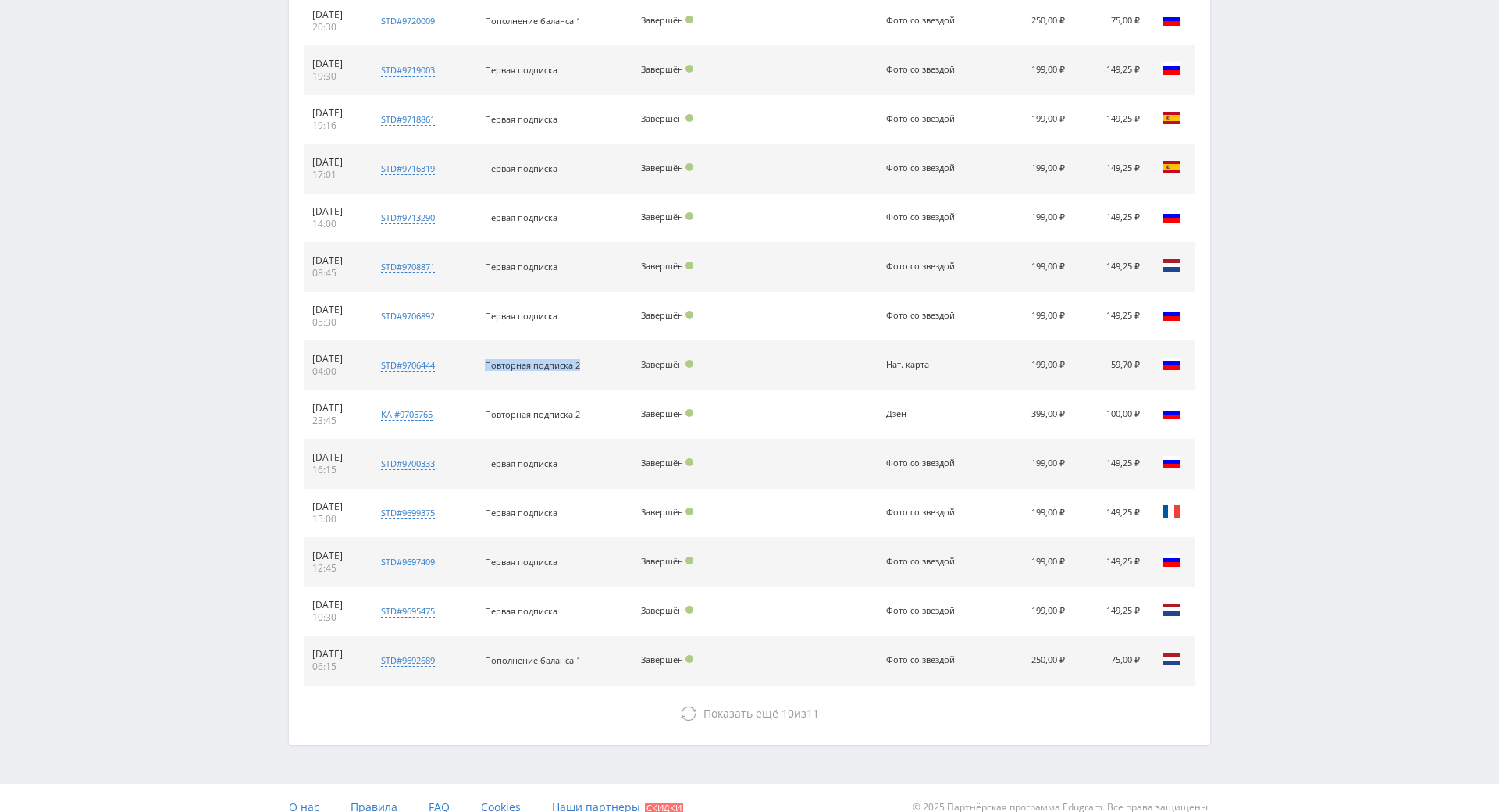
drag, startPoint x: 613, startPoint y: 355, endPoint x: 476, endPoint y: 362, distance: 137.2
click at [476, 362] on tr "02.10.2025 04:00 std#9706444 Заказчик 1131859191 Повторная подписка 2 Завершён …" at bounding box center [749, 366] width 890 height 49
drag, startPoint x: 1104, startPoint y: 357, endPoint x: 1132, endPoint y: 357, distance: 28.0
click at [1132, 357] on td "59,70 ₽" at bounding box center [1110, 366] width 75 height 49
click at [983, 346] on td "Нат. карта" at bounding box center [935, 366] width 114 height 49
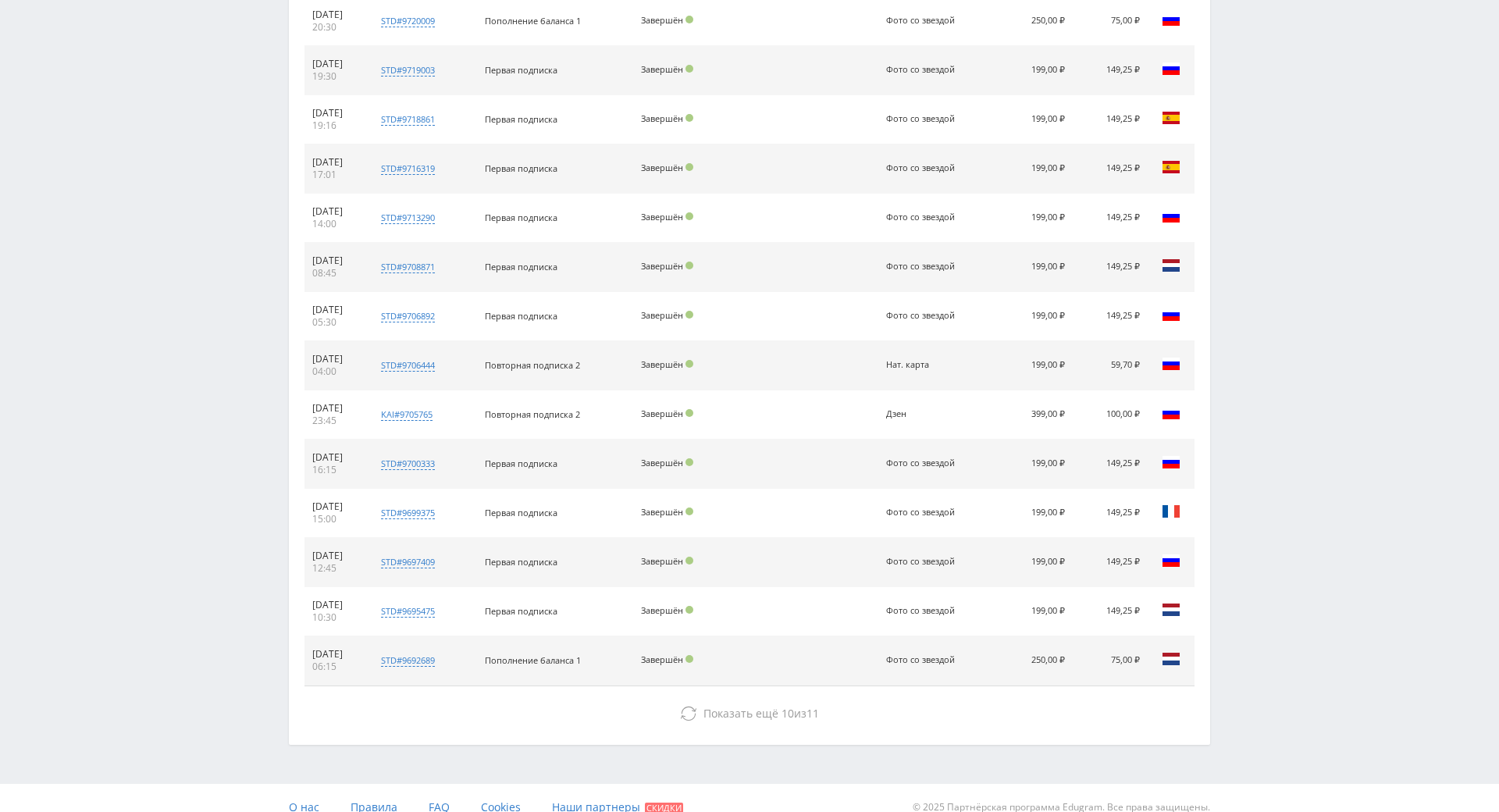
click at [1086, 361] on tr "02.10.2025 04:00 std#9706444 Заказчик 1131859191 Повторная подписка 2 Завершён …" at bounding box center [749, 366] width 890 height 49
click at [892, 348] on td "Нат. карта" at bounding box center [935, 366] width 114 height 49
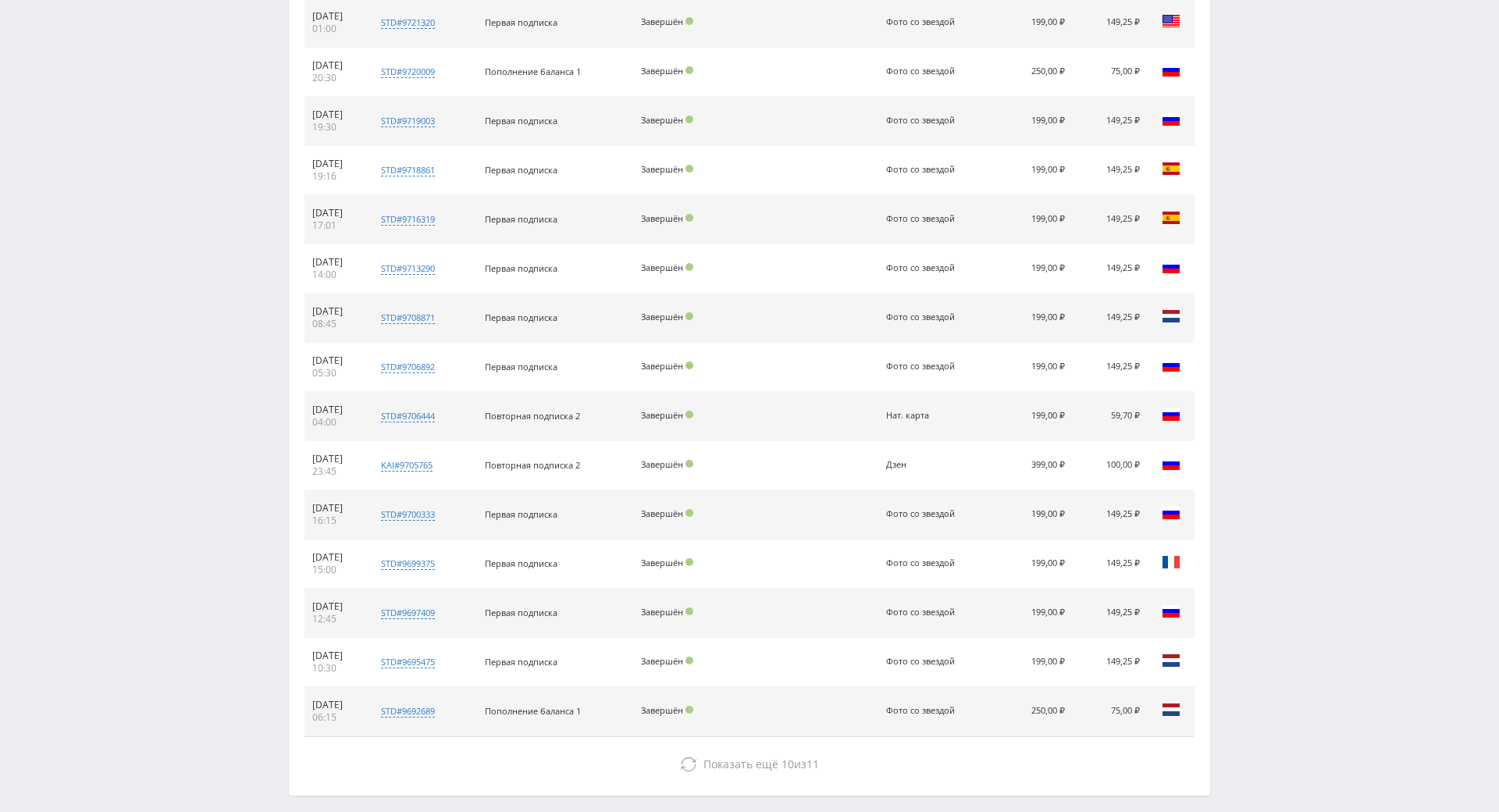
scroll to position [1386, 0]
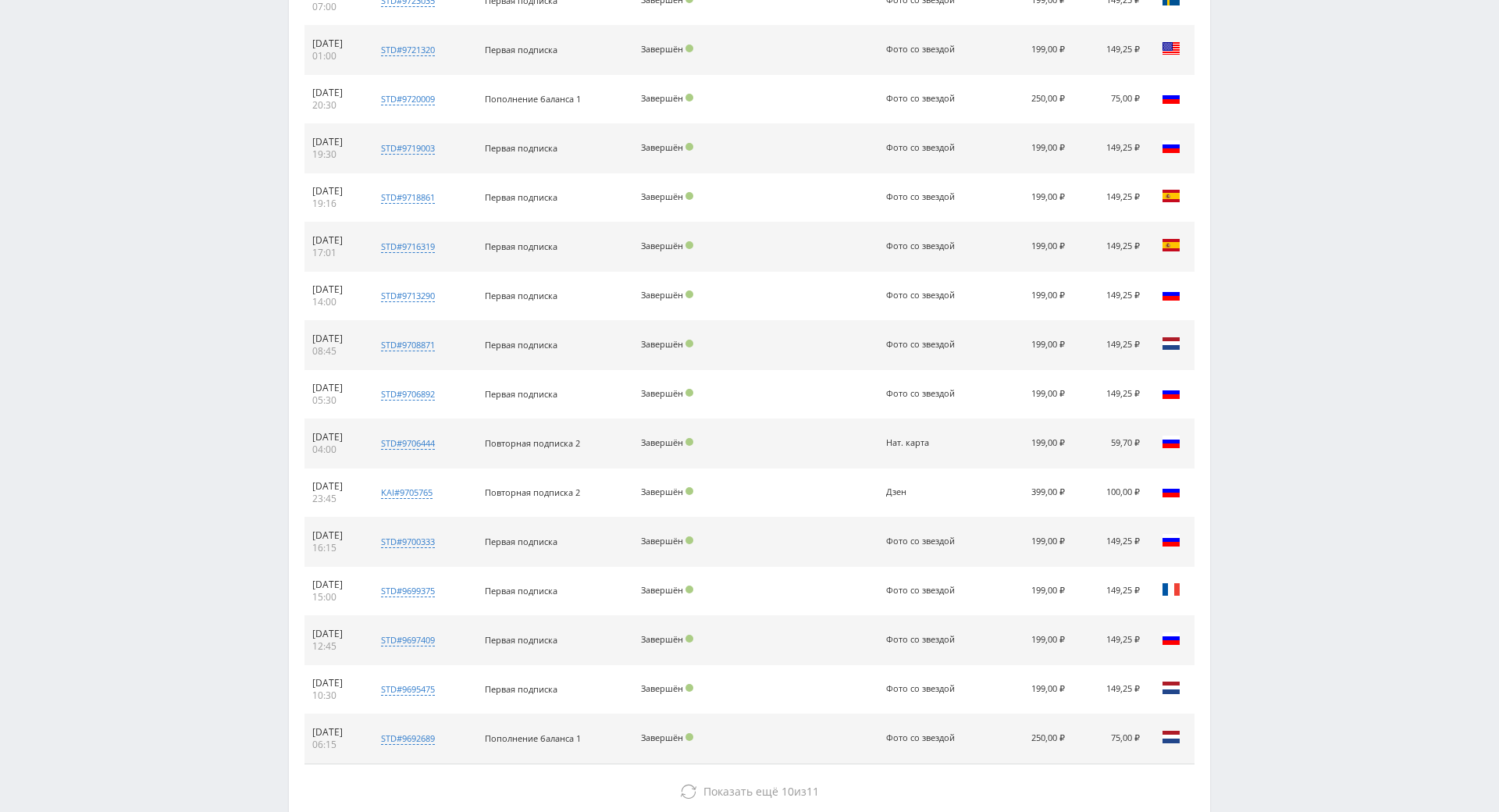
click at [1102, 247] on tr "02.10.2025 17:01 std#9716319 Заказчик 3790480551 Первая подписка Завершён Фото …" at bounding box center [749, 247] width 890 height 49
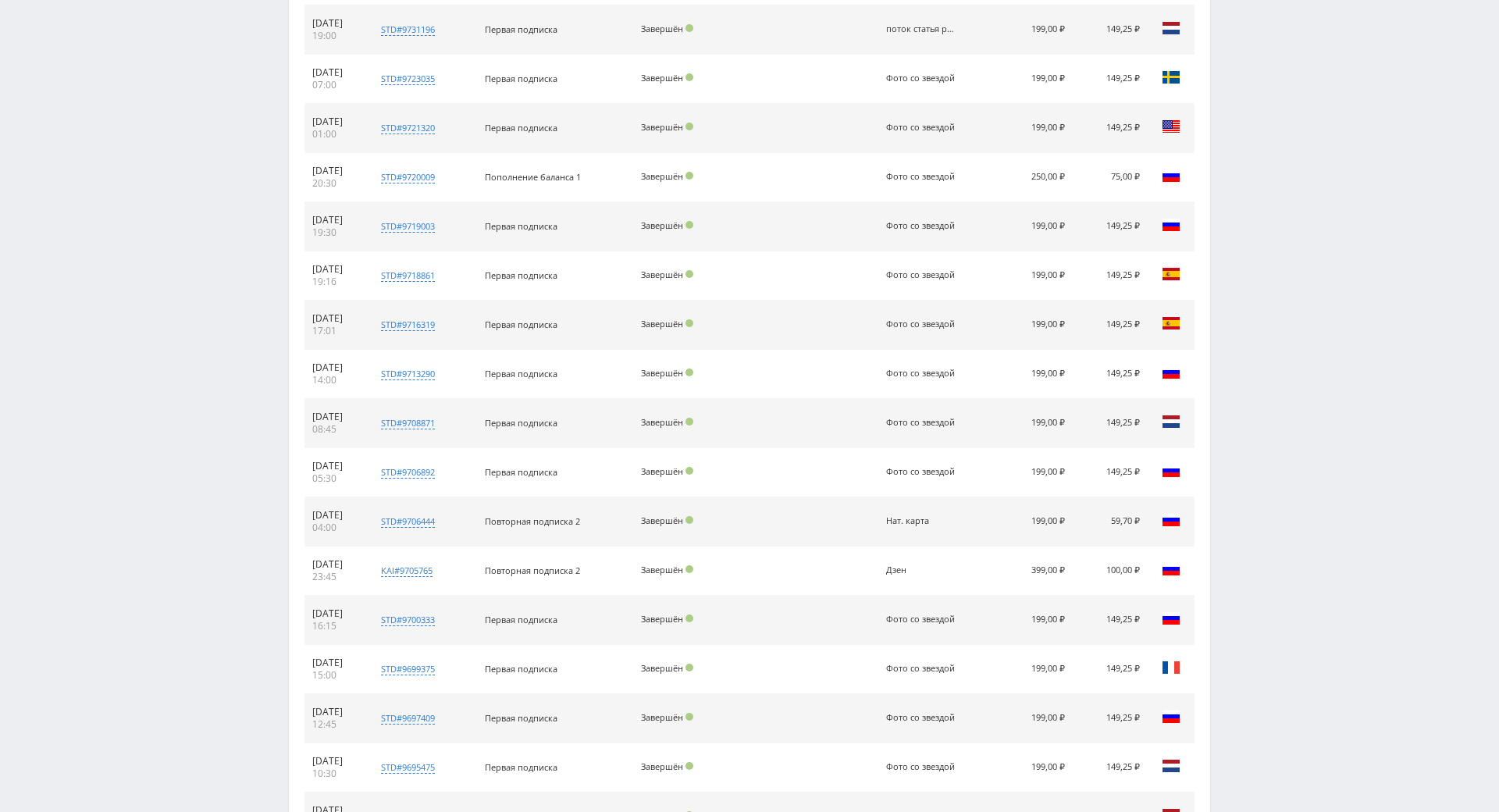
click at [954, 359] on td "Фото со звездой" at bounding box center [935, 374] width 114 height 49
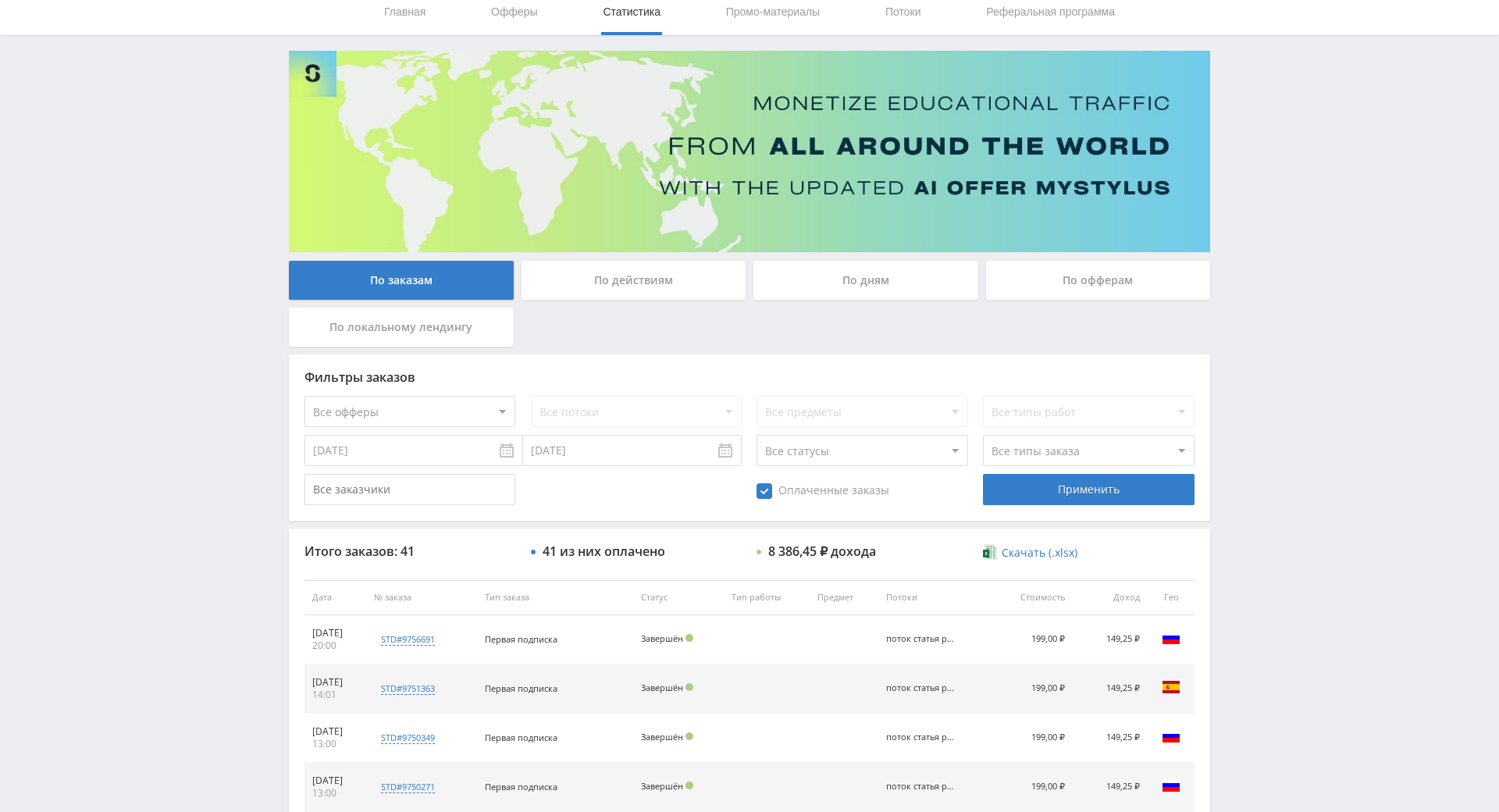
scroll to position [0, 0]
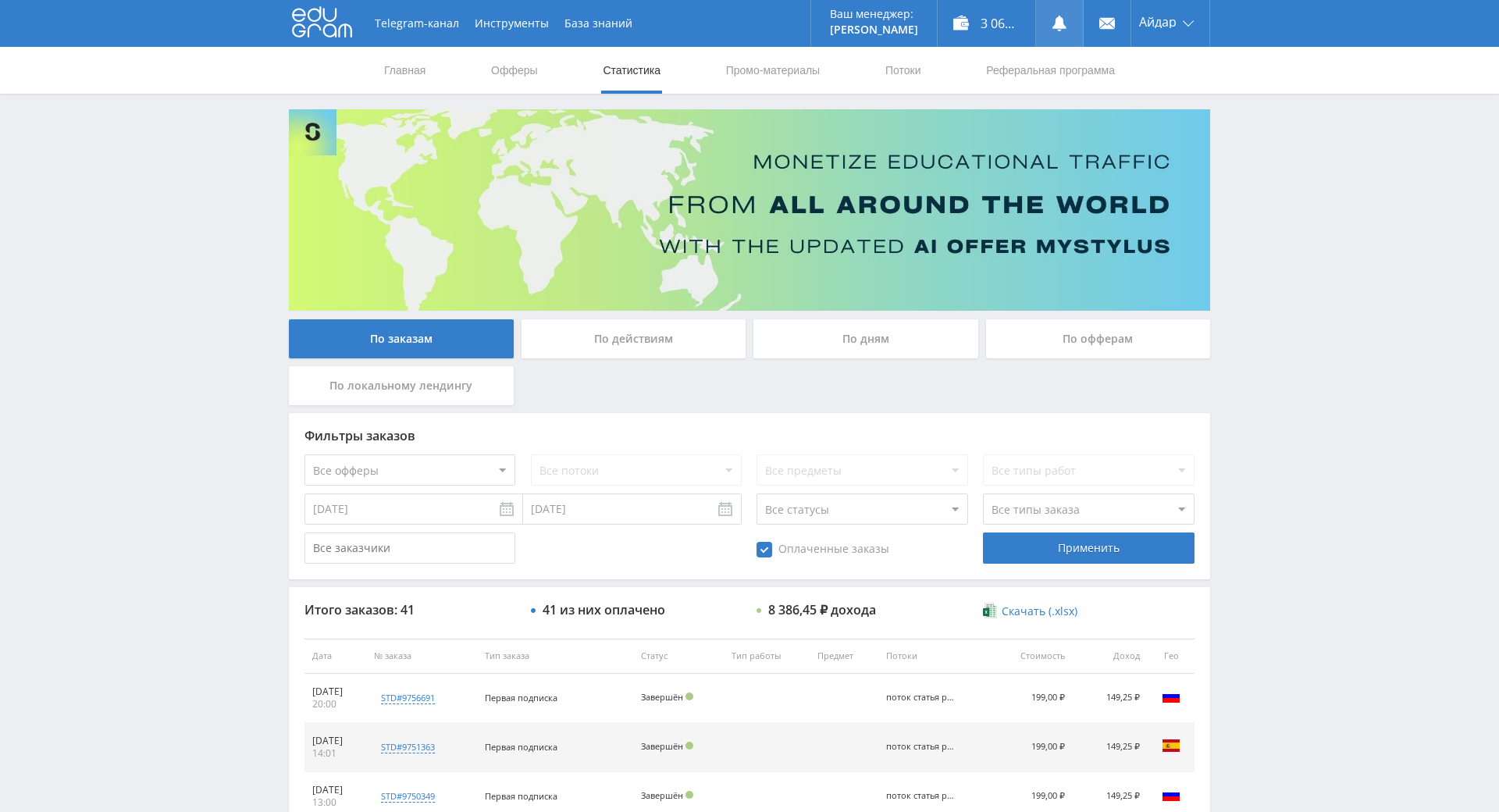
click at [1055, 19] on use at bounding box center [1059, 24] width 14 height 16
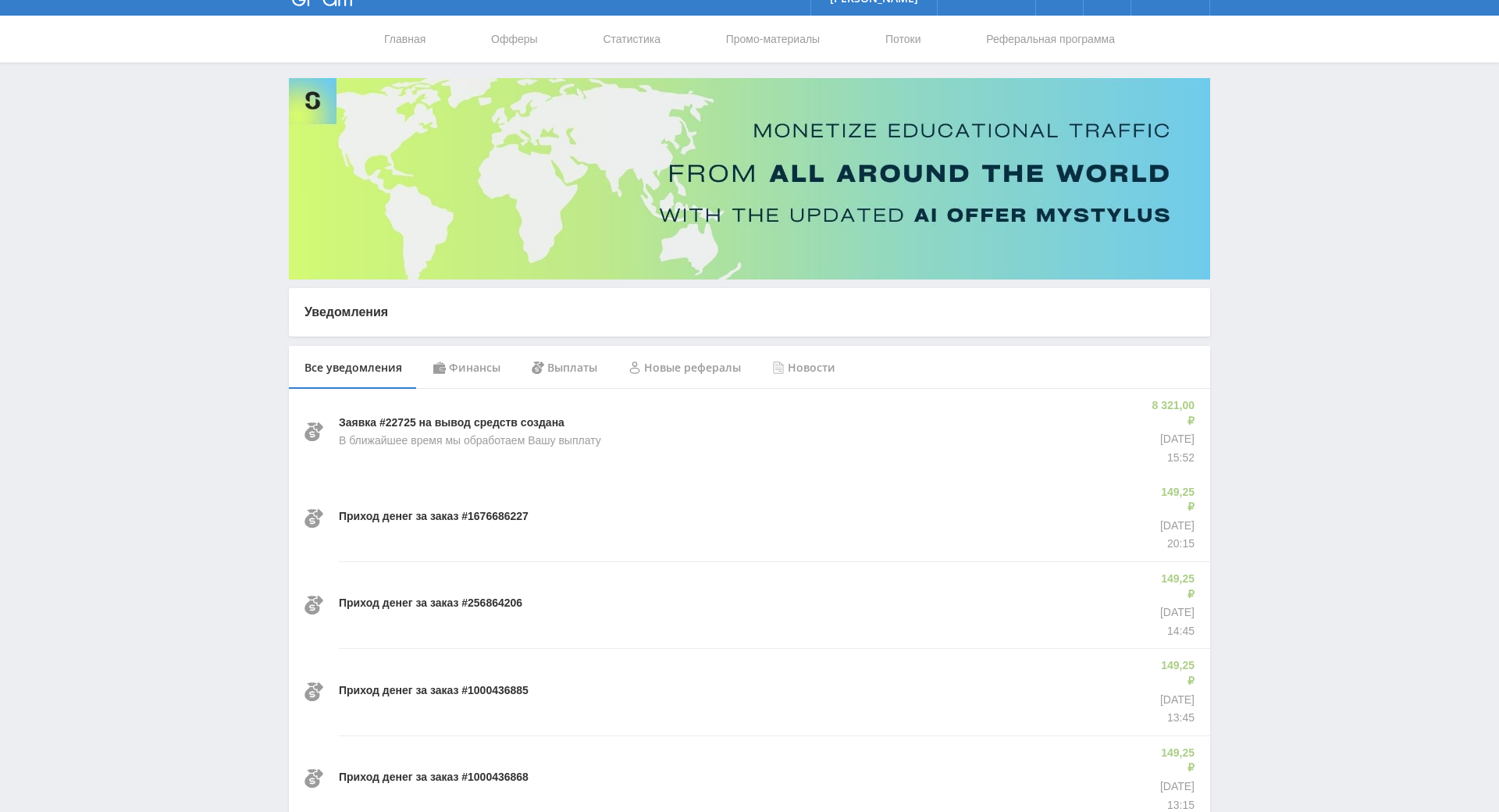
drag, startPoint x: 1260, startPoint y: 363, endPoint x: 669, endPoint y: 500, distance: 606.7
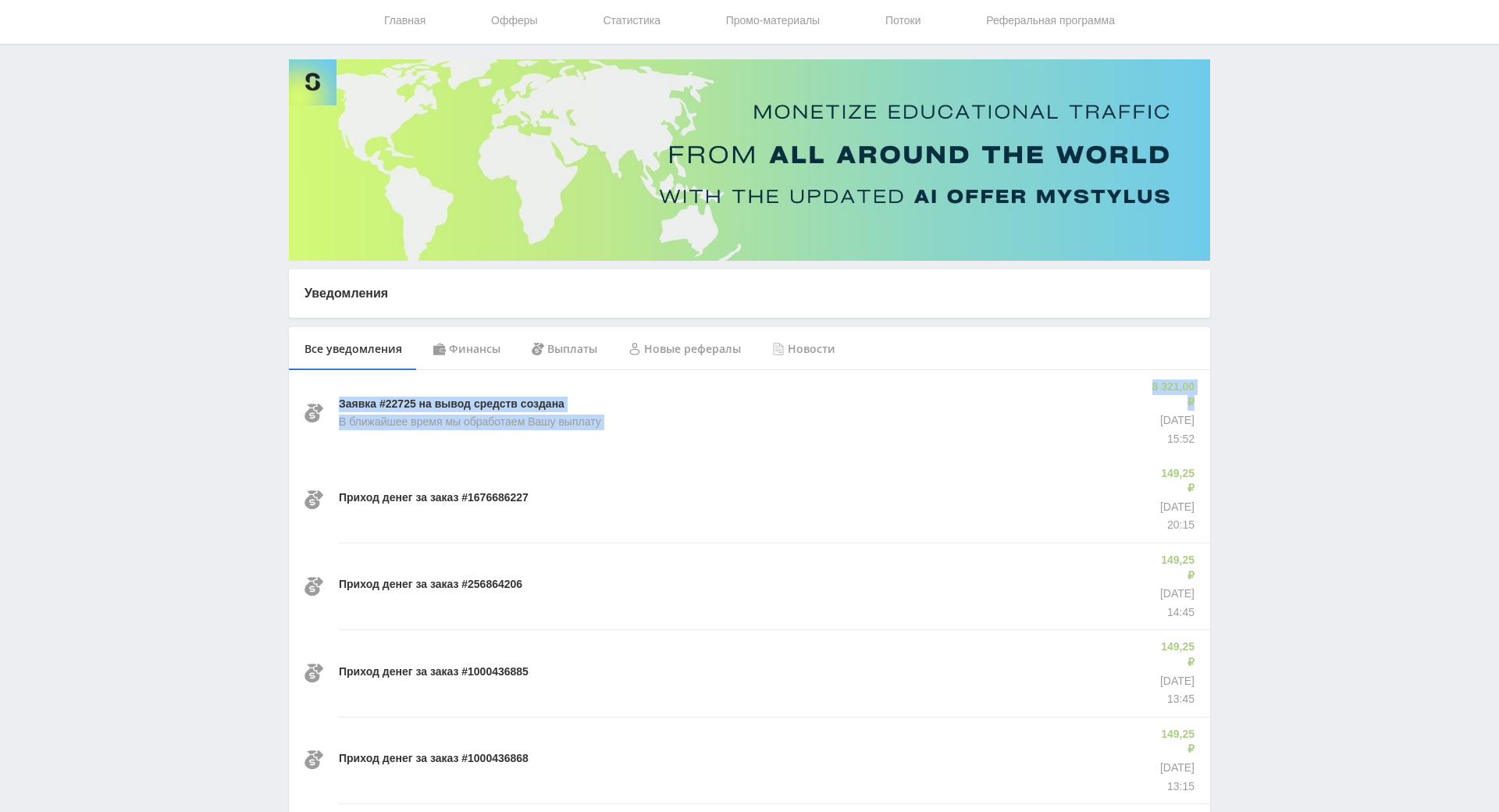
drag, startPoint x: 334, startPoint y: 396, endPoint x: 1205, endPoint y: 386, distance: 871.1
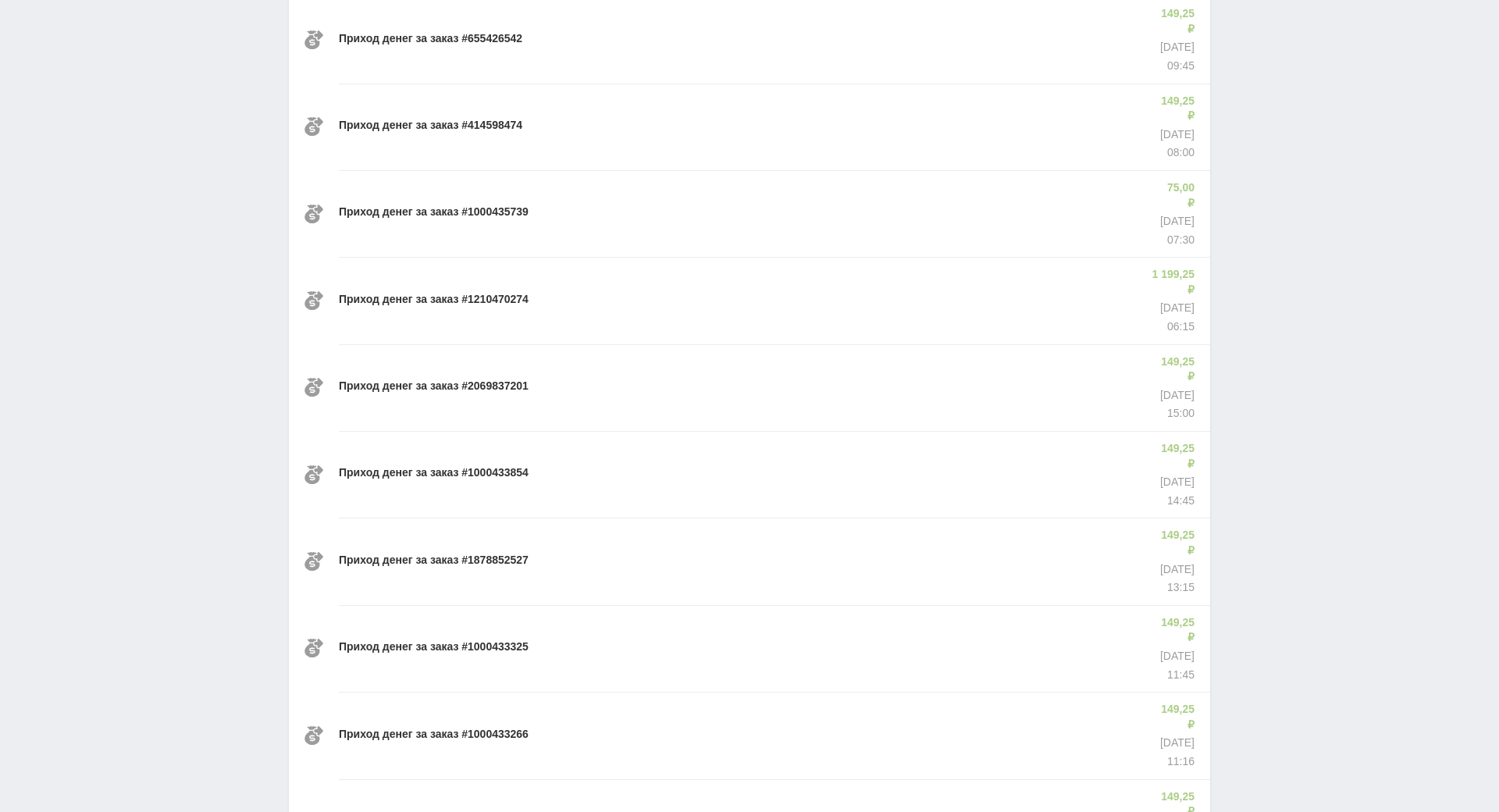
drag, startPoint x: 1317, startPoint y: 353, endPoint x: 1300, endPoint y: 402, distance: 51.9
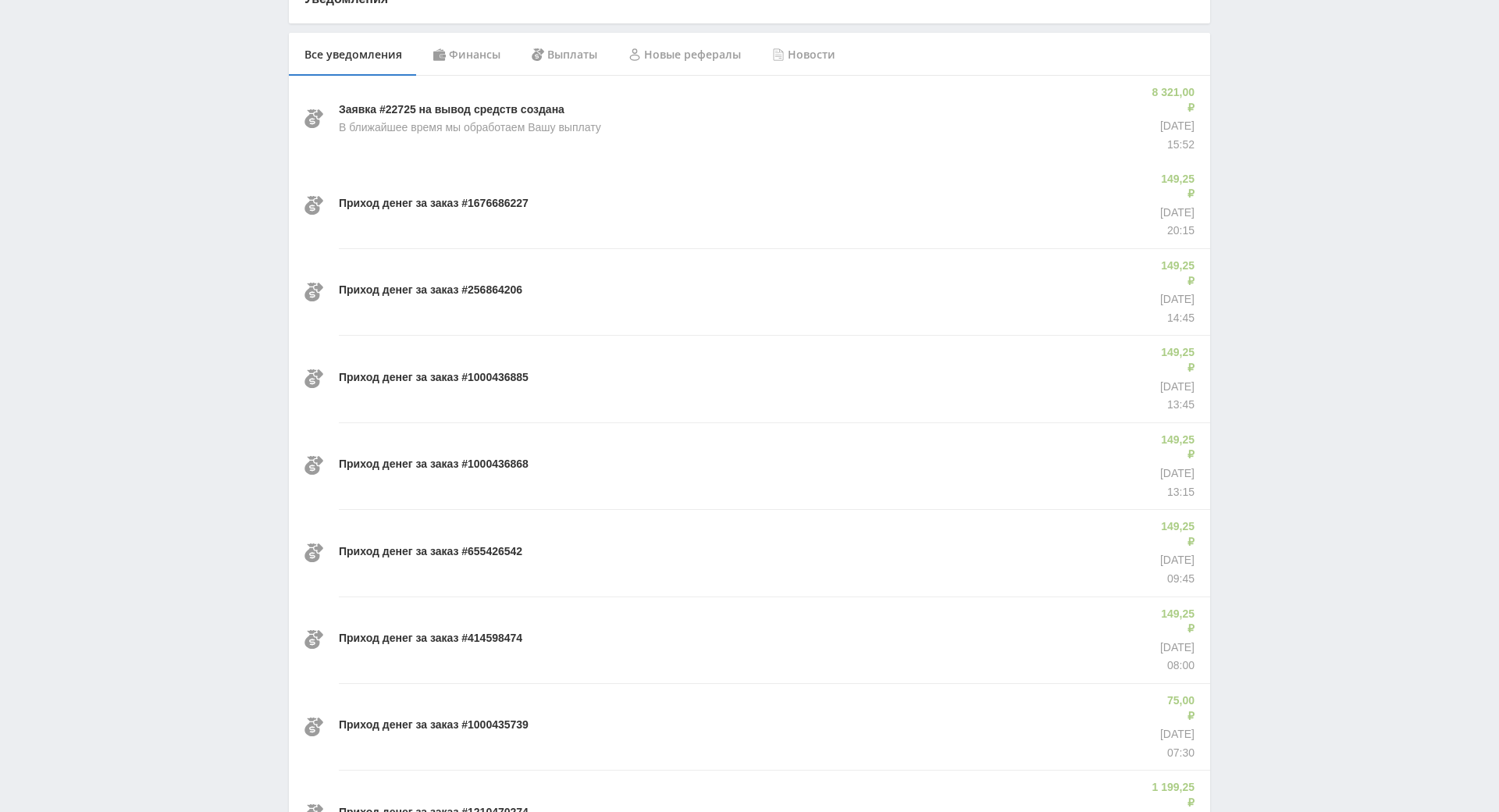
scroll to position [0, 0]
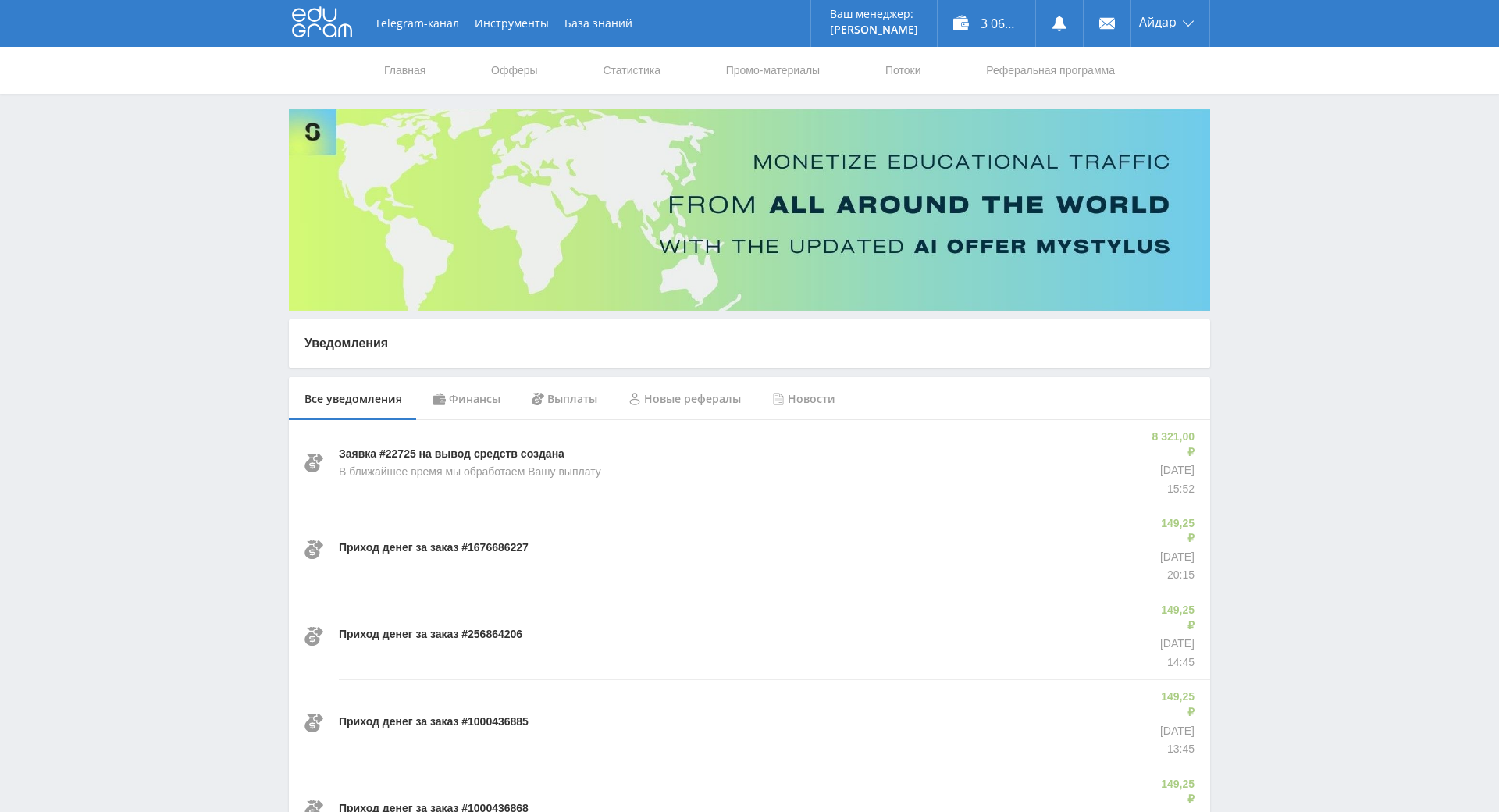
drag, startPoint x: 1304, startPoint y: 486, endPoint x: 566, endPoint y: 100, distance: 832.9
click at [329, 25] on icon at bounding box center [322, 22] width 60 height 31
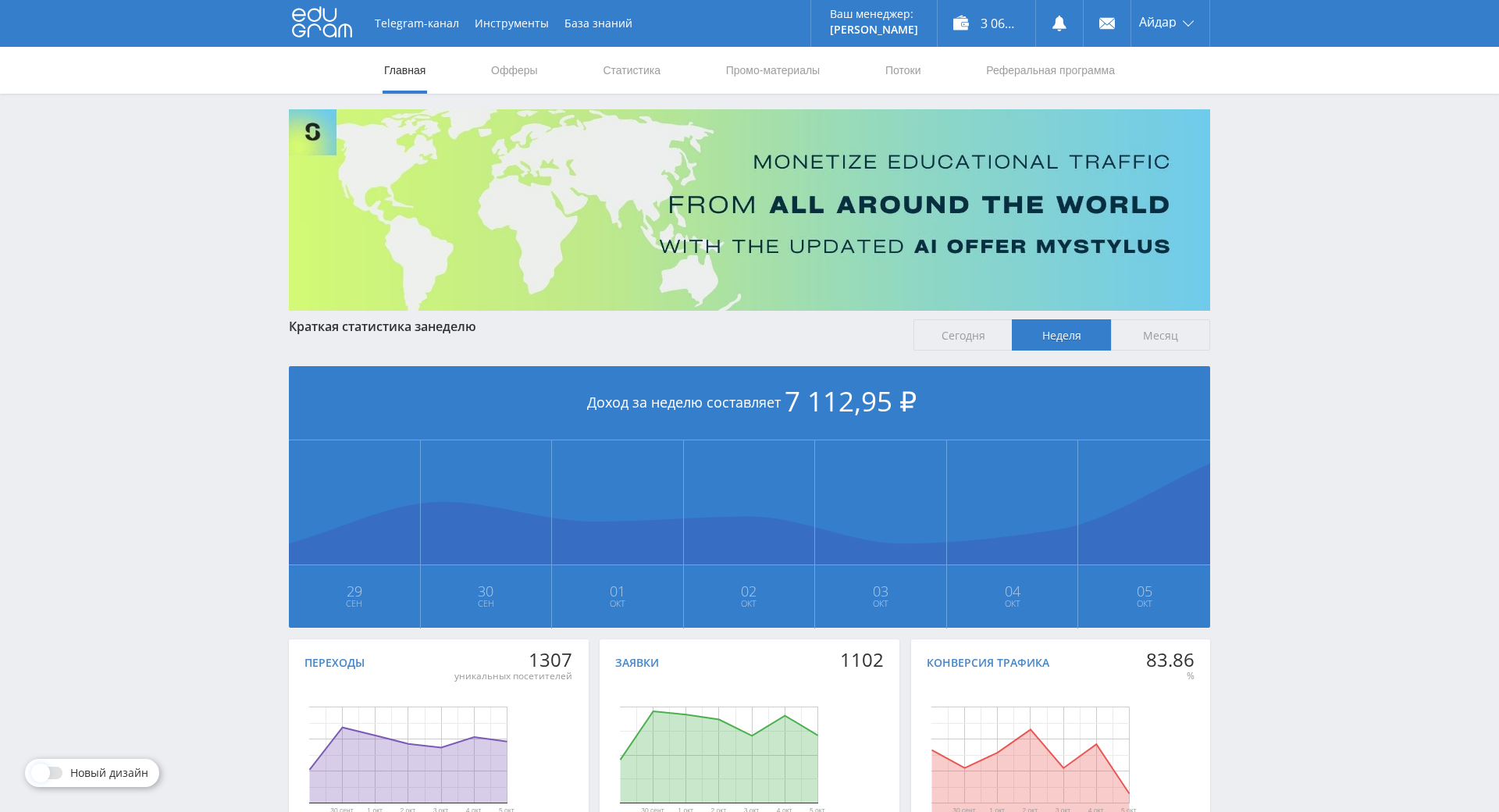
click at [1161, 343] on span "Месяц" at bounding box center [1160, 335] width 99 height 31
click at [0, 0] on input "Месяц" at bounding box center [0, 0] width 0 height 0
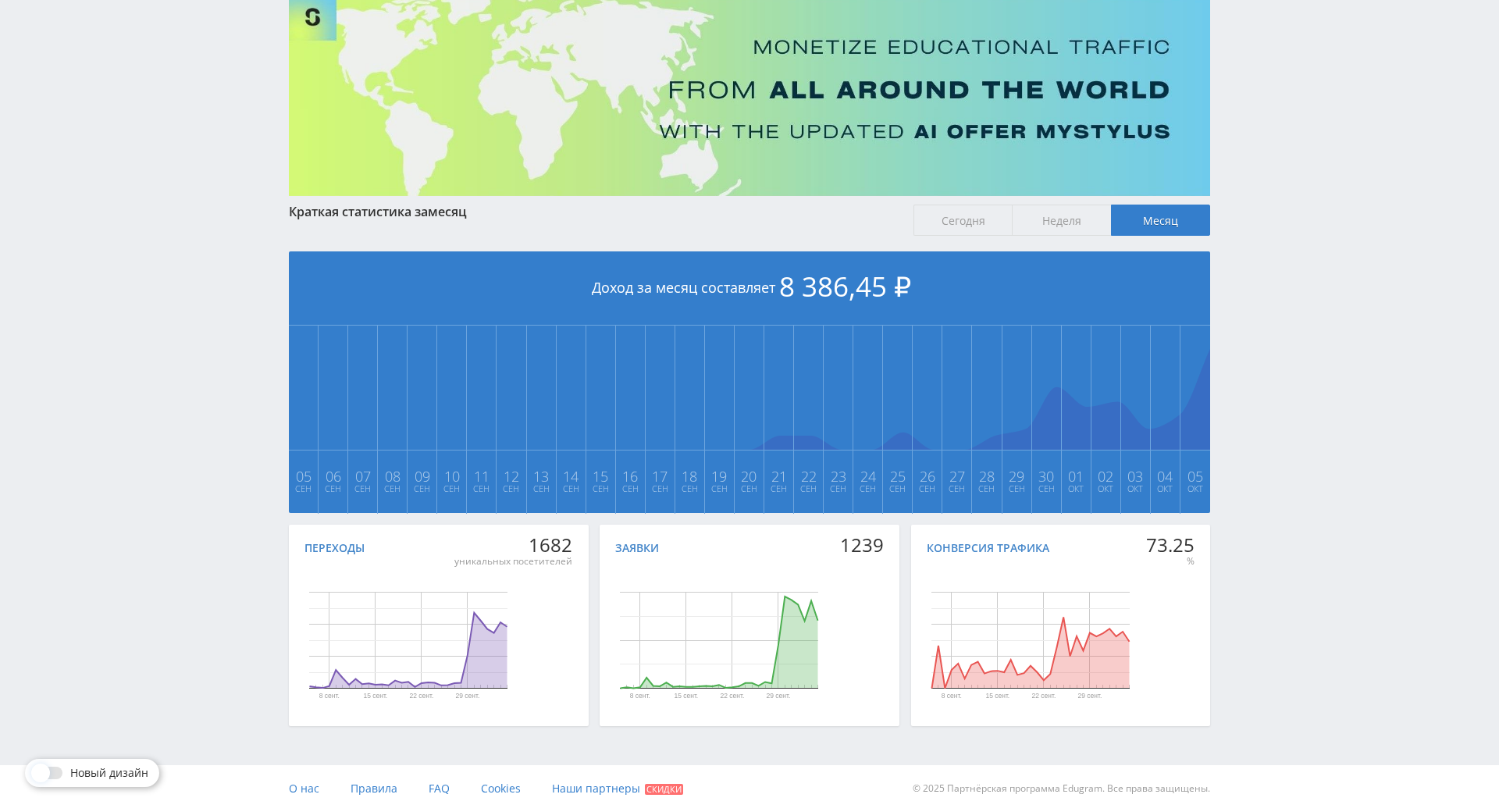
drag, startPoint x: 1269, startPoint y: 349, endPoint x: 1297, endPoint y: 411, distance: 68.0
drag, startPoint x: 525, startPoint y: 485, endPoint x: 590, endPoint y: 485, distance: 65.0
click at [590, 525] on div "Переходы 1682 уникальных посетителей 8 сент. 15 сент. 22 сент. 29 сент. День Пе…" at bounding box center [750, 629] width 921 height 210
click at [550, 534] on div "1682" at bounding box center [514, 545] width 118 height 22
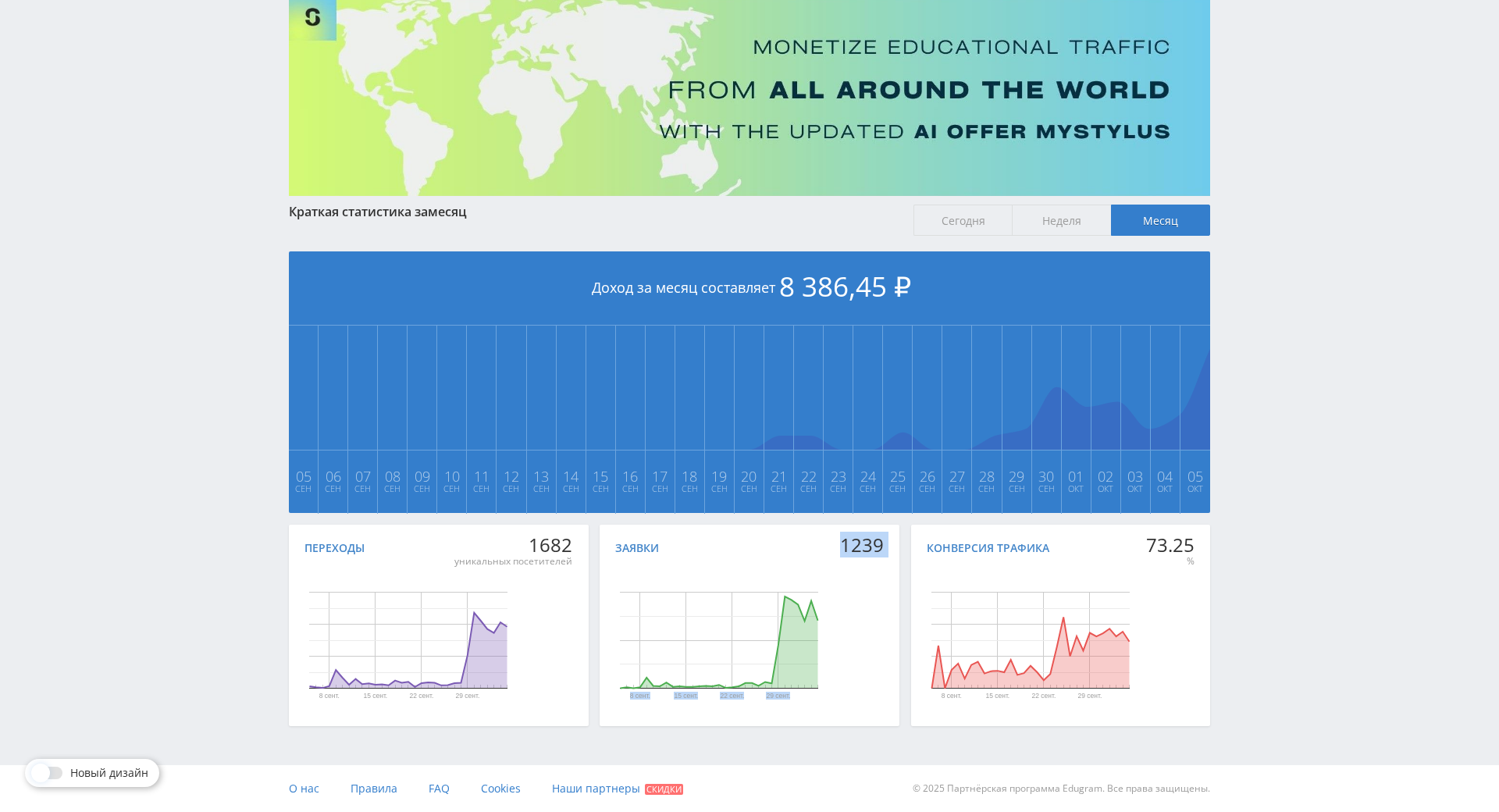
drag, startPoint x: 831, startPoint y: 488, endPoint x: 923, endPoint y: 489, distance: 92.0
click at [923, 525] on div "Переходы 1682 уникальных посетителей 8 сент. 15 сент. 22 сент. 29 сент. День Пе…" at bounding box center [750, 629] width 921 height 210
click at [1115, 540] on div "Конверсия трафика" at bounding box center [1061, 547] width 268 height 14
drag, startPoint x: 1131, startPoint y: 483, endPoint x: 1239, endPoint y: 476, distance: 108.2
click at [1239, 476] on div "Telegram-канал Инструменты База знаний Ваш менеджер: [PERSON_NAME] Online @edug…" at bounding box center [749, 348] width 1499 height 927
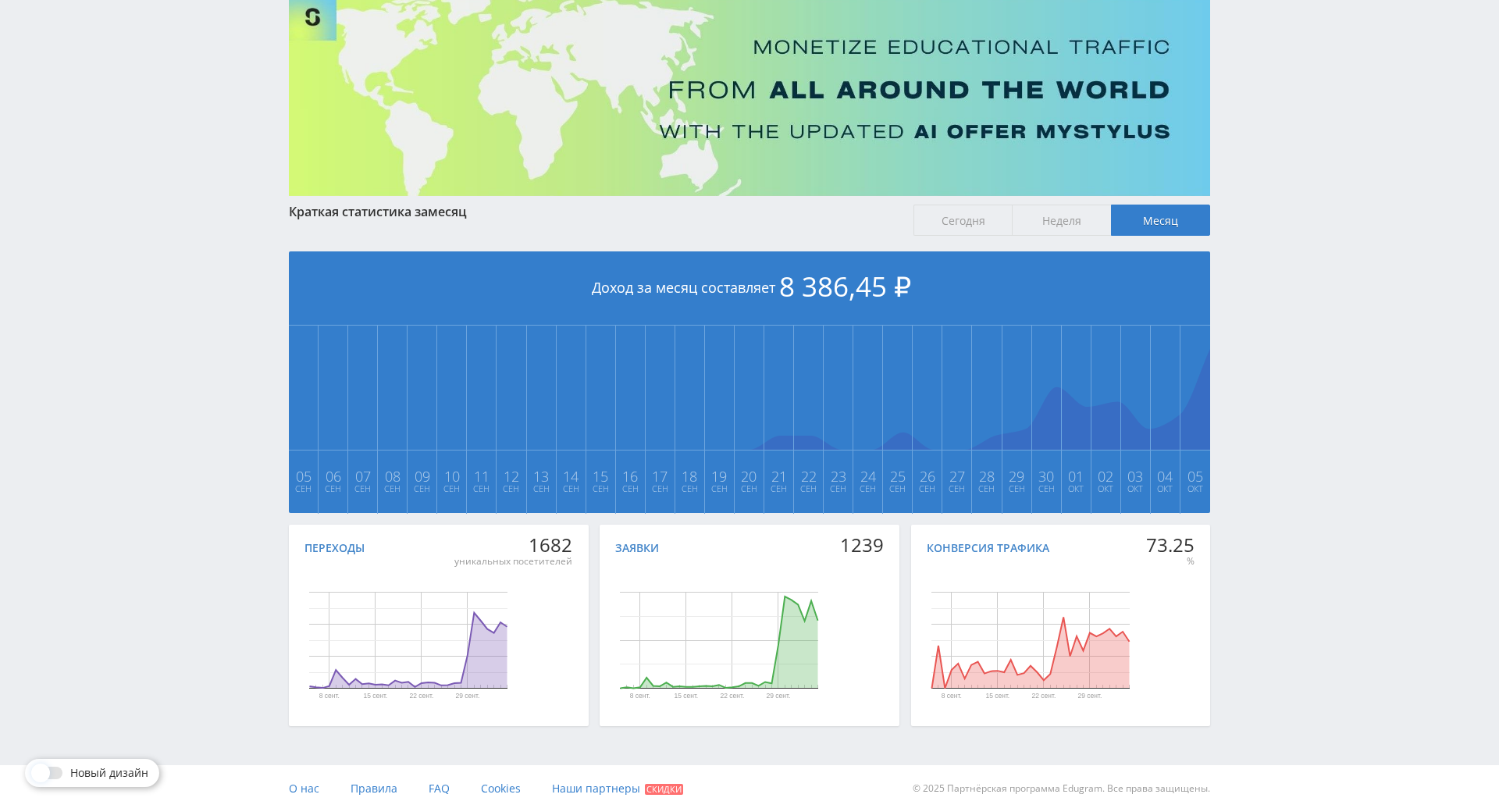
click at [1239, 416] on div "Telegram-канал Инструменты База знаний Ваш менеджер: [PERSON_NAME] Online @edug…" at bounding box center [749, 348] width 1499 height 927
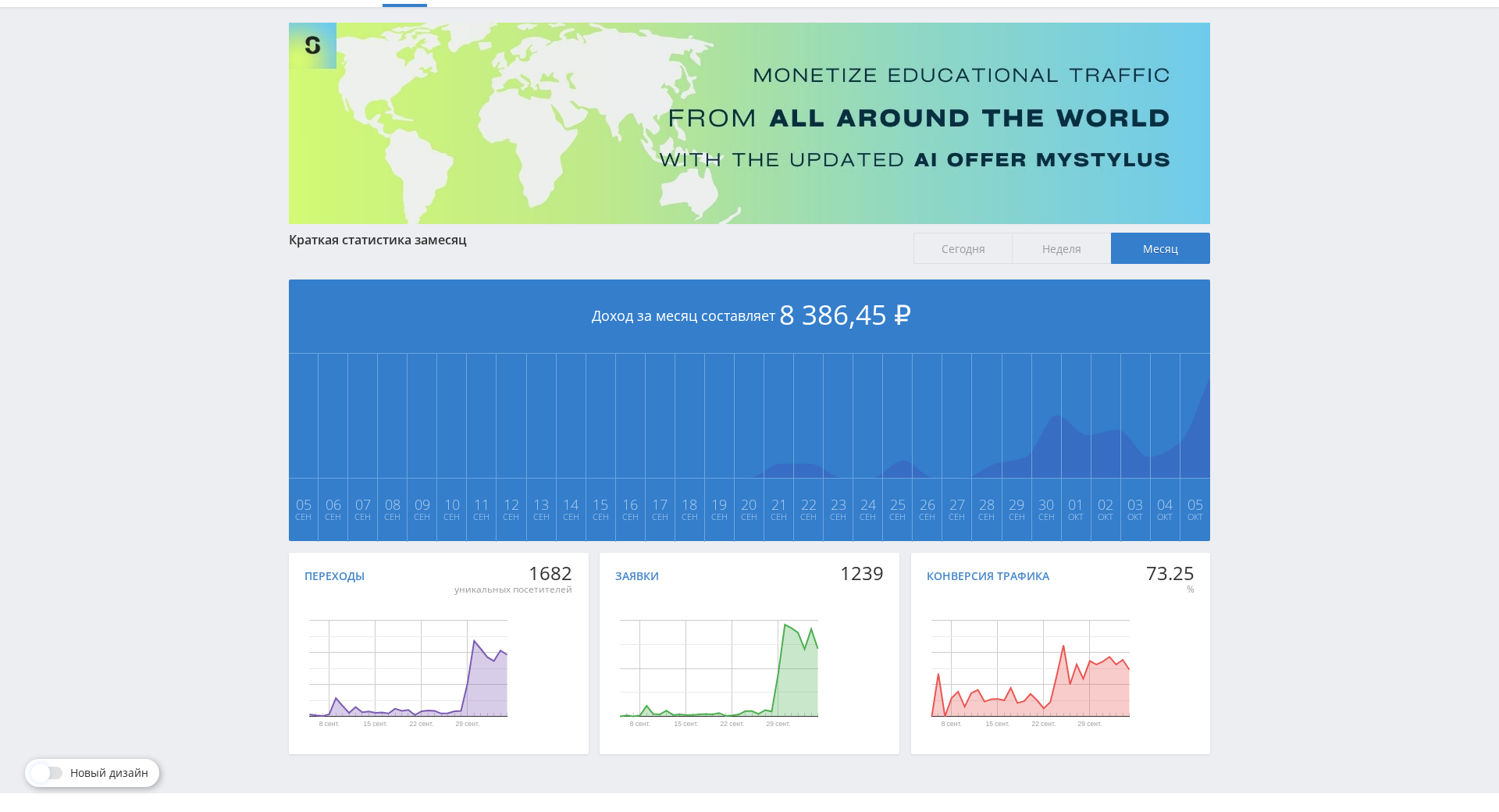
drag, startPoint x: 1192, startPoint y: 479, endPoint x: 901, endPoint y: 345, distance: 320.4
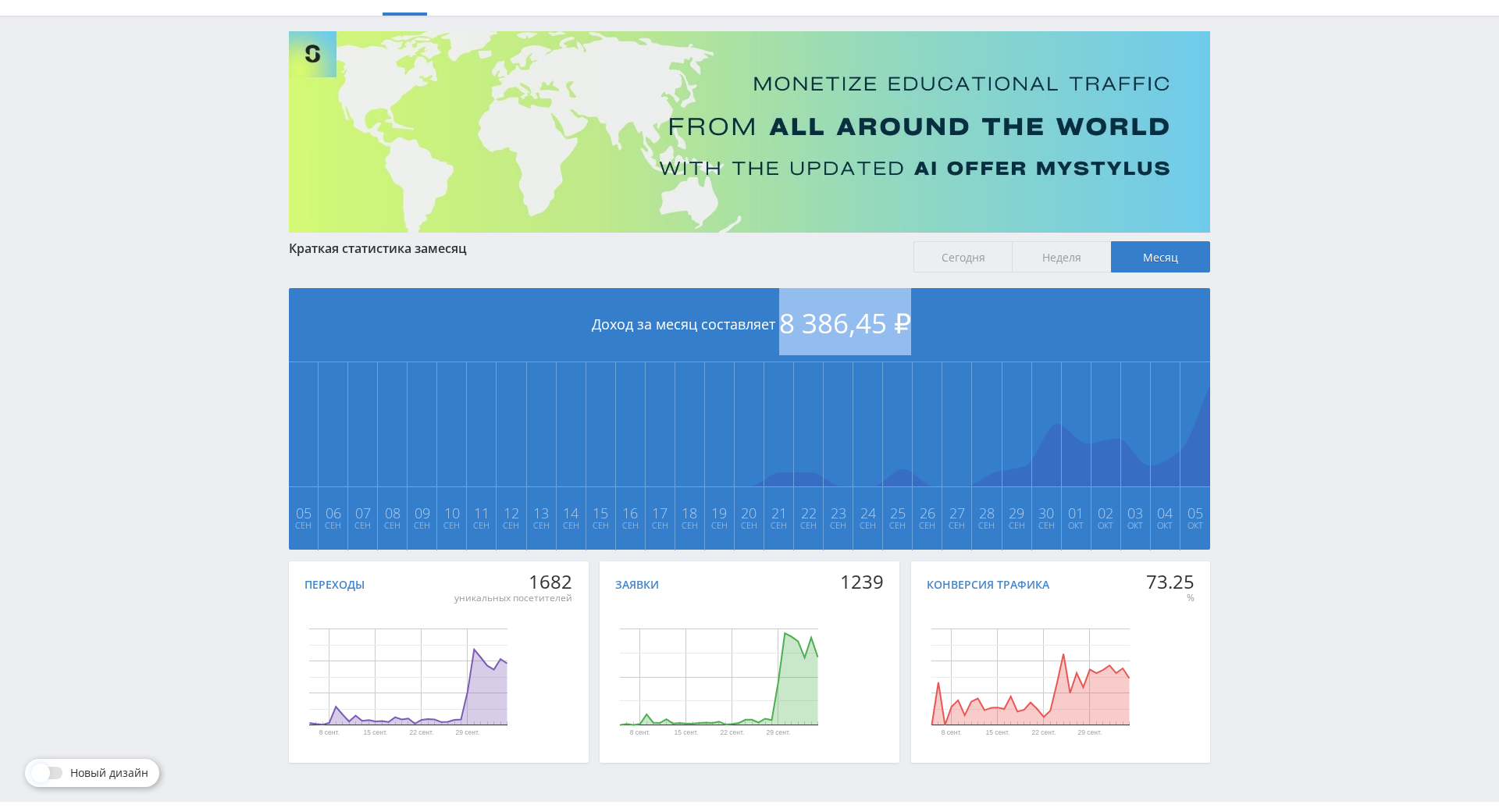
drag, startPoint x: 782, startPoint y: 321, endPoint x: 1044, endPoint y: 335, distance: 262.4
click at [1044, 335] on div "Доход за месяц составляет 8 386,45 ₽" at bounding box center [750, 325] width 921 height 74
click at [1269, 331] on div "Telegram-канал Инструменты База знаний Ваш менеджер: [PERSON_NAME] Online @edug…" at bounding box center [749, 386] width 1499 height 927
click at [966, 255] on span "Сегодня" at bounding box center [963, 257] width 99 height 31
click at [0, 0] on input "Сегодня" at bounding box center [0, 0] width 0 height 0
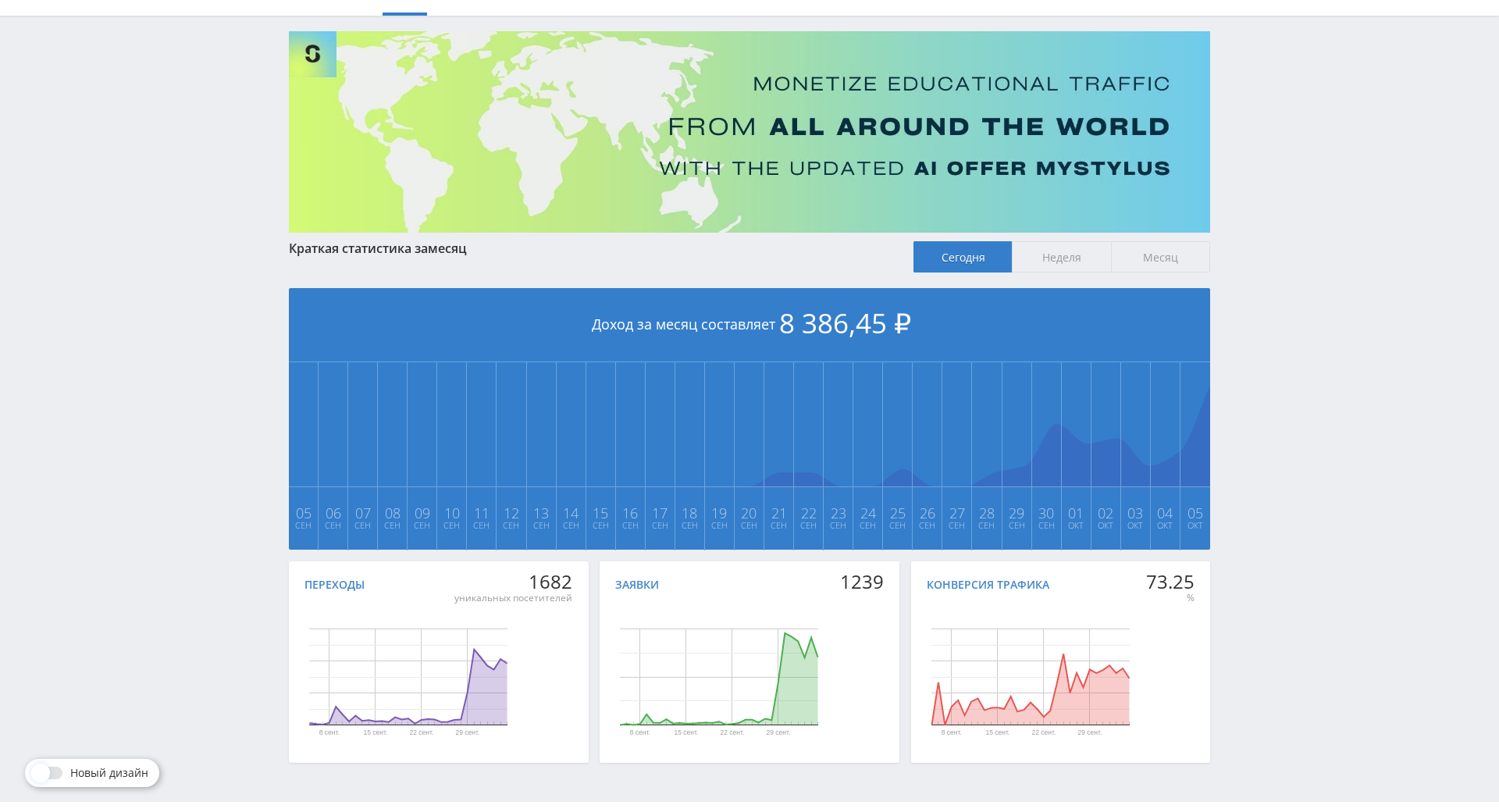
scroll to position [0, 0]
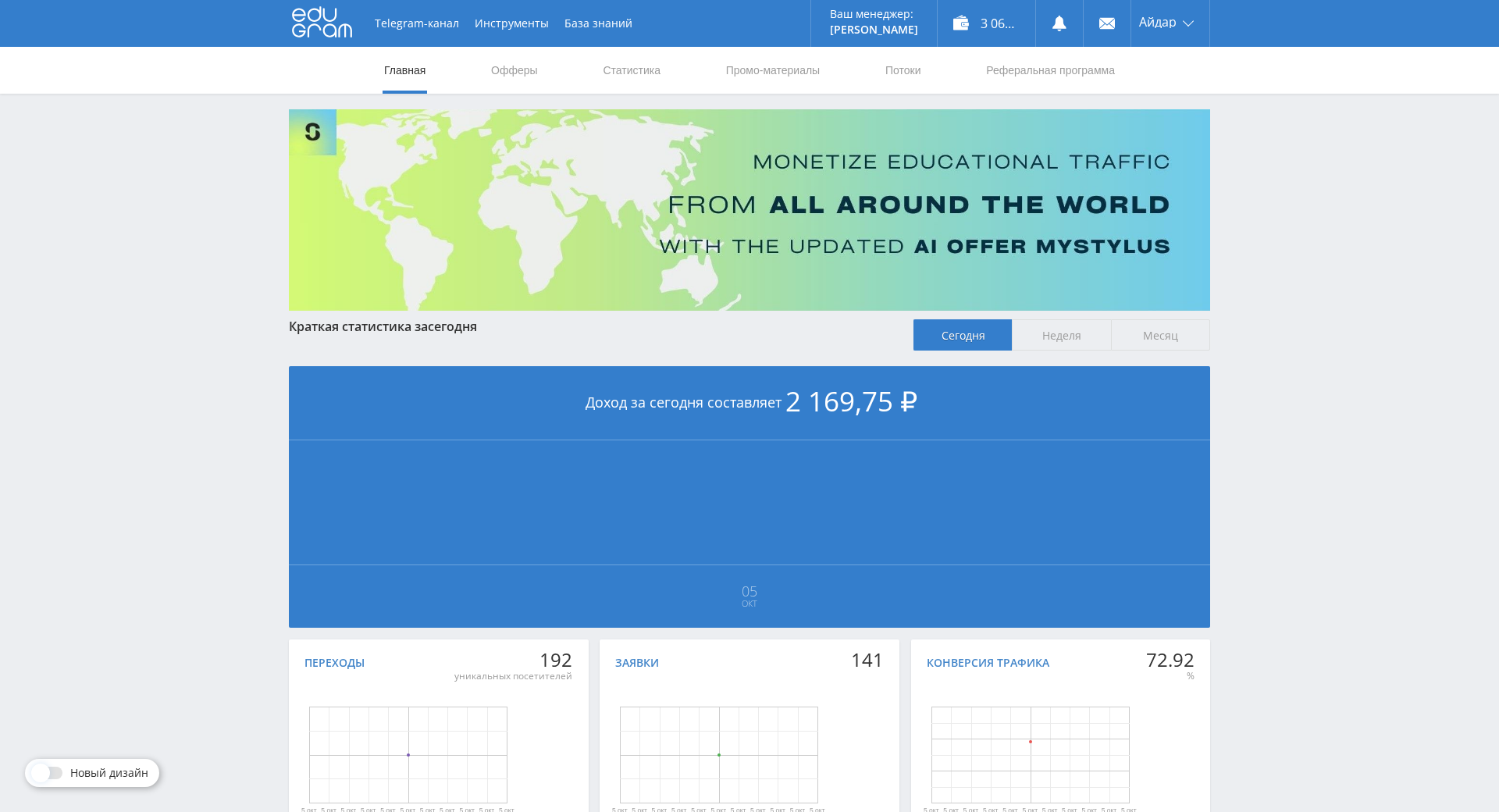
click at [1062, 343] on span "Неделя" at bounding box center [1061, 335] width 99 height 31
click at [0, 0] on input "Неделя" at bounding box center [0, 0] width 0 height 0
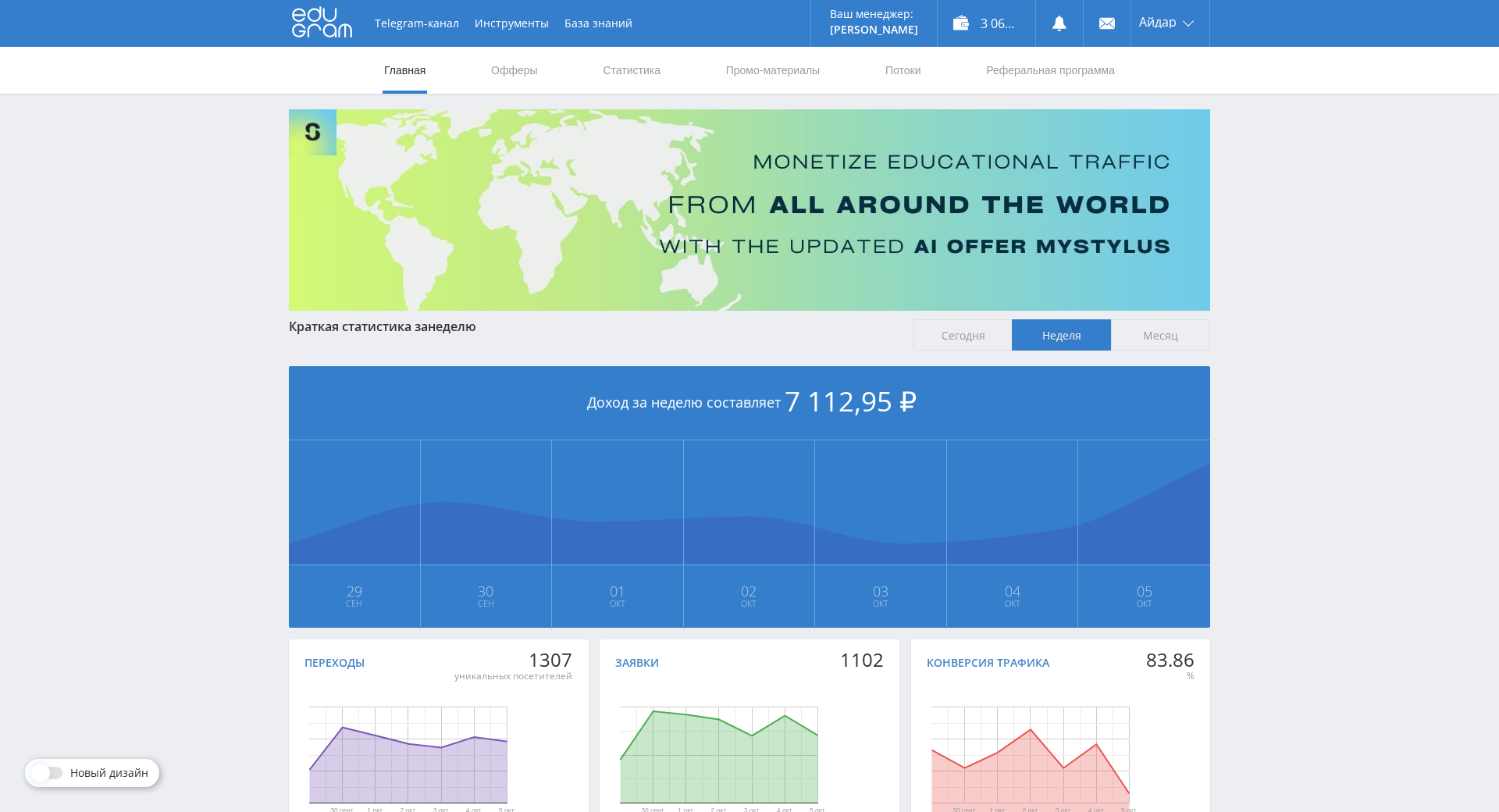
click at [1147, 342] on span "Месяц" at bounding box center [1160, 335] width 99 height 31
click at [0, 0] on input "Месяц" at bounding box center [0, 0] width 0 height 0
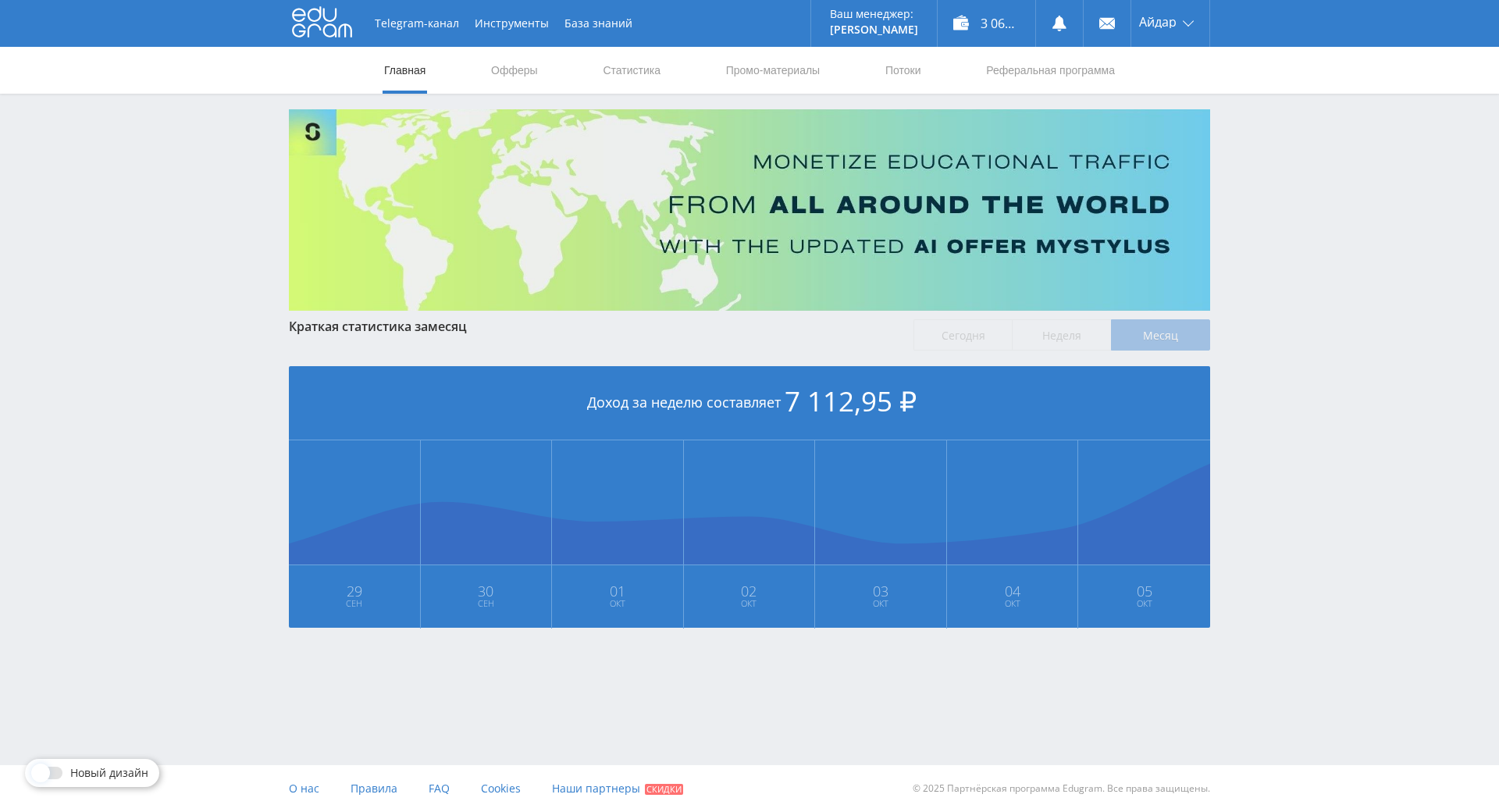
drag, startPoint x: 1311, startPoint y: 346, endPoint x: 1288, endPoint y: 259, distance: 90.0
click at [1290, 259] on div "Telegram-канал Инструменты База знаний Ваш менеджер: [PERSON_NAME] Online @edug…" at bounding box center [749, 358] width 1499 height 718
click at [1291, 210] on div "Telegram-канал Инструменты База знаний Ваш менеджер: [PERSON_NAME] Online @edug…" at bounding box center [749, 358] width 1499 height 718
drag, startPoint x: 1291, startPoint y: 210, endPoint x: 1287, endPoint y: 195, distance: 15.5
click at [1287, 195] on div "Telegram-канал Инструменты База знаний Ваш менеджер: [PERSON_NAME] Online @edug…" at bounding box center [749, 358] width 1499 height 718
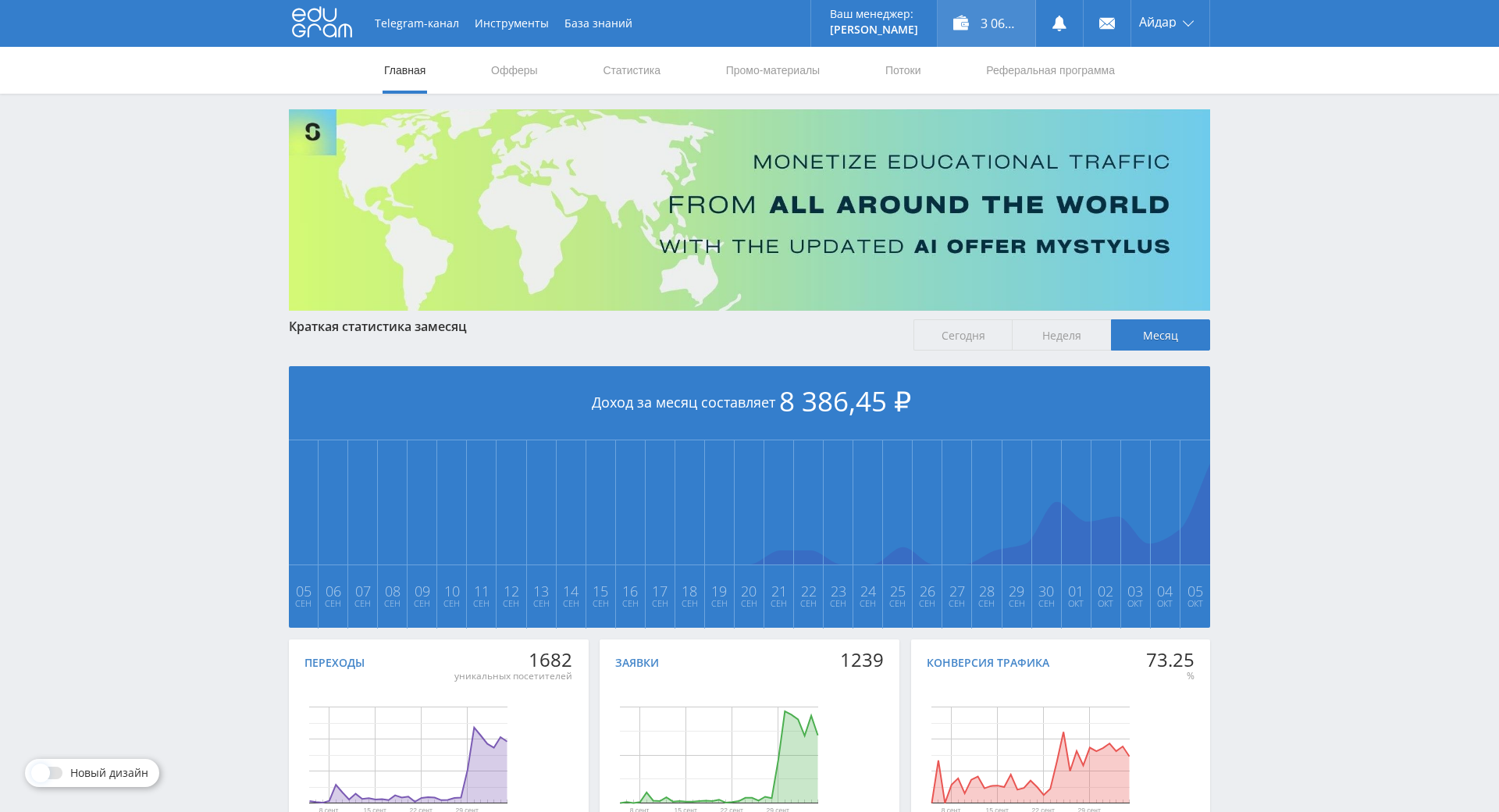
click at [964, 34] on div "3 065,45 ₽" at bounding box center [986, 24] width 97 height 47
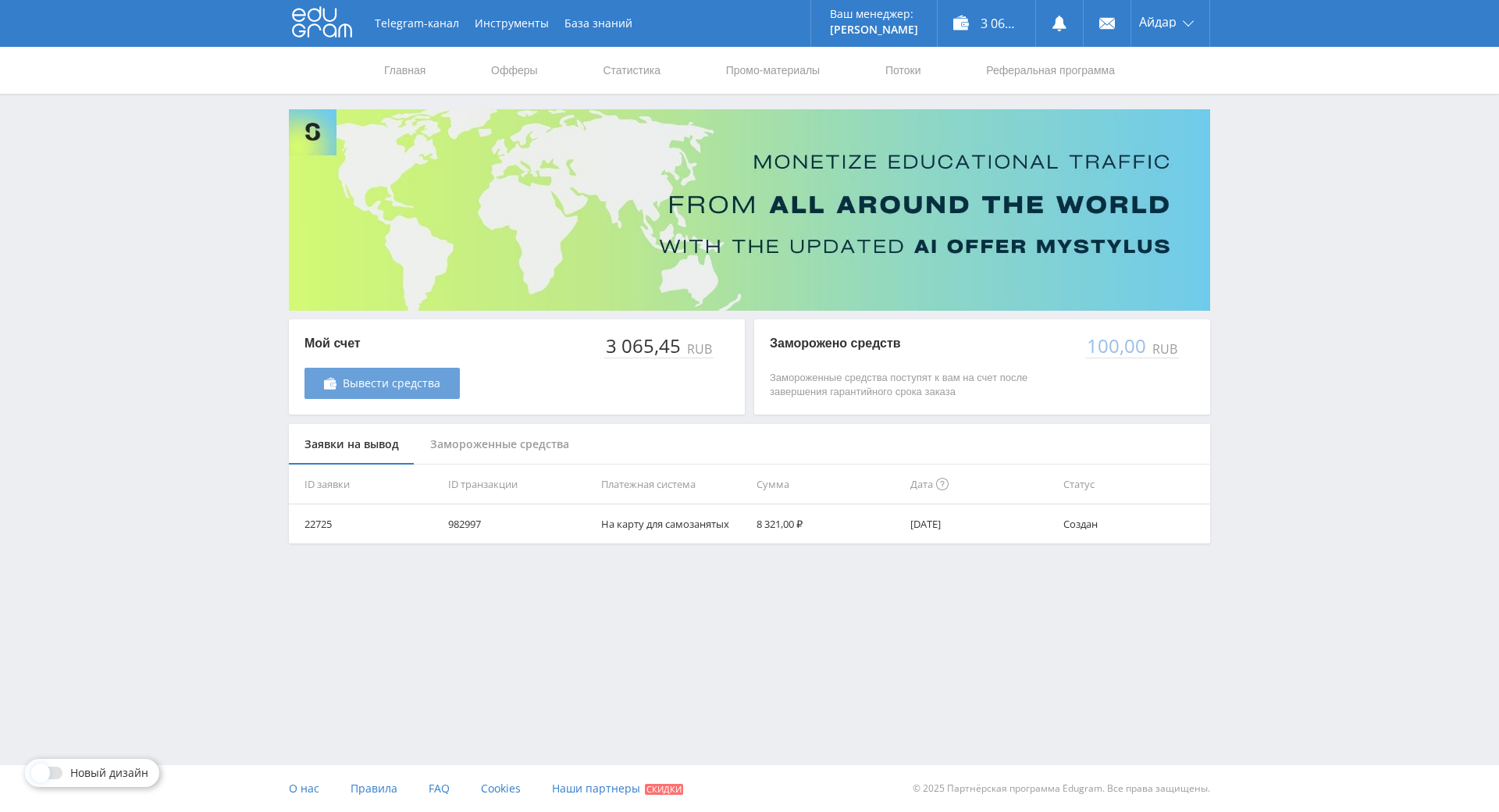
click at [404, 390] on span "Вывести средства" at bounding box center [391, 383] width 97 height 13
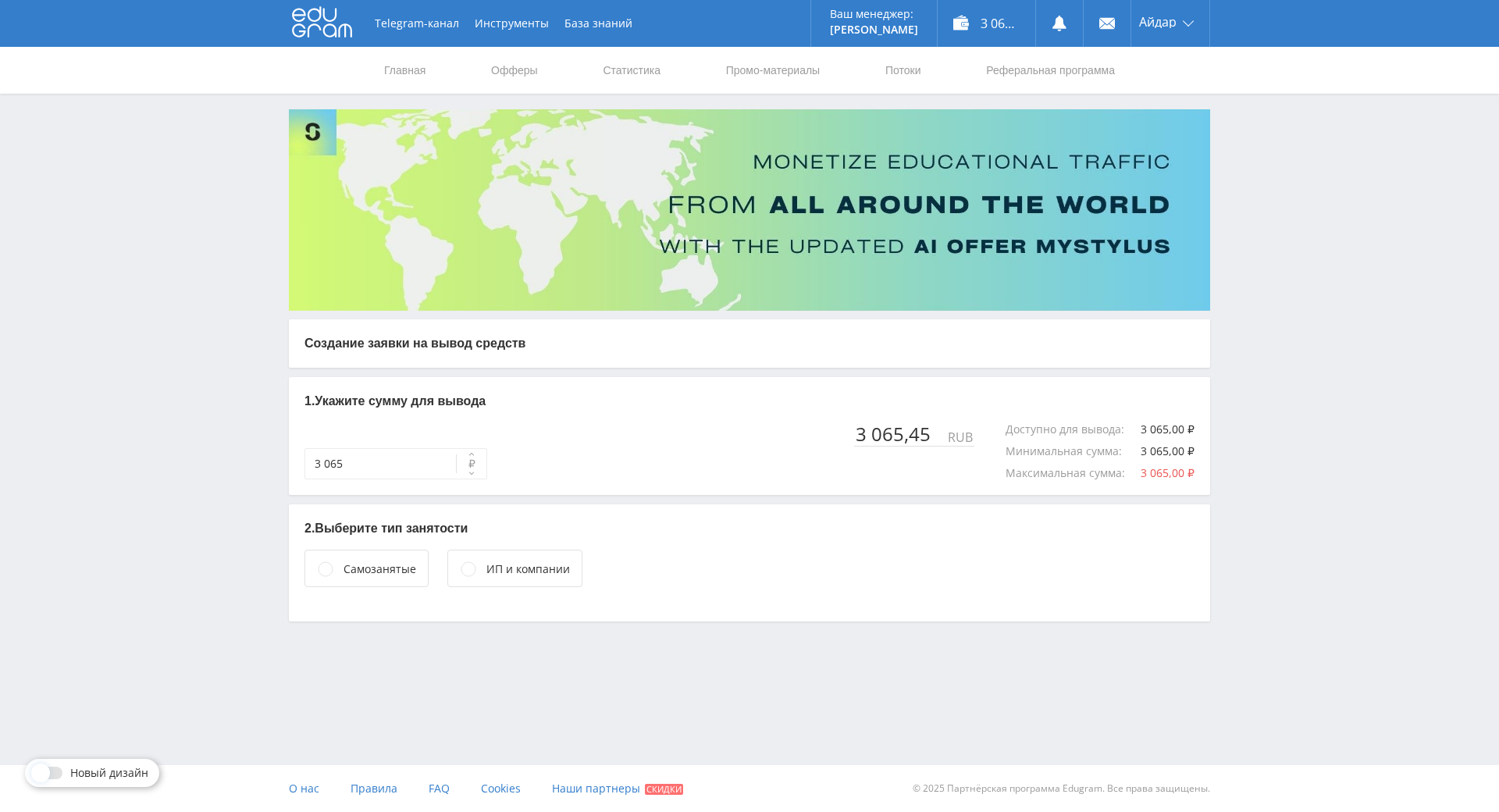
drag, startPoint x: 608, startPoint y: 463, endPoint x: 550, endPoint y: 552, distance: 106.2
click at [512, 565] on div "ИП и компании" at bounding box center [528, 569] width 84 height 17
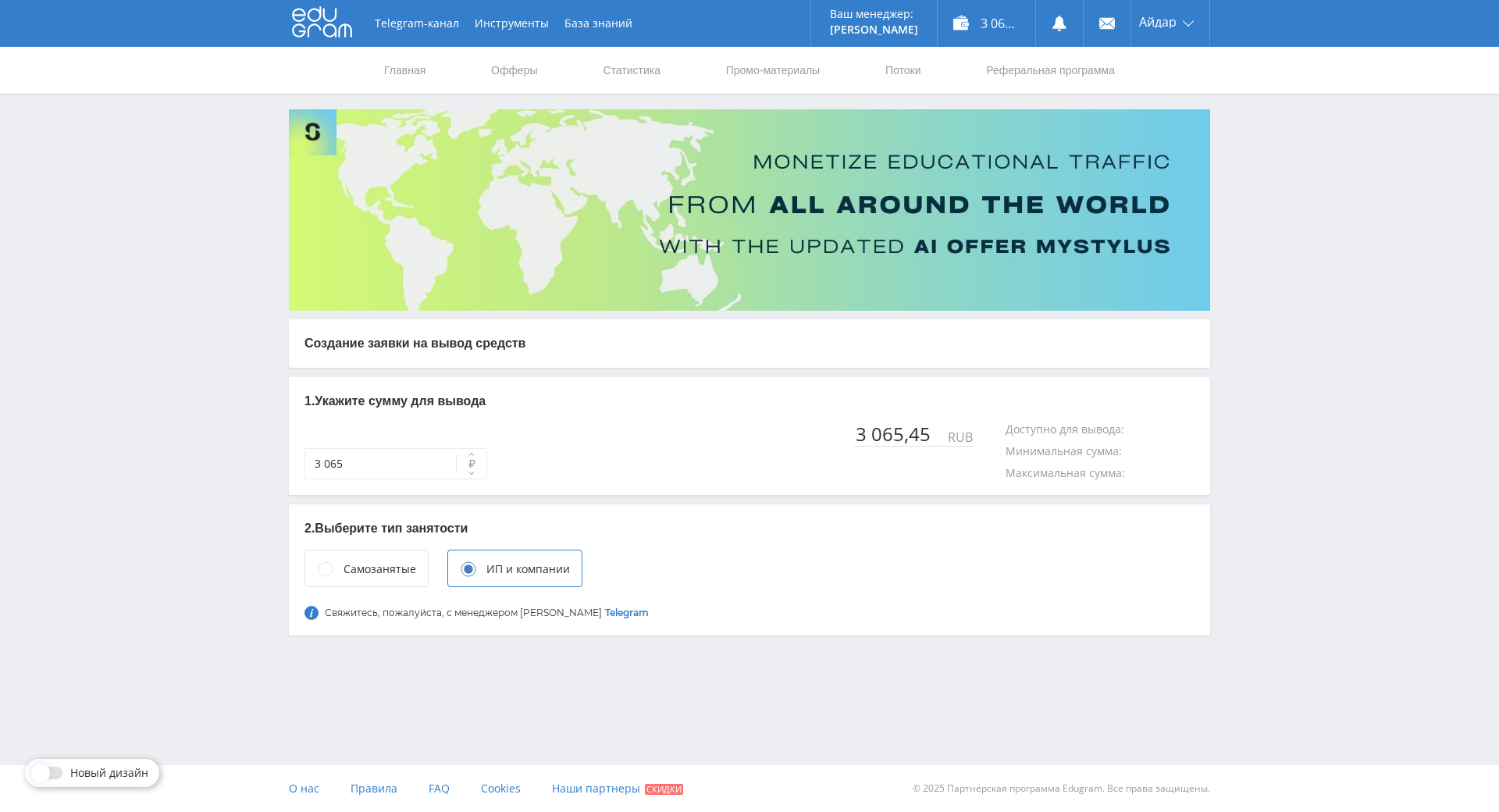
click at [376, 576] on div "Самозанятые" at bounding box center [380, 569] width 73 height 17
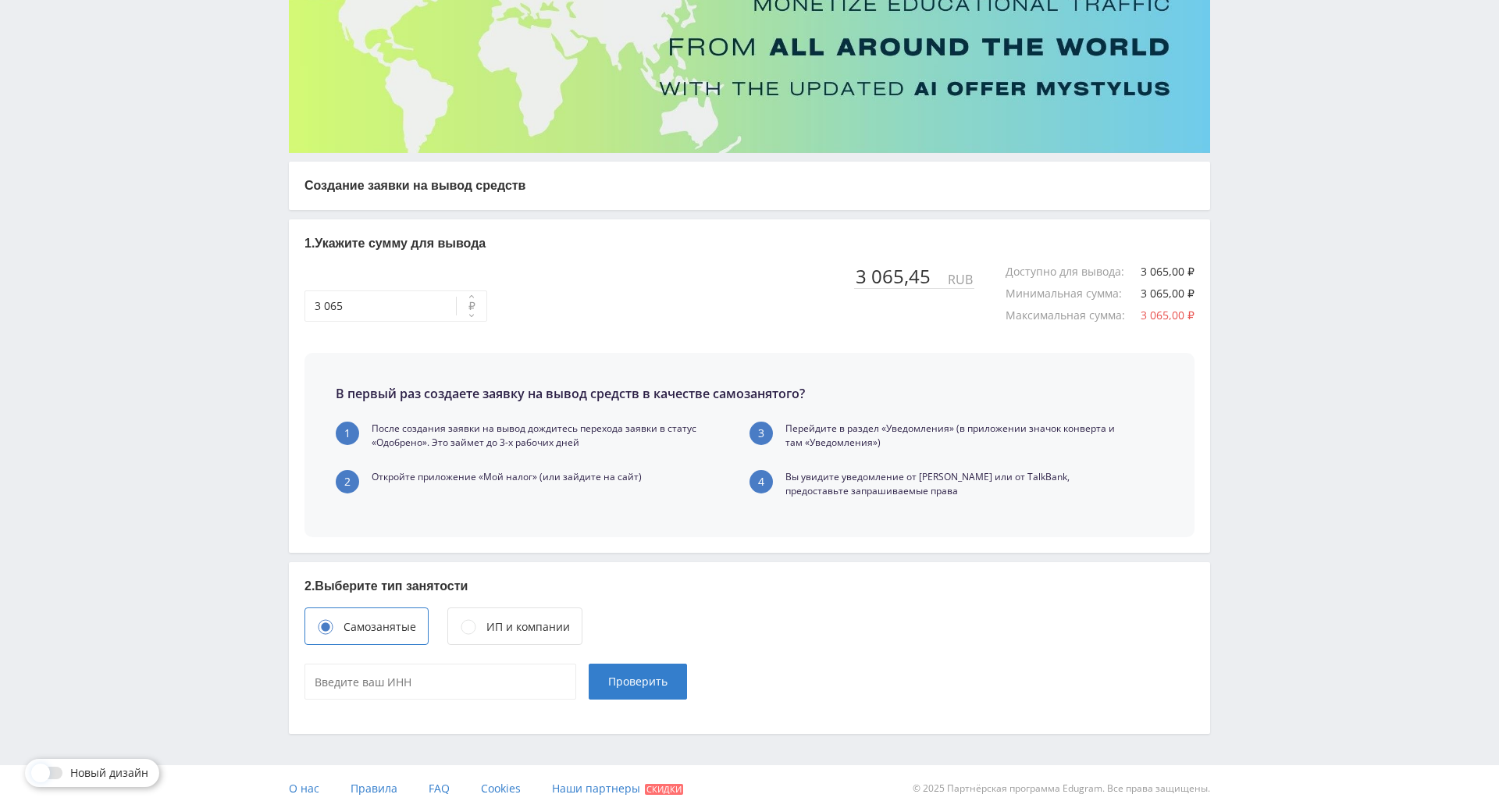
scroll to position [218, 0]
click at [506, 618] on div "ИП и компании" at bounding box center [528, 626] width 84 height 17
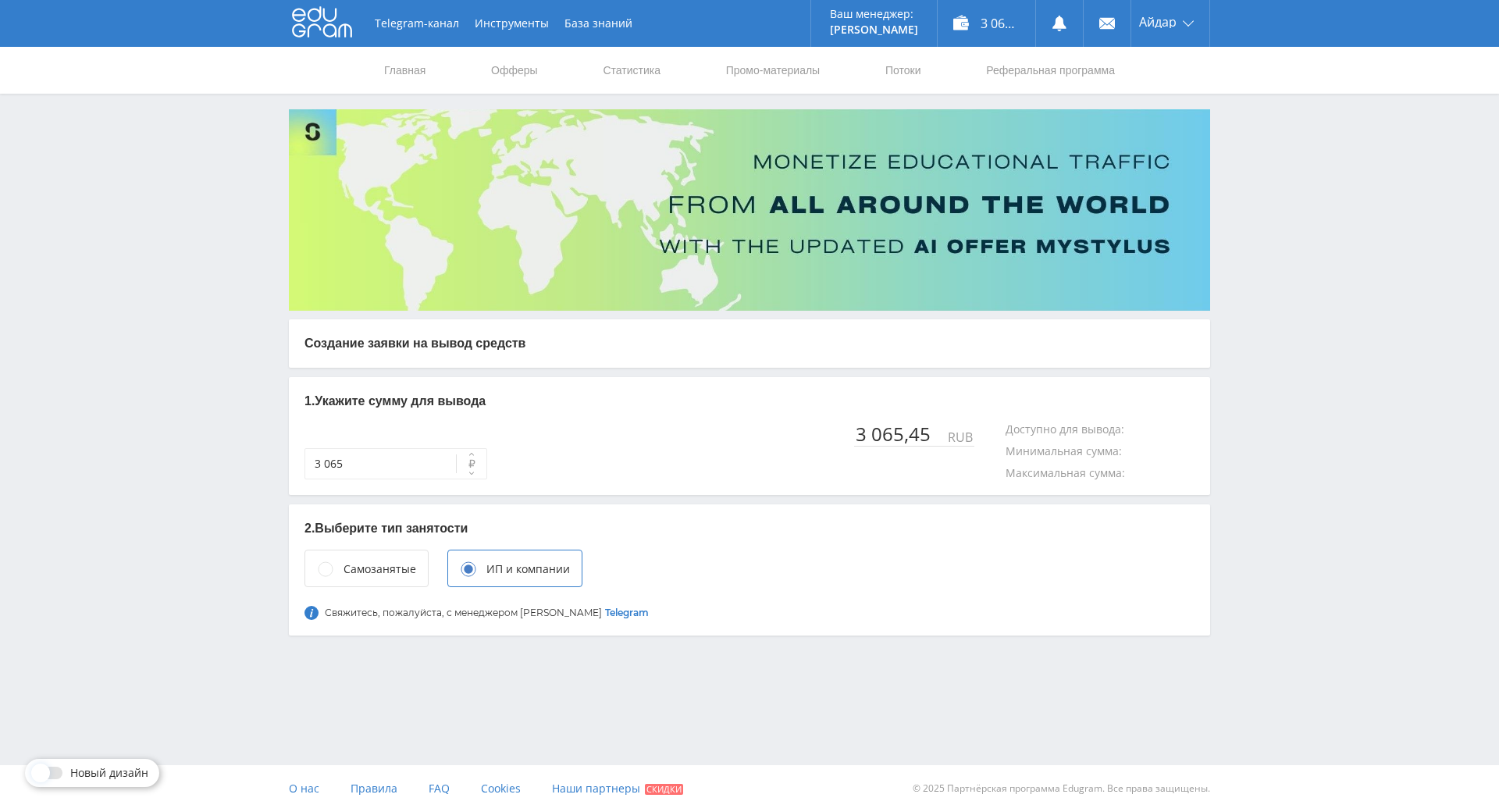
scroll to position [0, 0]
click at [396, 572] on div "Самозанятые" at bounding box center [380, 569] width 73 height 17
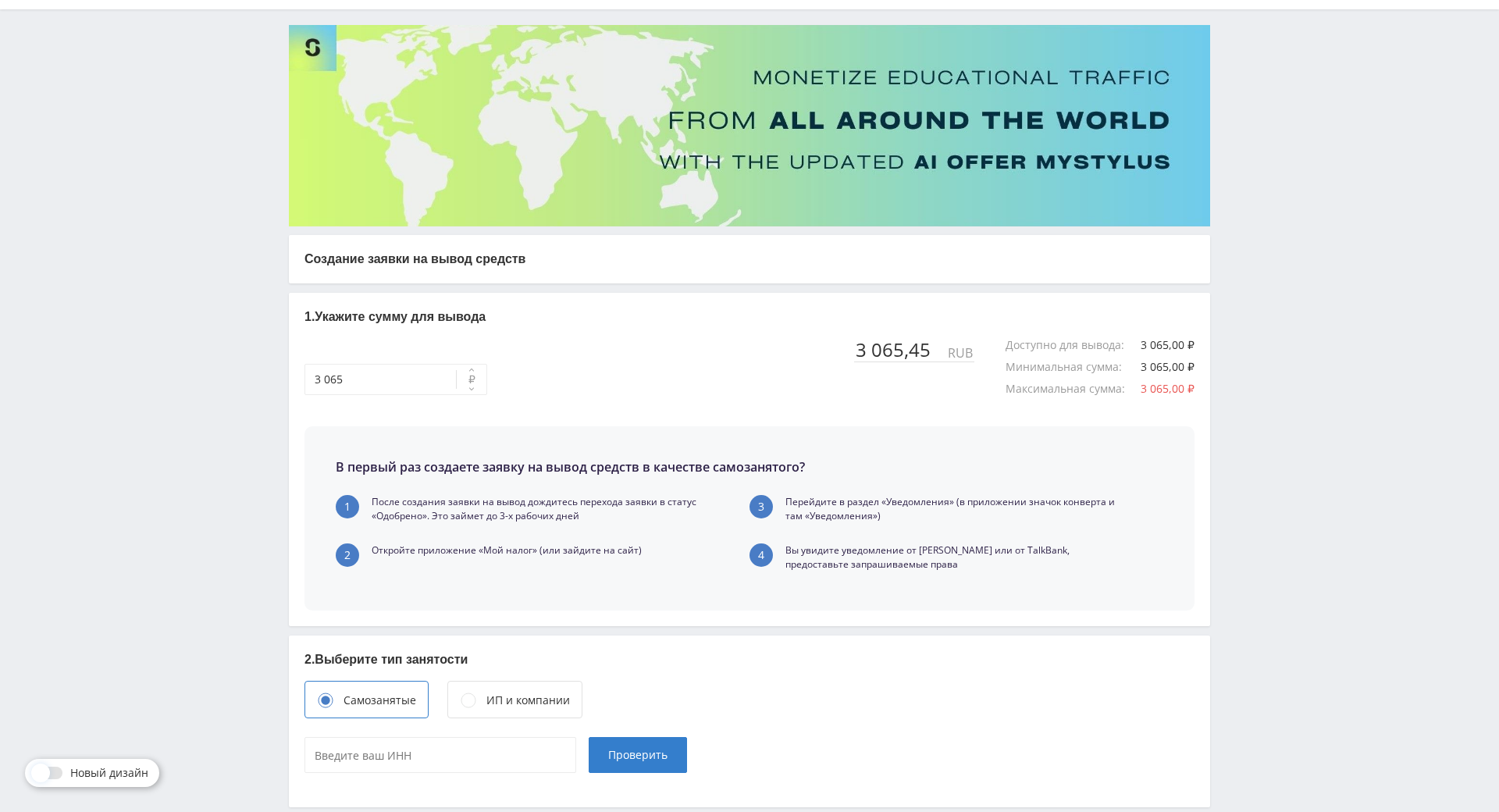
scroll to position [218, 0]
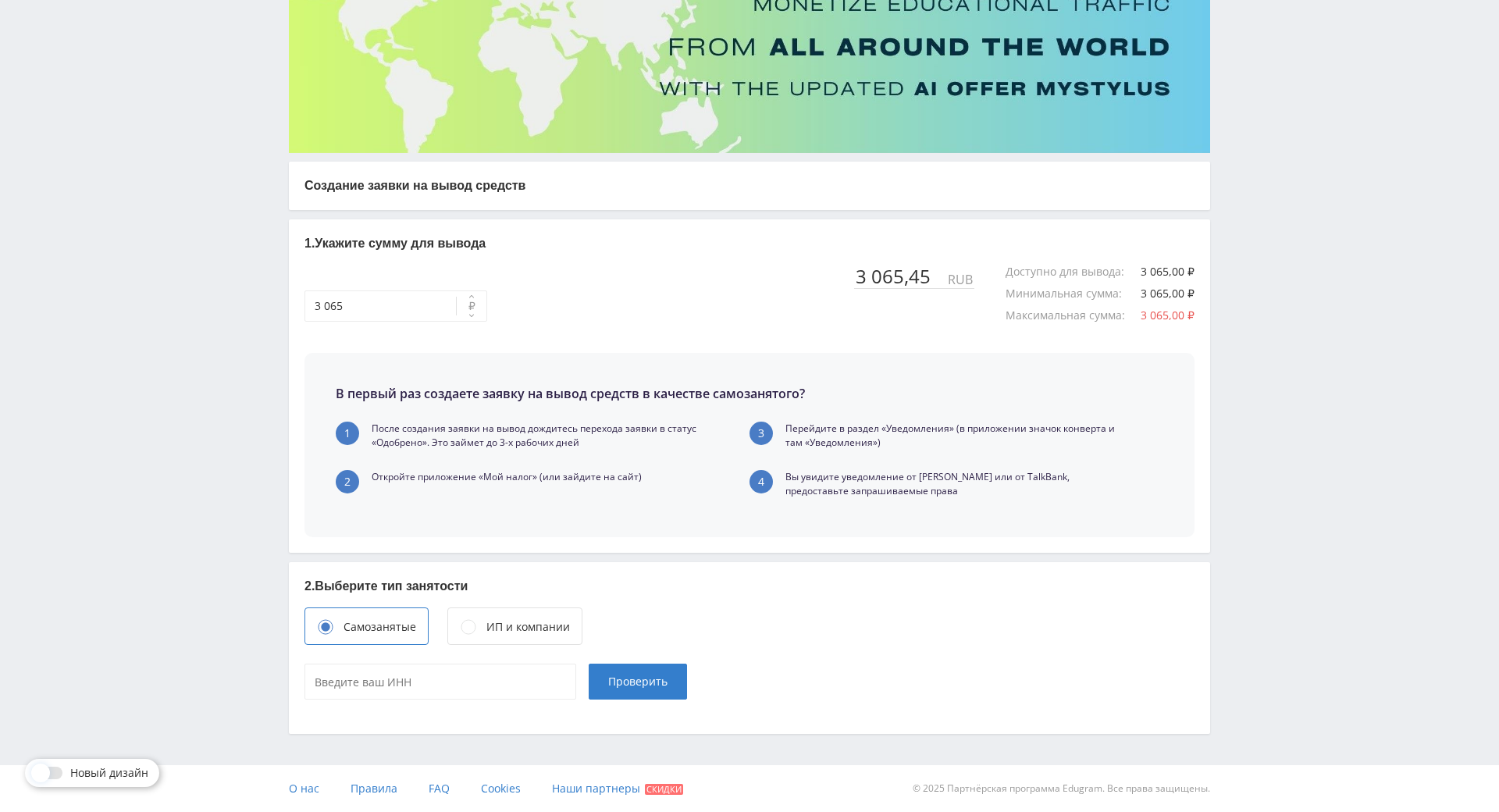
drag, startPoint x: 510, startPoint y: 580, endPoint x: 416, endPoint y: 579, distance: 94.0
click at [505, 607] on div "ИП и компании" at bounding box center [515, 626] width 135 height 37
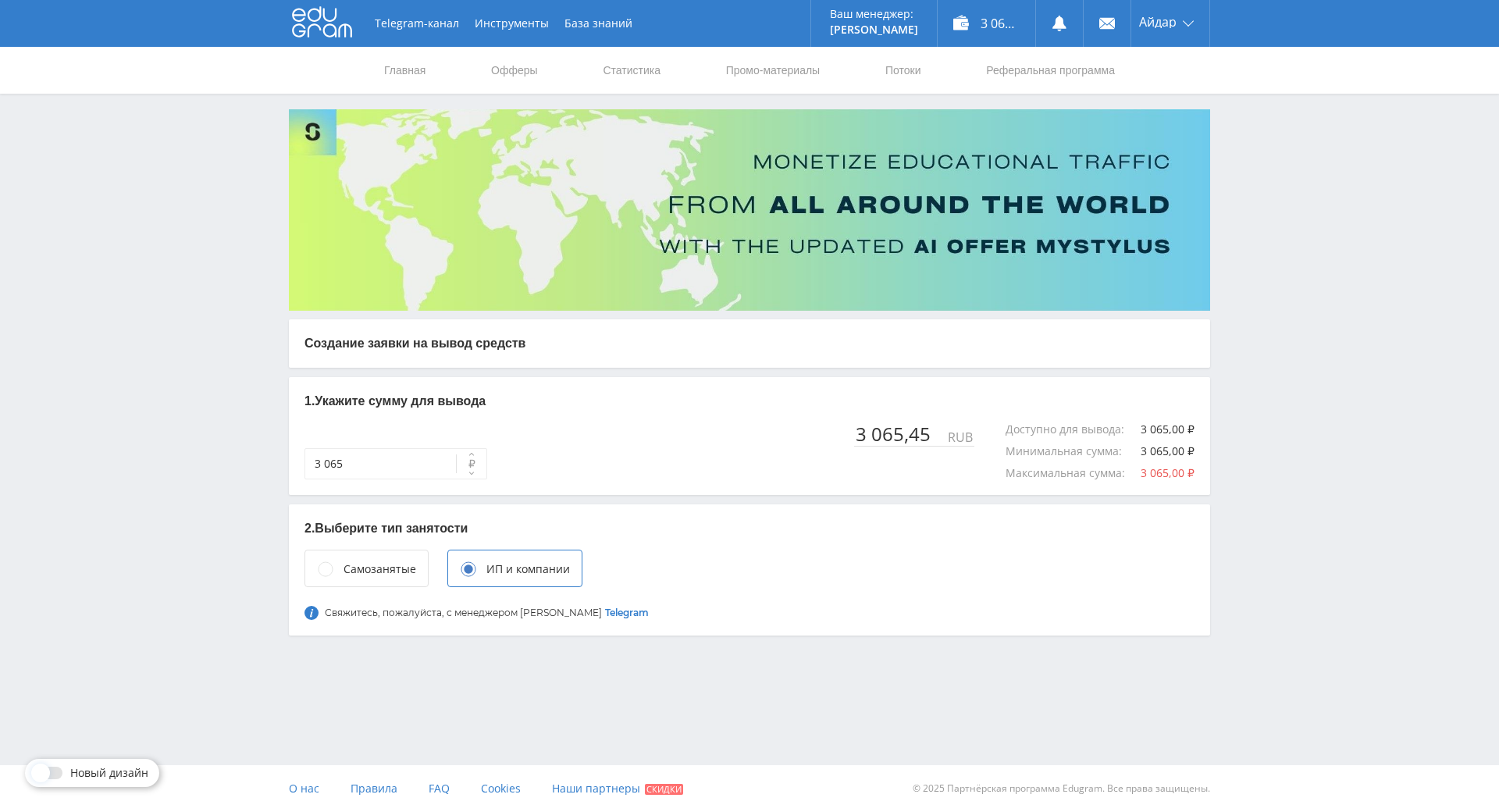
click at [388, 572] on div "Самозанятые" at bounding box center [380, 569] width 73 height 17
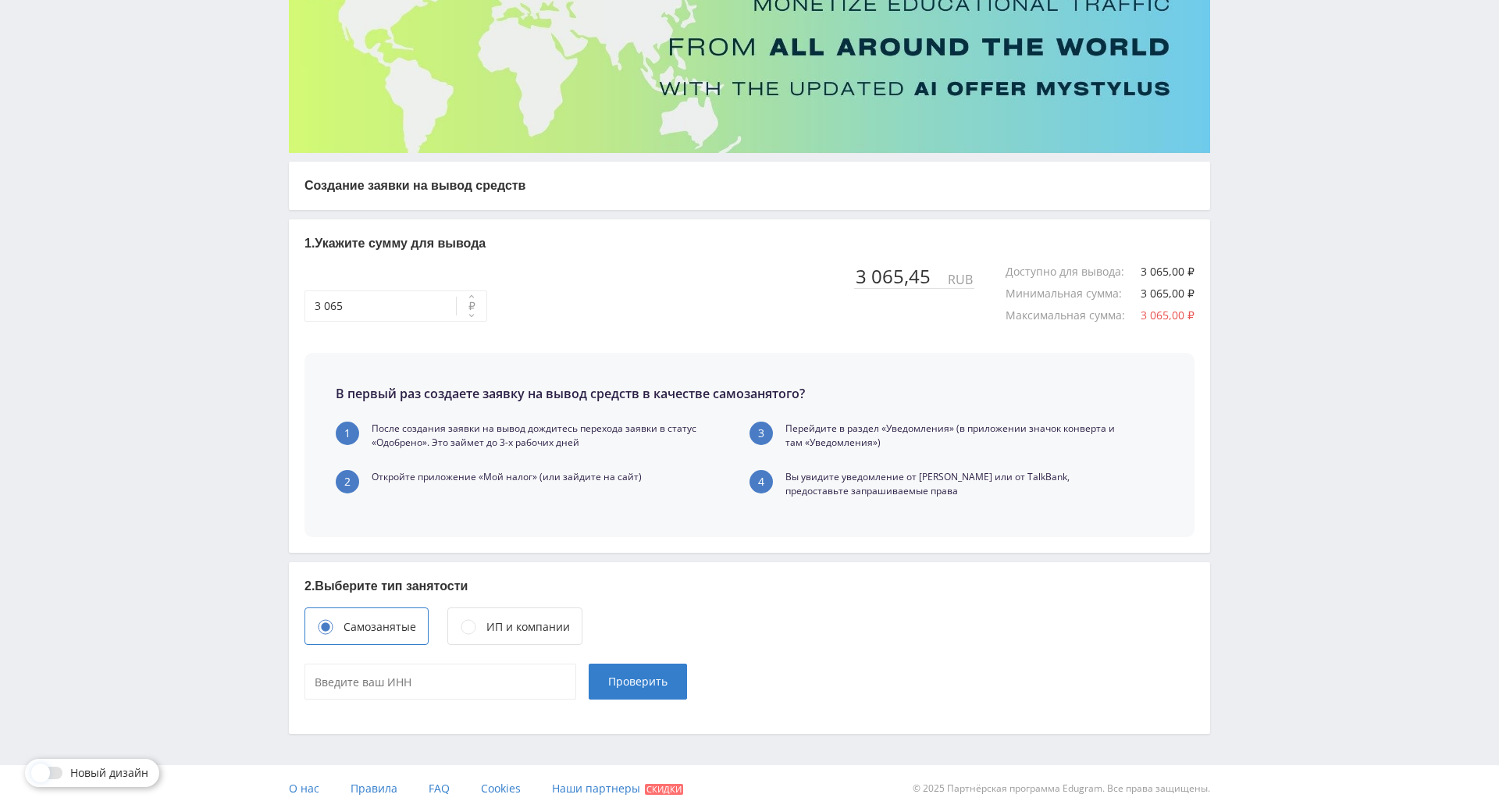
drag, startPoint x: 736, startPoint y: 387, endPoint x: 780, endPoint y: 530, distance: 149.6
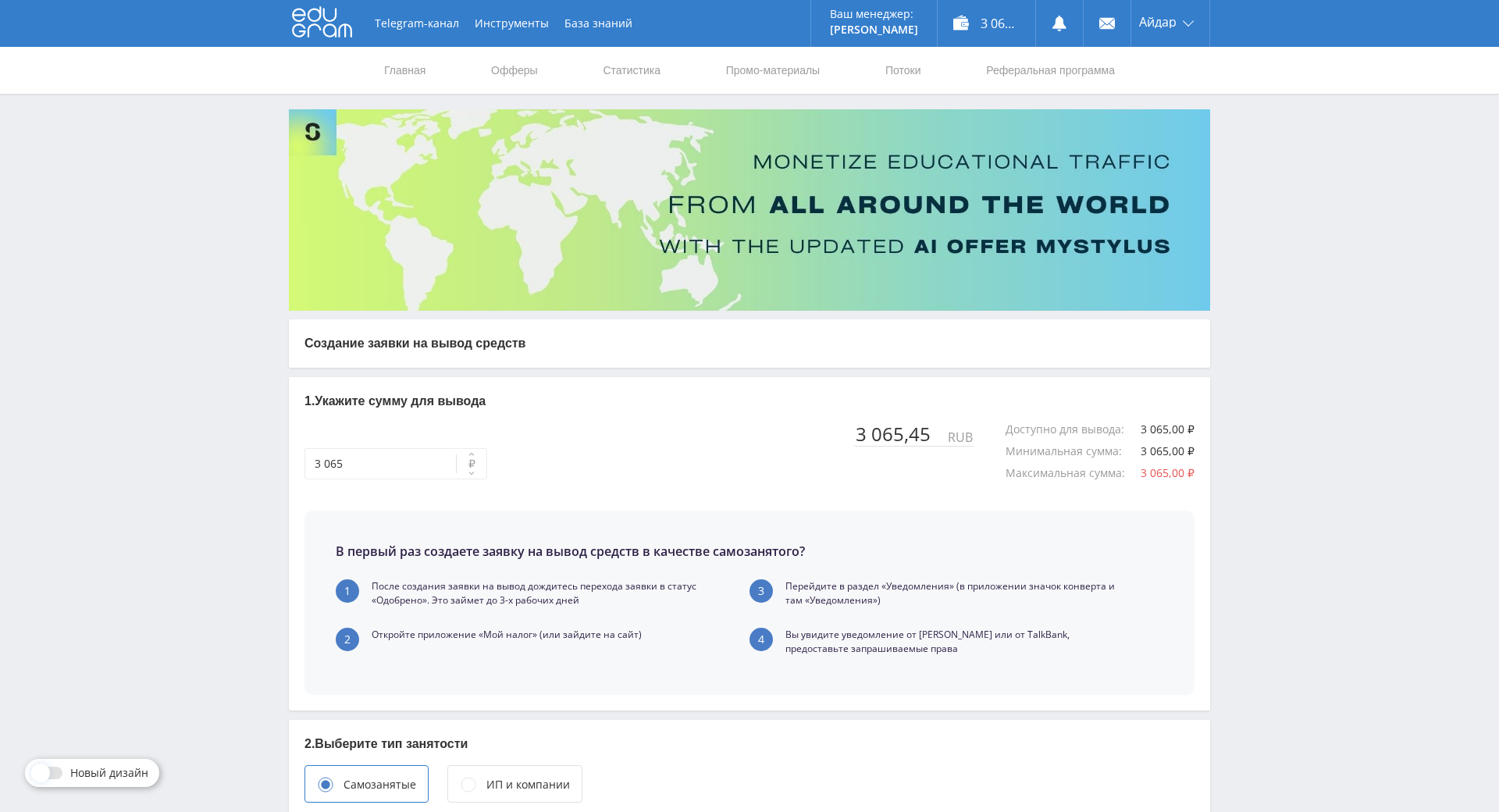
drag, startPoint x: 958, startPoint y: 528, endPoint x: 1079, endPoint y: 282, distance: 274.1
click at [335, 25] on icon at bounding box center [322, 22] width 60 height 31
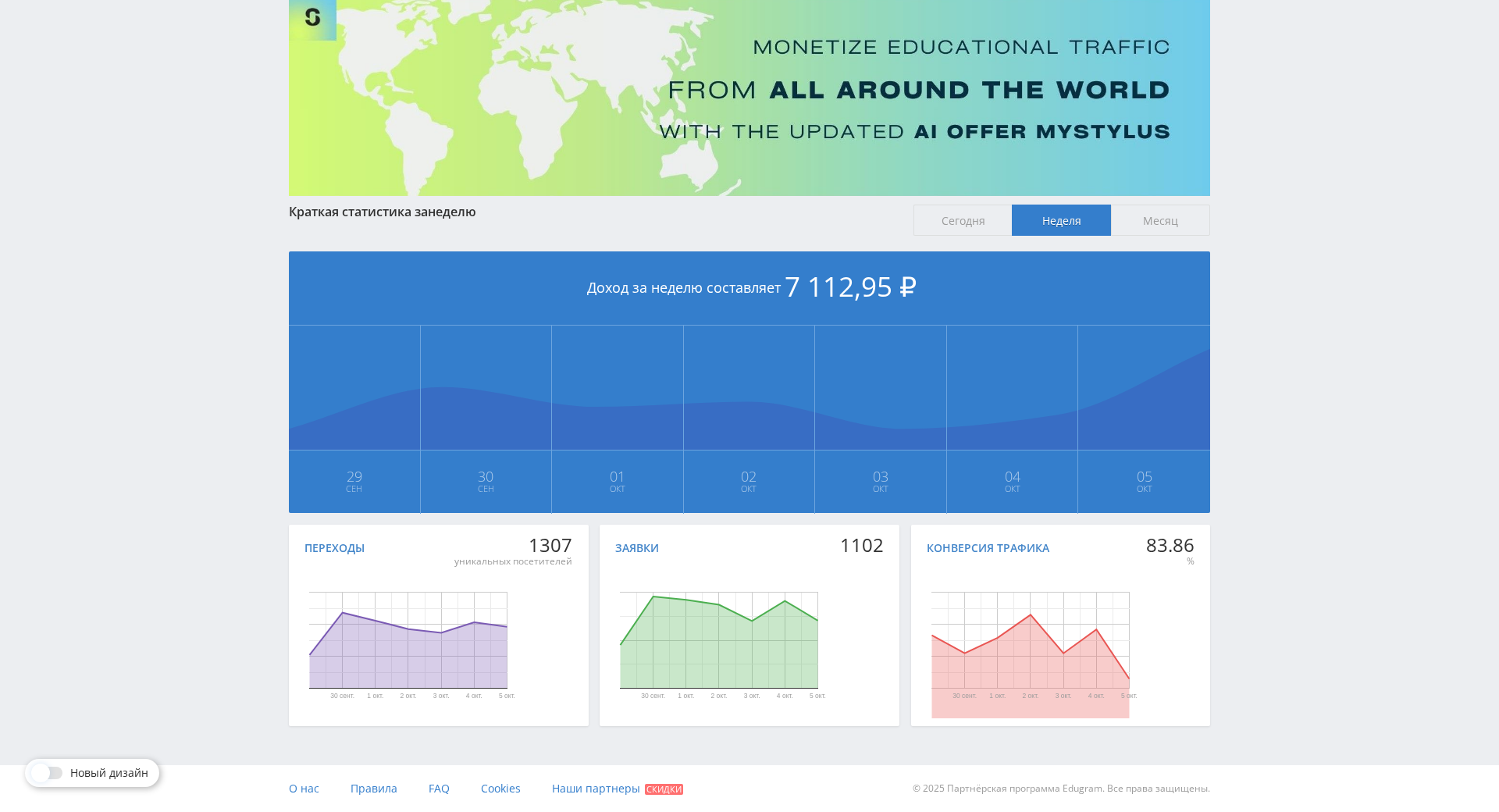
drag, startPoint x: 1235, startPoint y: 434, endPoint x: 1276, endPoint y: 561, distance: 133.5
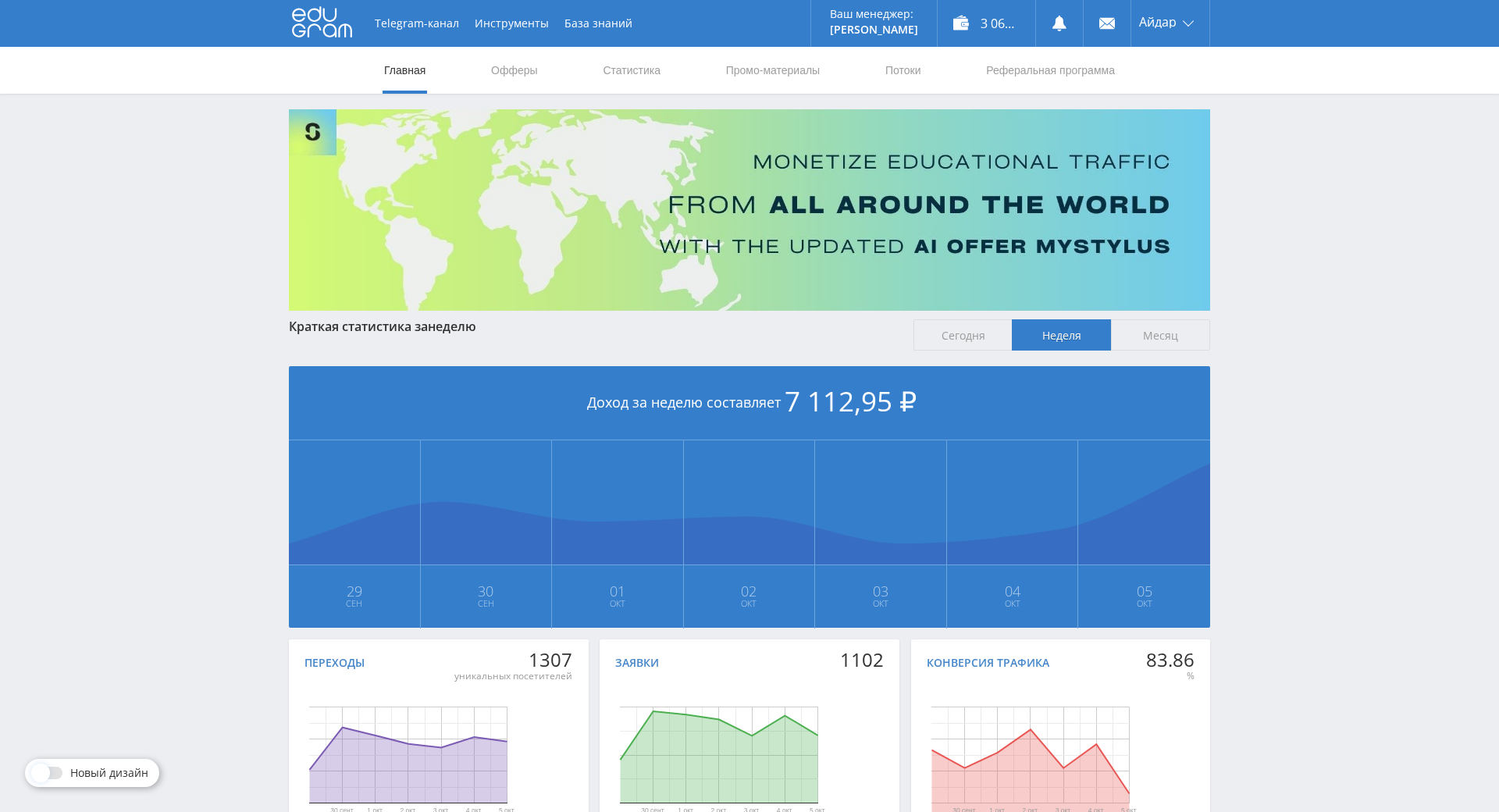
drag, startPoint x: 1252, startPoint y: 531, endPoint x: 1272, endPoint y: 375, distance: 157.3
drag, startPoint x: 1272, startPoint y: 375, endPoint x: 1219, endPoint y: 247, distance: 138.5
click at [1219, 247] on div "Telegram-канал Инструменты База знаний Ваш менеджер: [PERSON_NAME] Online @edug…" at bounding box center [749, 464] width 1499 height 927
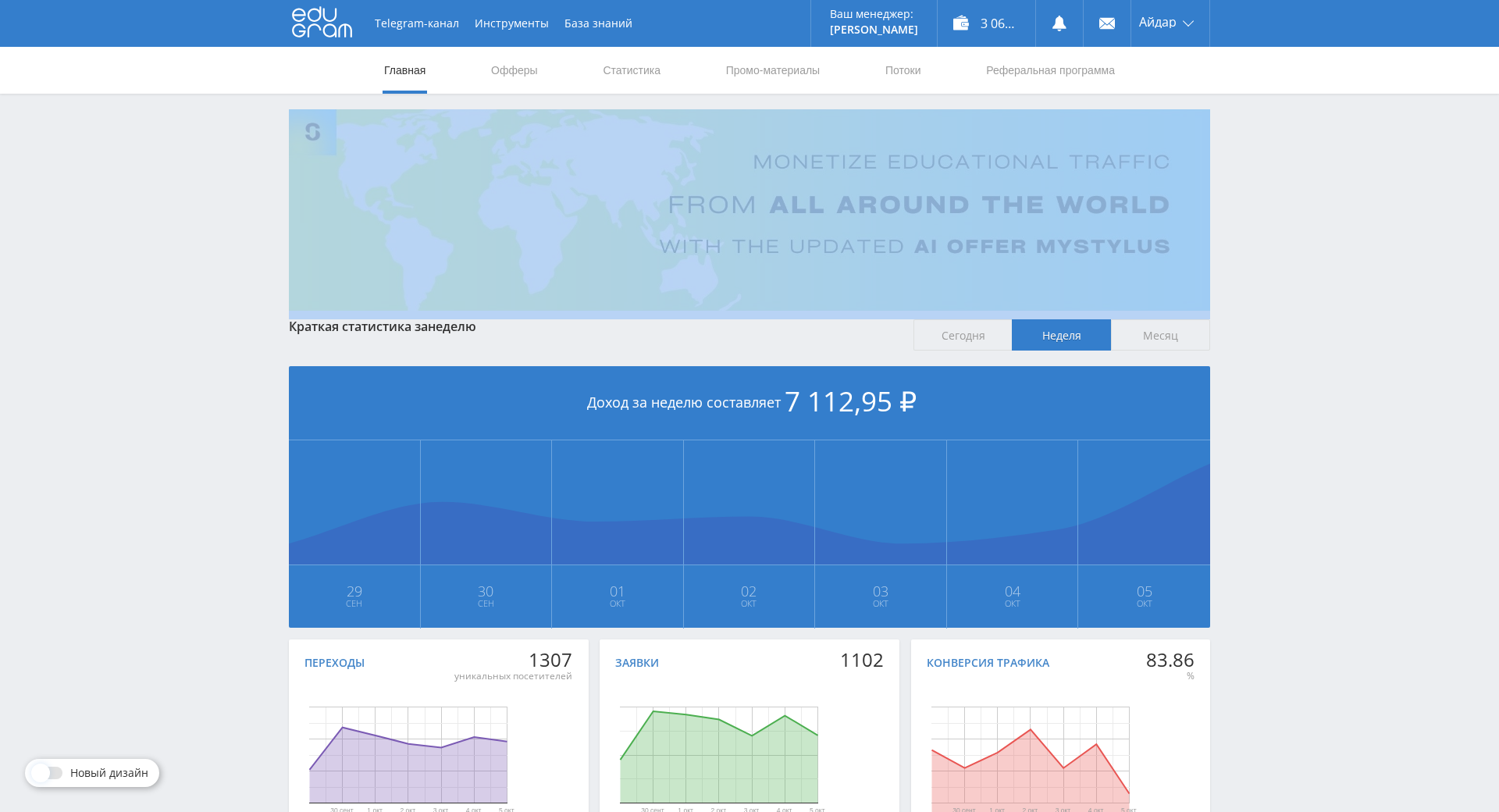
drag, startPoint x: 1219, startPoint y: 247, endPoint x: 1227, endPoint y: 180, distance: 67.5
click at [1219, 248] on div "Telegram-канал Инструменты База знаний Ваш менеджер: [PERSON_NAME] Online @edug…" at bounding box center [749, 464] width 1499 height 927
click at [1227, 179] on div "Telegram-канал Инструменты База знаний Ваш менеджер: [PERSON_NAME] Online @edug…" at bounding box center [749, 464] width 1499 height 927
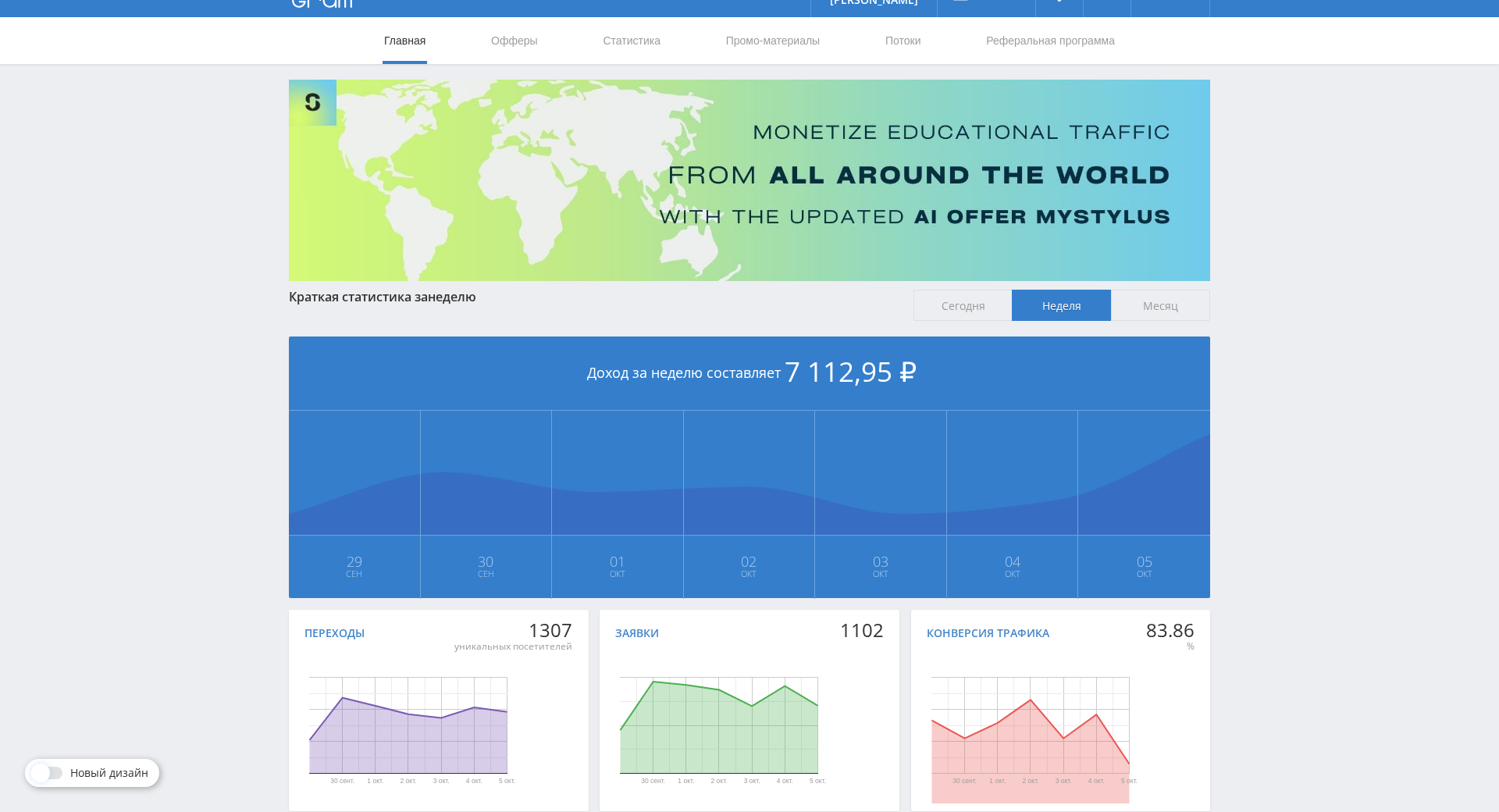
scroll to position [174, 0]
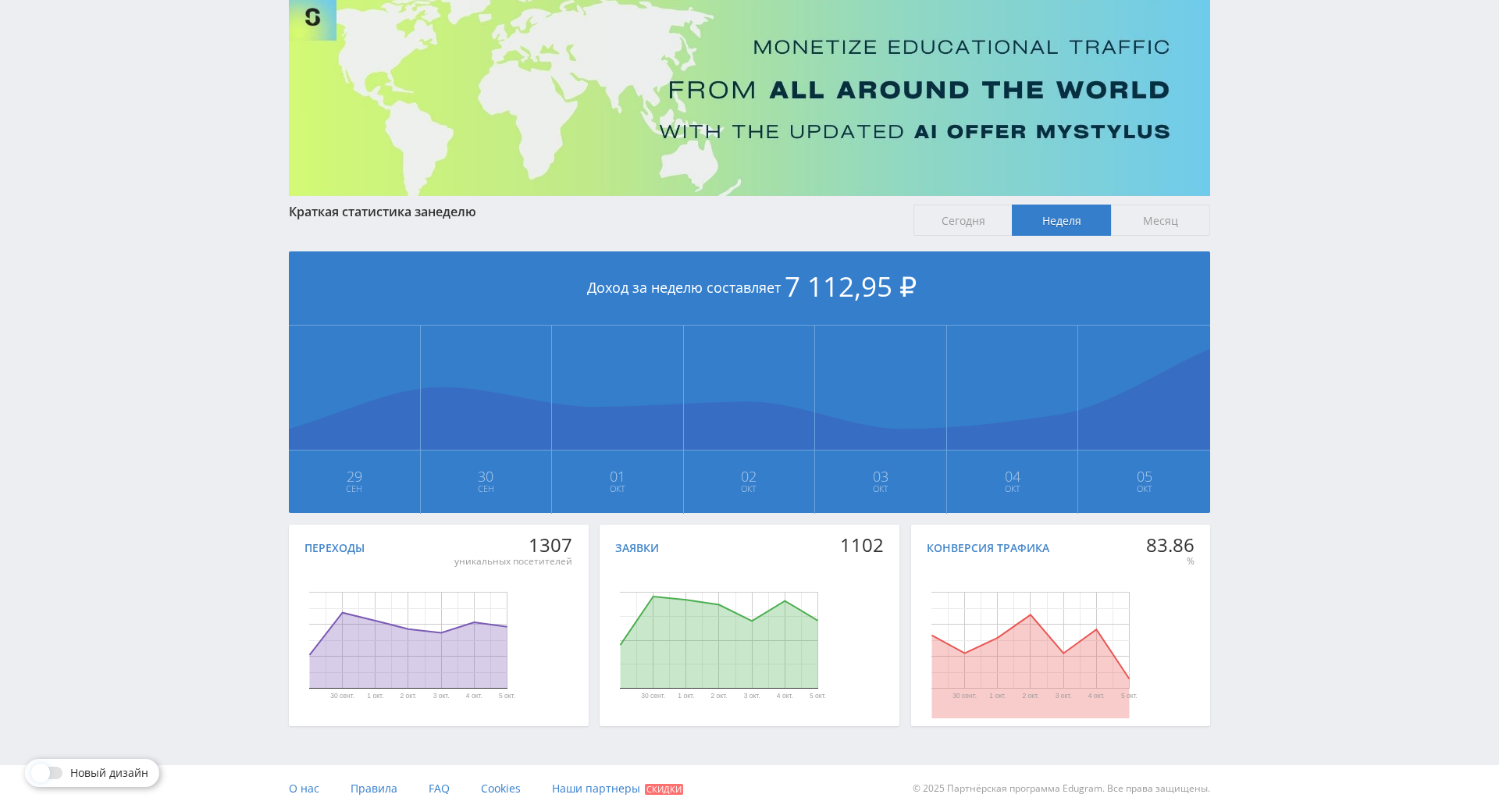
drag, startPoint x: 1266, startPoint y: 385, endPoint x: 1297, endPoint y: 546, distance: 164.0
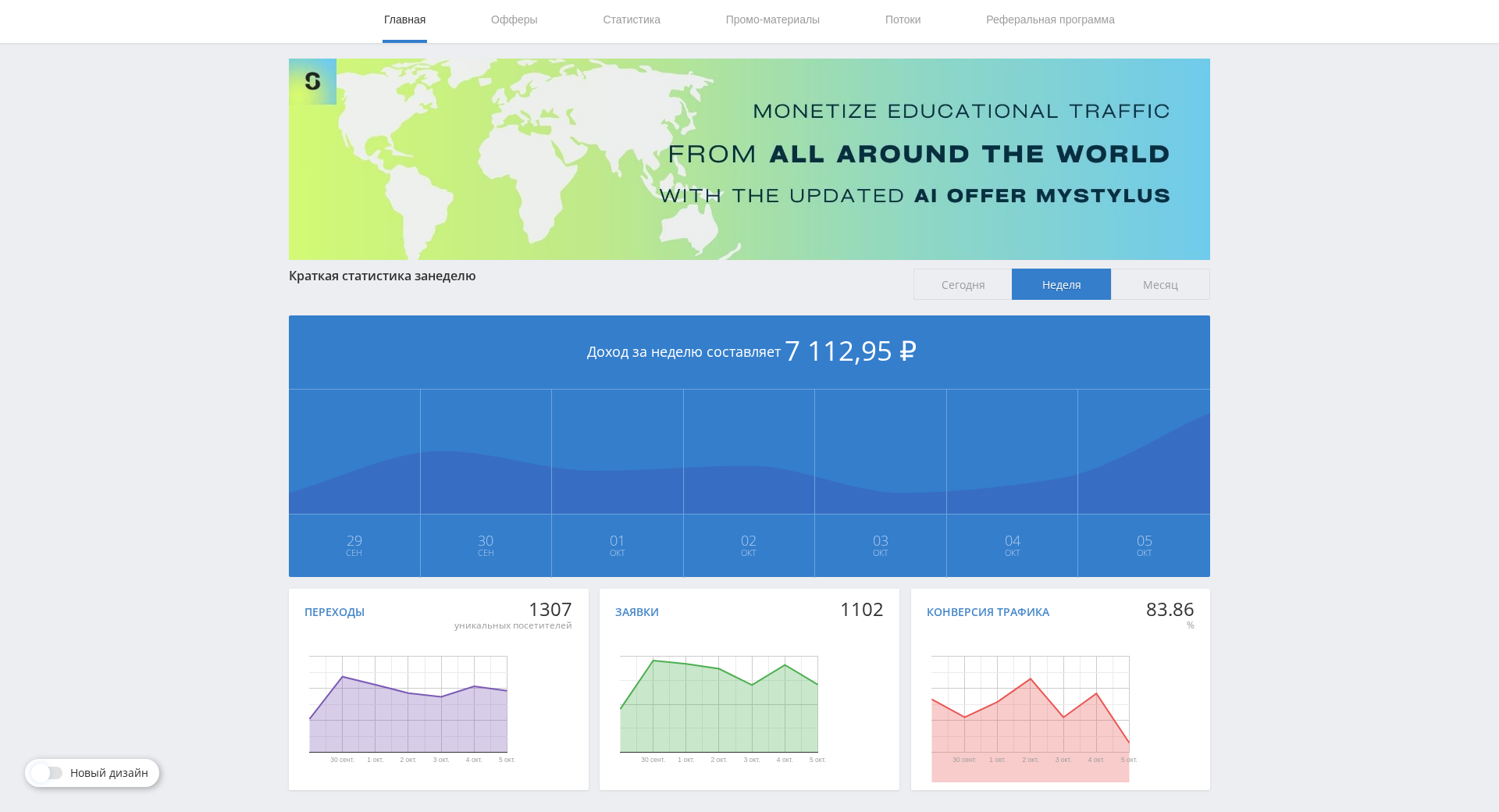
scroll to position [0, 0]
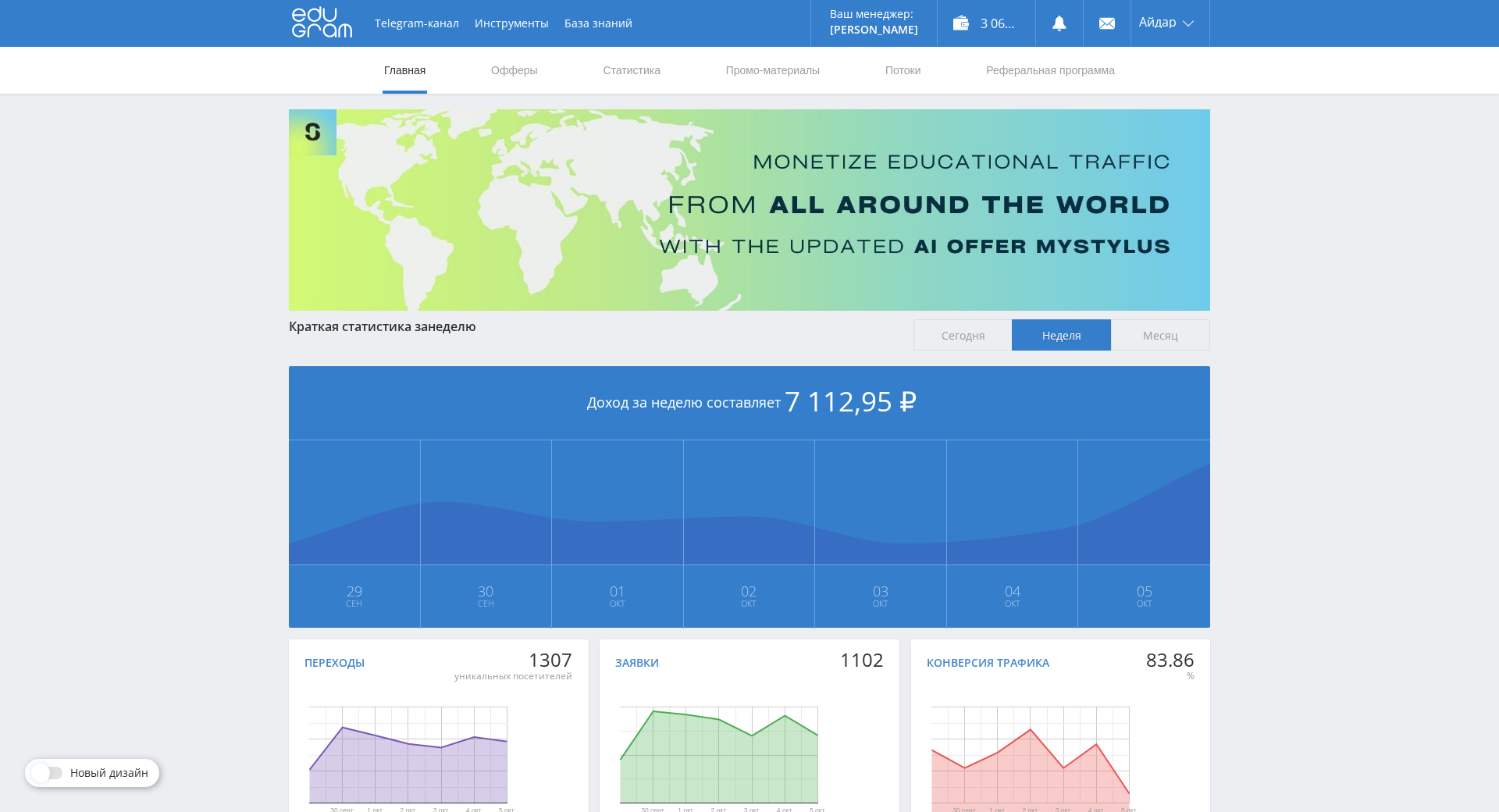
drag, startPoint x: 1291, startPoint y: 542, endPoint x: 1265, endPoint y: 454, distance: 91.8
drag, startPoint x: 1274, startPoint y: 429, endPoint x: 1274, endPoint y: 418, distance: 11.0
click at [1255, 319] on div "Telegram-канал Инструменты База знаний Ваш менеджер: [PERSON_NAME] Online @edug…" at bounding box center [749, 464] width 1499 height 927
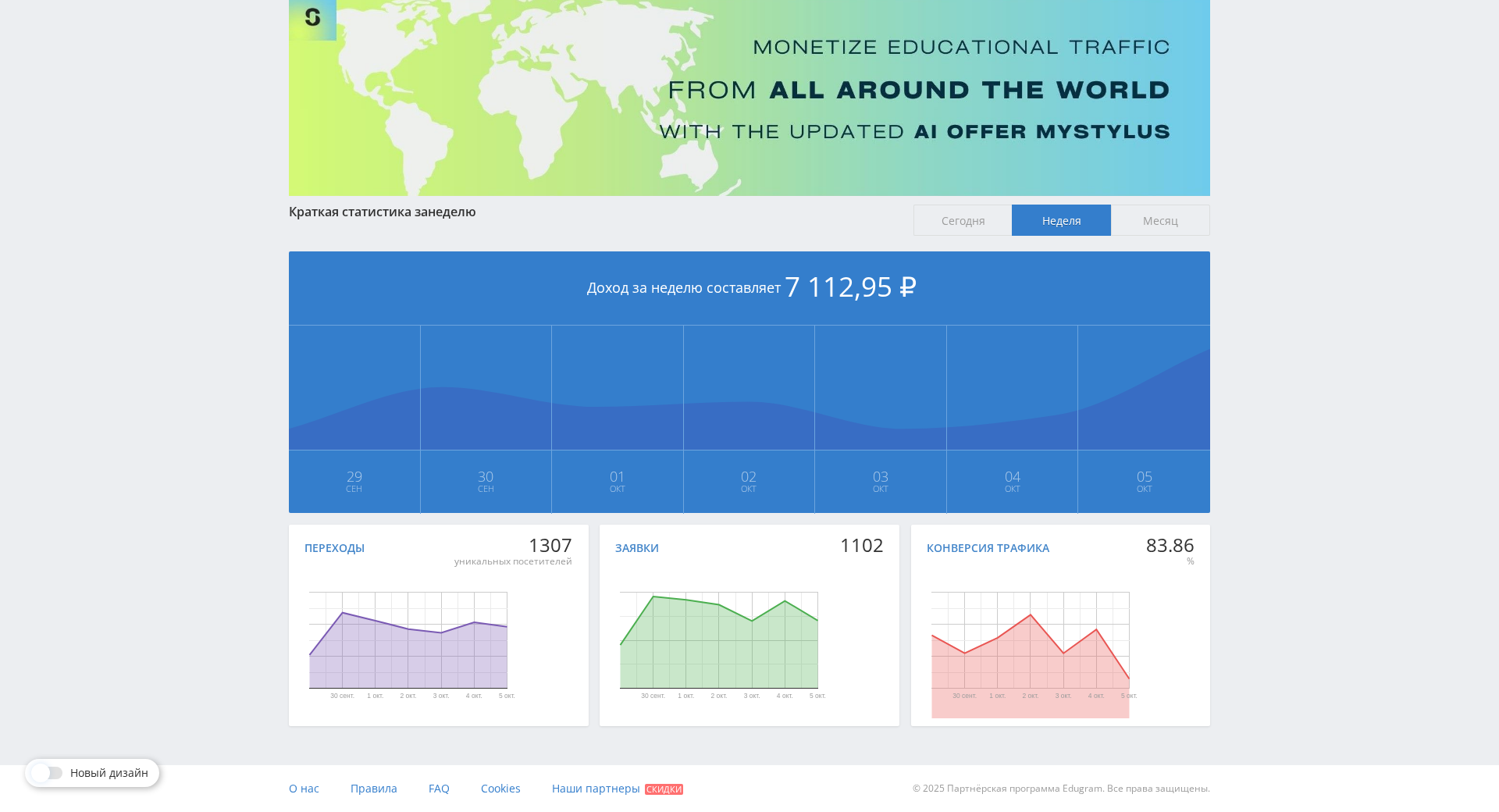
drag, startPoint x: 1251, startPoint y: 342, endPoint x: 1290, endPoint y: 477, distance: 140.5
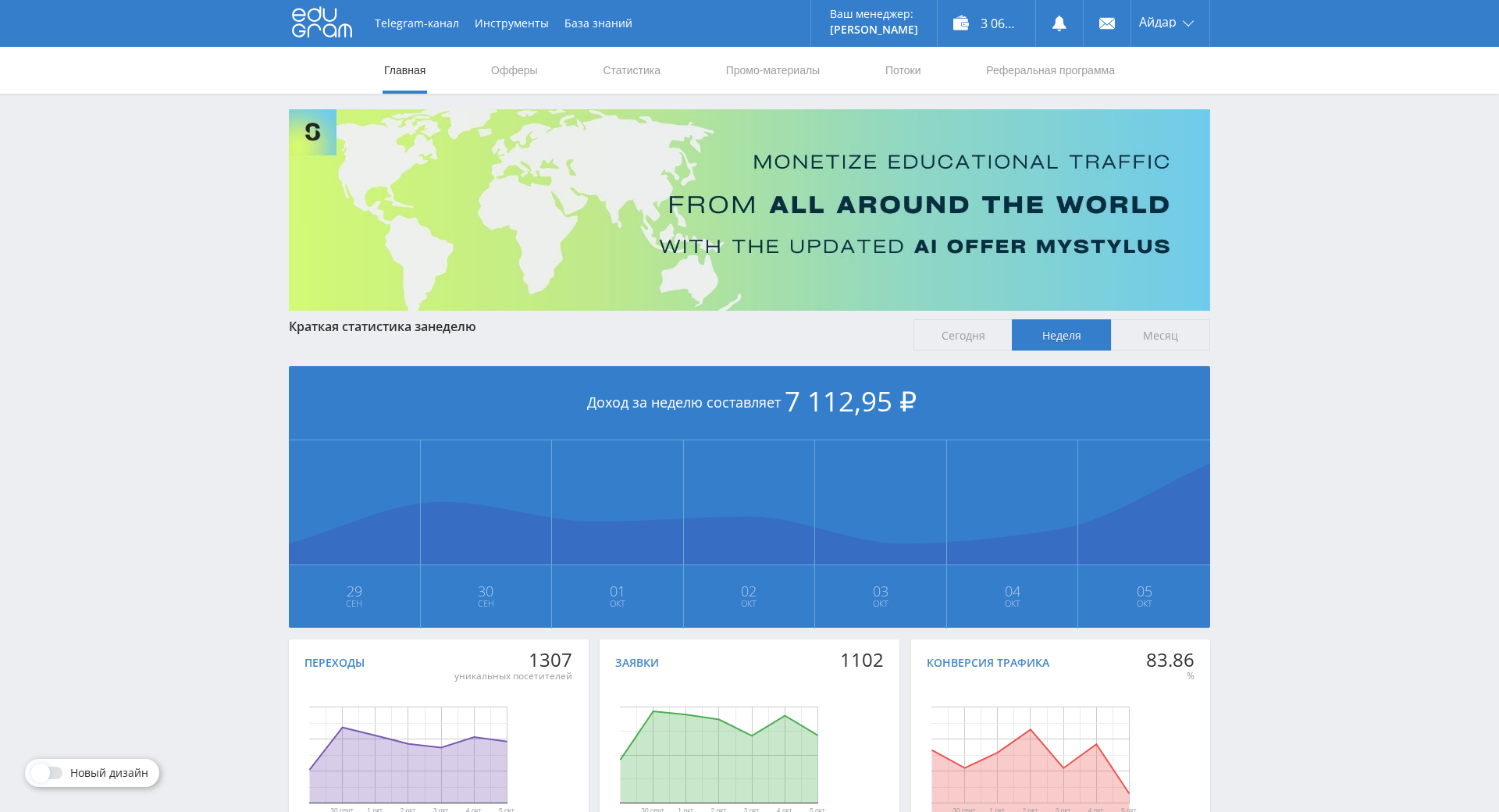
drag, startPoint x: 1276, startPoint y: 464, endPoint x: 1256, endPoint y: 292, distance: 173.2
